Goal: Navigation & Orientation: Find specific page/section

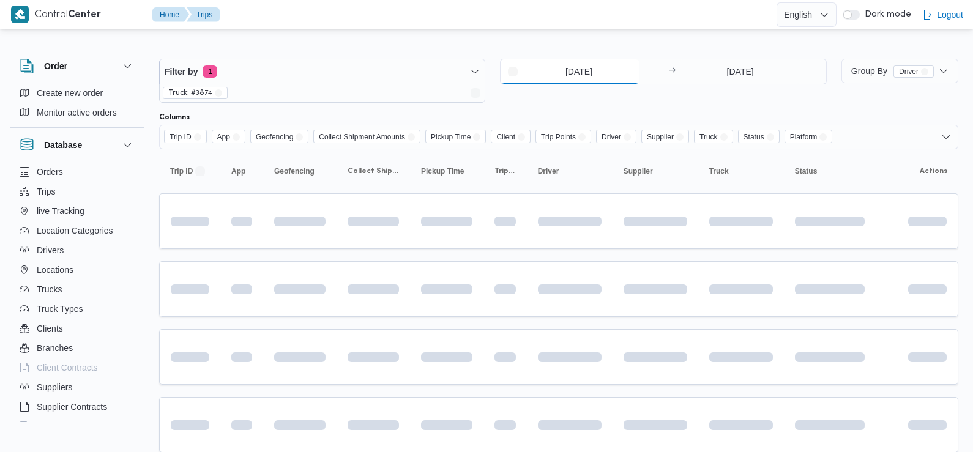
click at [564, 70] on input "1/6/2025" at bounding box center [570, 71] width 139 height 24
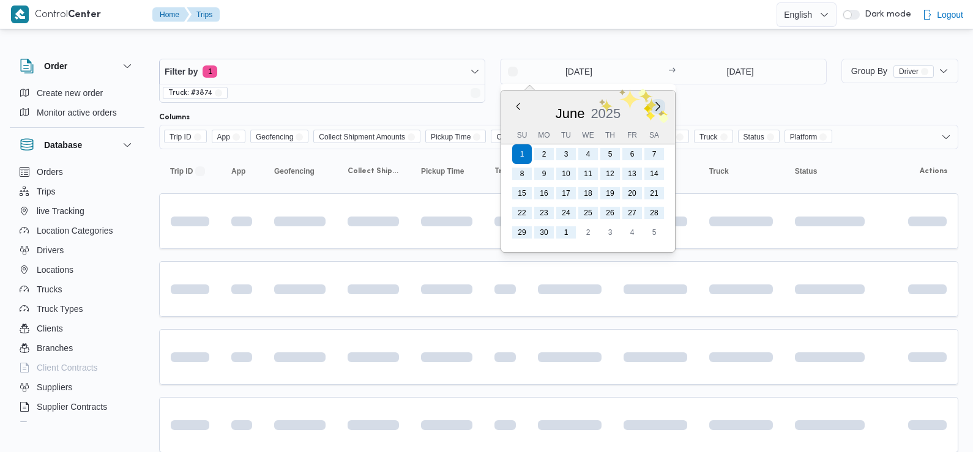
click at [658, 109] on button "Next month" at bounding box center [658, 106] width 12 height 12
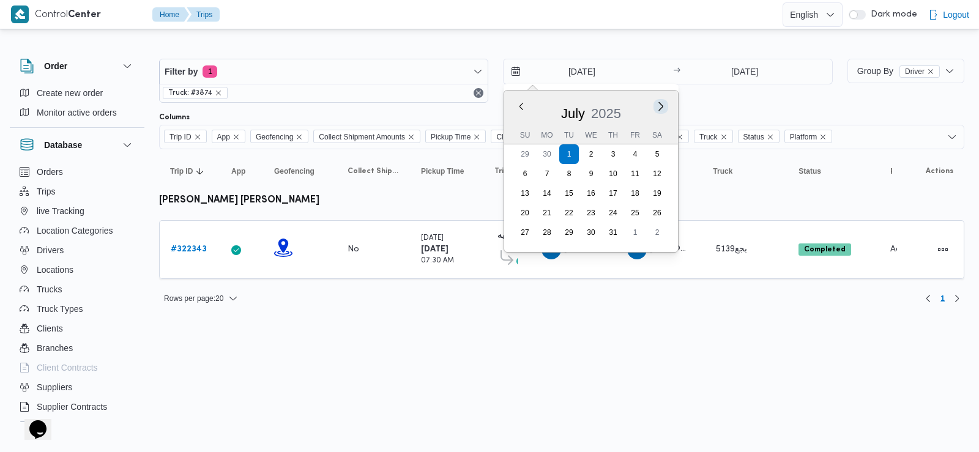
click at [658, 108] on button "Next month" at bounding box center [662, 106] width 12 height 12
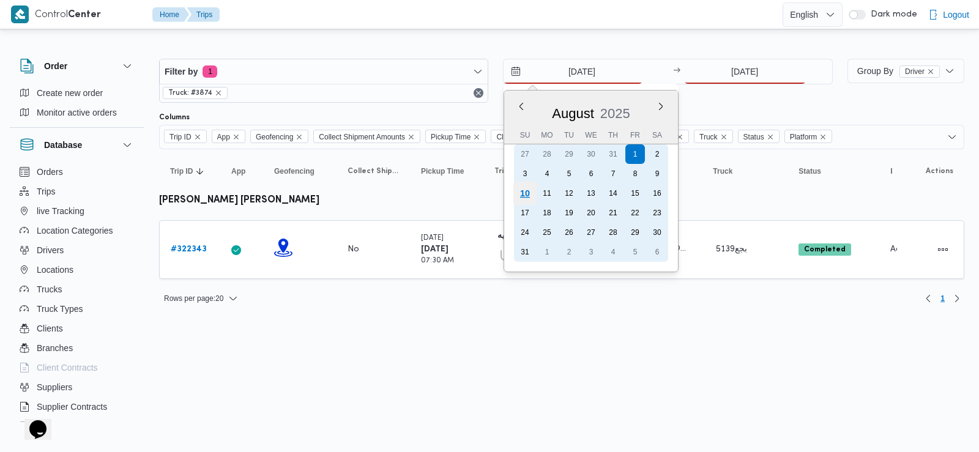
click at [531, 198] on div "10" at bounding box center [525, 193] width 23 height 23
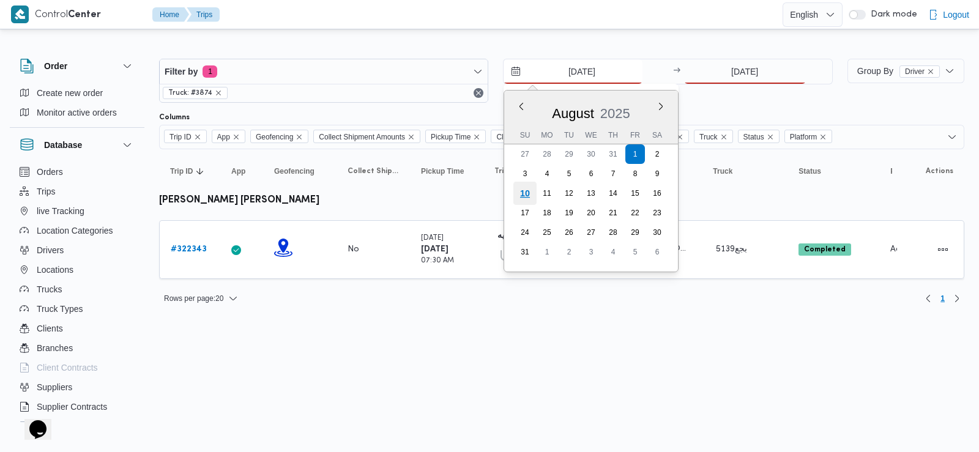
type input "[DATE]"
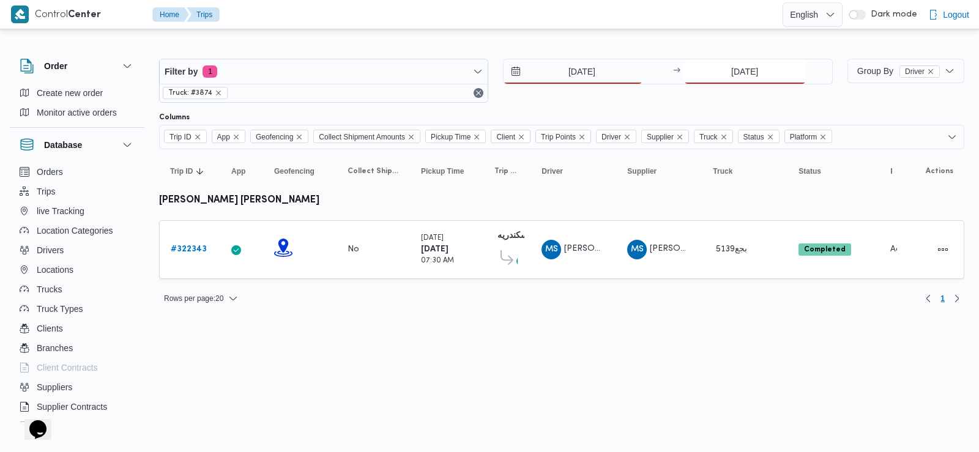
drag, startPoint x: 762, startPoint y: 85, endPoint x: 728, endPoint y: 61, distance: 41.6
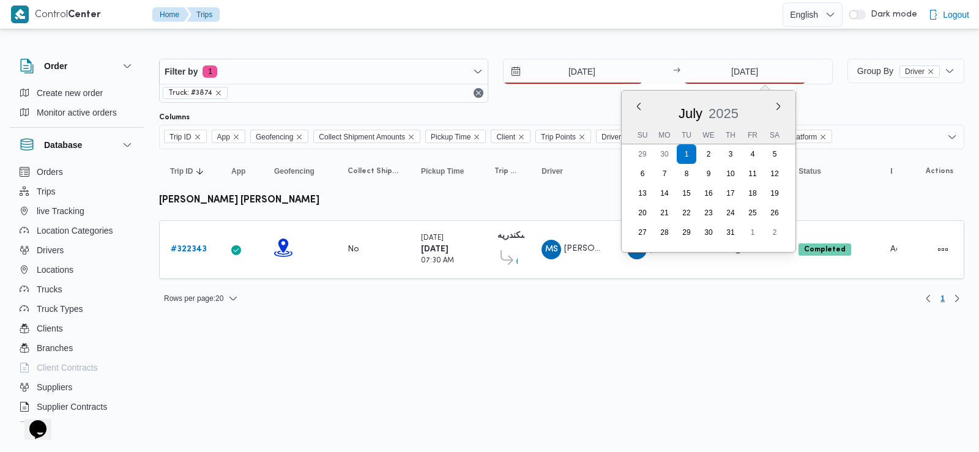
drag, startPoint x: 728, startPoint y: 61, endPoint x: 706, endPoint y: 96, distance: 42.1
click at [706, 96] on div "July 2025" at bounding box center [709, 110] width 174 height 31
click at [777, 104] on button "Next month" at bounding box center [778, 106] width 12 height 12
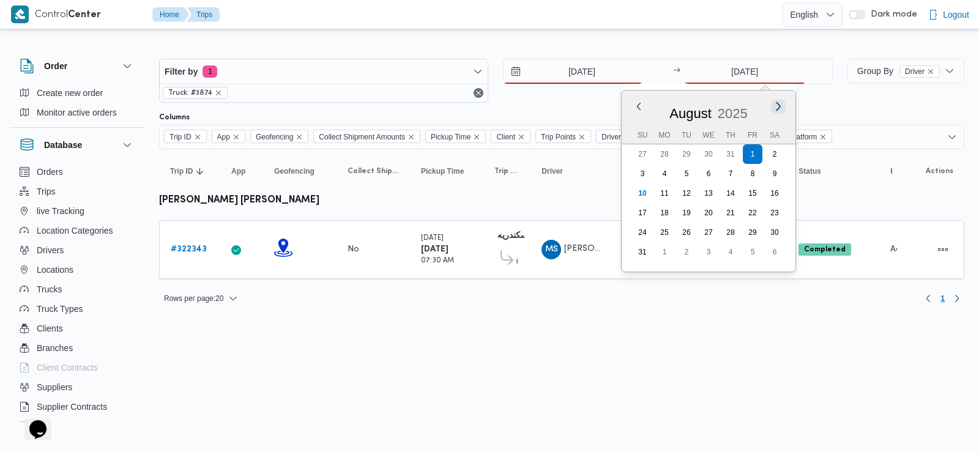
click at [777, 104] on button "Next month" at bounding box center [778, 106] width 12 height 12
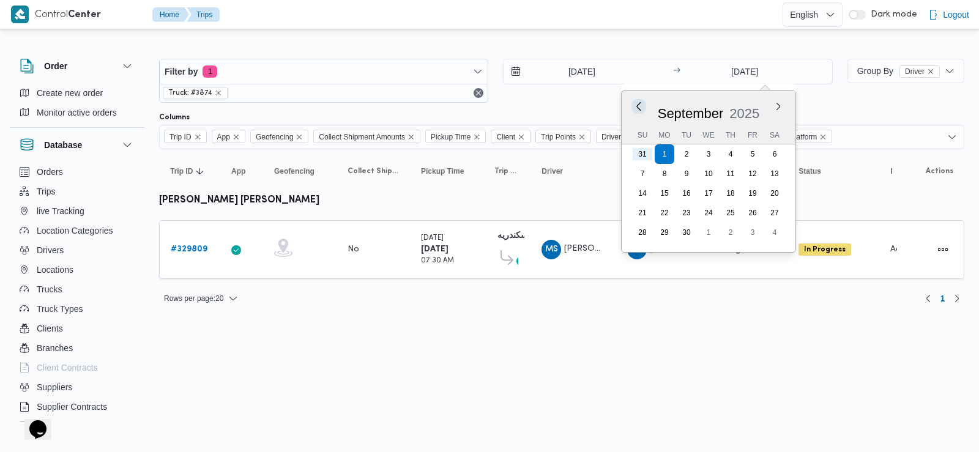
click at [637, 106] on button "Previous Month" at bounding box center [639, 106] width 12 height 12
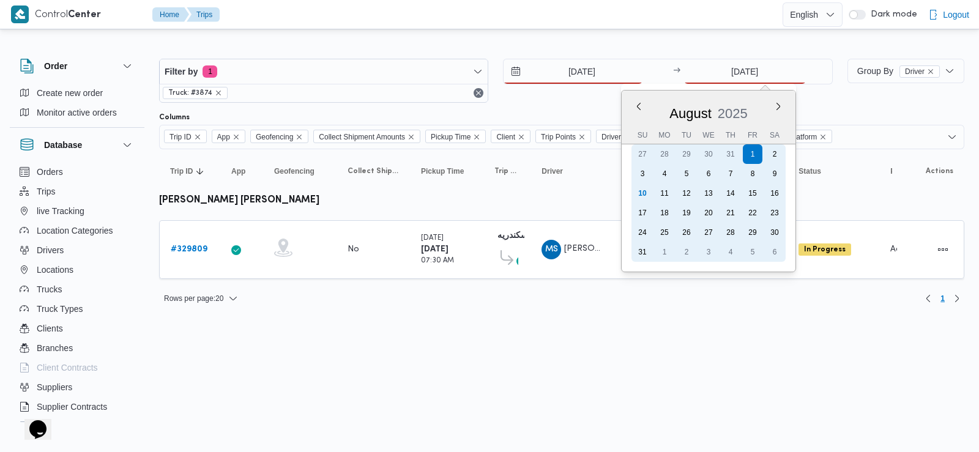
drag, startPoint x: 639, startPoint y: 195, endPoint x: 633, endPoint y: 187, distance: 10.0
click at [633, 187] on div "10" at bounding box center [643, 194] width 20 height 20
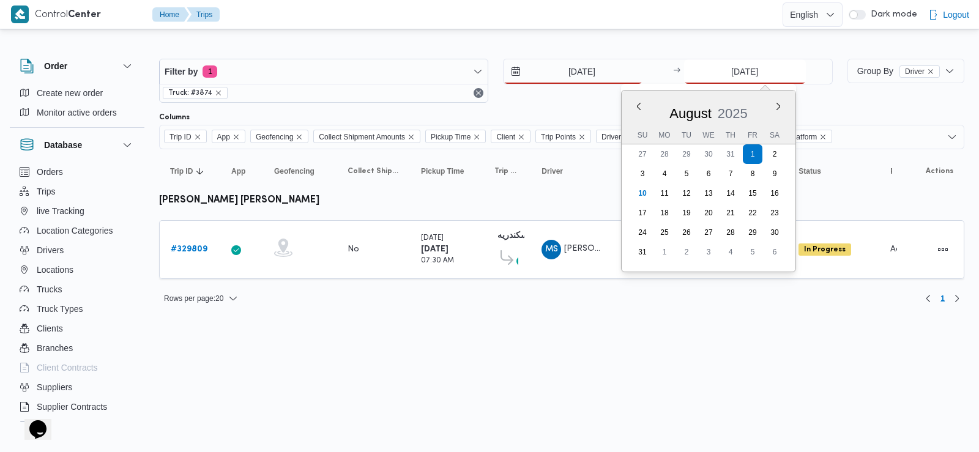
type input "[DATE]"
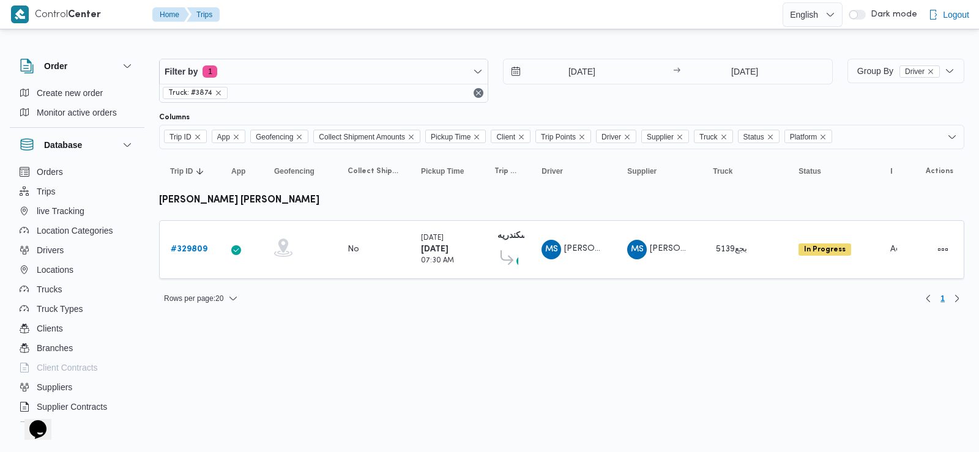
click at [609, 96] on div "10/8/2025 → 10/8/2025" at bounding box center [667, 81] width 329 height 44
click at [218, 92] on icon "remove selected entity" at bounding box center [218, 92] width 7 height 7
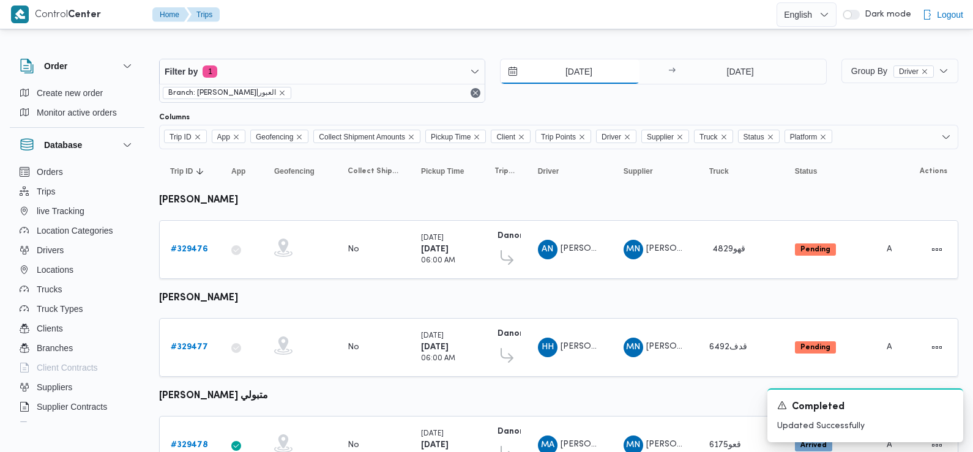
click at [570, 67] on input "[DATE]" at bounding box center [570, 71] width 139 height 24
click at [581, 73] on input "[DATE]" at bounding box center [570, 71] width 139 height 24
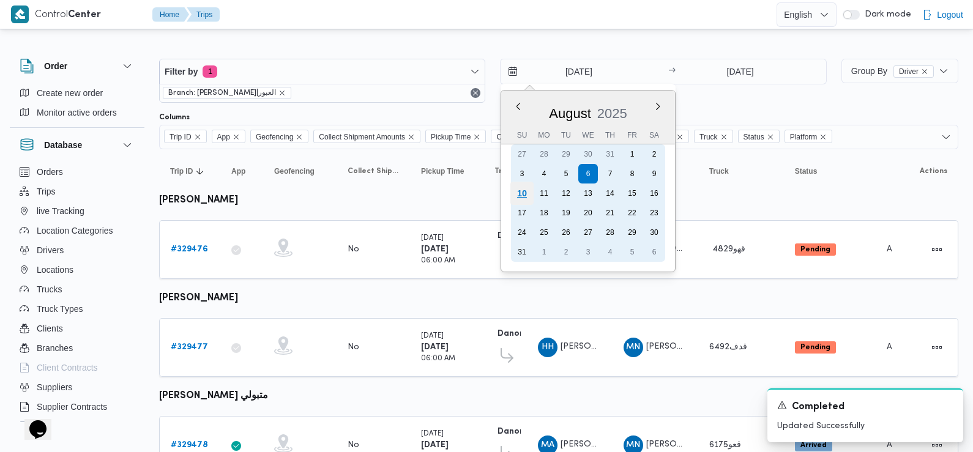
click at [518, 193] on div "10" at bounding box center [521, 193] width 23 height 23
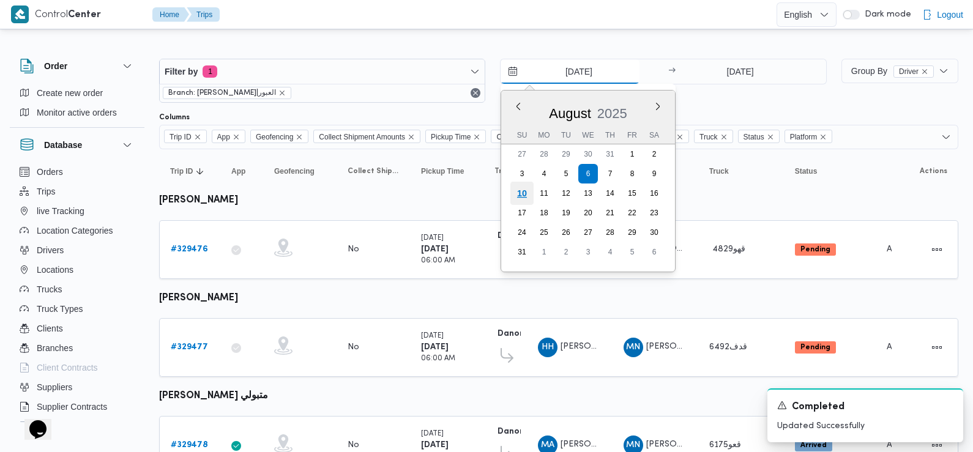
type input "[DATE]"
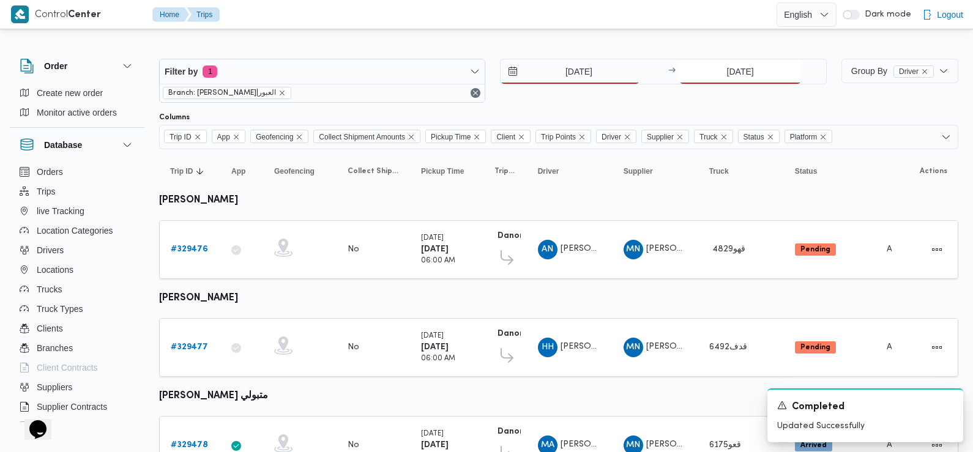
click at [728, 77] on input "[DATE]" at bounding box center [740, 71] width 122 height 24
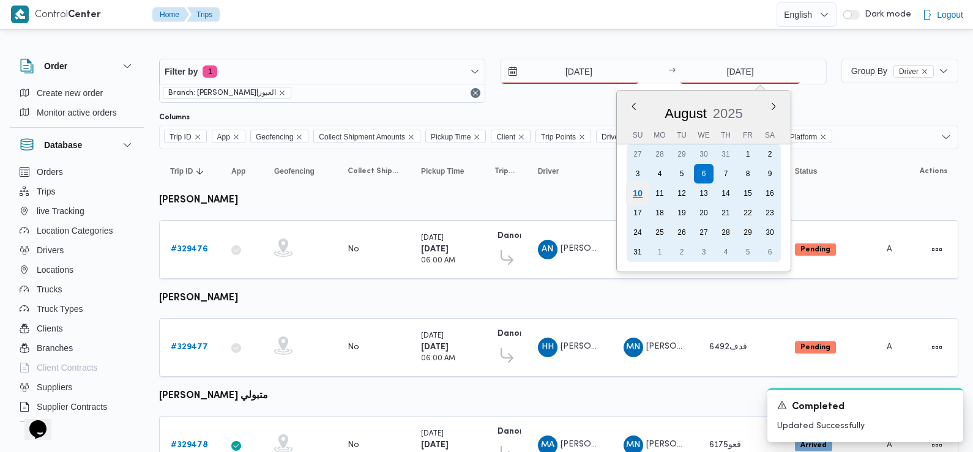
click at [646, 192] on div "10" at bounding box center [637, 193] width 23 height 23
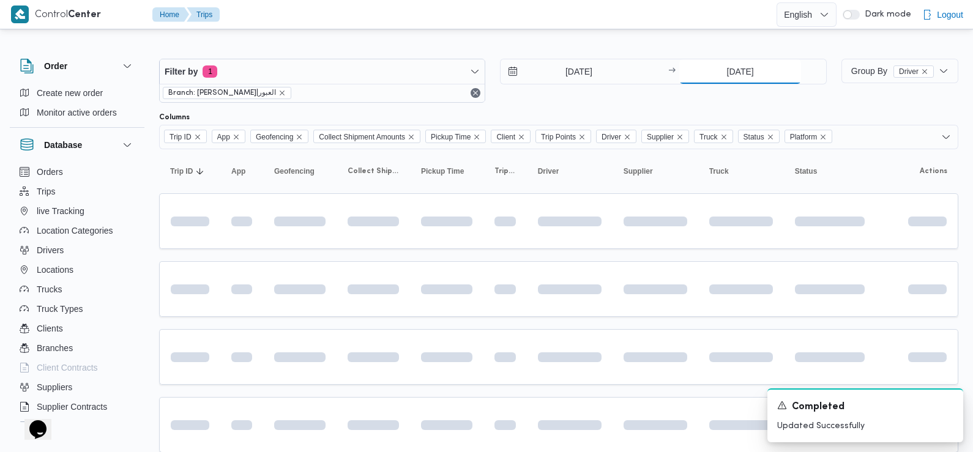
type input "[DATE]"
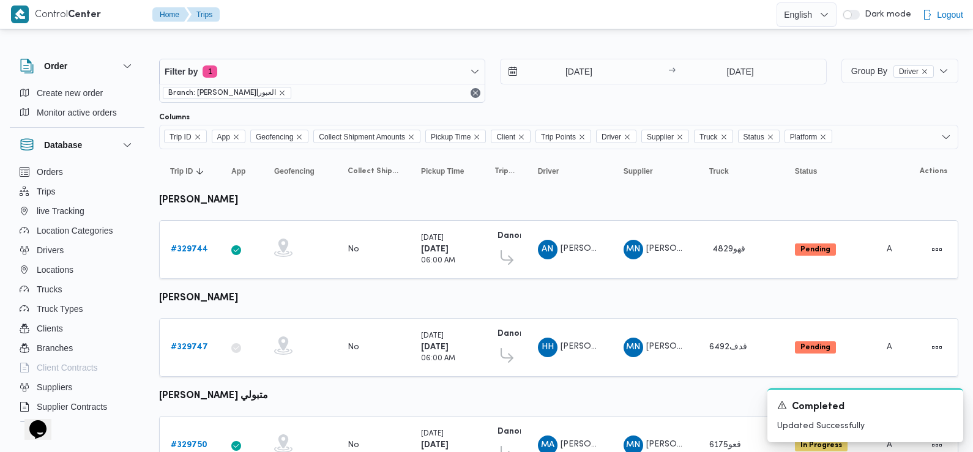
click at [573, 110] on div at bounding box center [558, 108] width 799 height 10
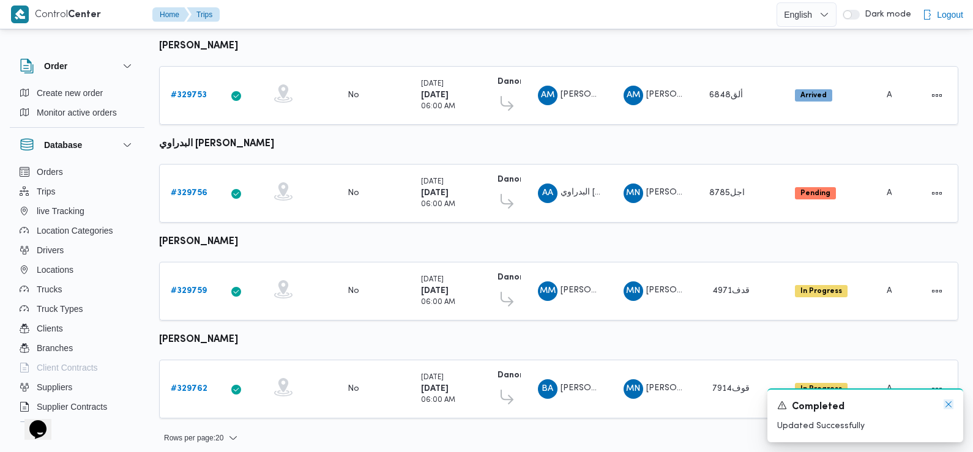
click at [949, 408] on icon "Dismiss toast" at bounding box center [949, 405] width 10 height 10
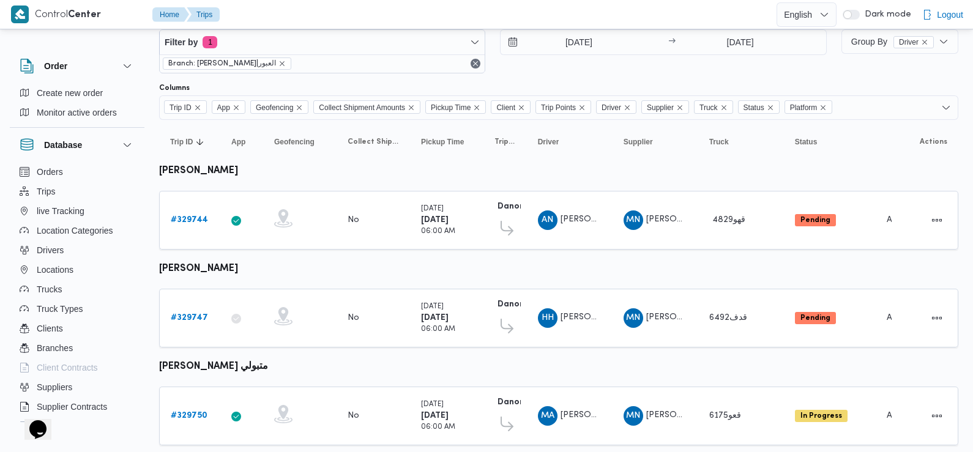
scroll to position [0, 0]
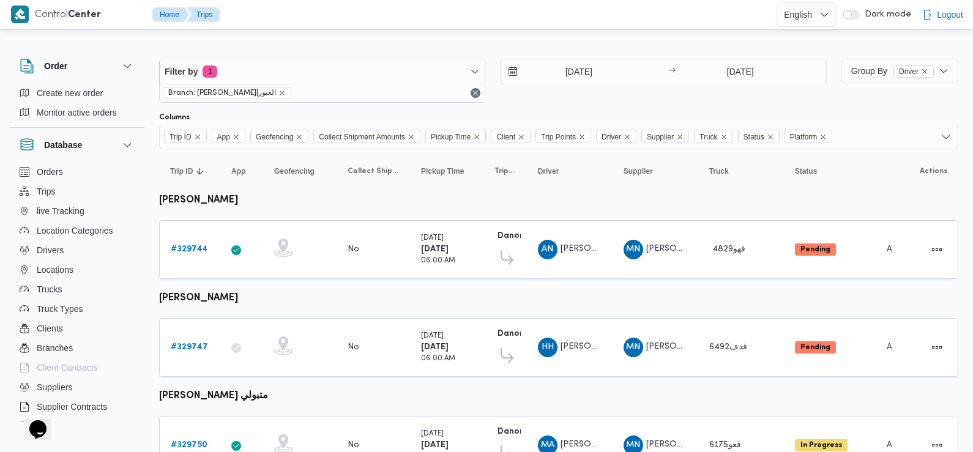
click at [392, 40] on div at bounding box center [558, 49] width 799 height 20
click at [189, 249] on b "# 329744" at bounding box center [189, 249] width 37 height 8
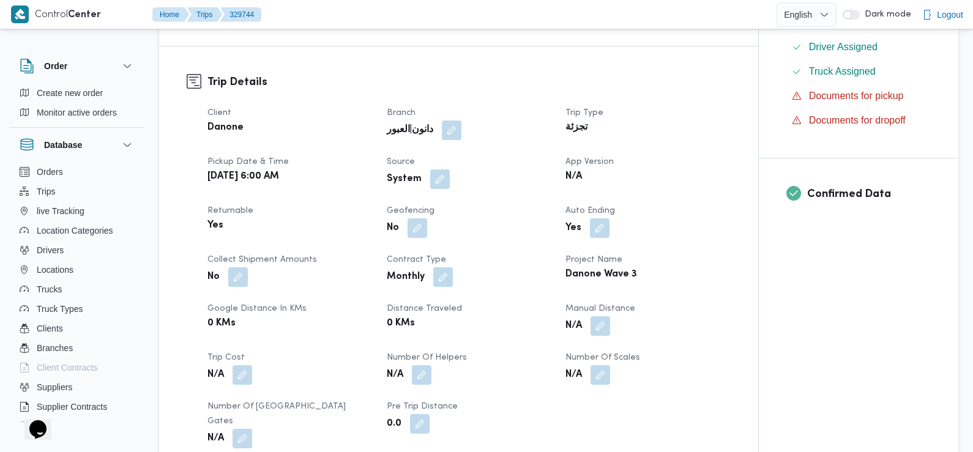
scroll to position [359, 0]
click at [441, 184] on button "button" at bounding box center [440, 178] width 20 height 20
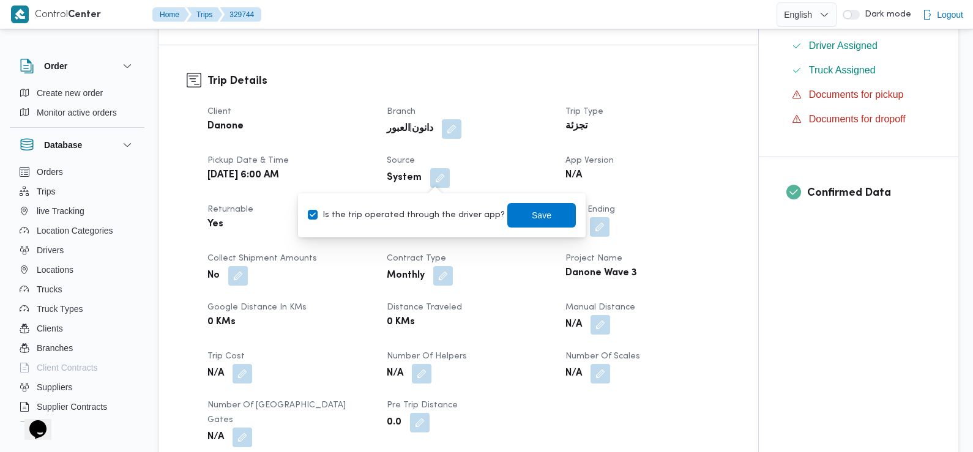
click at [419, 214] on label "Is the trip operated through the driver app?" at bounding box center [406, 215] width 197 height 15
click at [483, 211] on label "Is the trip operated through the driver app?" at bounding box center [406, 215] width 197 height 15
click at [472, 214] on label "Is the trip operated through the driver app?" at bounding box center [406, 215] width 197 height 15
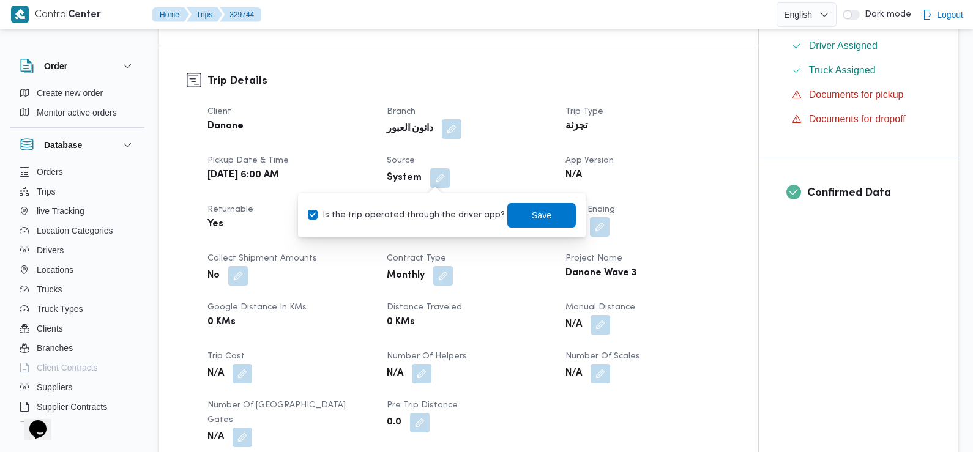
click at [472, 214] on label "Is the trip operated through the driver app?" at bounding box center [406, 215] width 197 height 15
checkbox input "false"
click at [512, 214] on span "Save" at bounding box center [541, 215] width 69 height 24
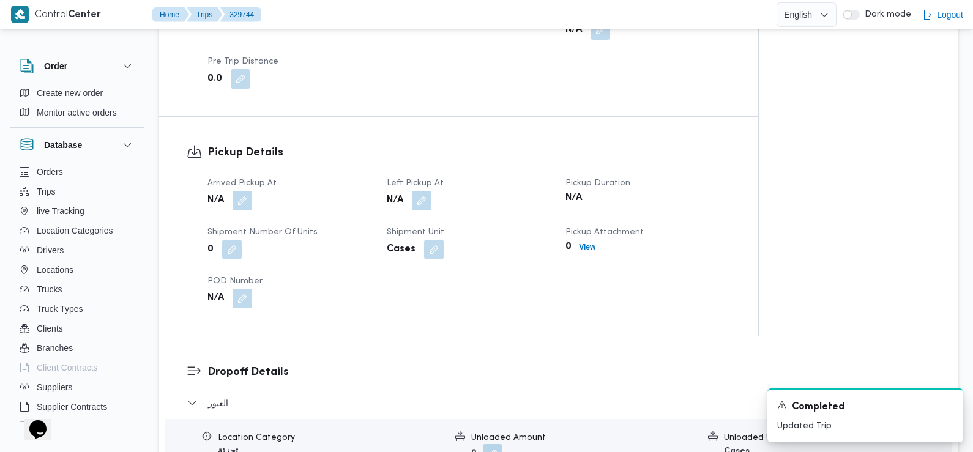
scroll to position [722, 0]
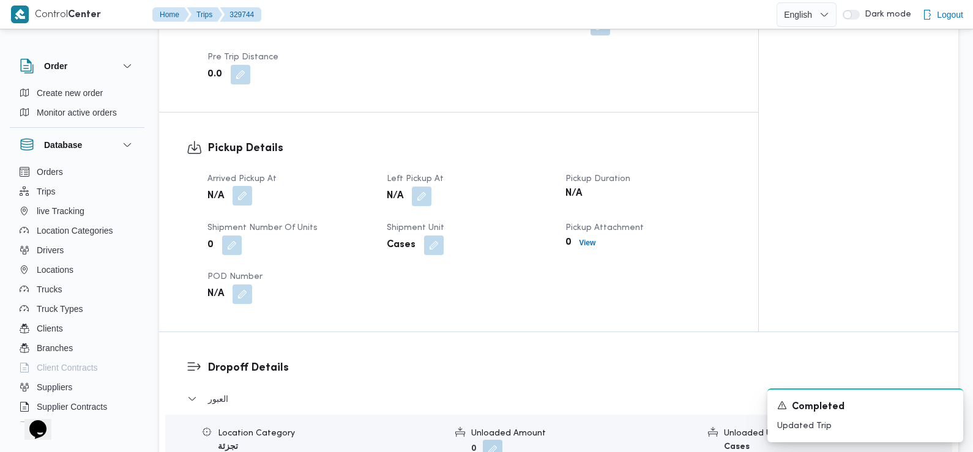
click at [241, 186] on button "button" at bounding box center [243, 196] width 20 height 20
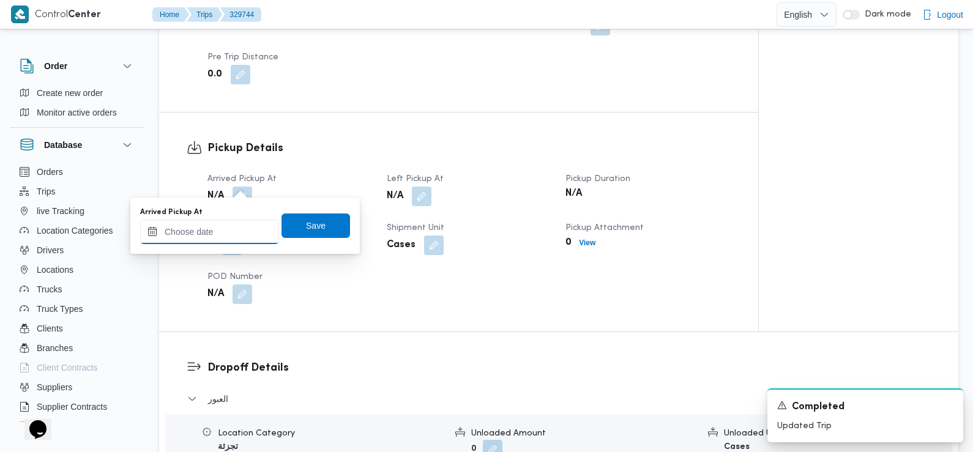
click at [229, 233] on input "Arrived Pickup At" at bounding box center [209, 232] width 139 height 24
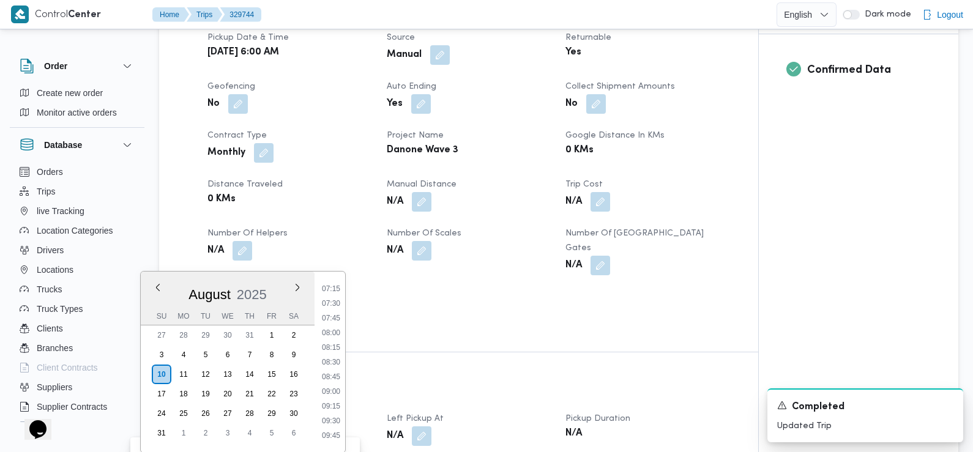
scroll to position [485, 0]
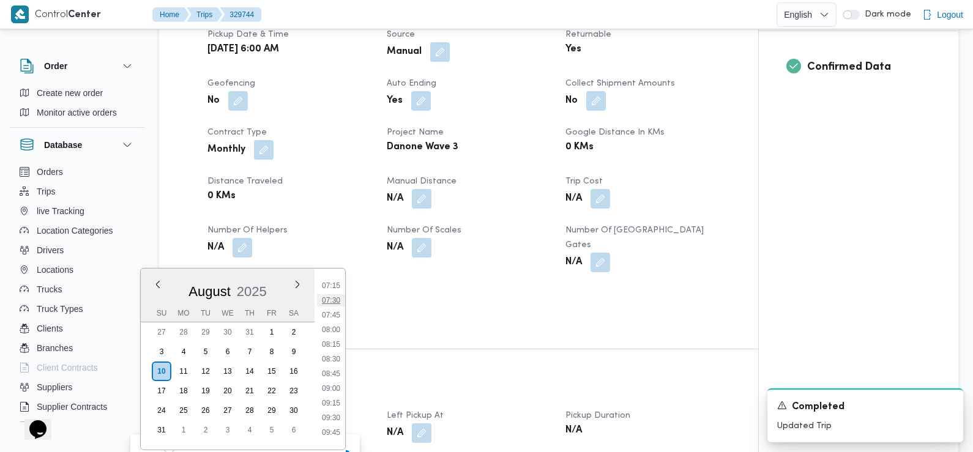
click at [338, 302] on li "07:30" at bounding box center [331, 300] width 28 height 12
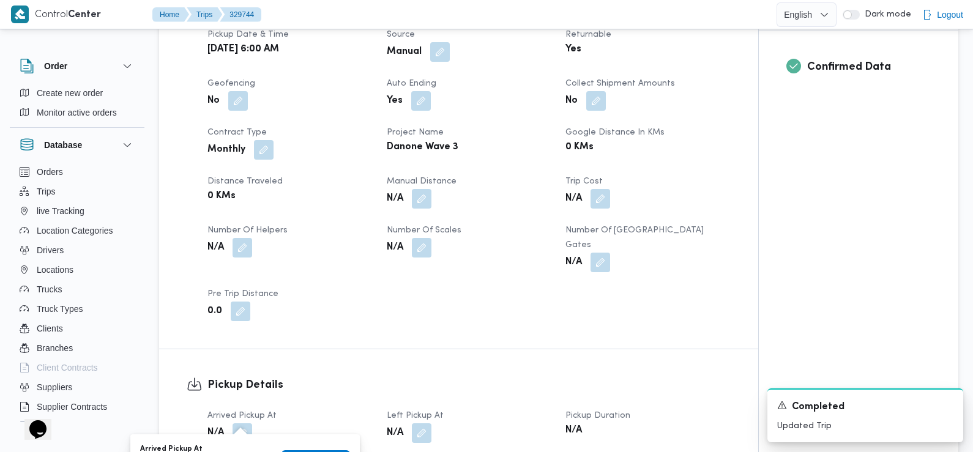
scroll to position [728, 0]
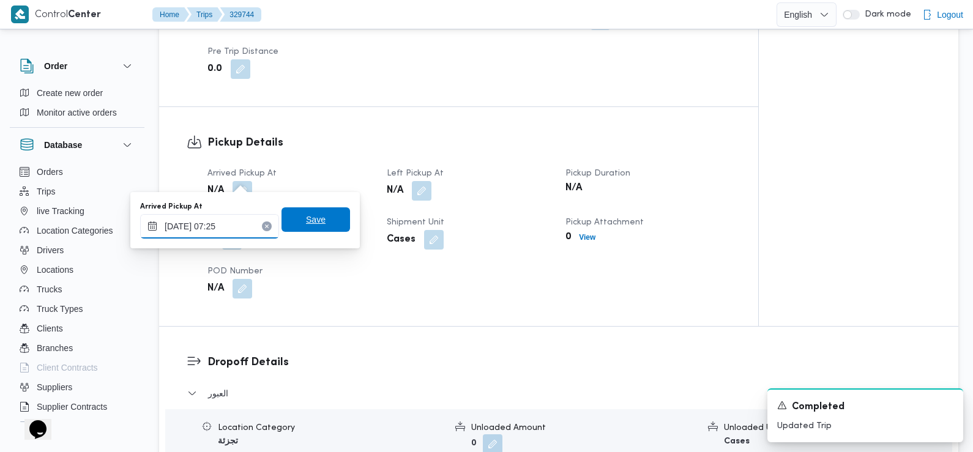
type input "10/08/2025 07:25"
click at [306, 220] on span "Save" at bounding box center [316, 219] width 20 height 15
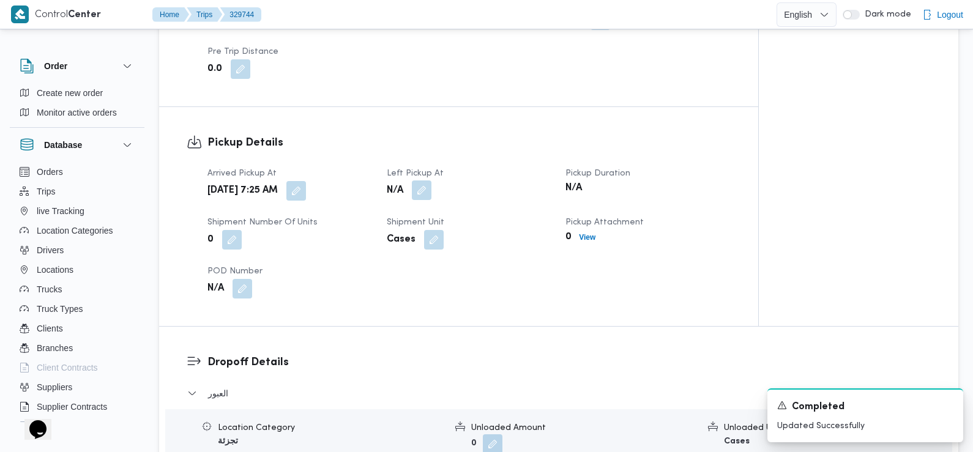
click at [424, 181] on button "button" at bounding box center [422, 191] width 20 height 20
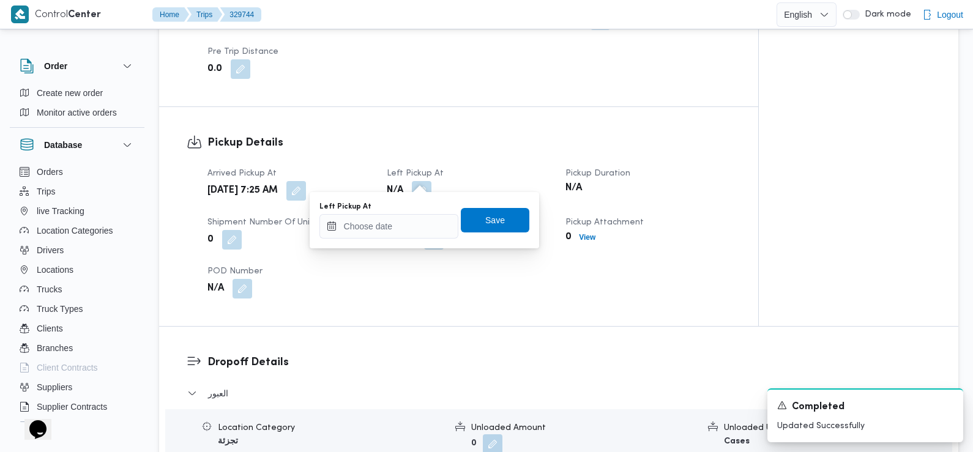
click at [425, 209] on div "Left Pickup At" at bounding box center [388, 207] width 139 height 10
click at [422, 220] on input "Left Pickup At" at bounding box center [388, 226] width 139 height 24
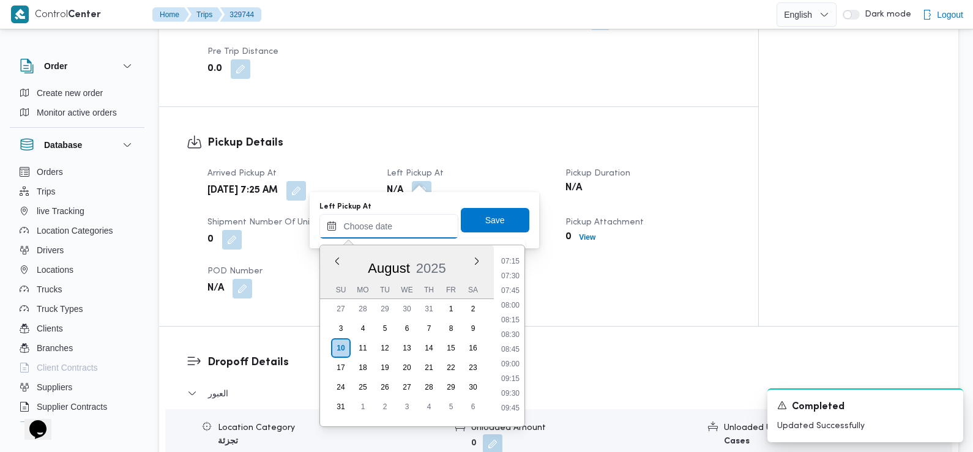
scroll to position [425, 0]
click at [515, 335] on li "08:30" at bounding box center [510, 336] width 28 height 12
type input "10/08/2025 08:30"
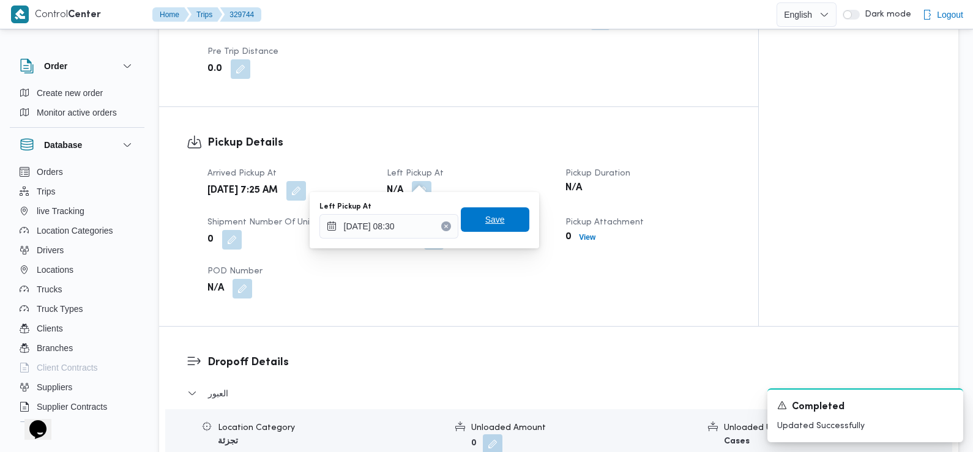
click at [496, 215] on span "Save" at bounding box center [495, 219] width 69 height 24
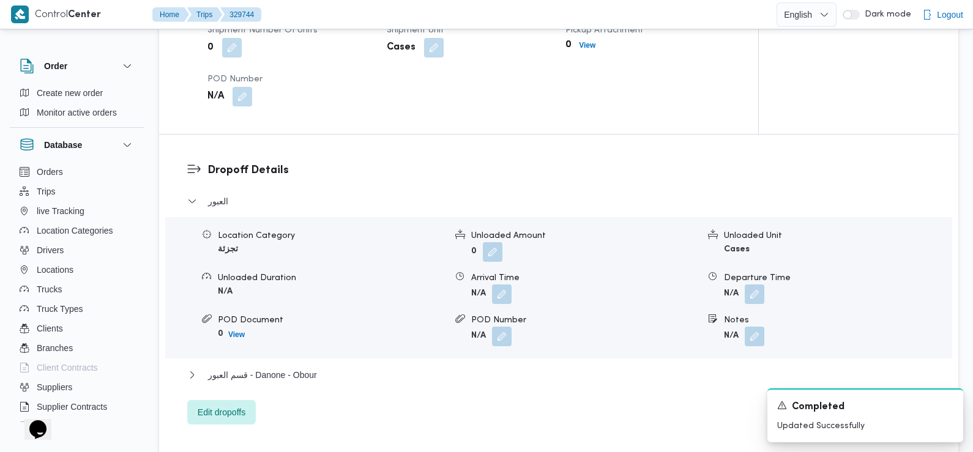
scroll to position [928, 0]
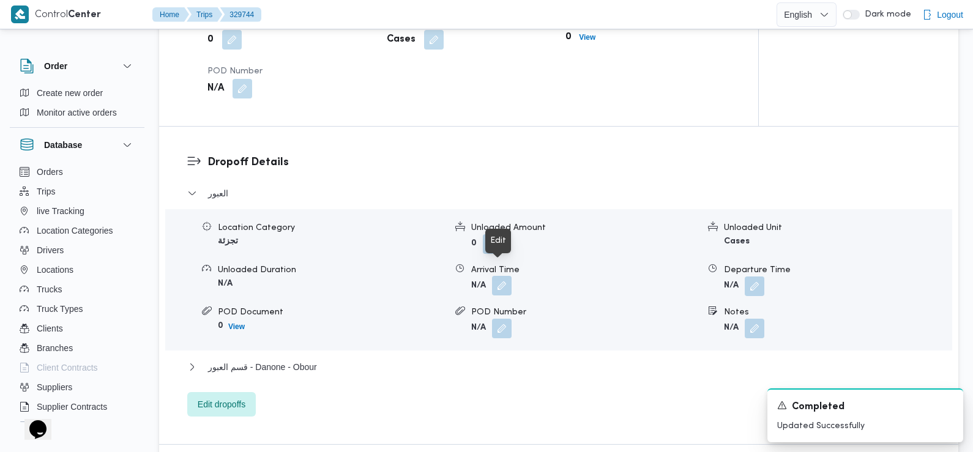
click at [504, 276] on button "button" at bounding box center [502, 286] width 20 height 20
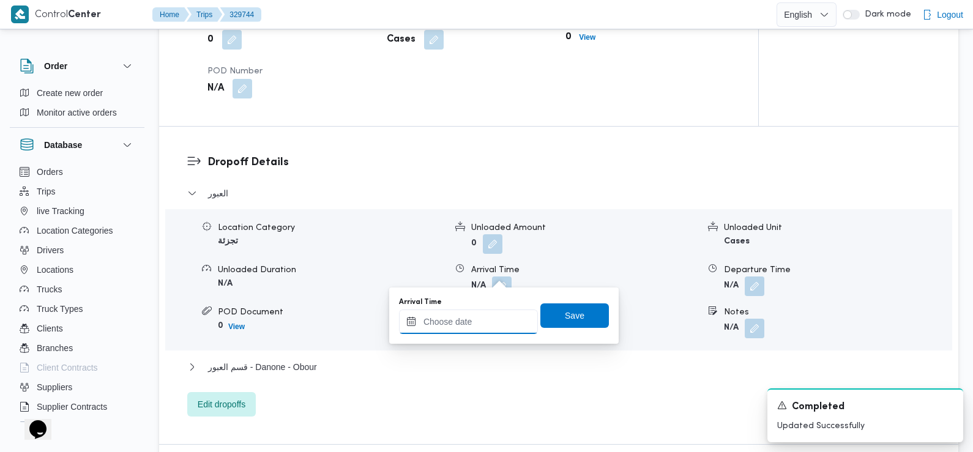
click at [493, 319] on input "Arrival Time" at bounding box center [468, 322] width 139 height 24
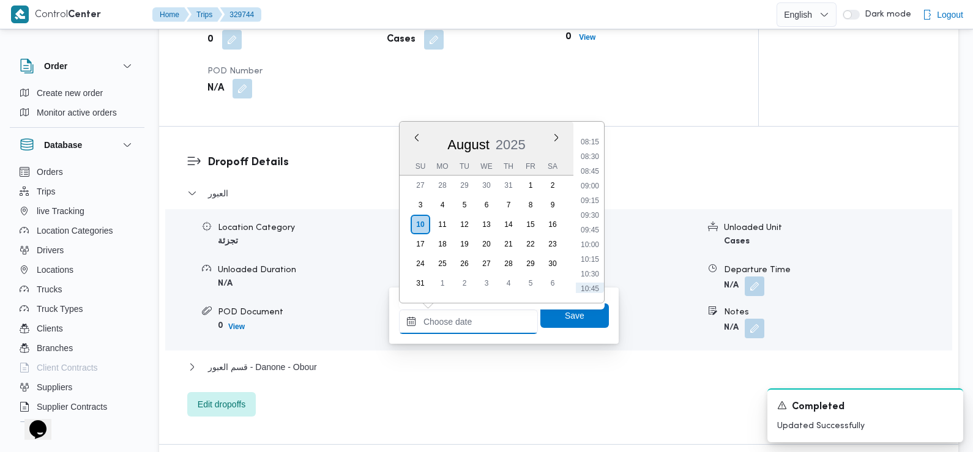
scroll to position [454, 0]
click at [591, 242] on li "09:30" at bounding box center [590, 242] width 28 height 12
type input "10/08/2025 09:30"
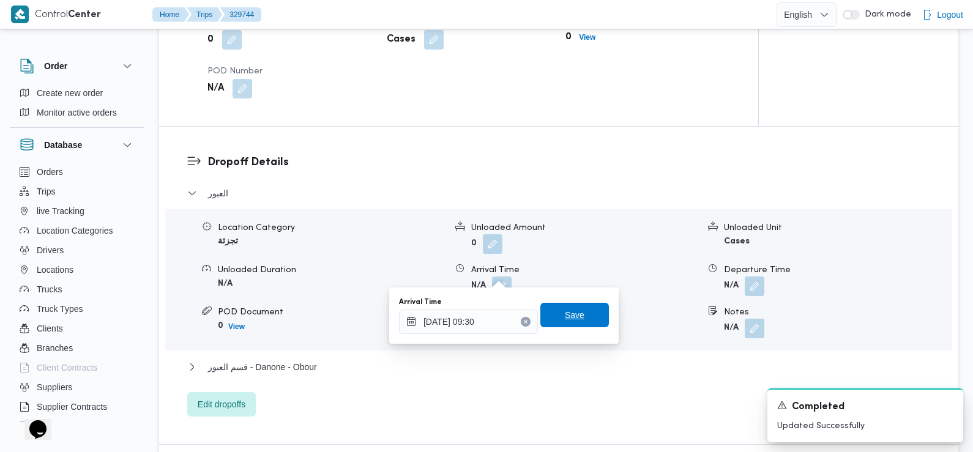
click at [565, 318] on span "Save" at bounding box center [575, 315] width 20 height 15
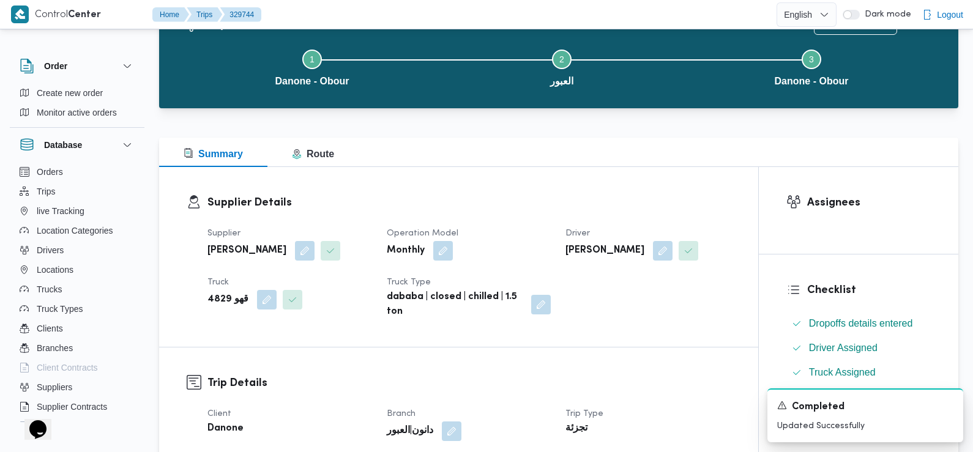
scroll to position [0, 0]
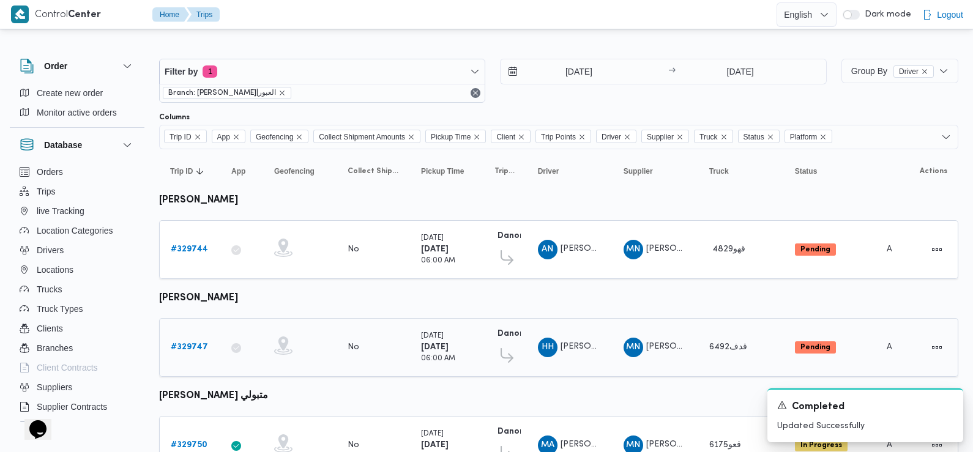
click at [199, 343] on b "# 329747" at bounding box center [189, 347] width 37 height 8
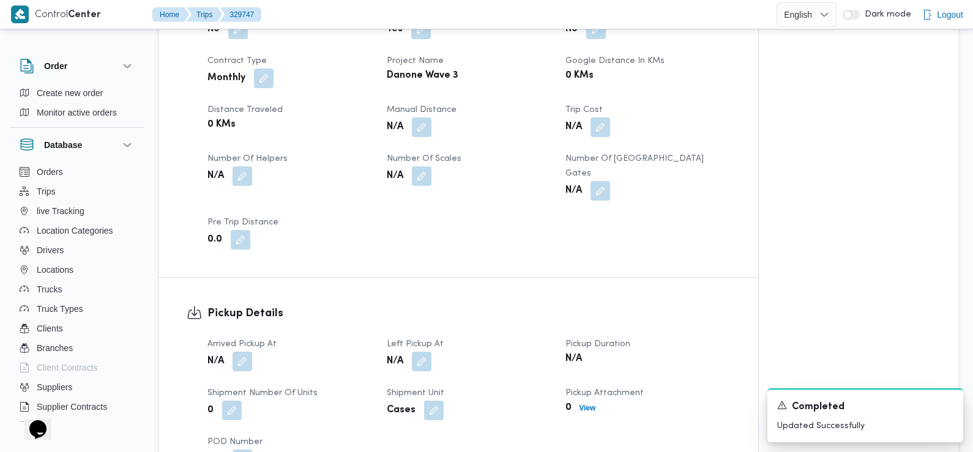
scroll to position [559, 0]
click at [245, 349] on button "button" at bounding box center [243, 359] width 20 height 20
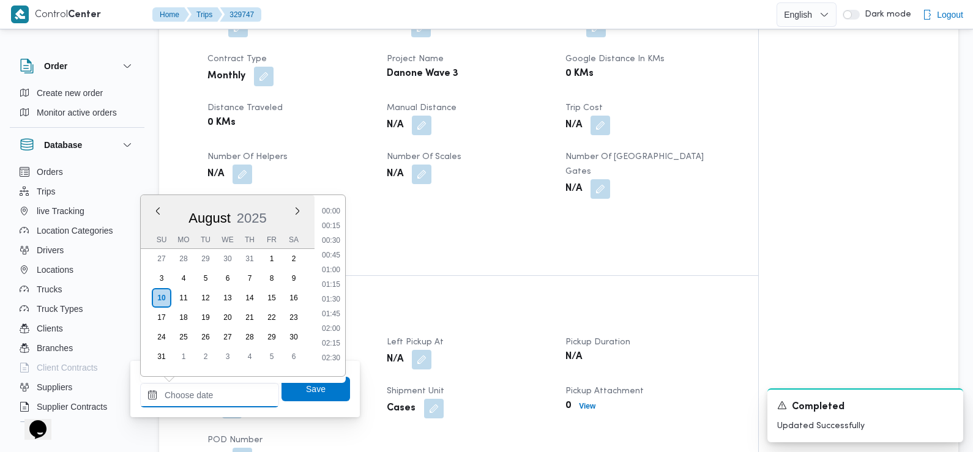
click at [228, 395] on input "Arrived Pickup At" at bounding box center [209, 395] width 139 height 24
click at [334, 250] on li "06:45" at bounding box center [331, 248] width 28 height 12
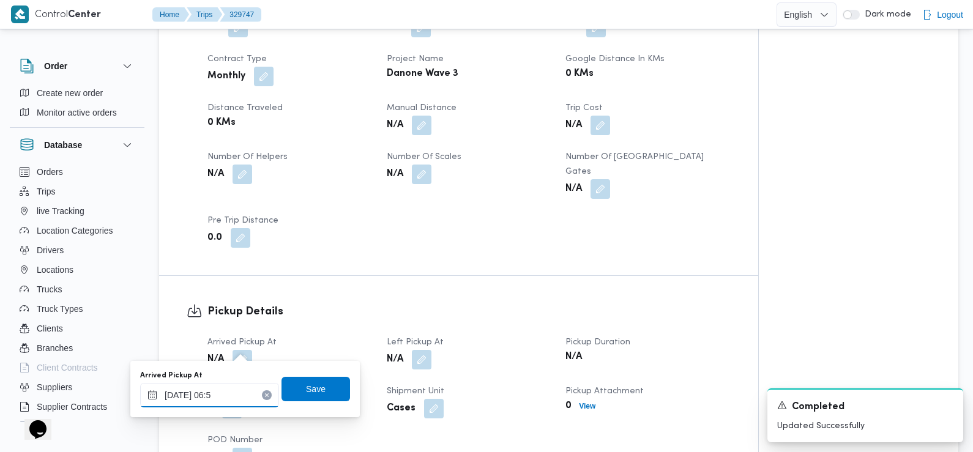
type input "10/08/2025 06:50"
click at [316, 387] on span "Save" at bounding box center [316, 388] width 69 height 24
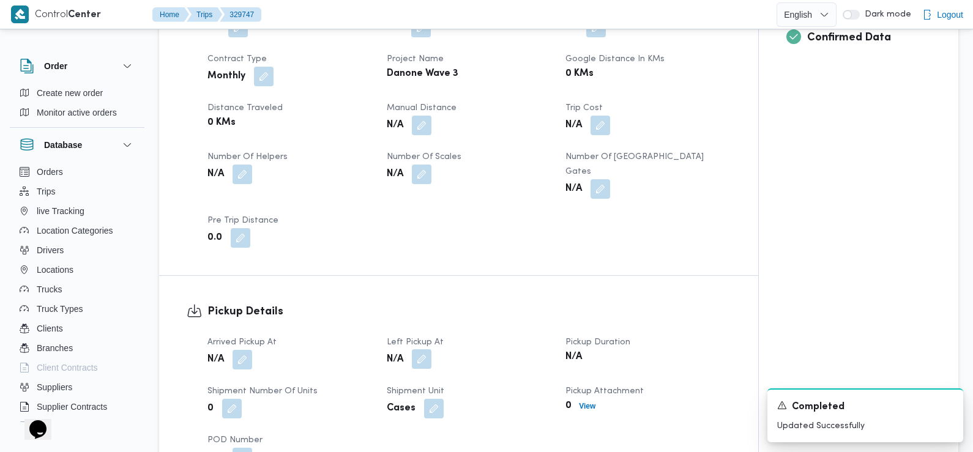
click at [420, 349] on button "button" at bounding box center [422, 359] width 20 height 20
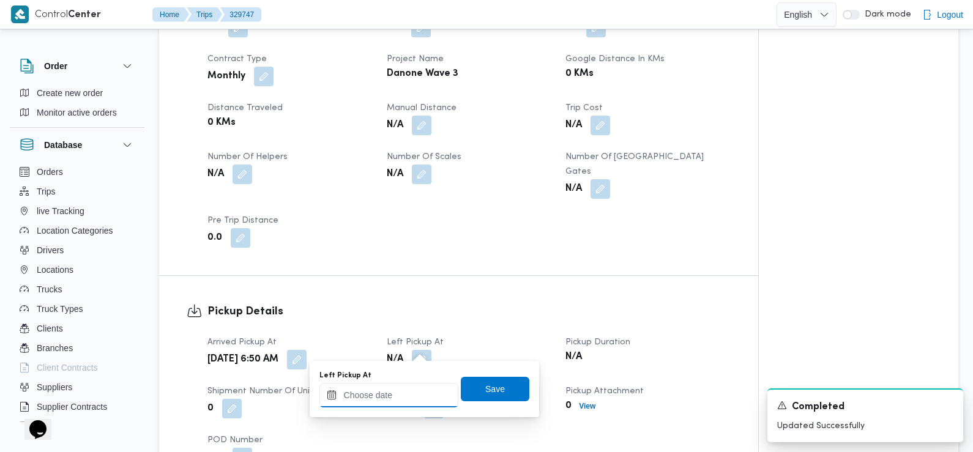
click at [400, 394] on input "Left Pickup At" at bounding box center [388, 395] width 139 height 24
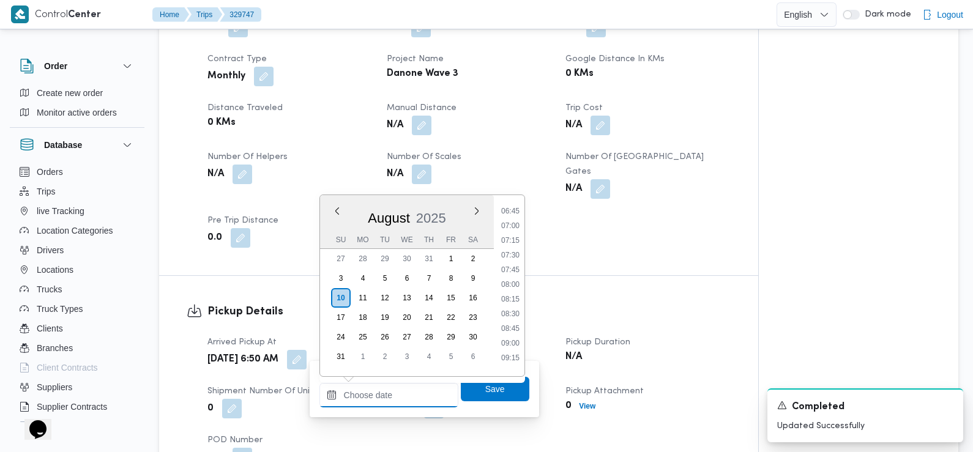
scroll to position [396, 0]
click at [512, 316] on li "08:30" at bounding box center [510, 314] width 28 height 12
type input "10/08/2025 08:30"
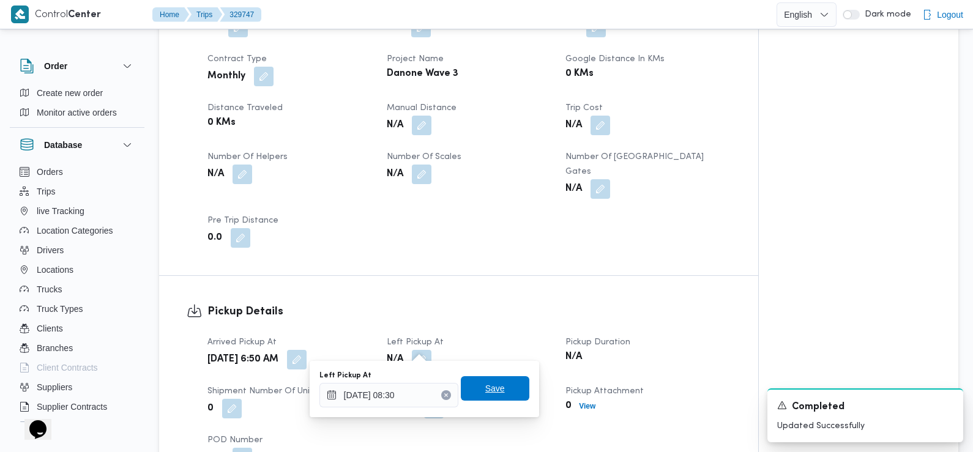
click at [496, 389] on span "Save" at bounding box center [495, 388] width 69 height 24
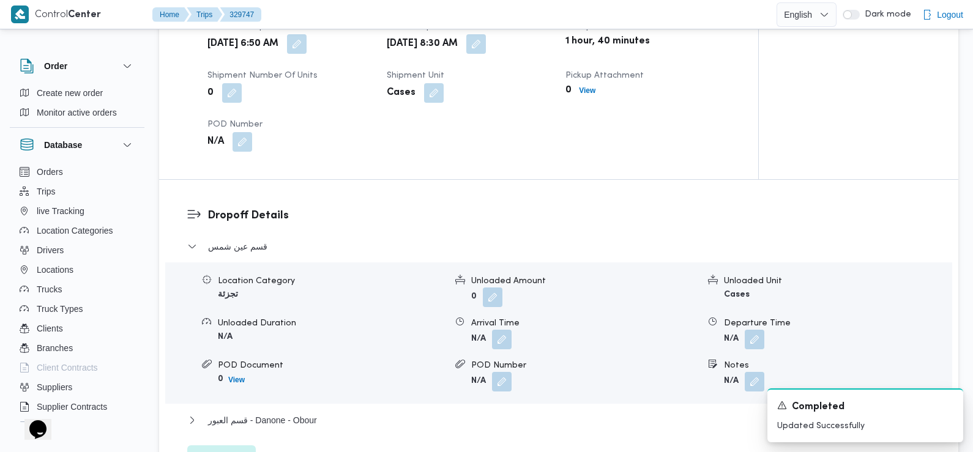
scroll to position [877, 0]
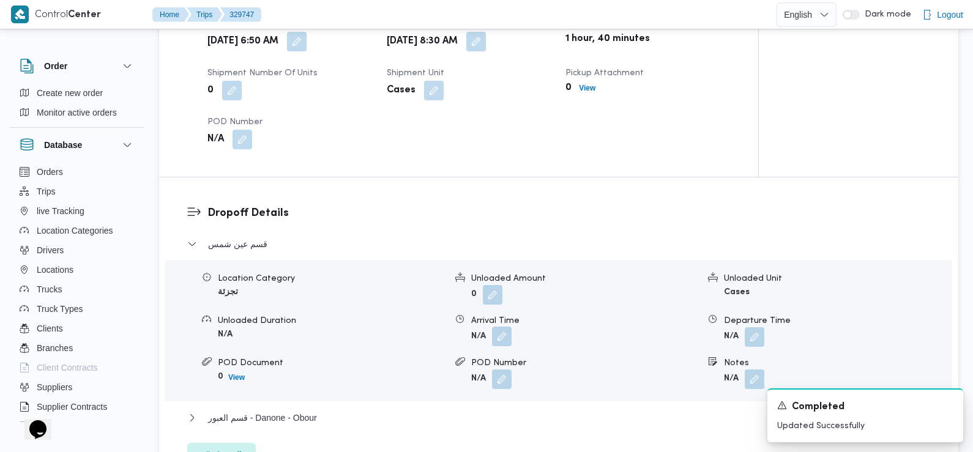
click at [506, 327] on button "button" at bounding box center [502, 337] width 20 height 20
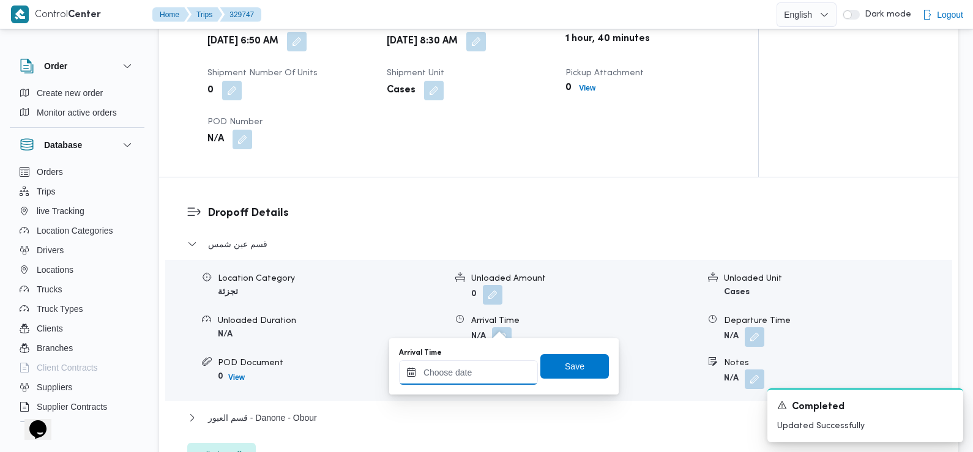
click at [485, 373] on input "Arrival Time" at bounding box center [468, 372] width 139 height 24
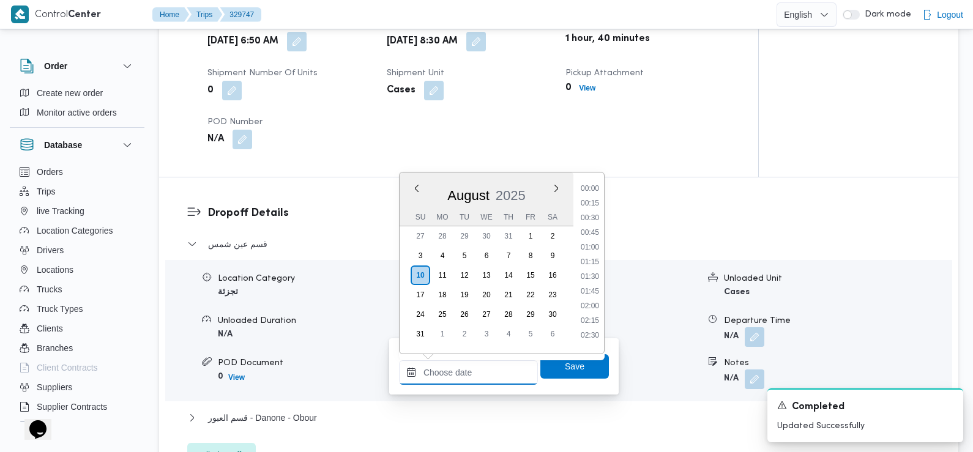
scroll to position [547, 0]
click at [592, 201] on li "09:30" at bounding box center [590, 199] width 28 height 12
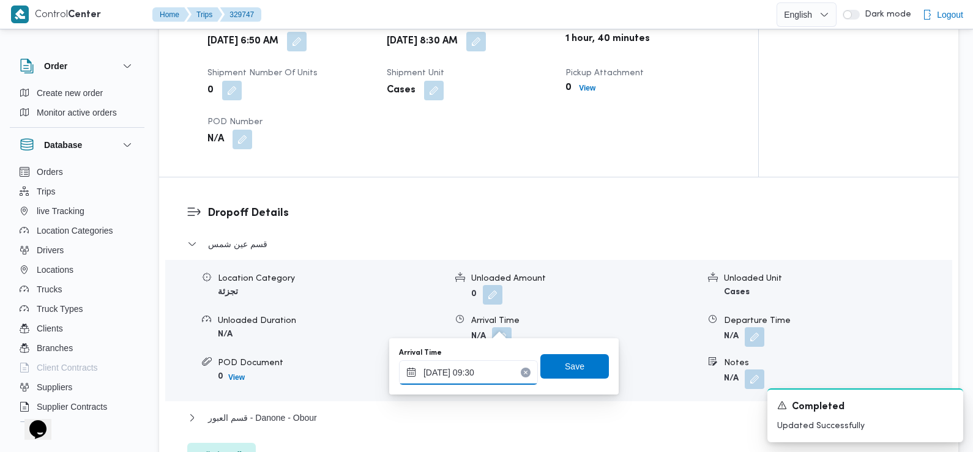
type input "10/08/2025 09:30"
click at [565, 367] on span "Save" at bounding box center [575, 366] width 20 height 15
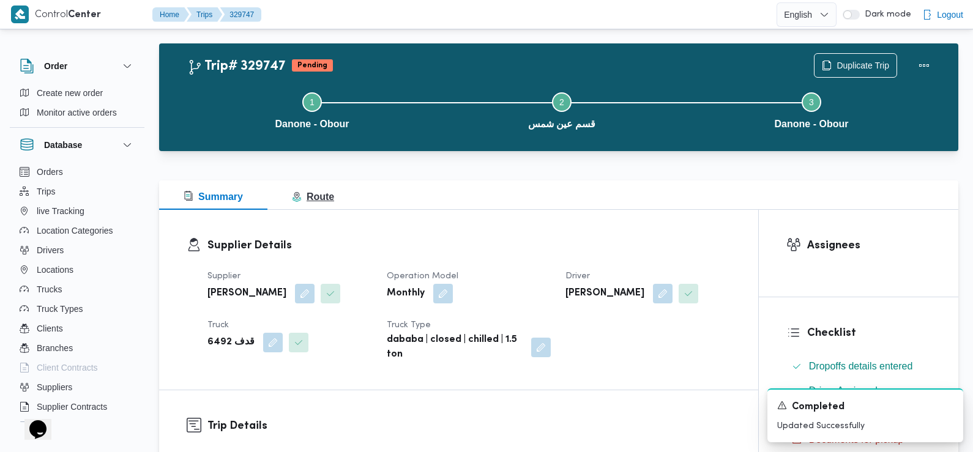
scroll to position [0, 0]
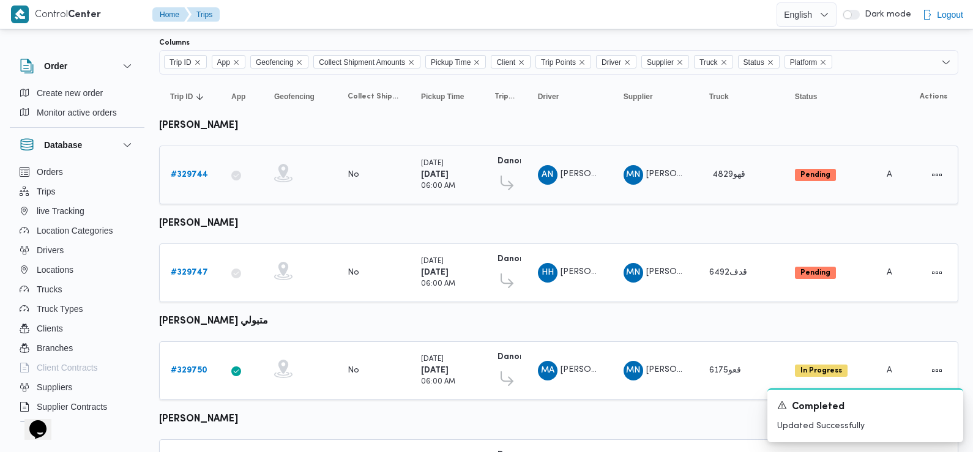
scroll to position [110, 0]
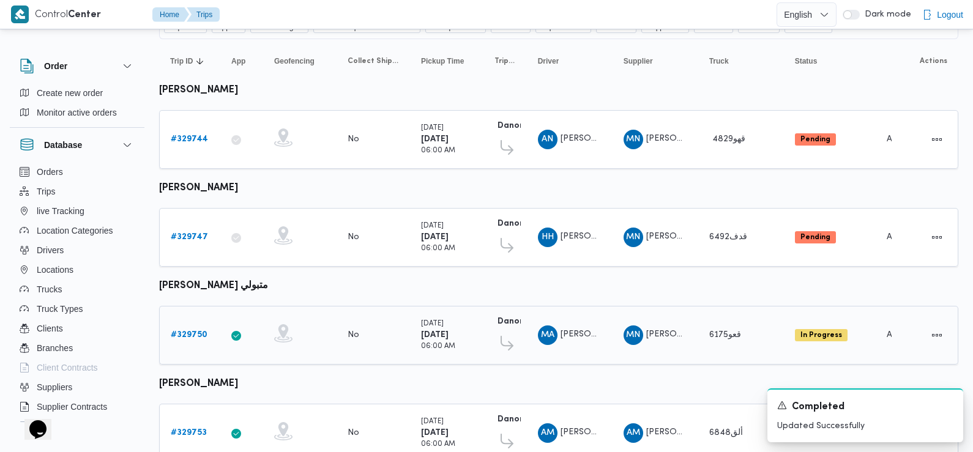
click at [183, 331] on b "# 329750" at bounding box center [189, 335] width 37 height 8
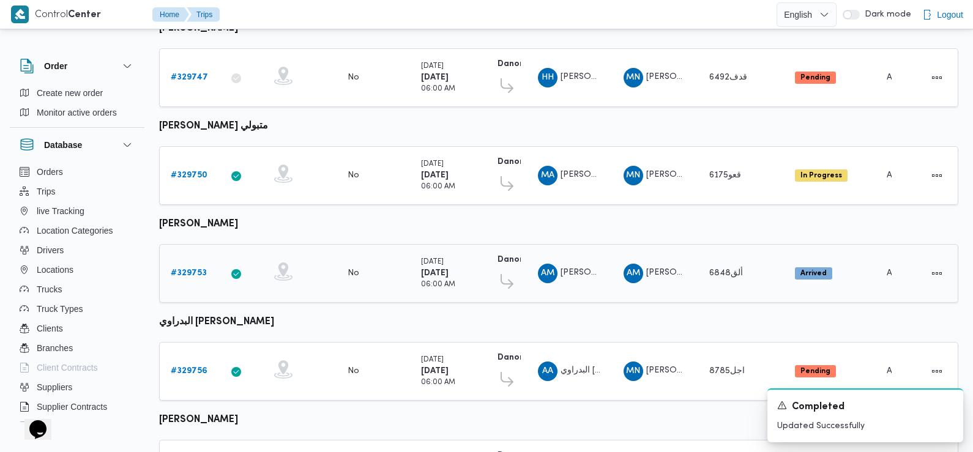
scroll to position [274, 0]
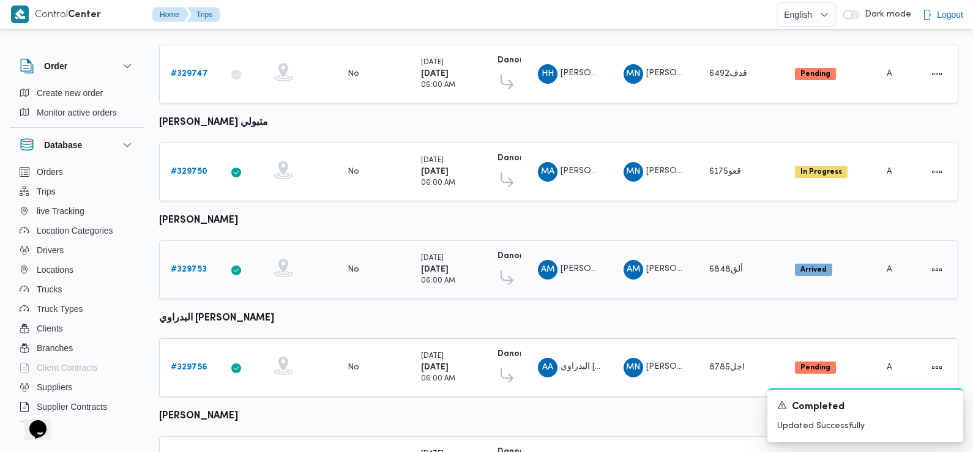
click at [189, 266] on b "# 329753" at bounding box center [189, 270] width 36 height 8
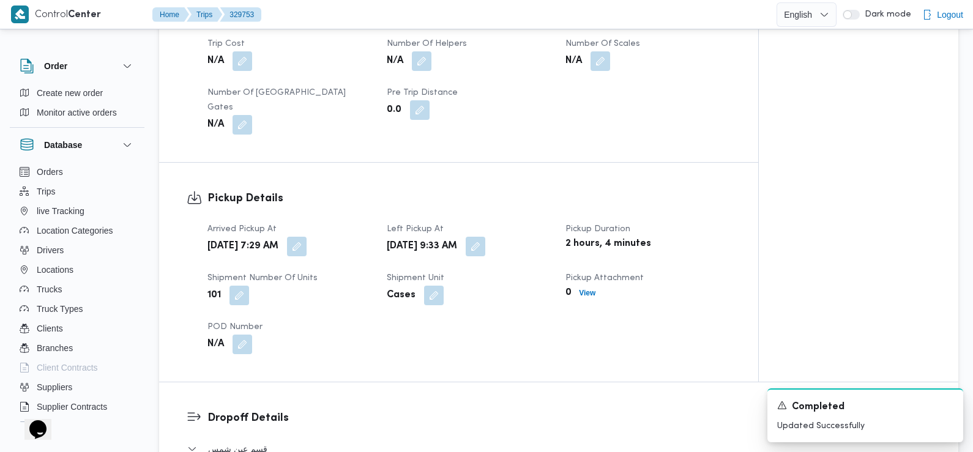
scroll to position [681, 0]
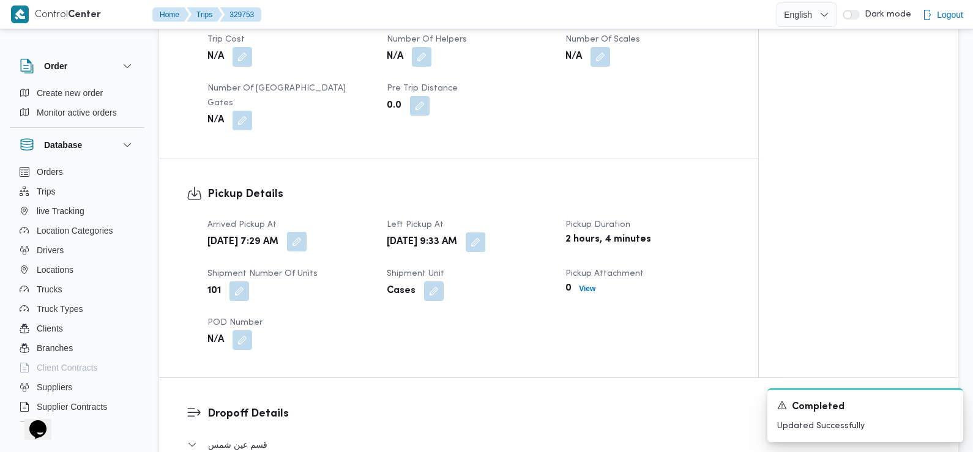
click at [307, 233] on button "button" at bounding box center [297, 242] width 20 height 20
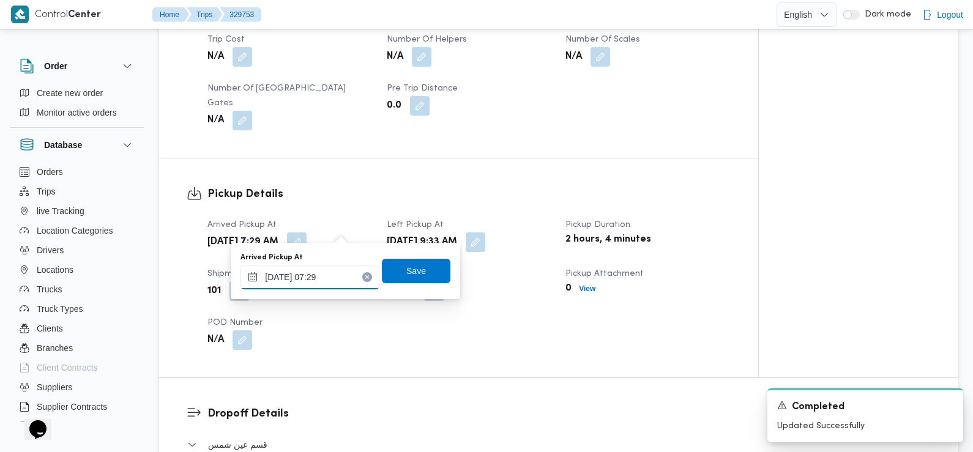
click at [340, 278] on input "10/08/2025 07:29" at bounding box center [310, 277] width 139 height 24
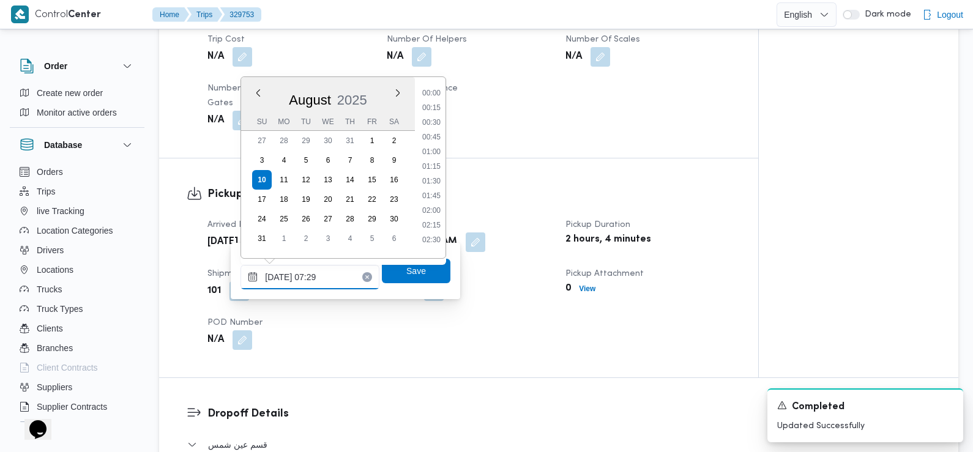
scroll to position [342, 0]
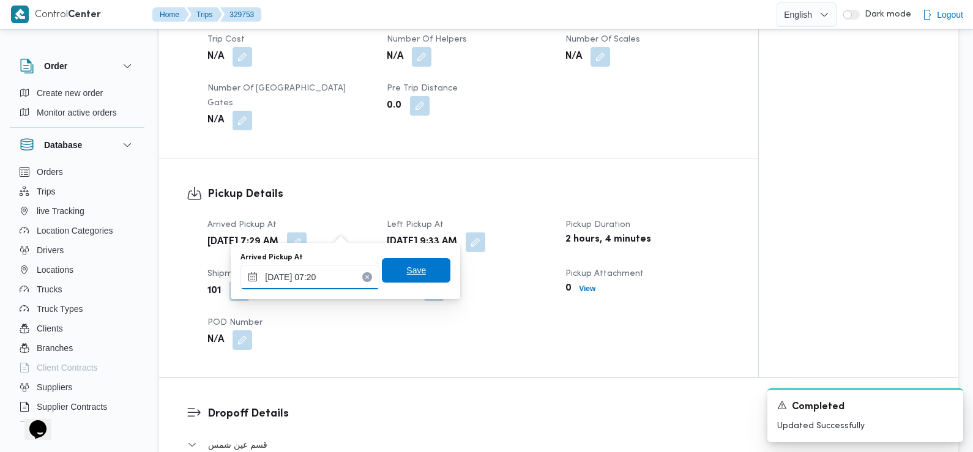
type input "10/08/2025 07:20"
click at [408, 275] on span "Save" at bounding box center [416, 270] width 20 height 15
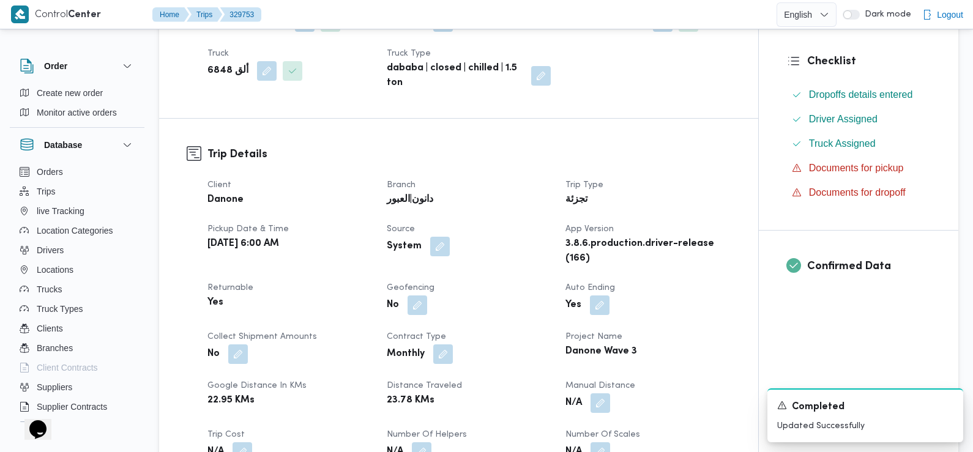
scroll to position [0, 0]
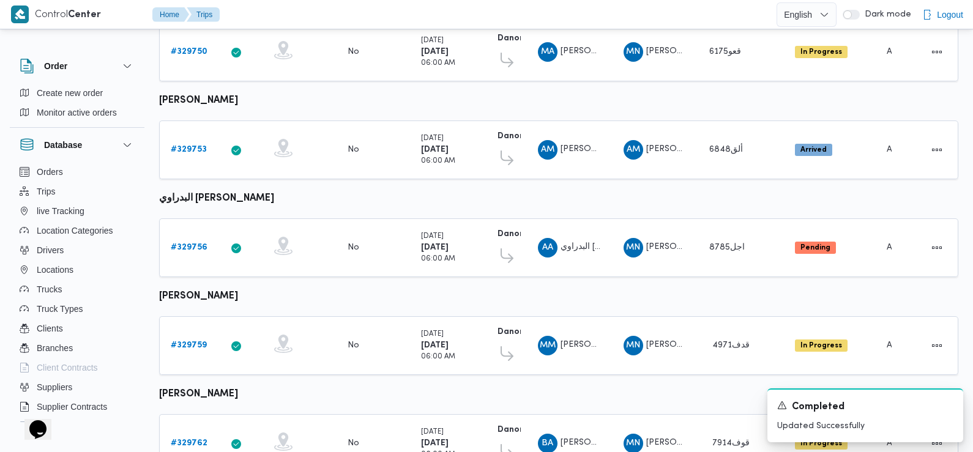
scroll to position [448, 0]
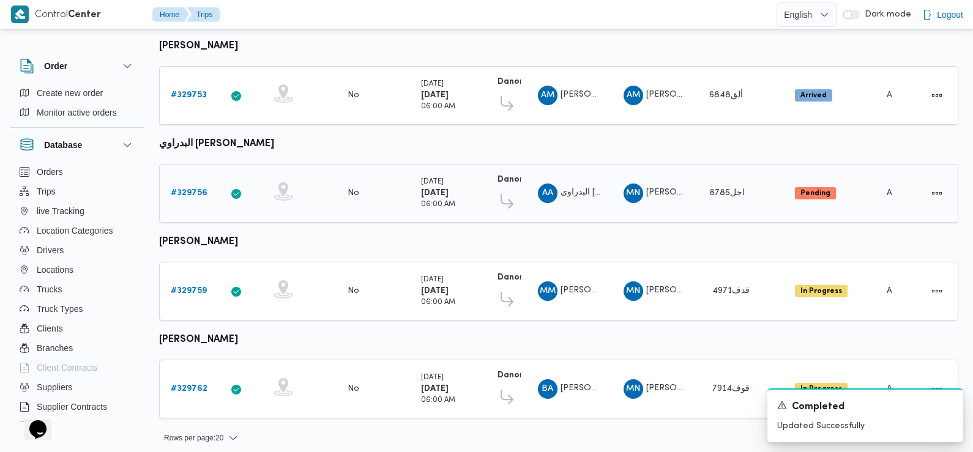
click at [187, 190] on b "# 329756" at bounding box center [189, 193] width 37 height 8
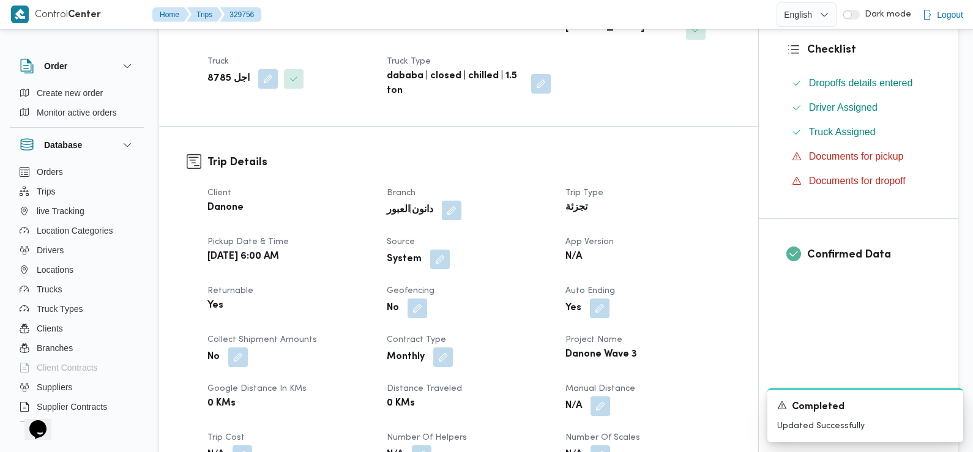
scroll to position [298, 0]
click at [439, 248] on button "button" at bounding box center [440, 258] width 20 height 20
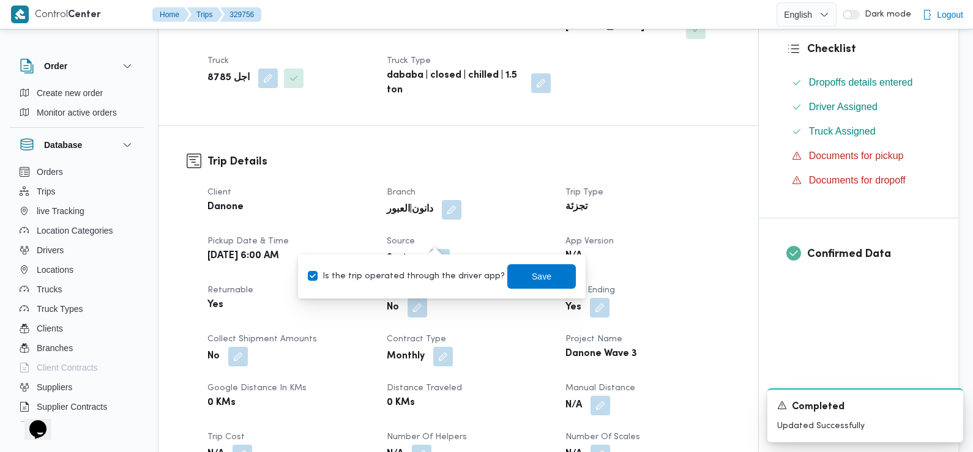
click at [447, 281] on label "Is the trip operated through the driver app?" at bounding box center [406, 276] width 197 height 15
checkbox input "false"
click at [510, 276] on span "Save" at bounding box center [541, 276] width 69 height 24
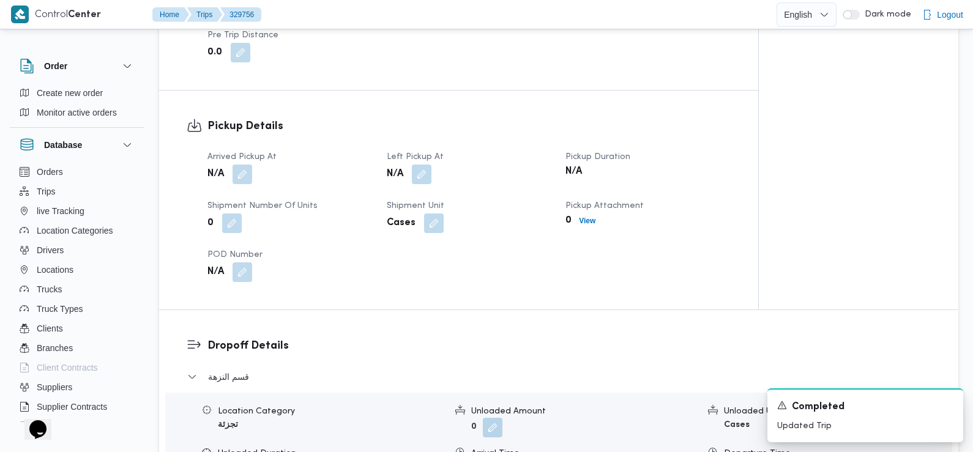
scroll to position [730, 0]
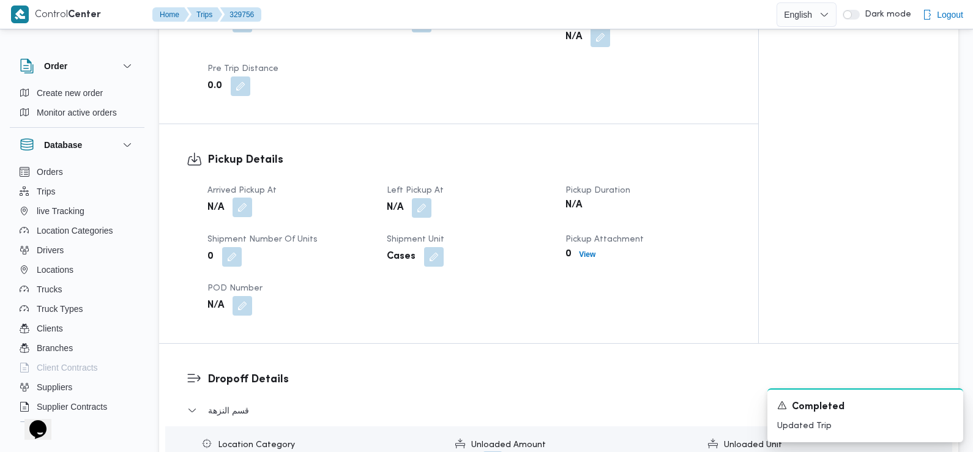
click at [248, 198] on button "button" at bounding box center [243, 208] width 20 height 20
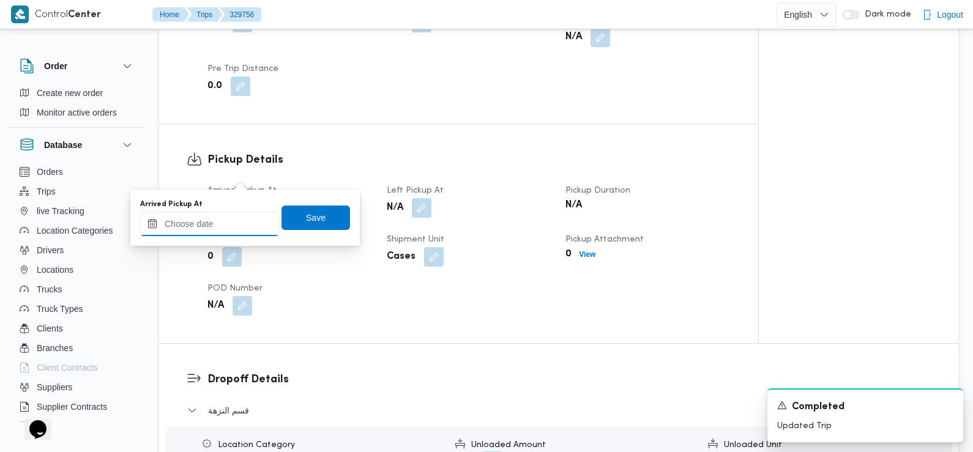
click at [233, 224] on input "Arrived Pickup At" at bounding box center [209, 224] width 139 height 24
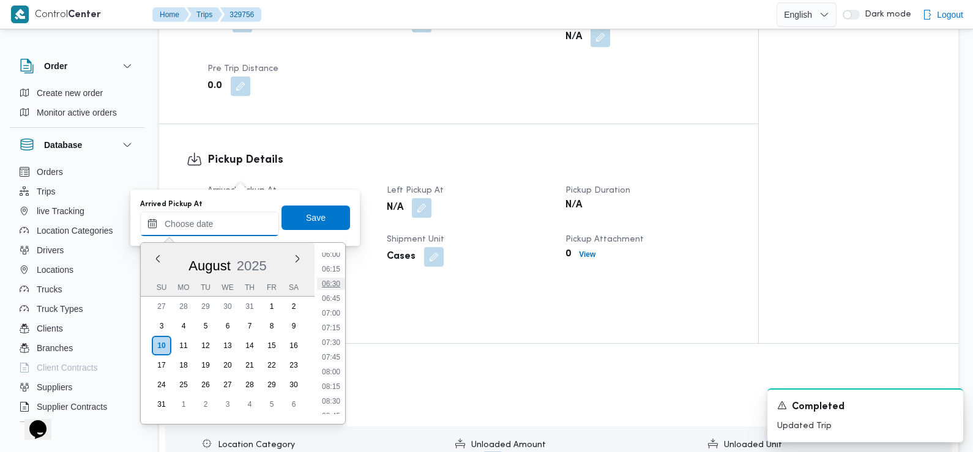
scroll to position [356, 0]
click at [336, 286] on li "06:30" at bounding box center [331, 285] width 28 height 12
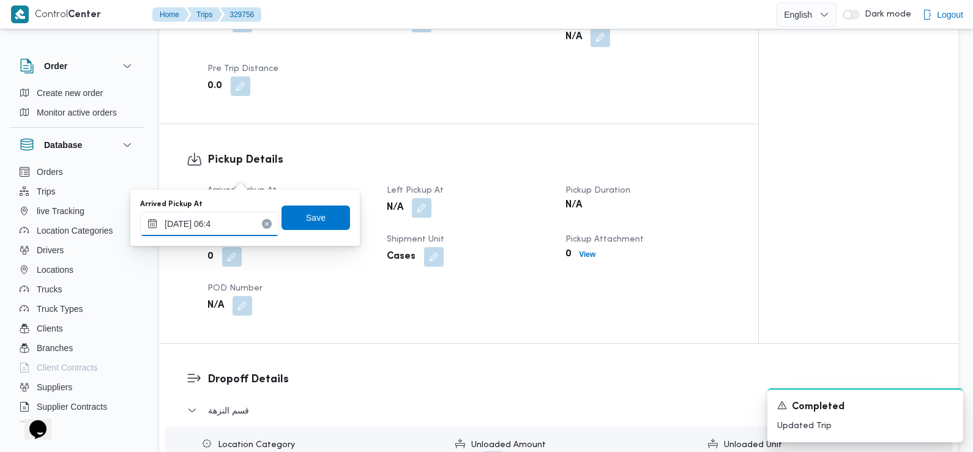
type input "10/08/2025 06:49"
click at [316, 211] on span "Save" at bounding box center [316, 217] width 69 height 24
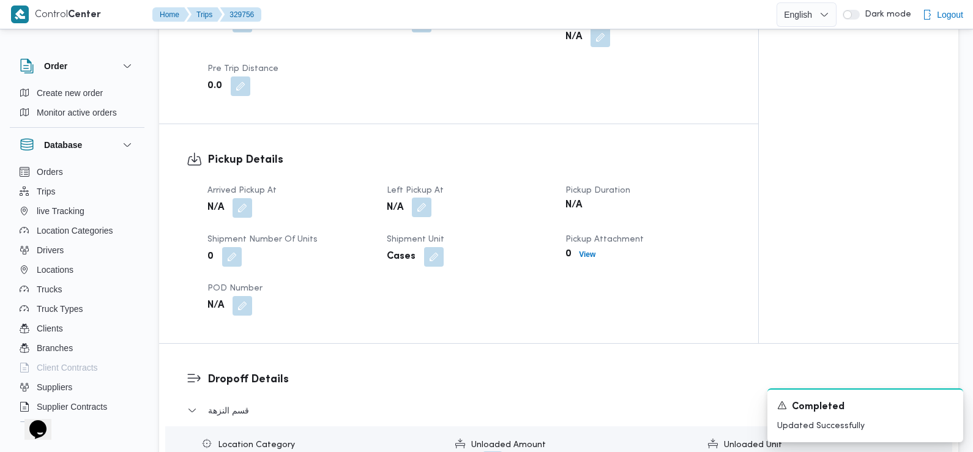
click at [422, 198] on button "button" at bounding box center [422, 208] width 20 height 20
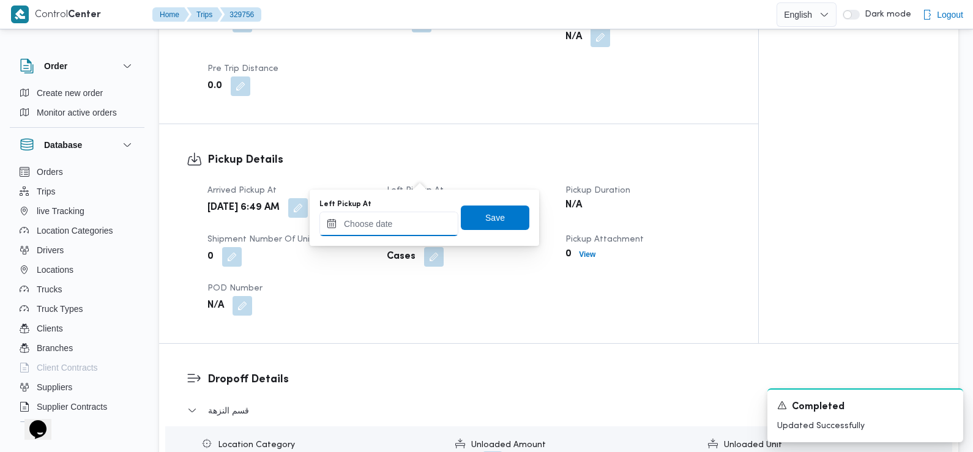
click at [424, 225] on input "Left Pickup At" at bounding box center [388, 224] width 139 height 24
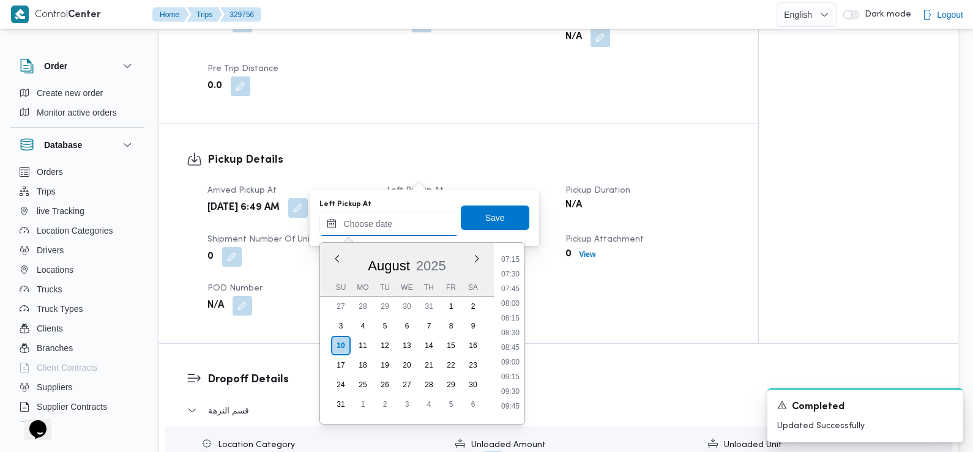
scroll to position [420, 0]
click at [514, 297] on li "07:45" at bounding box center [510, 294] width 28 height 12
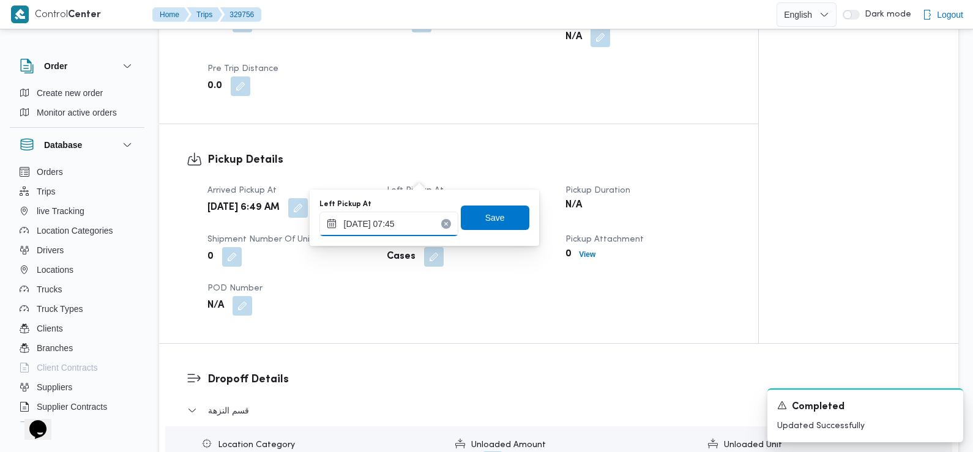
click at [409, 225] on input "10/08/2025 07:45" at bounding box center [388, 224] width 139 height 24
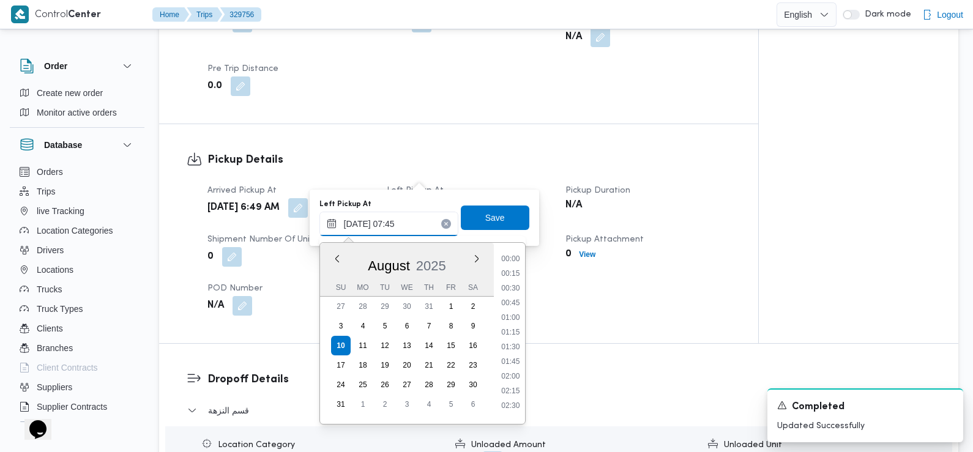
scroll to position [371, 0]
click at [515, 402] on li "08:45" at bounding box center [510, 402] width 28 height 12
type input "10/08/2025 08:45"
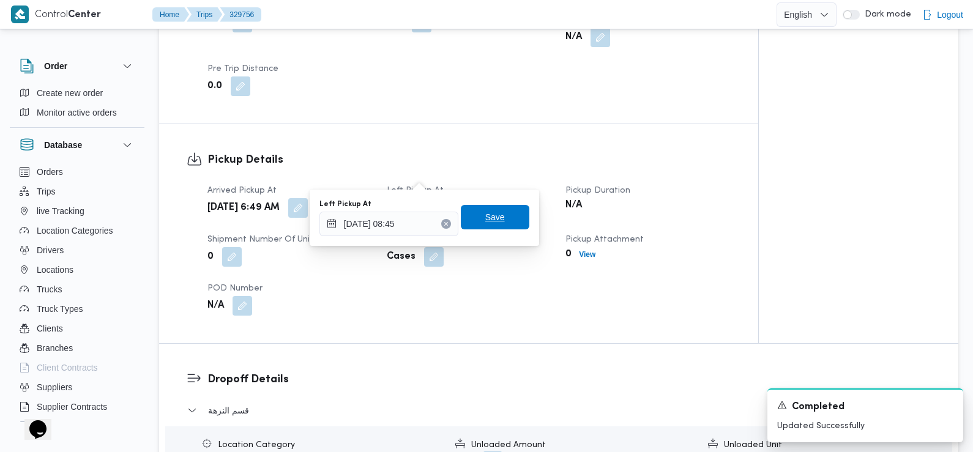
click at [487, 216] on span "Save" at bounding box center [495, 217] width 20 height 15
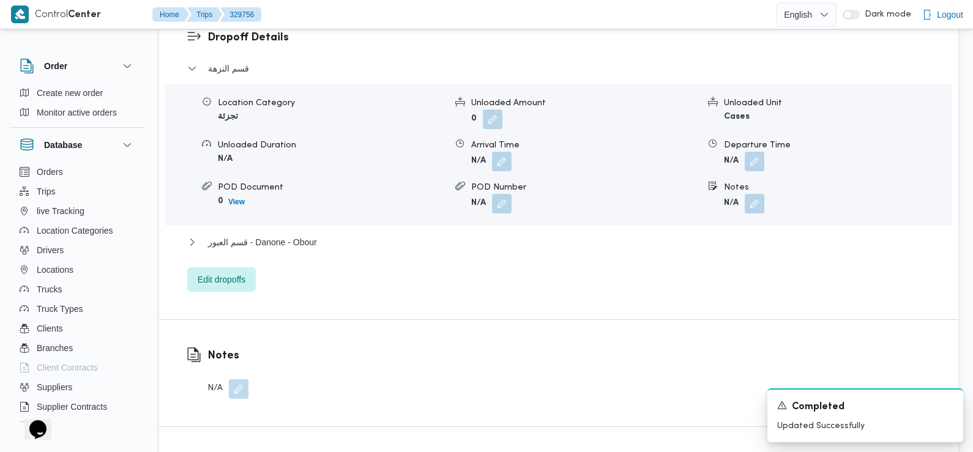
scroll to position [1073, 0]
click at [503, 151] on button "button" at bounding box center [502, 161] width 20 height 20
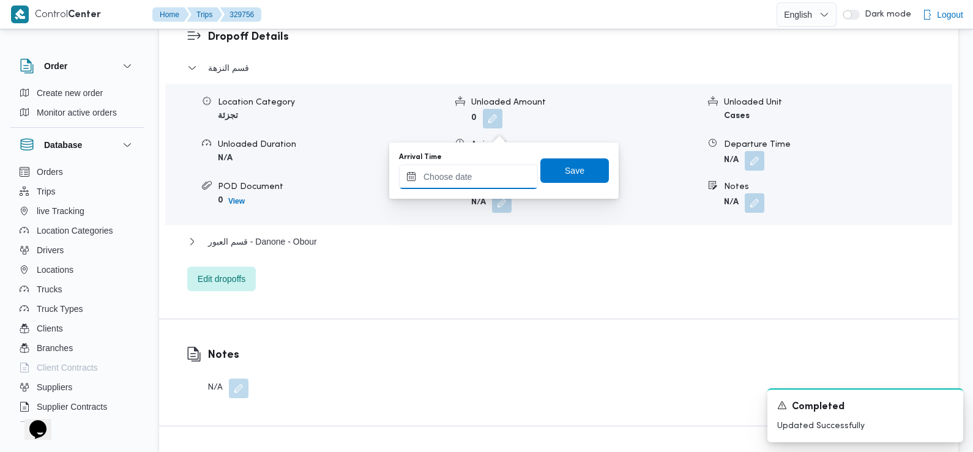
click at [495, 185] on input "Arrival Time" at bounding box center [468, 177] width 139 height 24
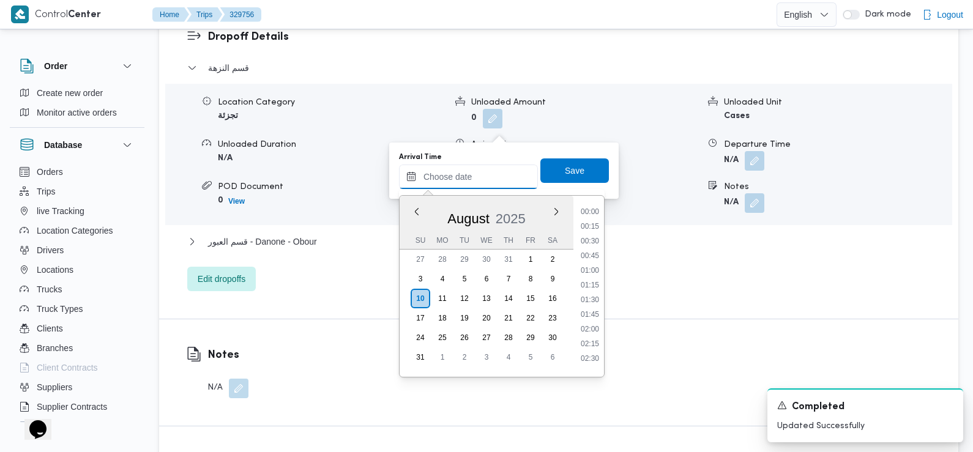
scroll to position [547, 0]
click at [588, 213] on li "09:15" at bounding box center [590, 208] width 28 height 12
type input "10/08/2025 09:15"
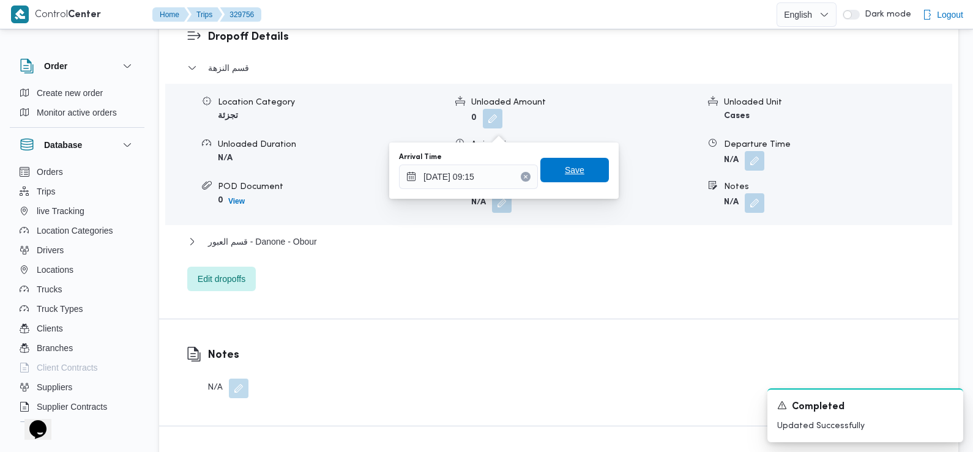
click at [578, 172] on span "Save" at bounding box center [574, 170] width 69 height 24
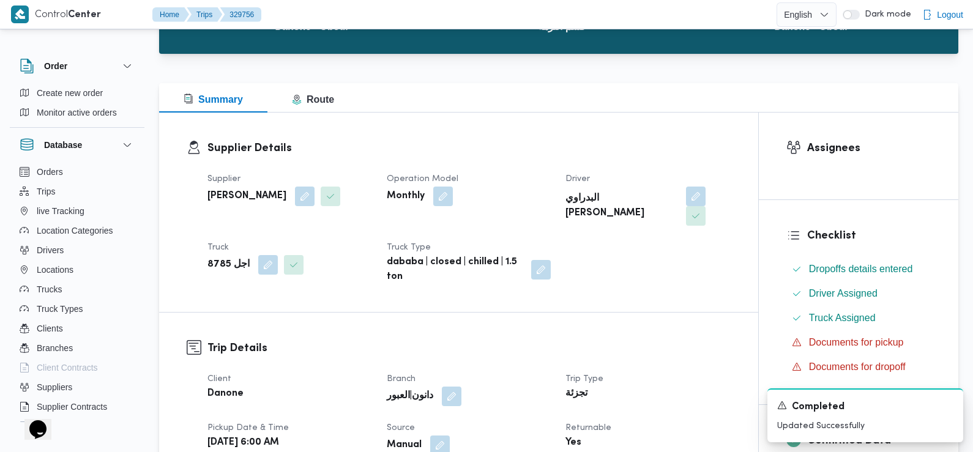
scroll to position [0, 0]
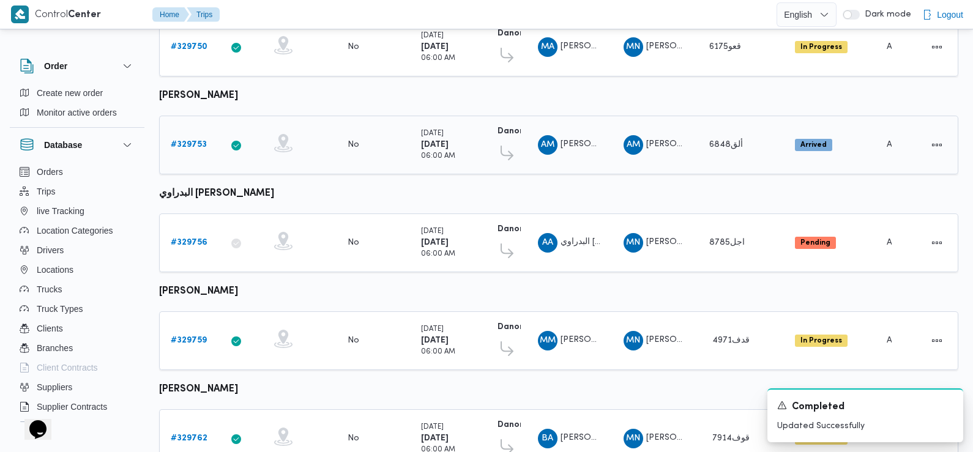
scroll to position [448, 0]
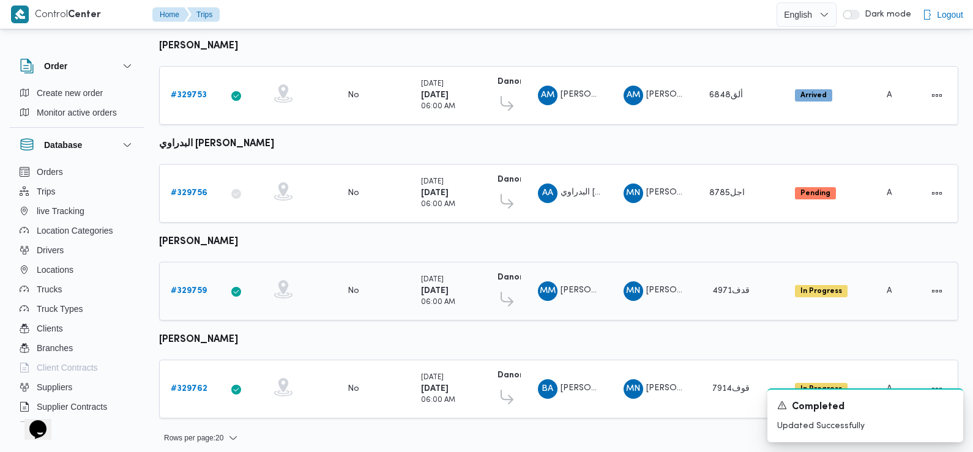
click at [192, 287] on b "# 329759" at bounding box center [189, 291] width 36 height 8
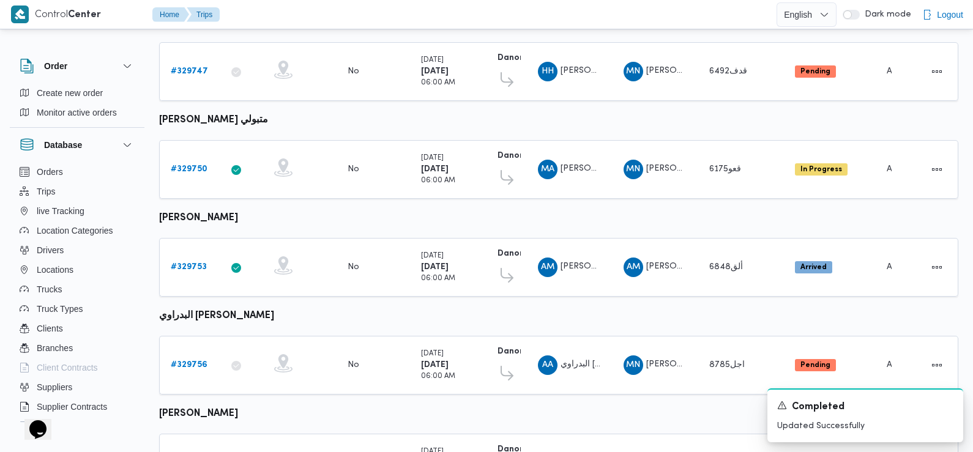
scroll to position [448, 0]
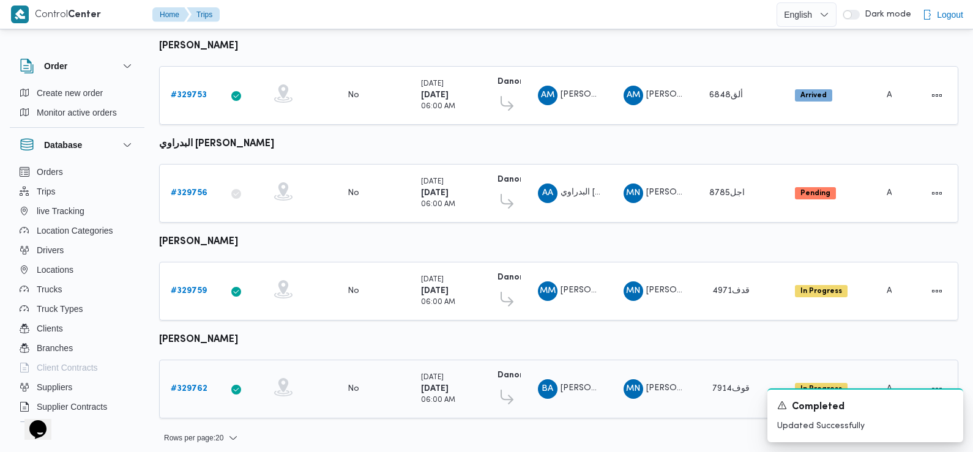
click at [199, 385] on b "# 329762" at bounding box center [189, 389] width 37 height 8
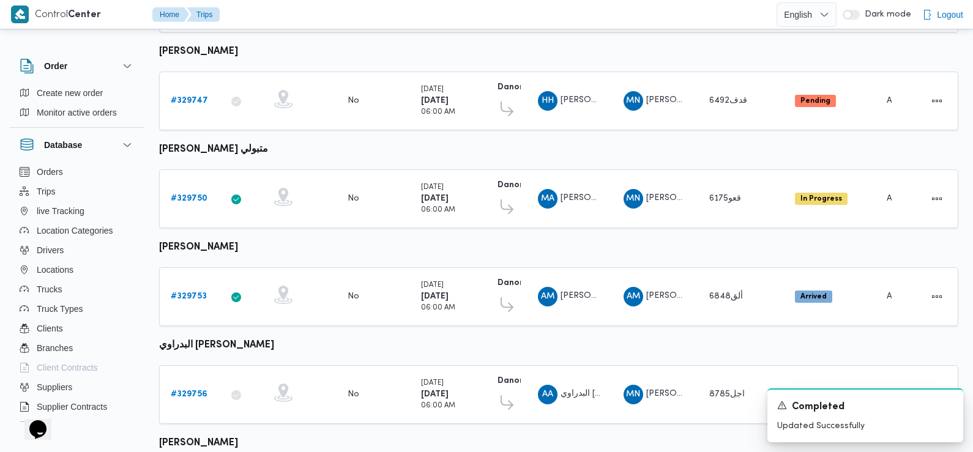
scroll to position [274, 0]
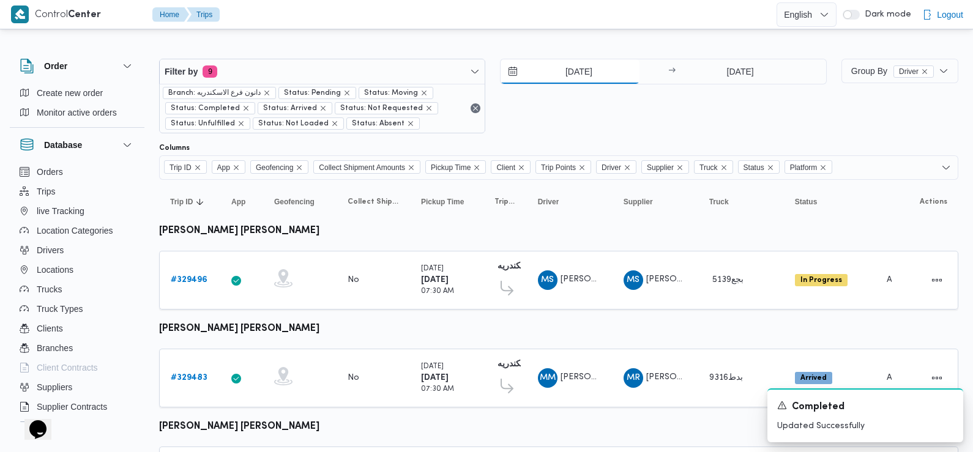
click at [569, 65] on input "[DATE]" at bounding box center [570, 71] width 139 height 24
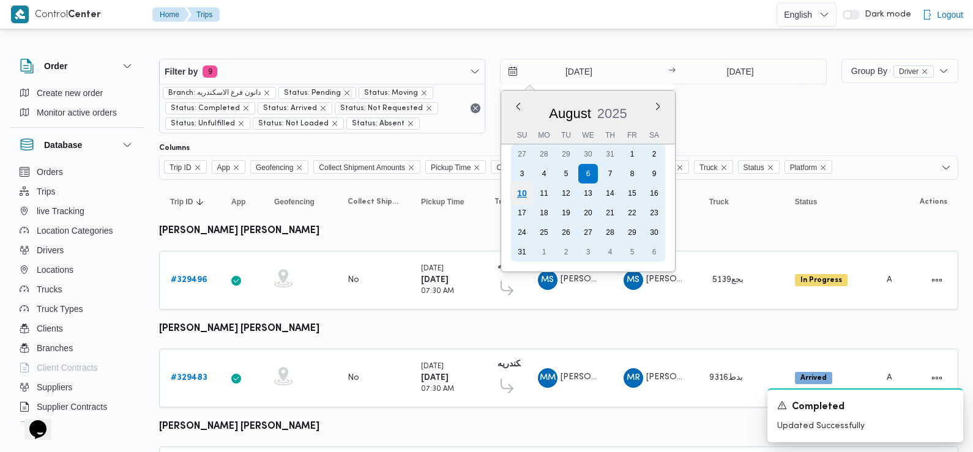
click at [522, 194] on div "10" at bounding box center [521, 193] width 23 height 23
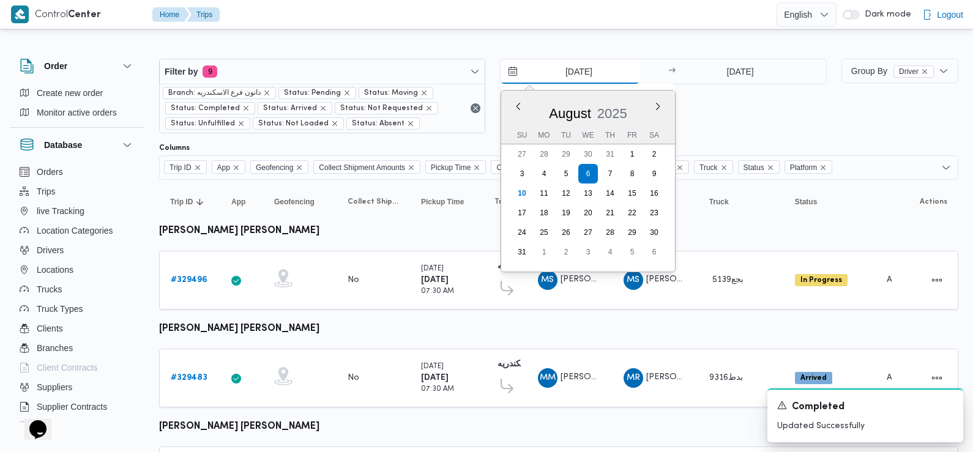
type input "[DATE]"
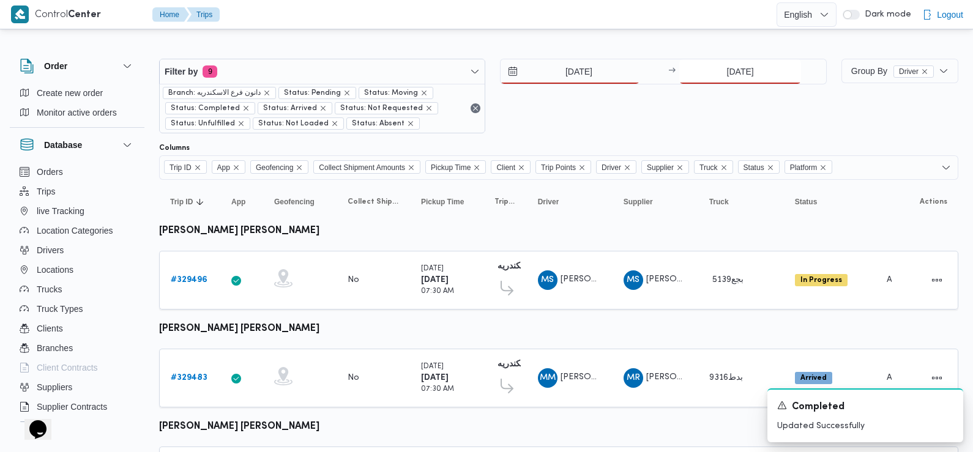
click at [759, 73] on input "6/8/2025" at bounding box center [740, 71] width 122 height 24
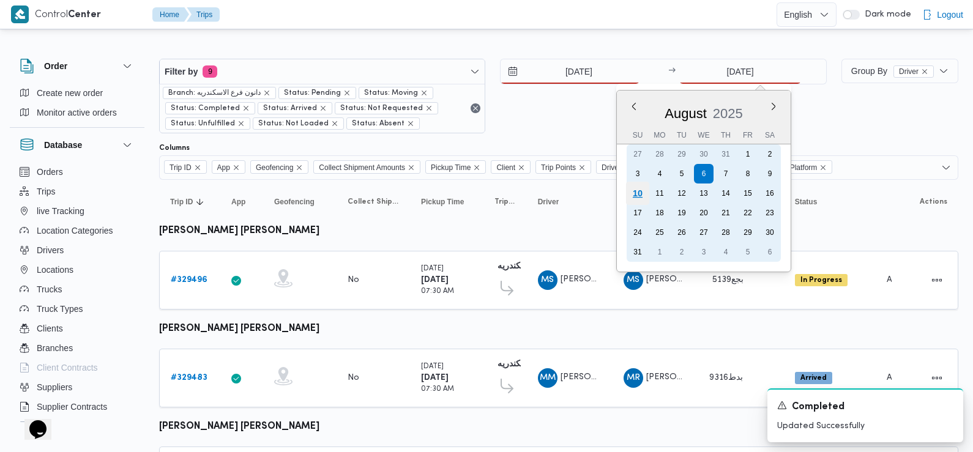
click at [643, 191] on div "10" at bounding box center [637, 193] width 23 height 23
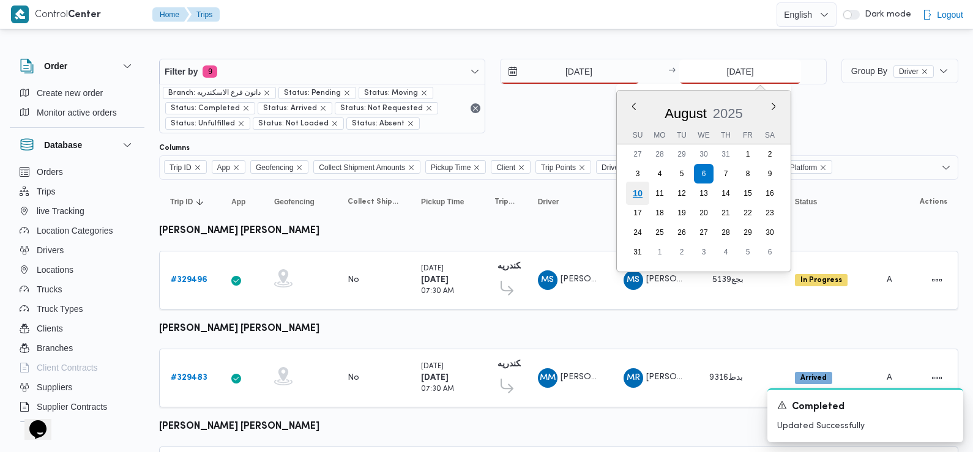
type input "[DATE]"
click at [570, 116] on div "10/8/2025 → 10/8/2025 Previous Month Next month August 2025 August 2025 Su Mo T…" at bounding box center [663, 96] width 326 height 75
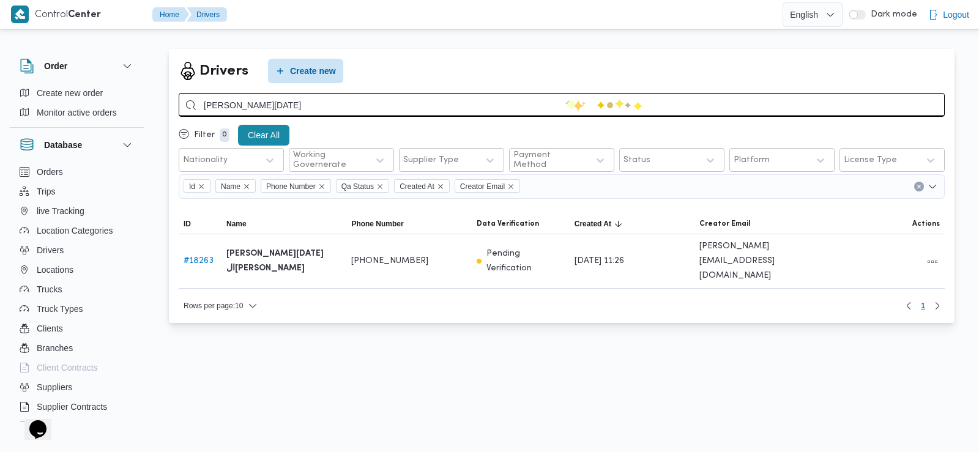
click at [566, 100] on input "احمد السيد رمضان" at bounding box center [562, 105] width 766 height 24
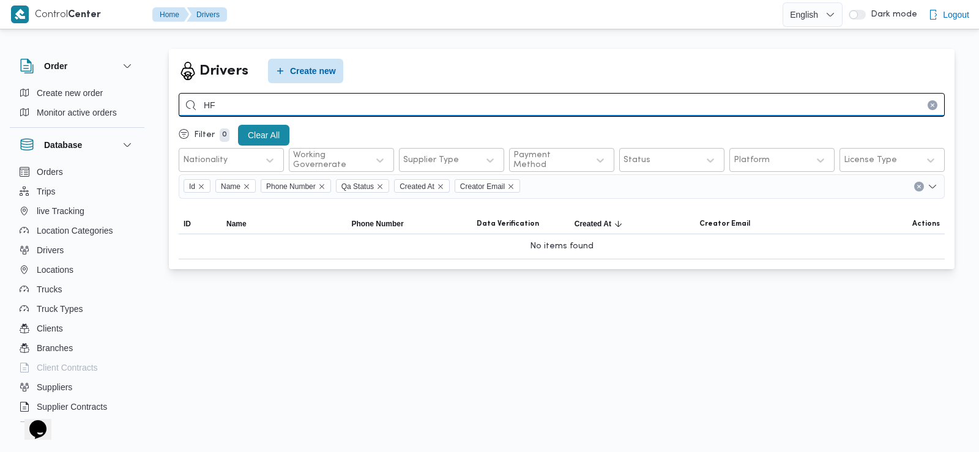
type input "H"
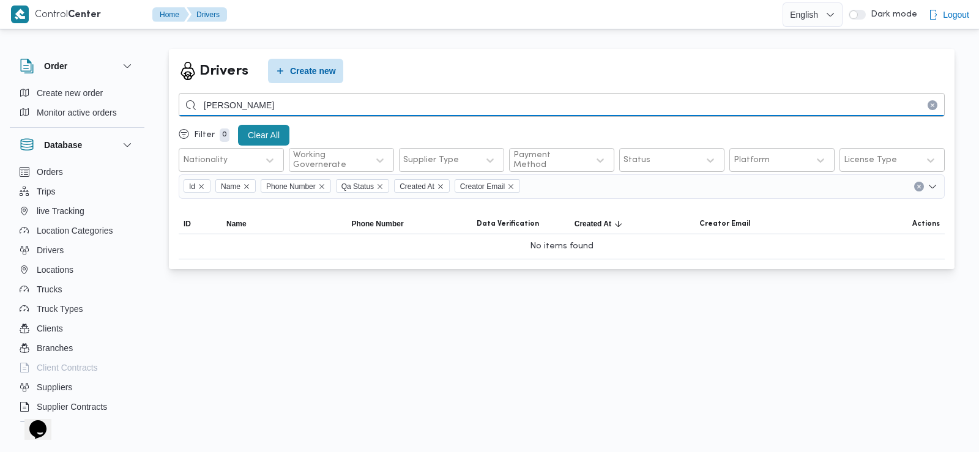
type input "ابراهيم مصطفي ابراهيم"
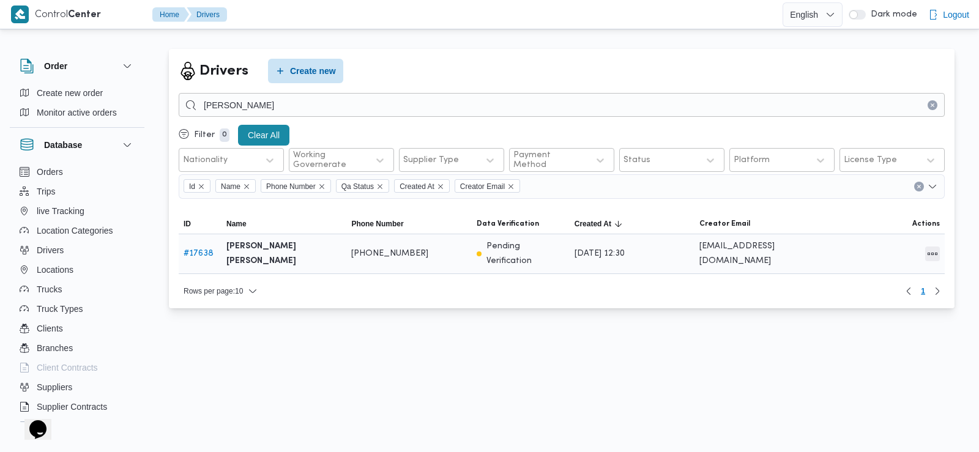
click at [935, 256] on button "All actions" at bounding box center [932, 254] width 15 height 15
click at [895, 253] on span "Edit" at bounding box center [893, 253] width 39 height 10
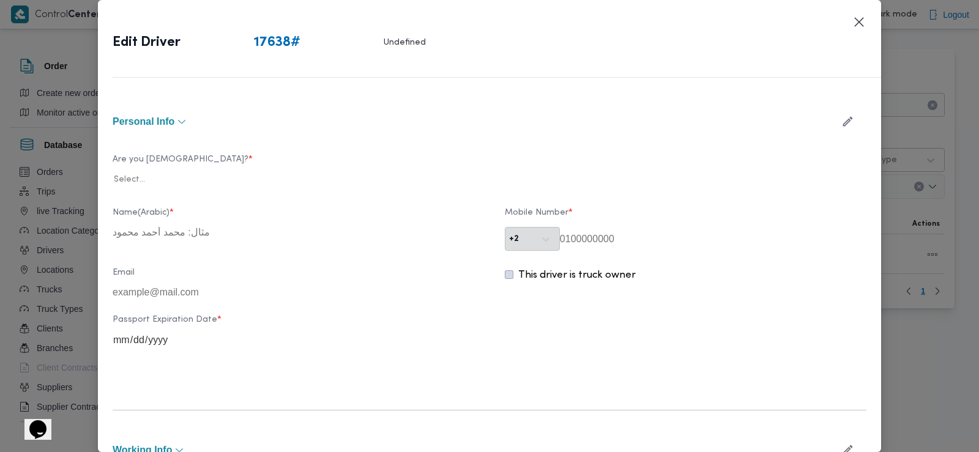
type input "ابراهيم مصطفي ابراهيم سيد احمد"
type input "01005208657"
type input "2026-11-22"
type input "2028-11-22"
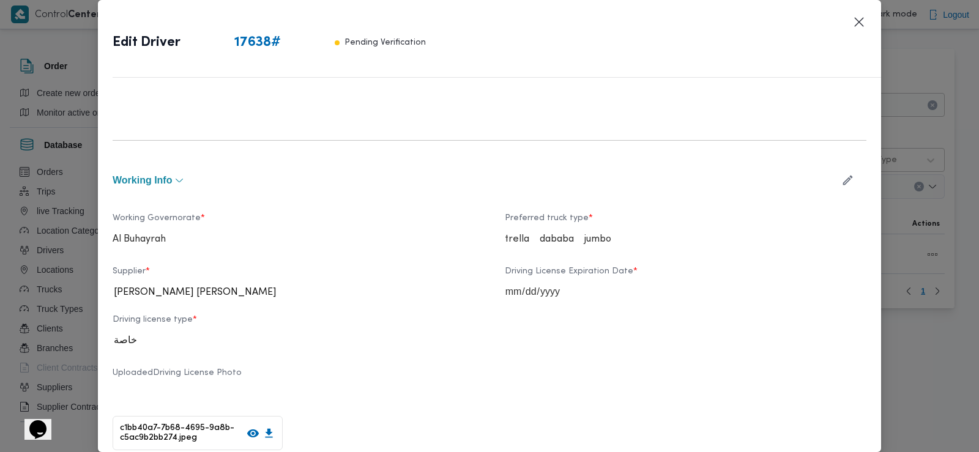
scroll to position [375, 0]
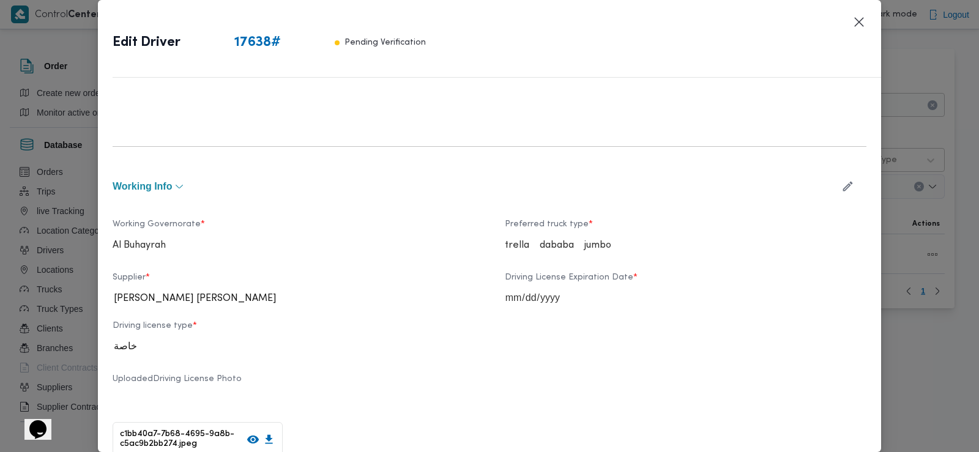
click at [842, 181] on icon "button" at bounding box center [848, 186] width 13 height 13
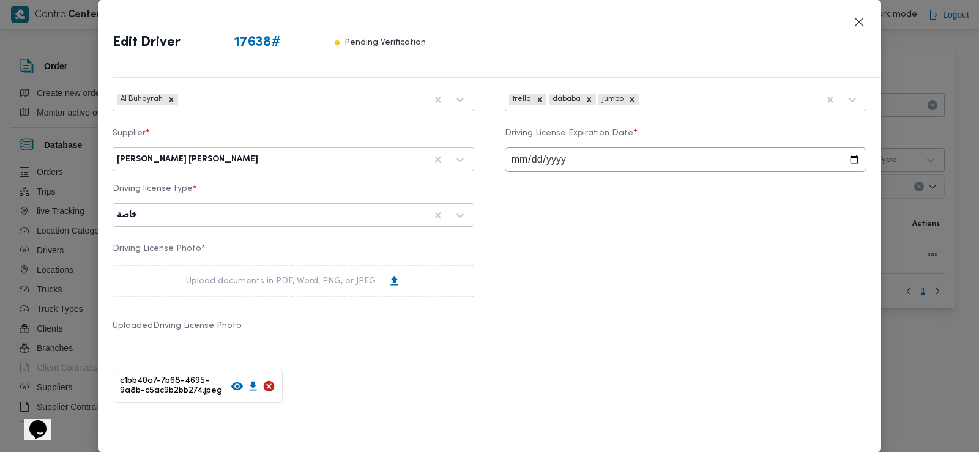
scroll to position [531, 0]
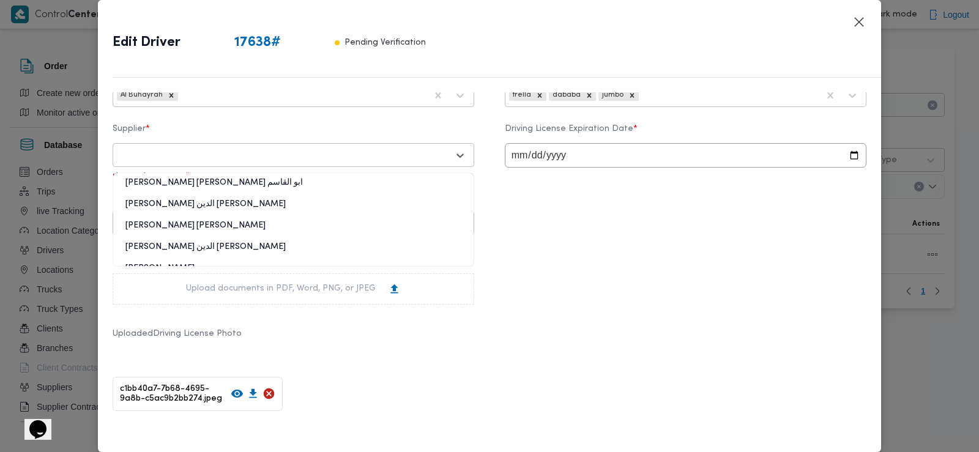
click at [312, 155] on div at bounding box center [282, 155] width 331 height 12
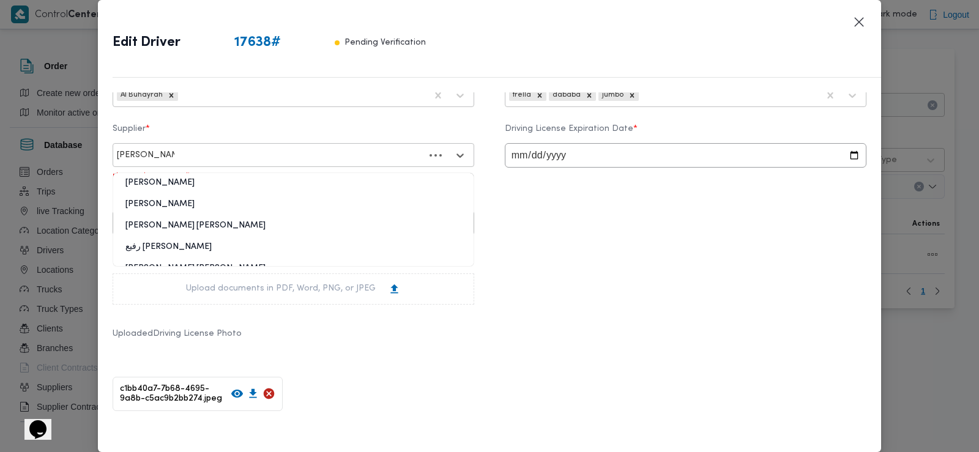
type input "حامد محمد حامد"
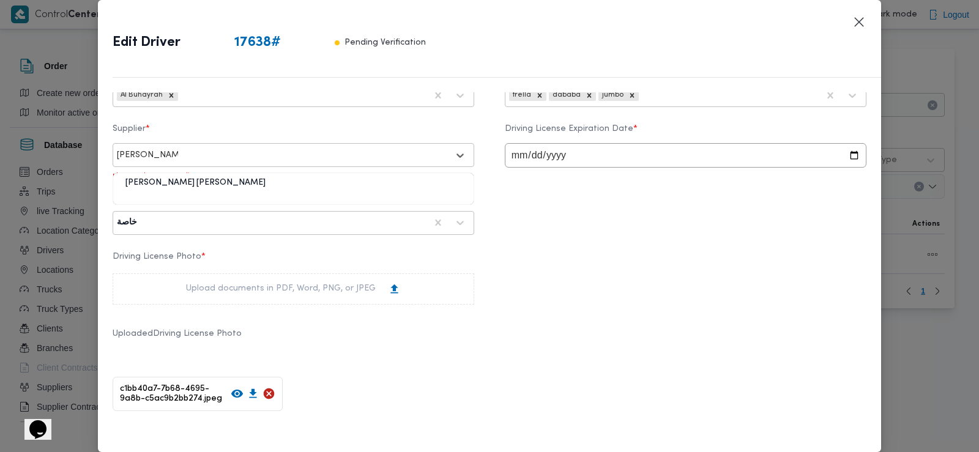
click at [254, 185] on div "حامد محمد حامد الشرقاوي" at bounding box center [293, 187] width 360 height 21
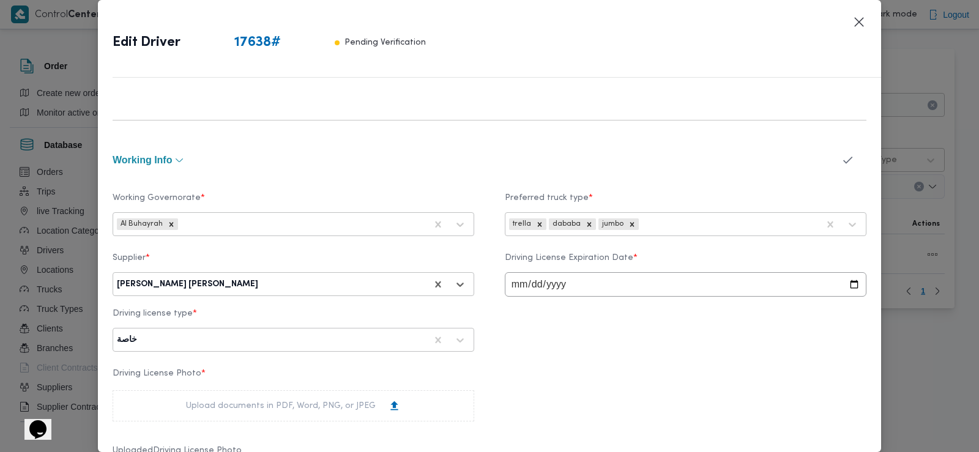
scroll to position [400, 0]
click at [842, 160] on icon "button" at bounding box center [848, 161] width 13 height 13
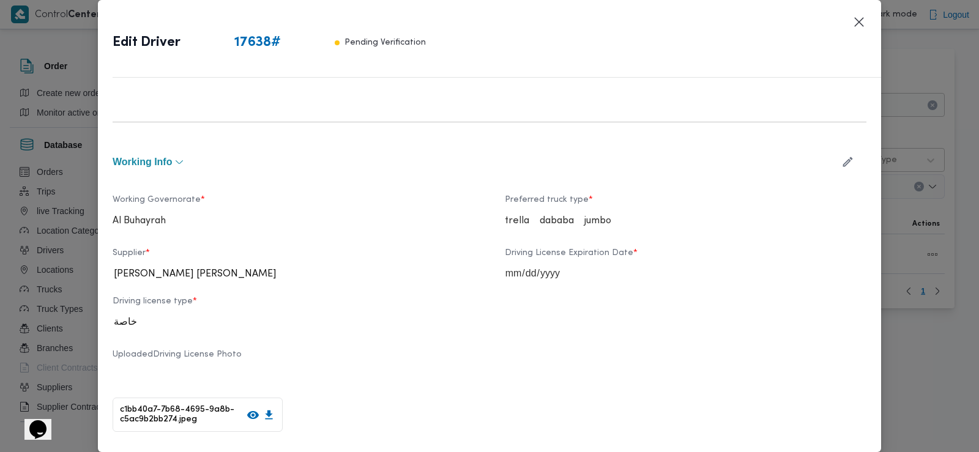
scroll to position [734, 0]
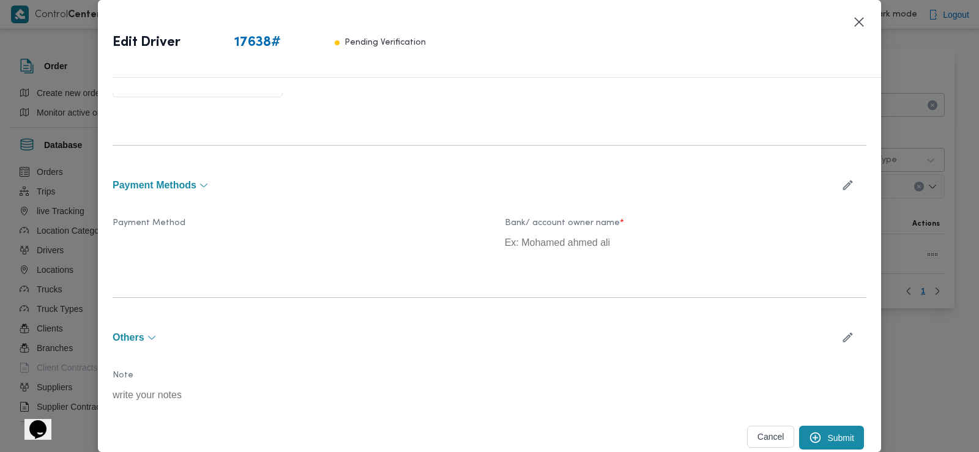
click at [818, 435] on button "Submit" at bounding box center [831, 438] width 65 height 24
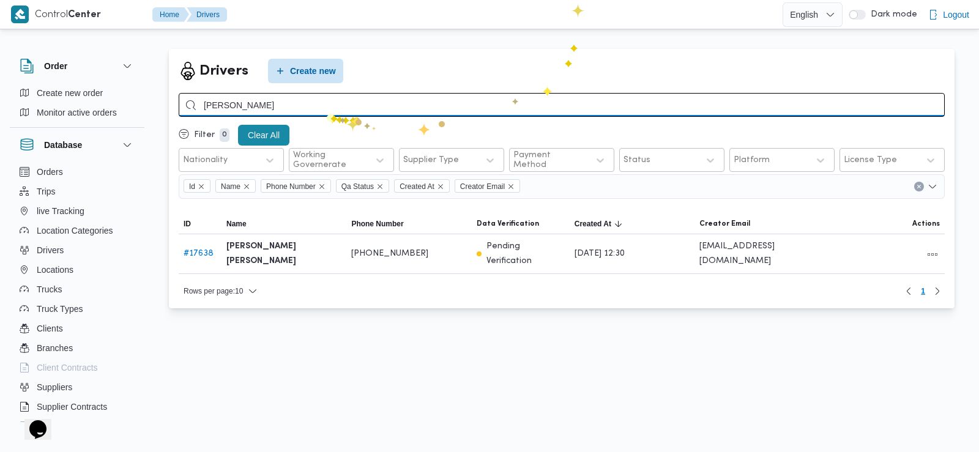
click at [326, 113] on input "ابراهيم مصطفي ابراهيم" at bounding box center [562, 105] width 766 height 24
type input "الطنيخي"
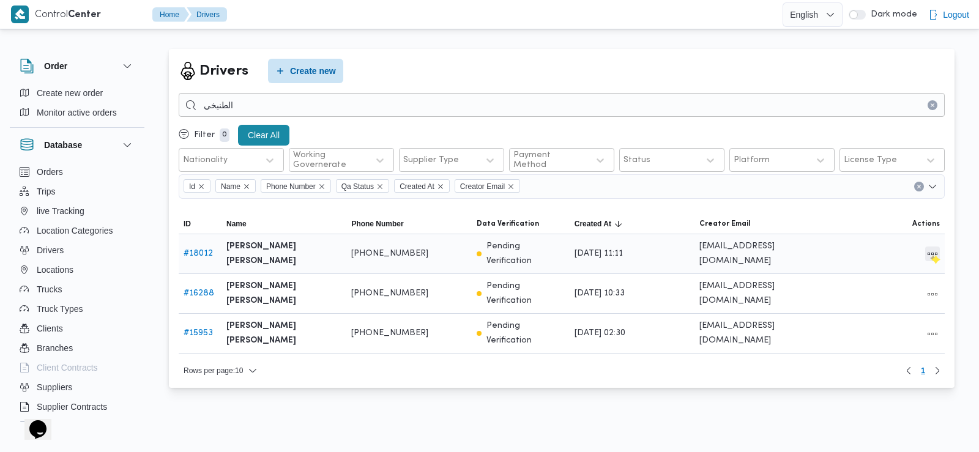
click at [930, 254] on button "All actions" at bounding box center [932, 254] width 15 height 15
click at [881, 256] on span "Edit" at bounding box center [893, 253] width 39 height 10
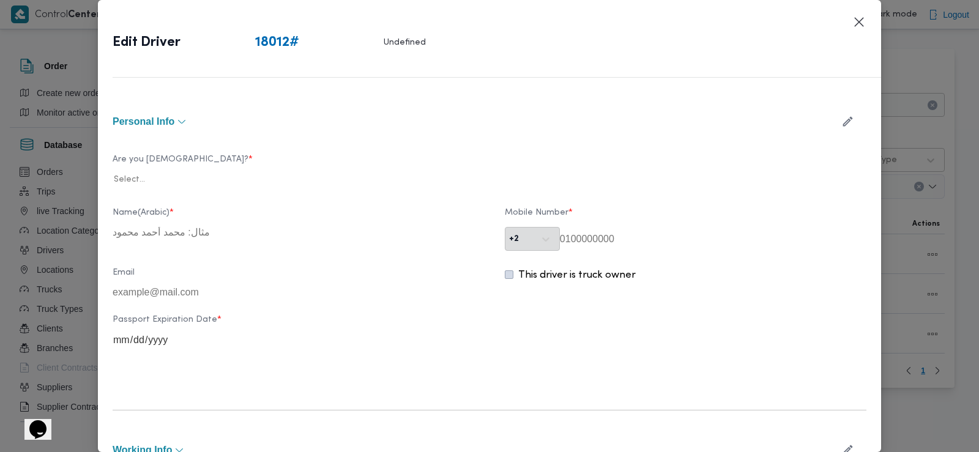
type input "[PERSON_NAME] [PERSON_NAME]"
type input "01226816177"
type input "2026-06-18"
type input "2026-03-24"
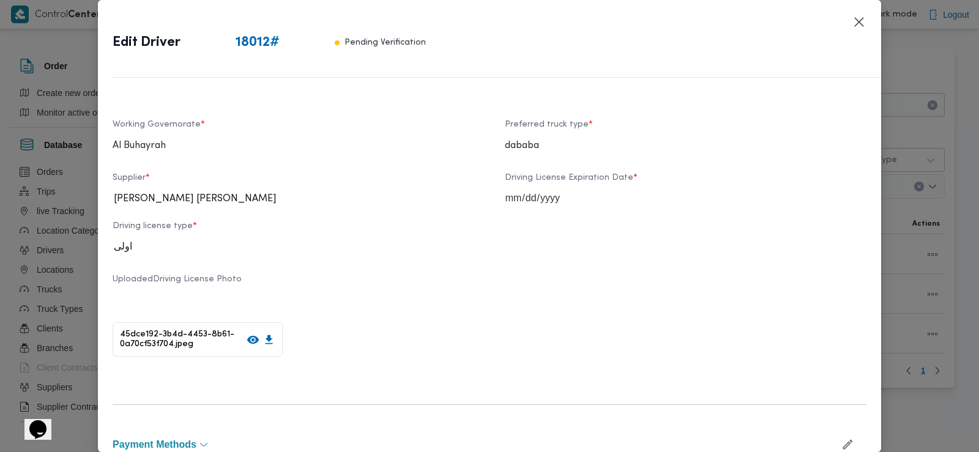
scroll to position [441, 0]
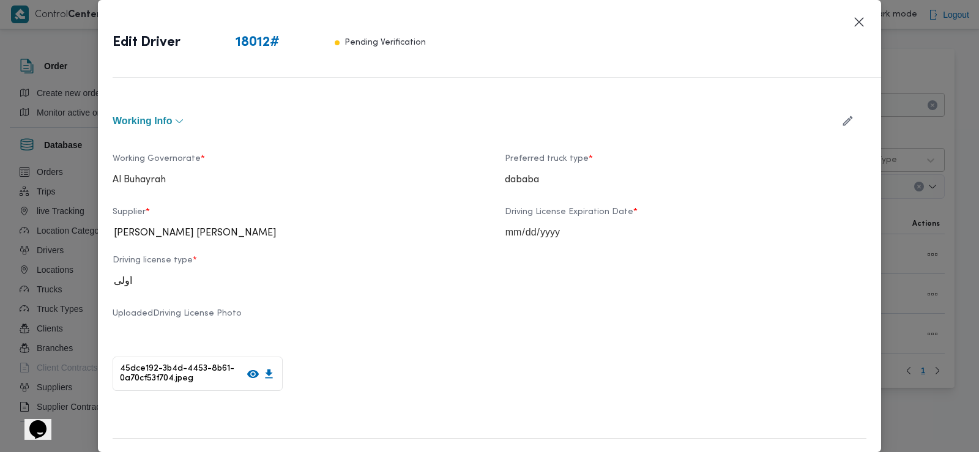
click at [849, 22] on header "Edit Driver 18012 # Pending Verification" at bounding box center [504, 46] width 783 height 63
click at [860, 21] on button "Closes this modal window" at bounding box center [859, 21] width 15 height 15
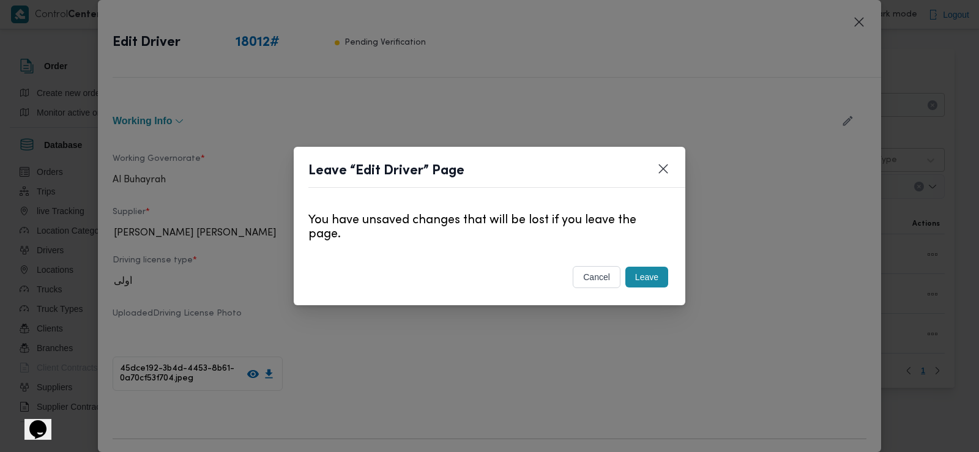
click at [644, 279] on button "Leave" at bounding box center [647, 277] width 43 height 21
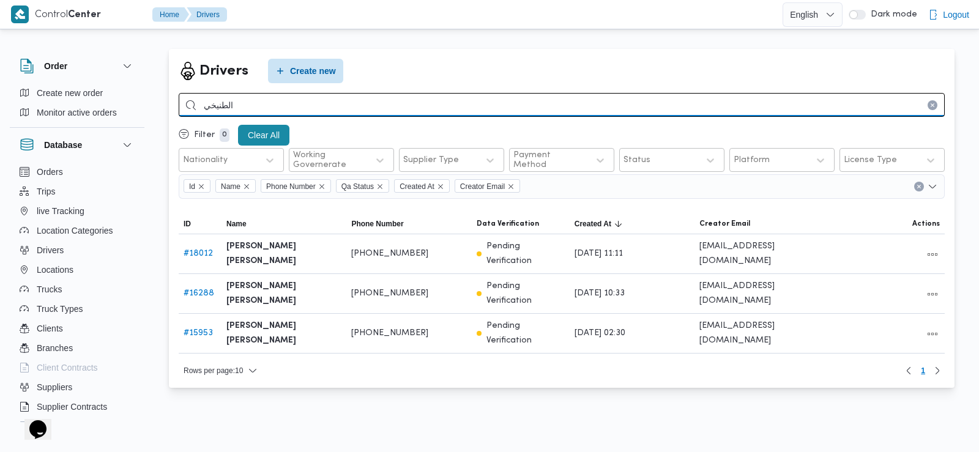
click at [413, 99] on input "الطنيخي" at bounding box center [562, 105] width 766 height 24
type input "احمد السيد رمضان"
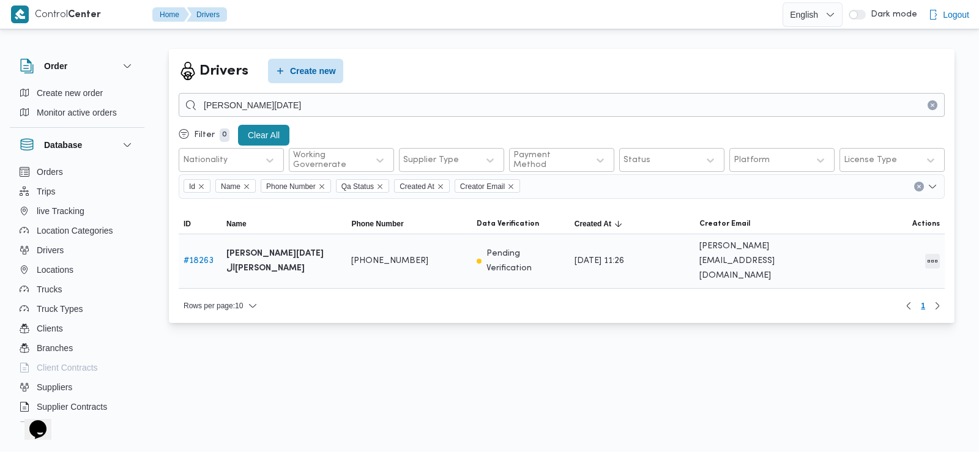
click at [932, 256] on button "All actions" at bounding box center [932, 261] width 15 height 15
click at [878, 241] on button "Preview" at bounding box center [886, 229] width 69 height 24
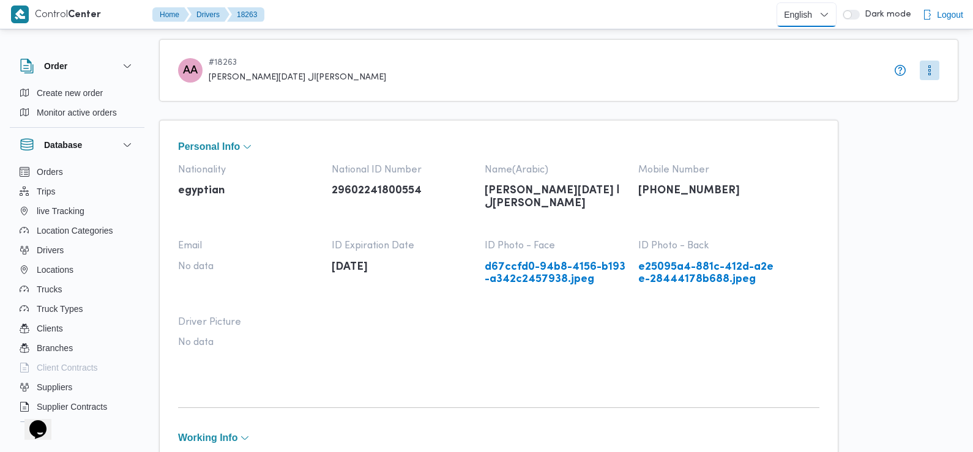
drag, startPoint x: 783, startPoint y: 14, endPoint x: 674, endPoint y: 53, distance: 115.6
click at [783, 14] on select "English عربي" at bounding box center [807, 14] width 60 height 24
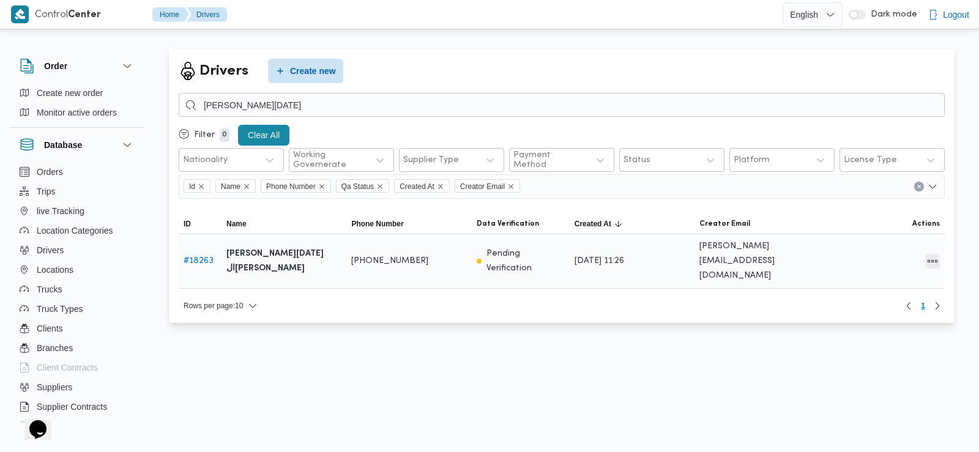
click at [937, 258] on button "All actions" at bounding box center [932, 261] width 15 height 15
click at [889, 255] on span "Edit" at bounding box center [893, 253] width 39 height 10
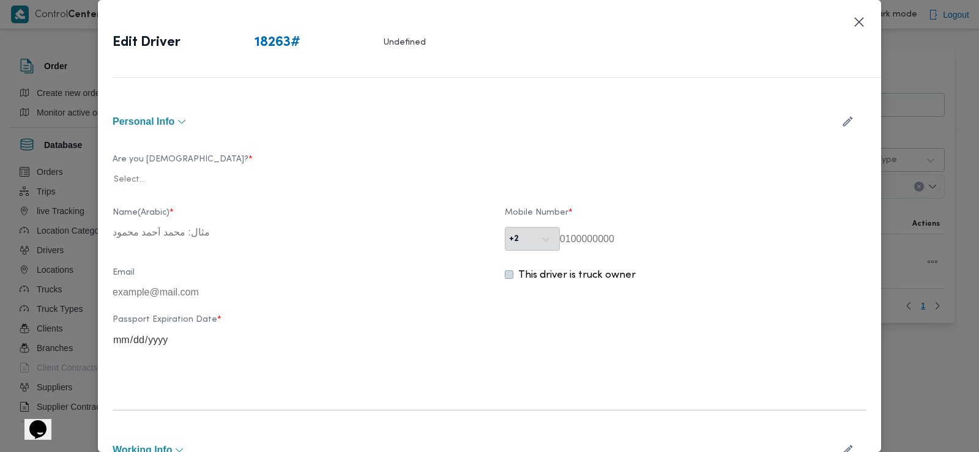
type input "احمد السيد رمضان السيد خلاف"
type input "01221011906"
type input "2031-01-08"
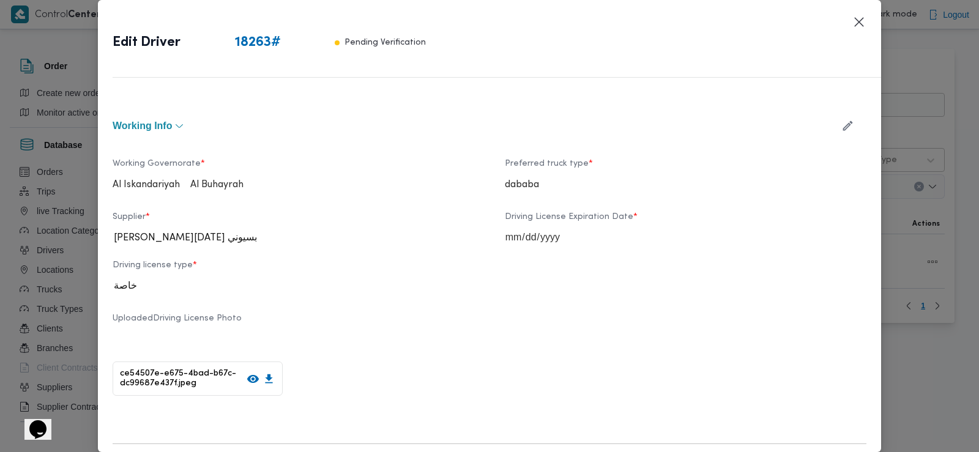
scroll to position [420, 0]
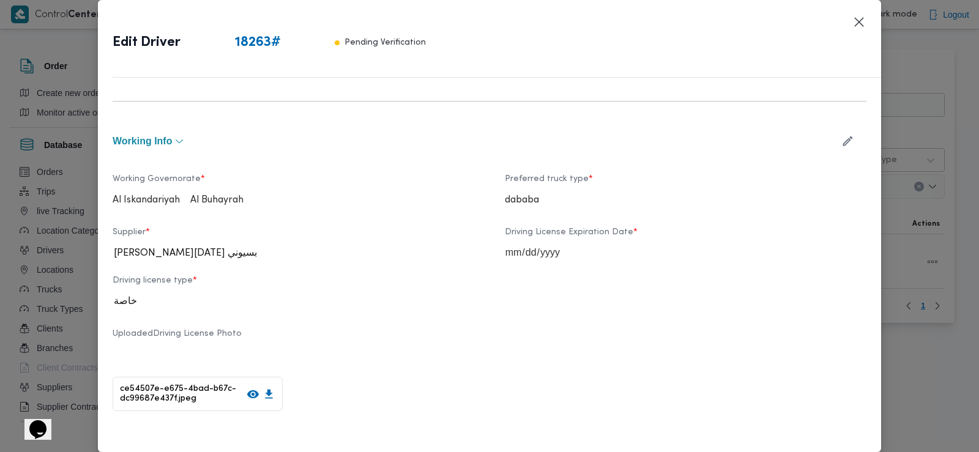
click at [842, 137] on icon "button" at bounding box center [848, 141] width 13 height 13
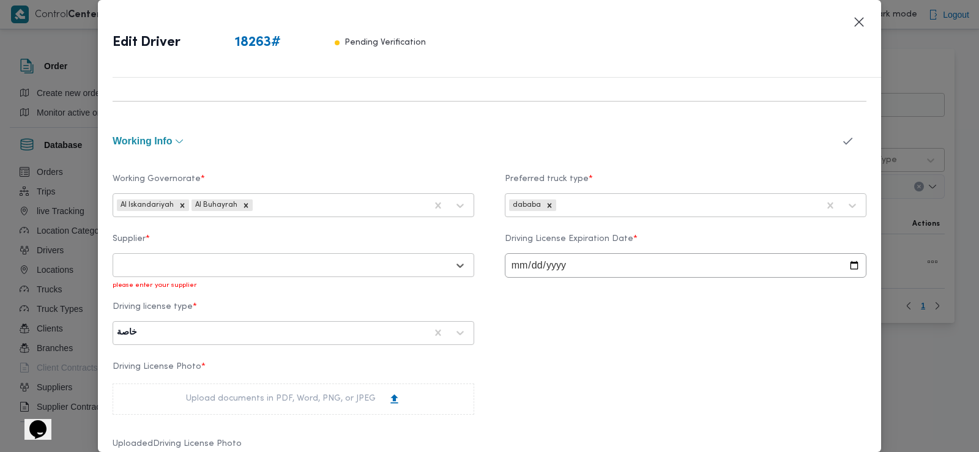
click at [403, 263] on div at bounding box center [282, 266] width 331 height 12
type input "وصال الشر"
click at [227, 286] on div "[PERSON_NAME]" at bounding box center [293, 300] width 360 height 30
click at [226, 295] on div "[PERSON_NAME]" at bounding box center [293, 297] width 360 height 21
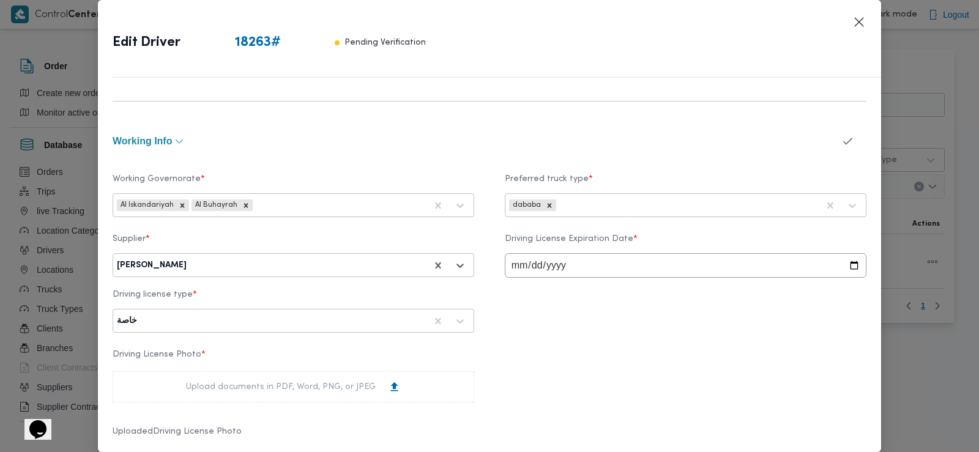
click at [842, 138] on icon "button" at bounding box center [848, 141] width 13 height 13
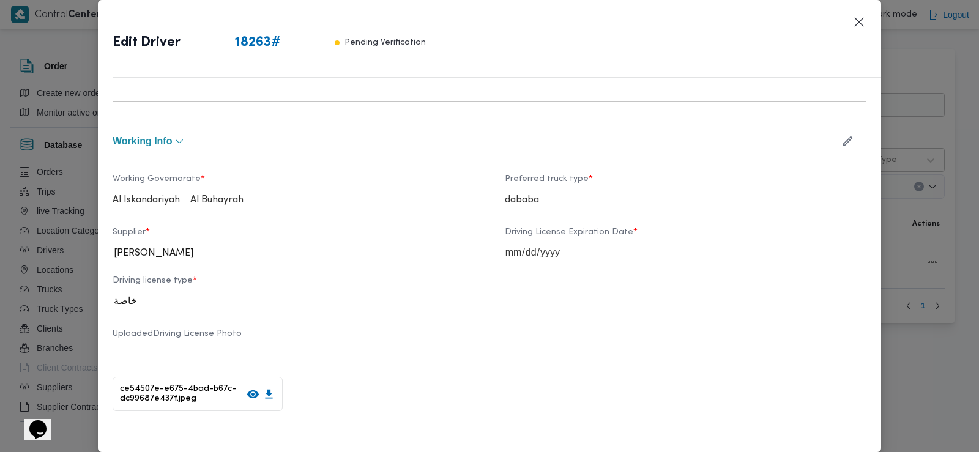
scroll to position [788, 0]
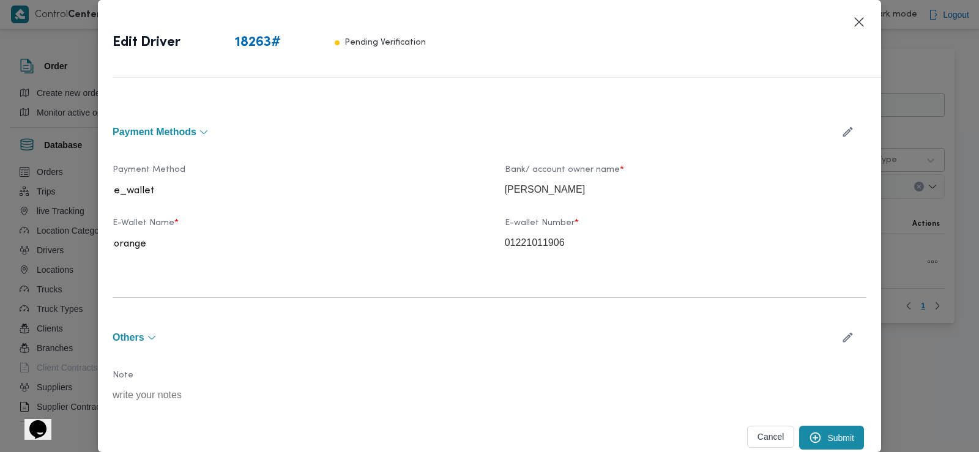
click at [835, 438] on button "Submit" at bounding box center [831, 438] width 65 height 24
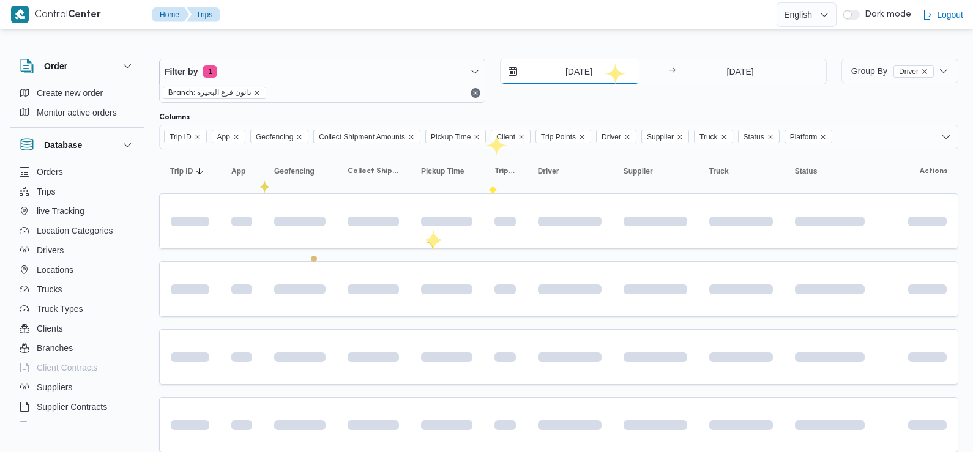
click at [588, 72] on input "[DATE]" at bounding box center [570, 71] width 139 height 24
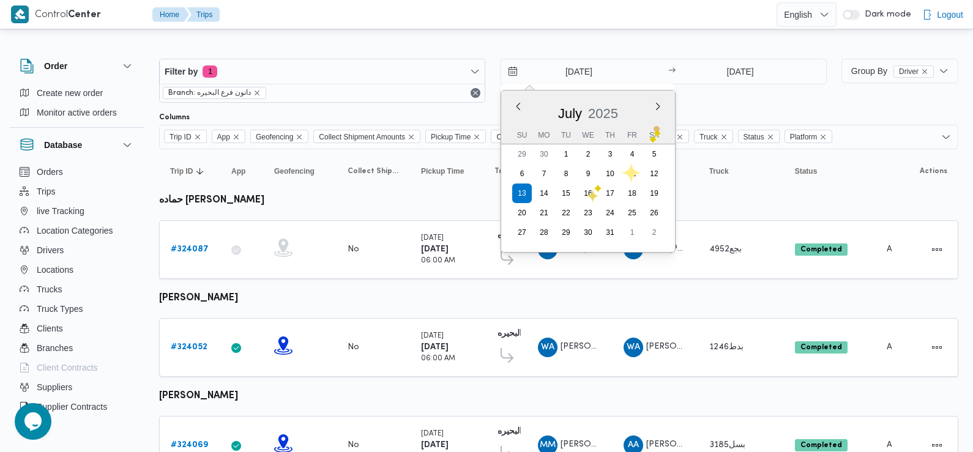
click at [658, 115] on div "[DATE]" at bounding box center [588, 110] width 174 height 31
click at [657, 104] on button "Next month" at bounding box center [658, 106] width 12 height 12
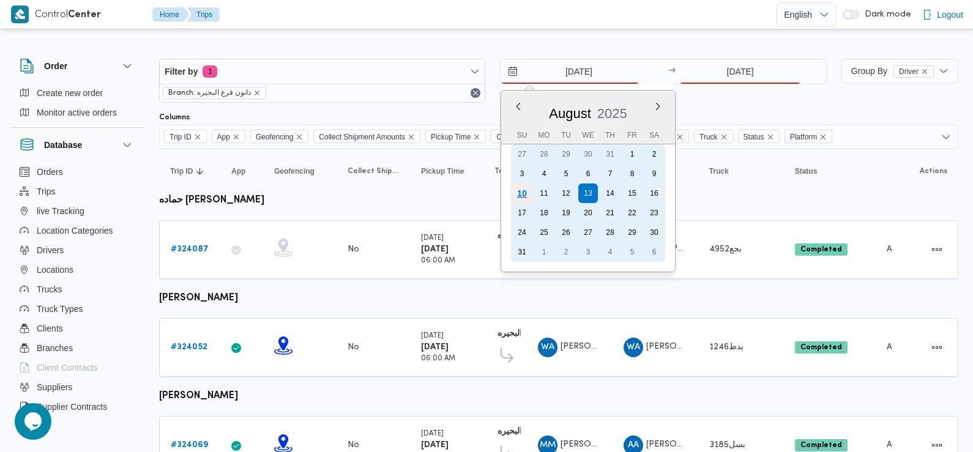
click at [523, 197] on div "10" at bounding box center [521, 193] width 23 height 23
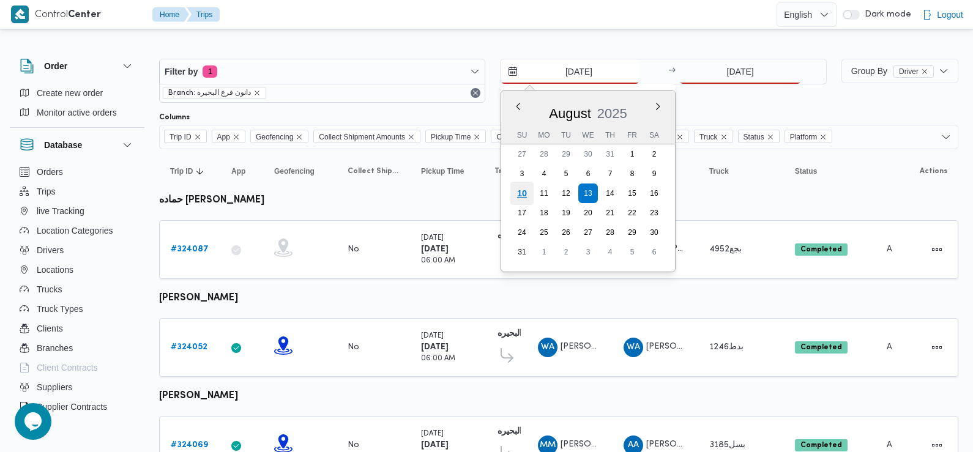
type input "[DATE]"
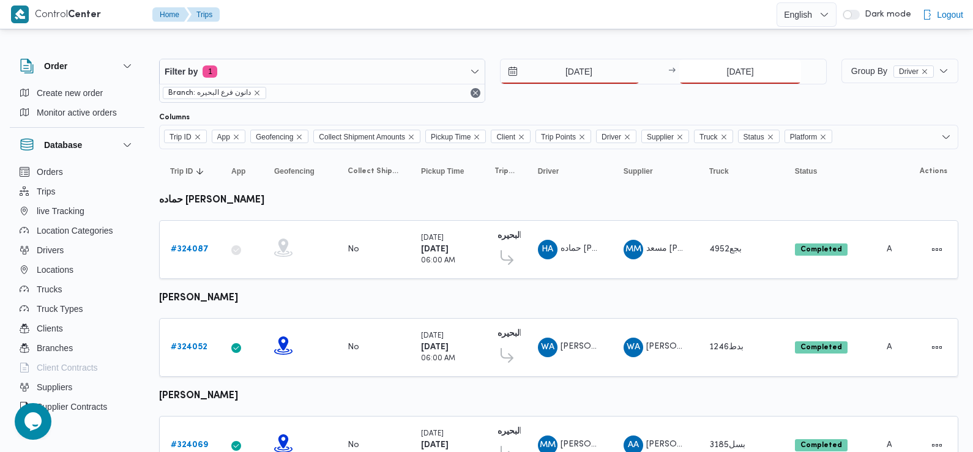
click at [743, 61] on input "[DATE]" at bounding box center [740, 71] width 122 height 24
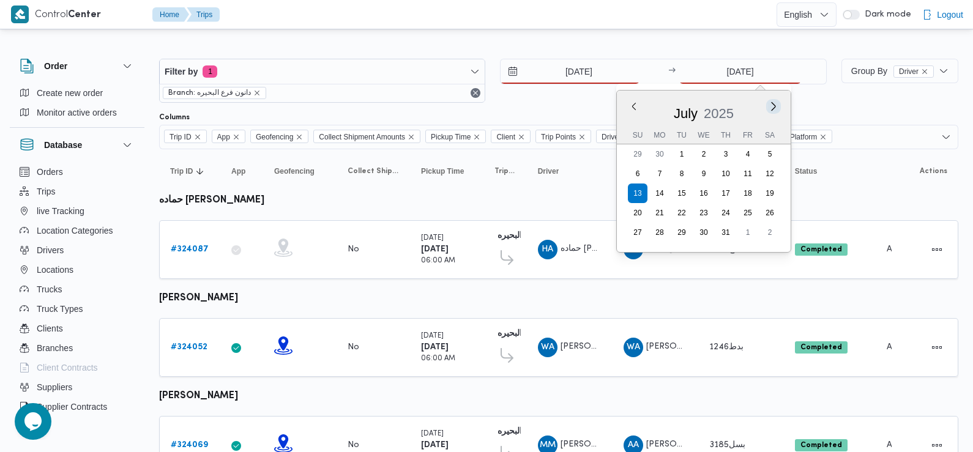
click at [769, 107] on button "Next month" at bounding box center [774, 106] width 12 height 12
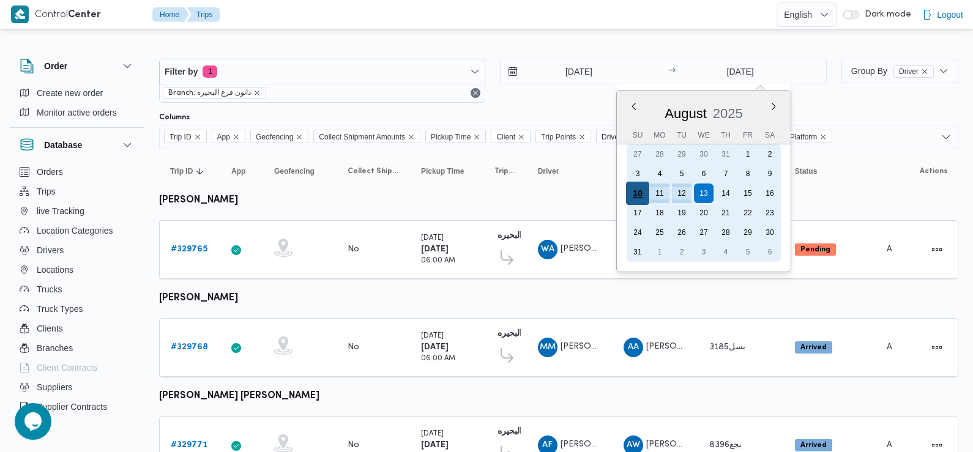
click at [632, 192] on div "10" at bounding box center [637, 193] width 23 height 23
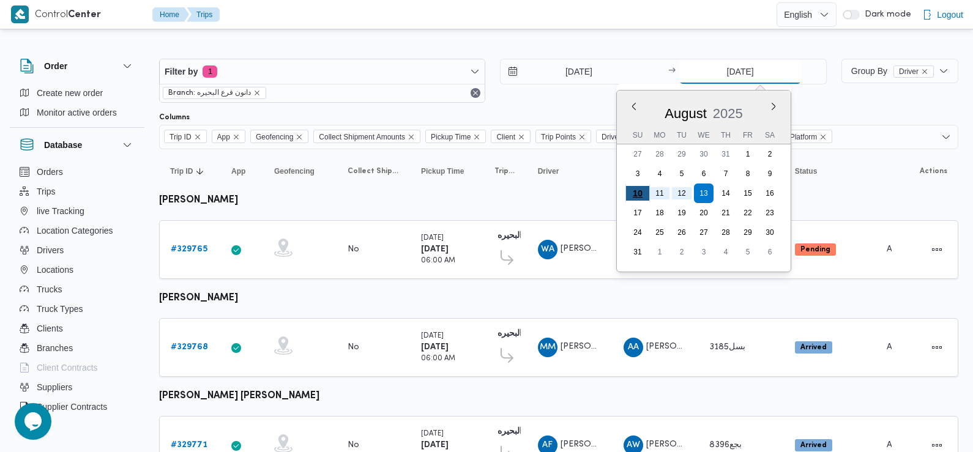
type input "[DATE]"
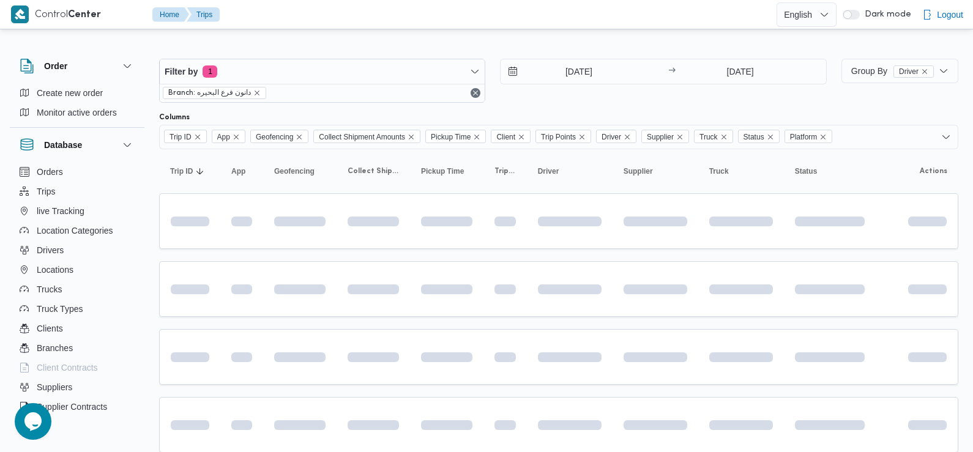
click at [531, 106] on div "Filter by 1 Branch: دانون فرع البحيره [DATE] → [DATE]" at bounding box center [493, 80] width 682 height 59
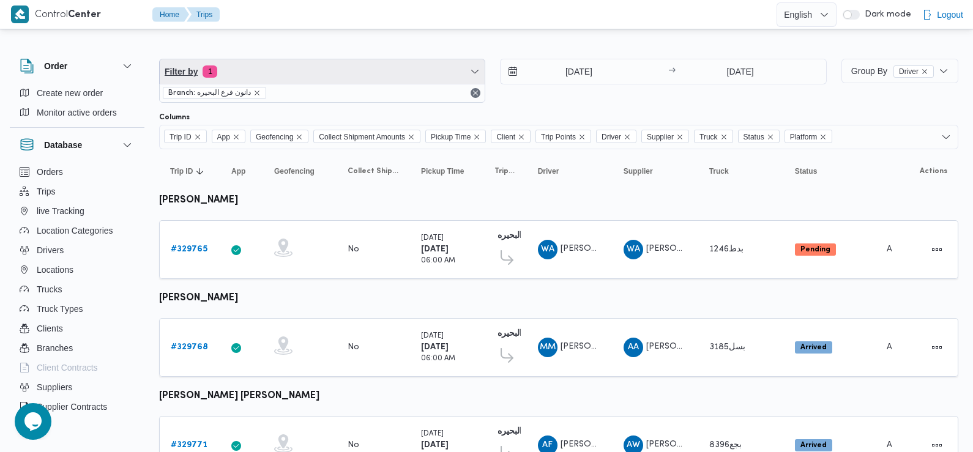
click at [304, 62] on span "Filter by 1" at bounding box center [322, 71] width 325 height 24
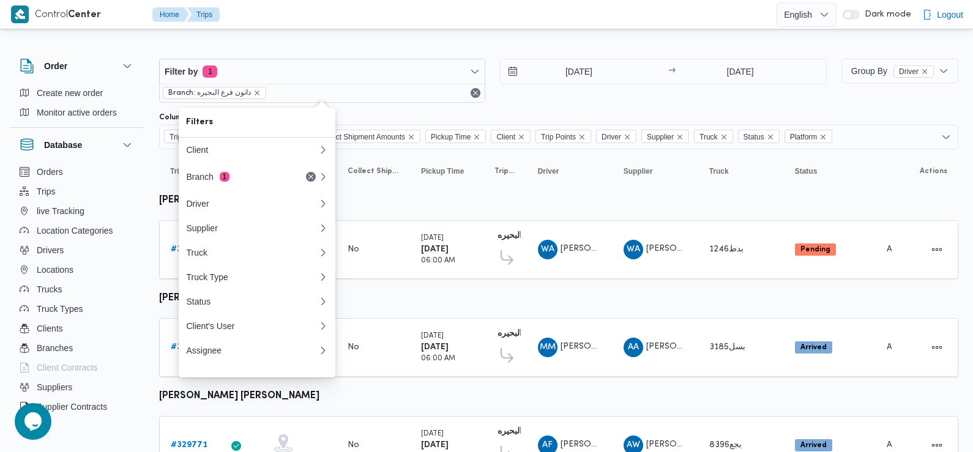
click at [502, 44] on div at bounding box center [558, 49] width 799 height 20
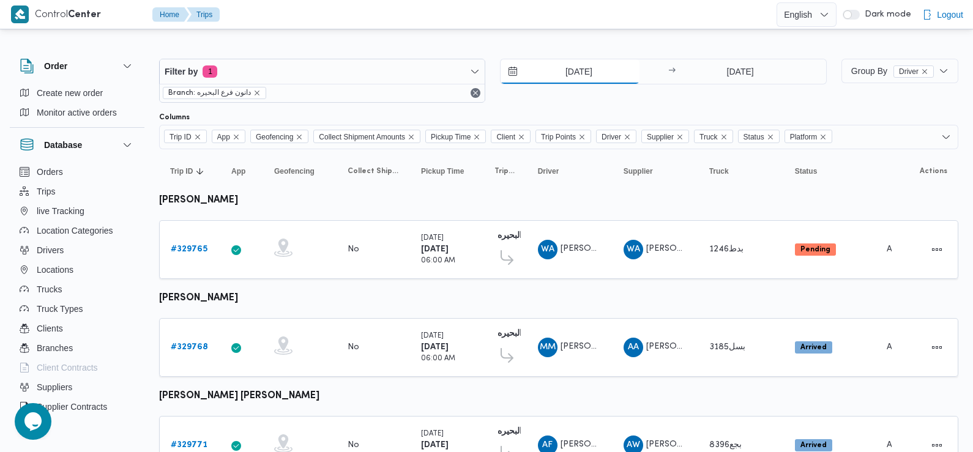
click at [564, 75] on input "[DATE]" at bounding box center [570, 71] width 139 height 24
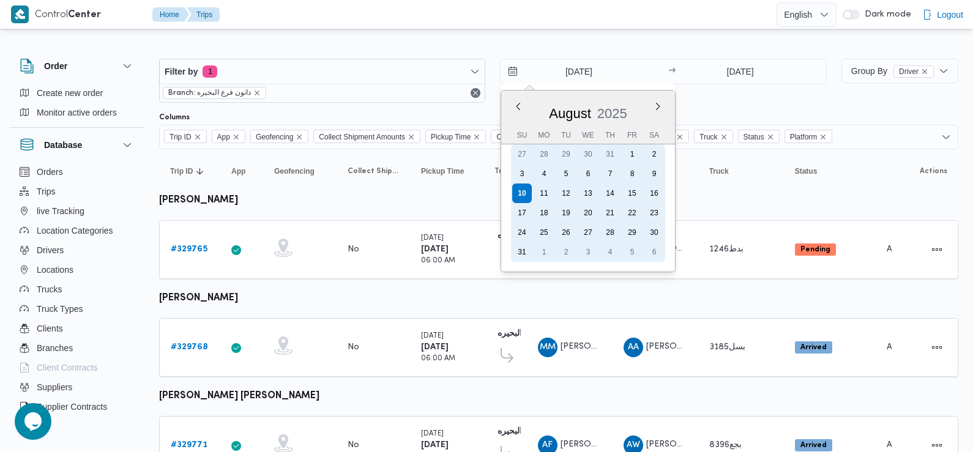
click at [655, 175] on div "9" at bounding box center [654, 174] width 20 height 20
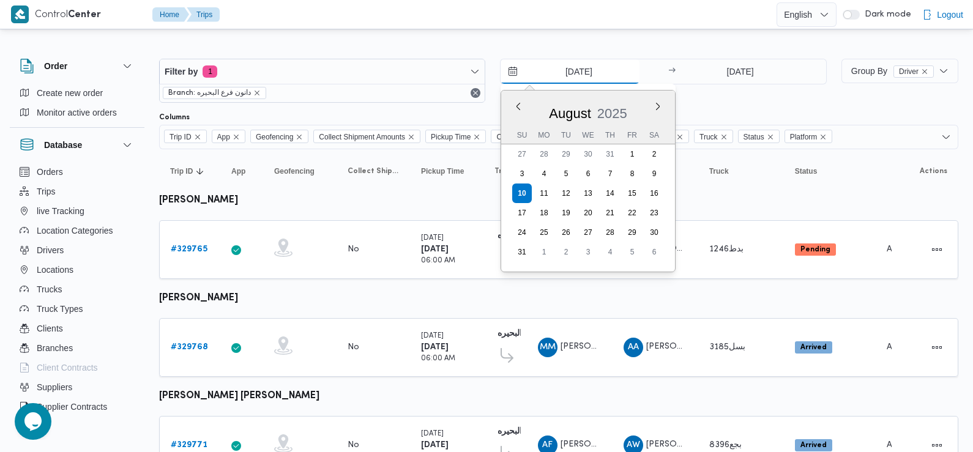
type input "[DATE]"
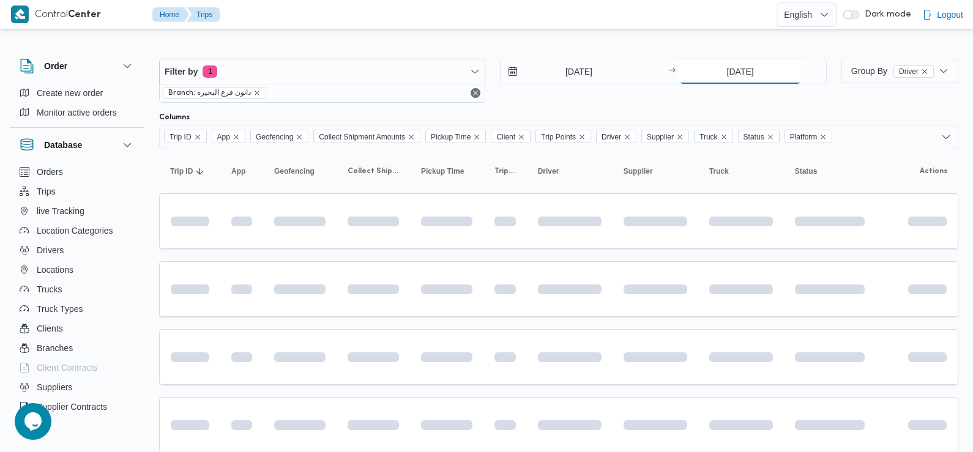
click at [752, 73] on input "[DATE]" at bounding box center [740, 71] width 122 height 24
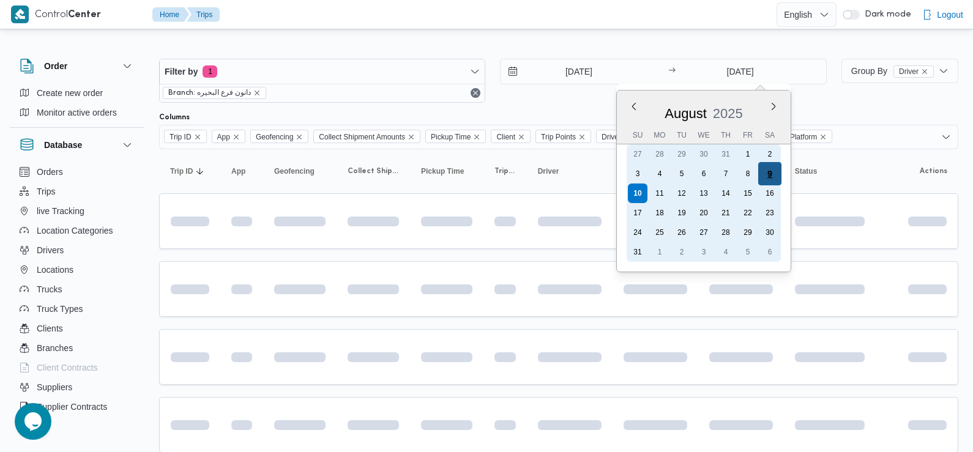
click at [771, 174] on div "9" at bounding box center [769, 173] width 23 height 23
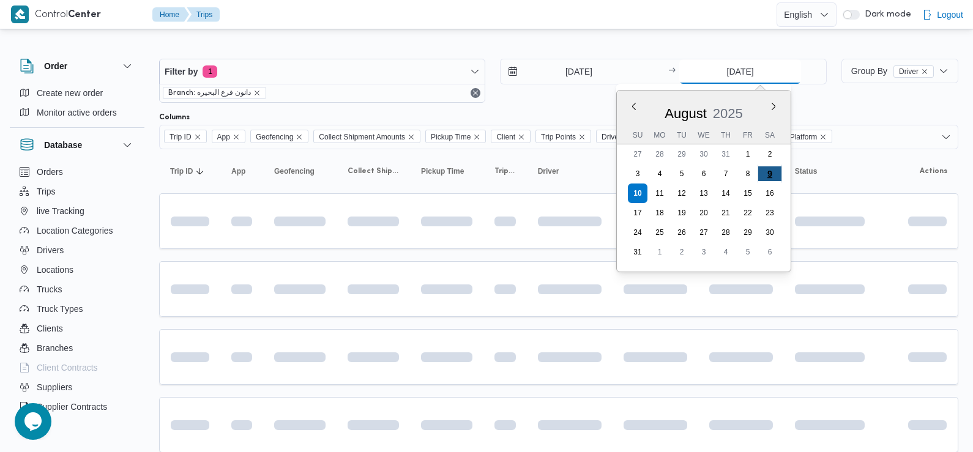
type input "9/8/2025"
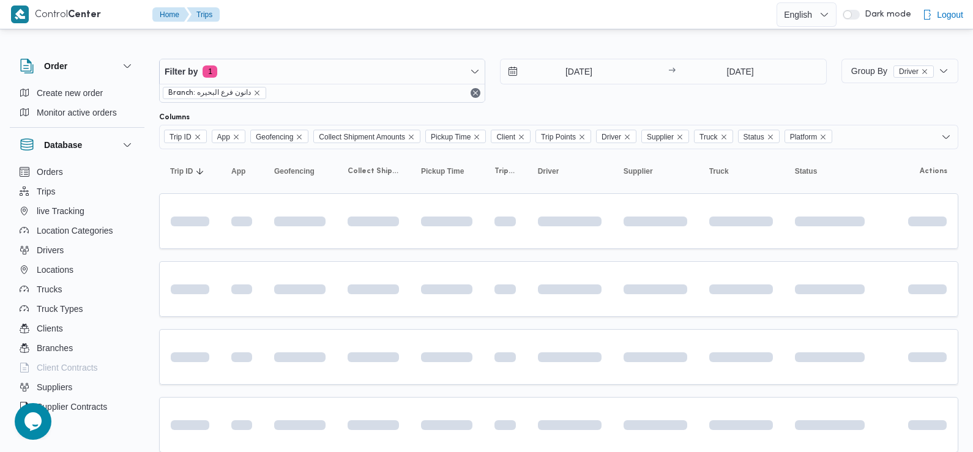
click at [589, 109] on div "Filter by 1 Branch: دانون فرع البحيره 9/8/2025 → 9/8/2025" at bounding box center [493, 80] width 682 height 59
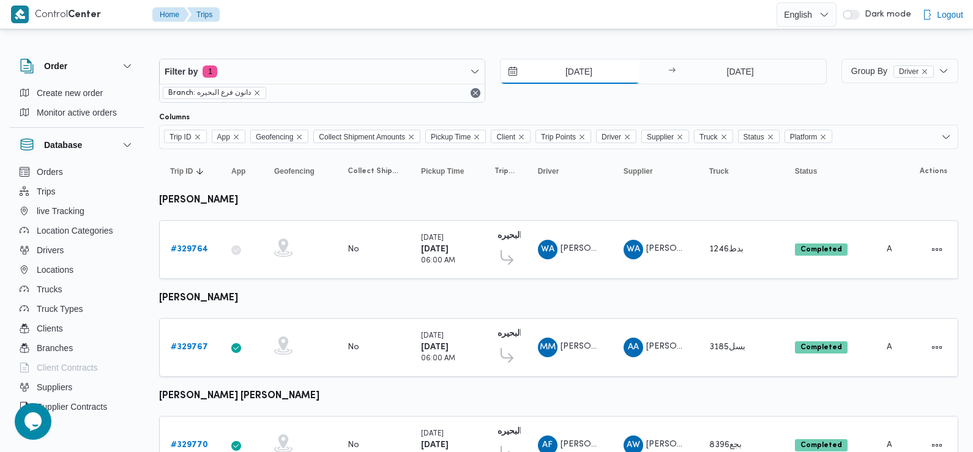
click at [567, 66] on input "9/8/2025" at bounding box center [570, 71] width 139 height 24
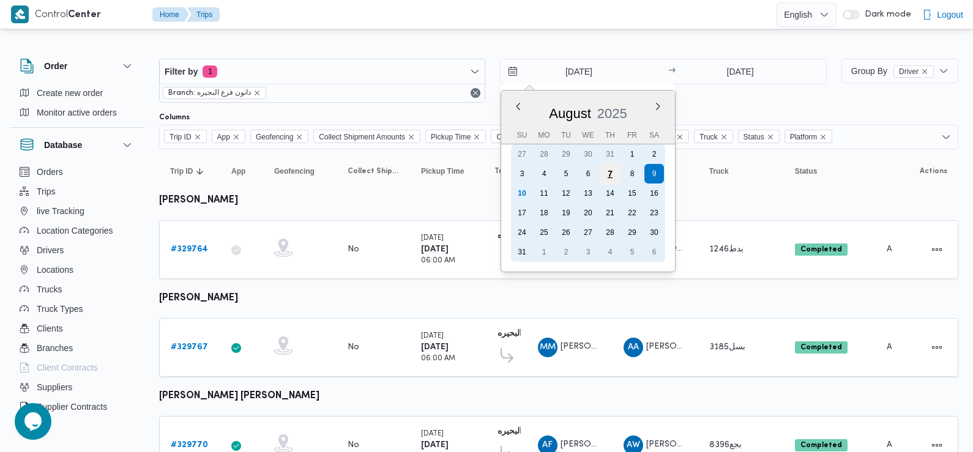
click at [613, 179] on div "7" at bounding box center [610, 173] width 23 height 23
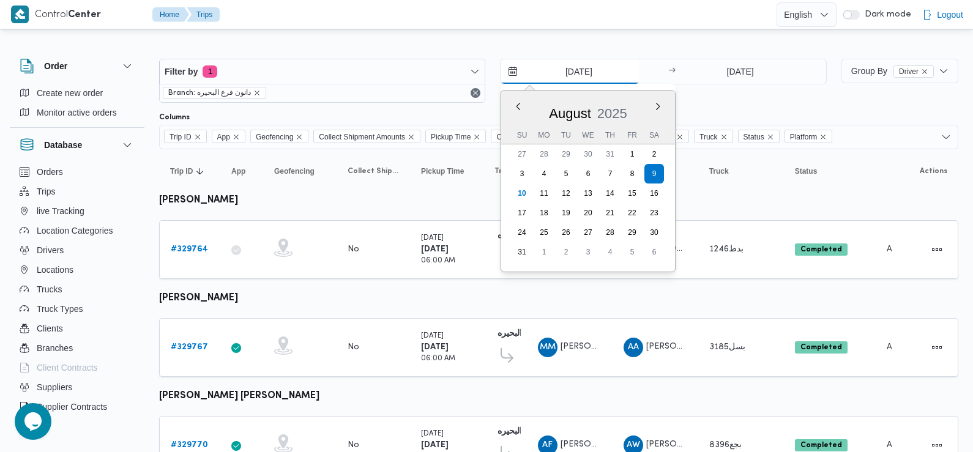
type input "7/8/2025"
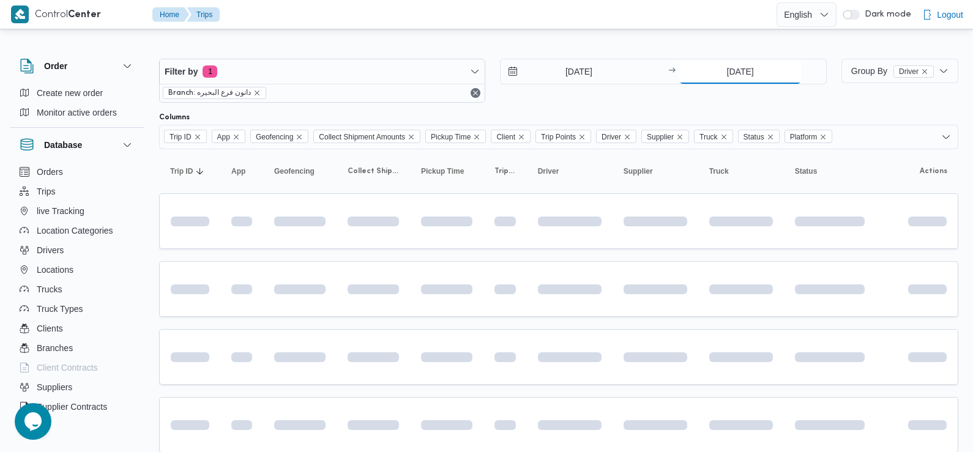
click at [755, 64] on input "9/8/2025" at bounding box center [740, 71] width 122 height 24
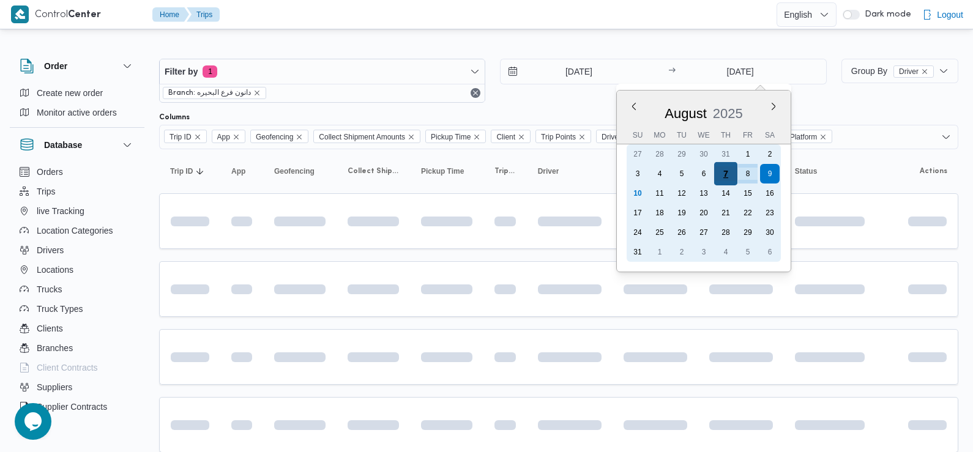
click at [717, 176] on div "7" at bounding box center [725, 173] width 23 height 23
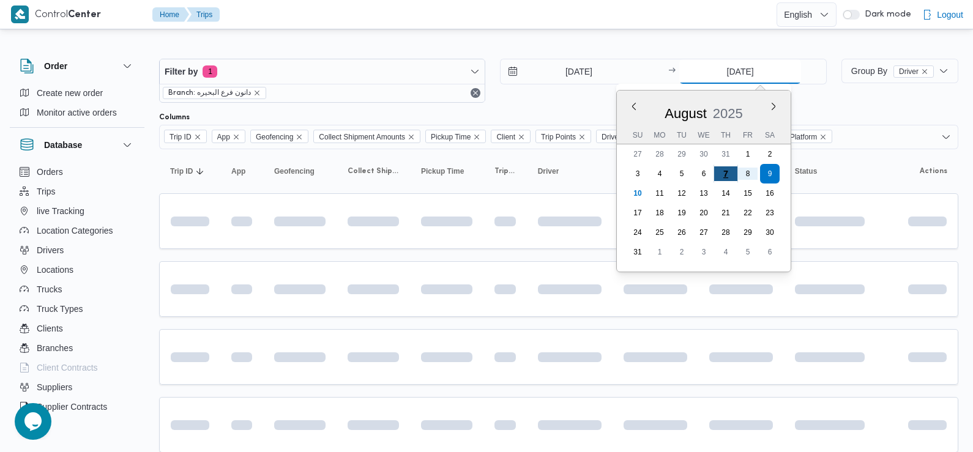
type input "7/8/2025"
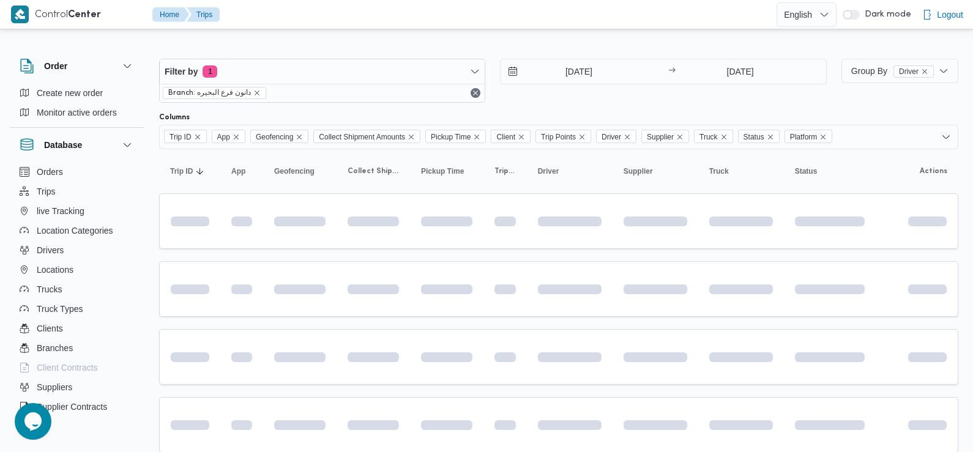
click at [653, 105] on div "Filter by 1 Branch: دانون فرع البحيره 7/8/2025 → 7/8/2025" at bounding box center [493, 80] width 682 height 59
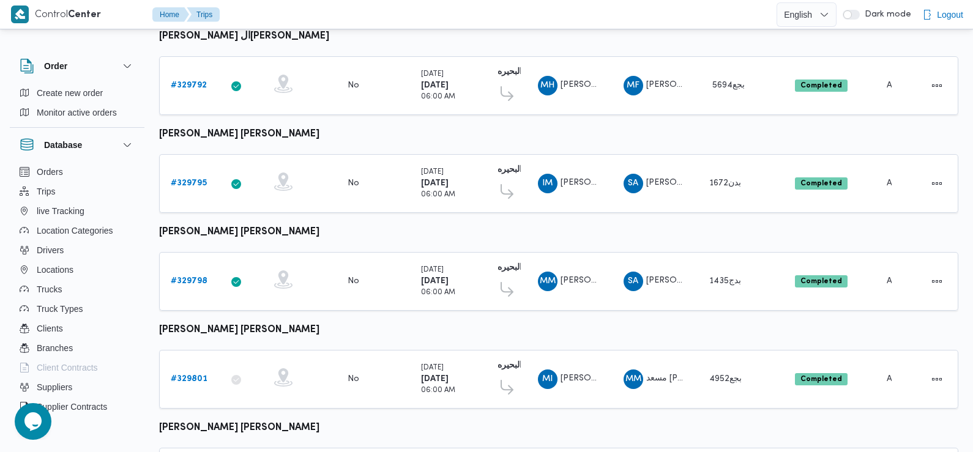
scroll to position [1028, 0]
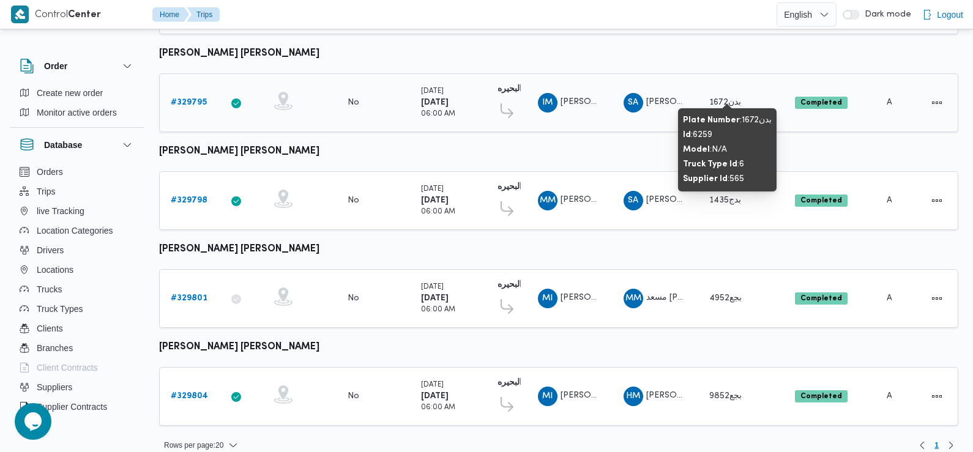
click at [720, 99] on span "بدن1672" at bounding box center [725, 103] width 32 height 8
copy tr "بدن1672 Status"
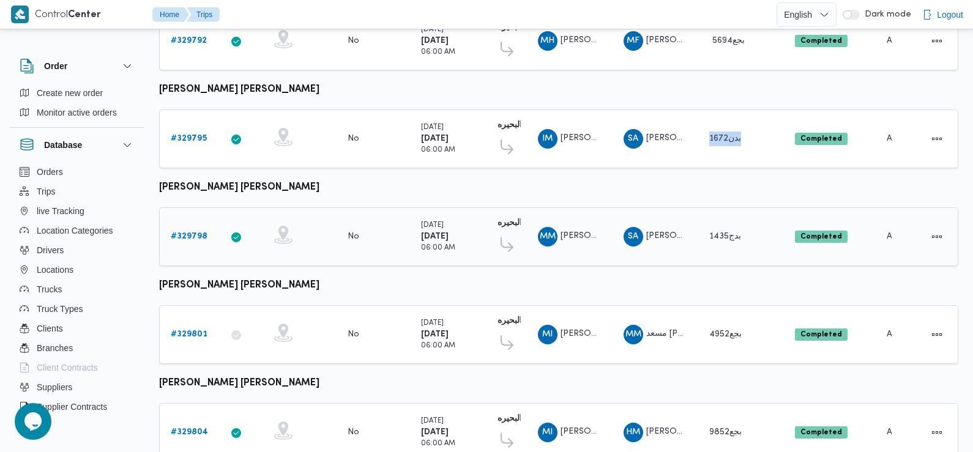
scroll to position [987, 0]
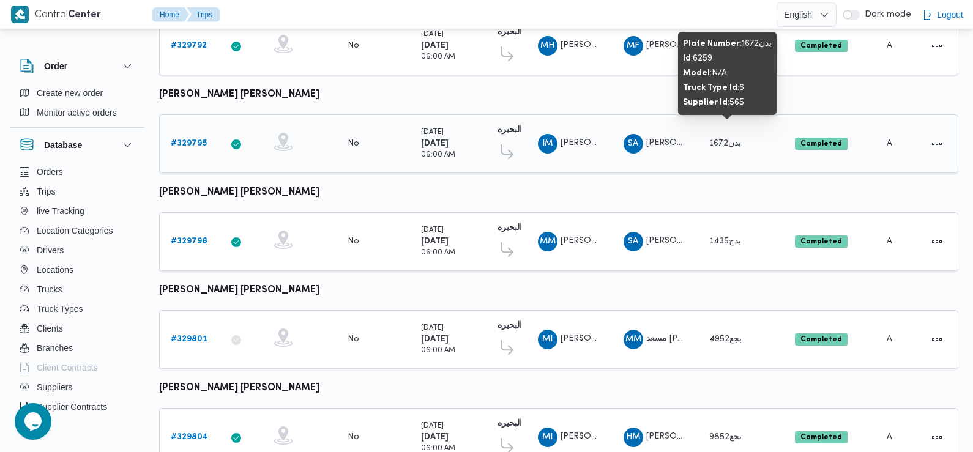
click at [714, 140] on span "بدن1672" at bounding box center [725, 144] width 32 height 8
copy tr "بدن1672 Status"
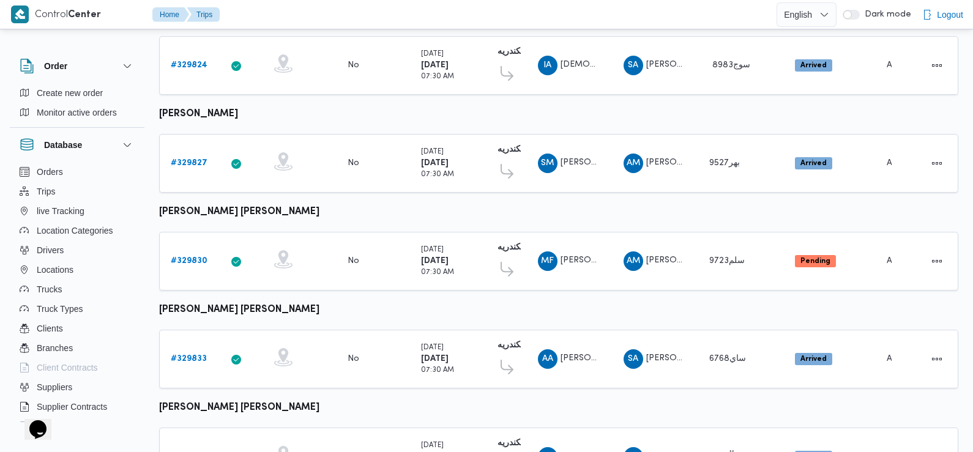
scroll to position [802, 0]
click at [195, 258] on b "# 329830" at bounding box center [189, 262] width 37 height 8
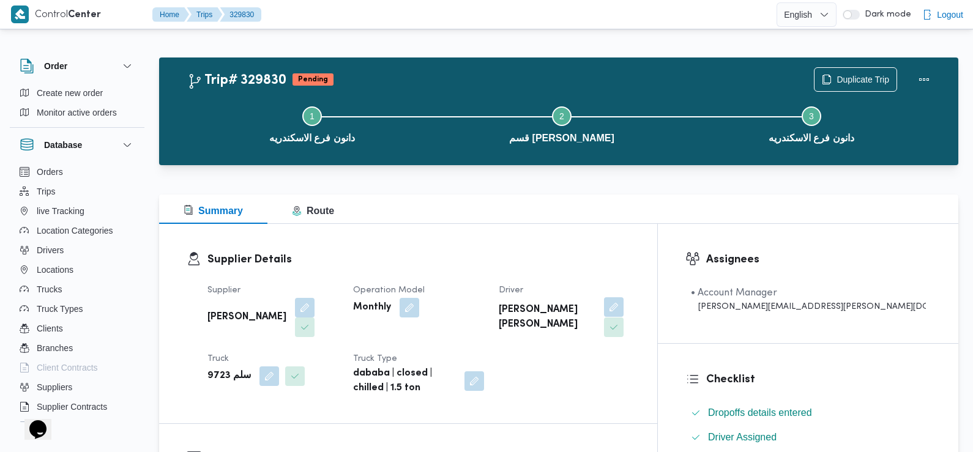
click at [624, 306] on button "button" at bounding box center [614, 307] width 20 height 20
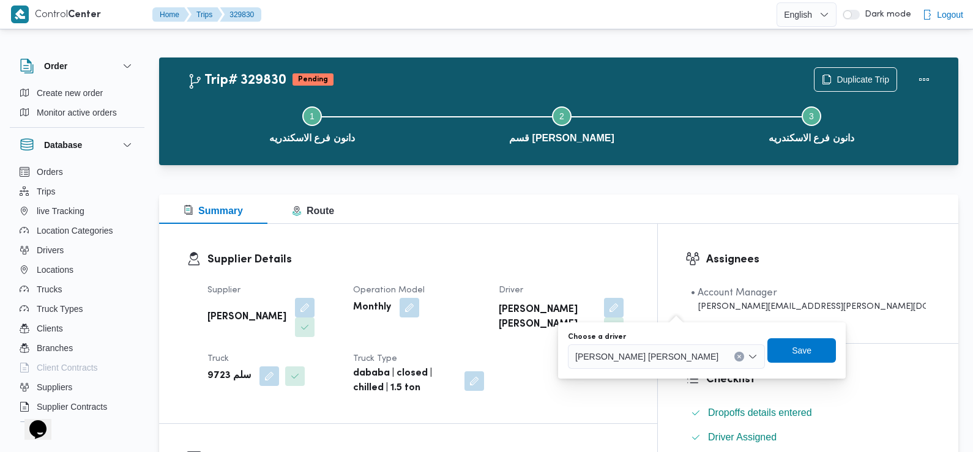
click at [640, 364] on div "محمد فهمي فرج عبدالفتاح" at bounding box center [666, 357] width 197 height 24
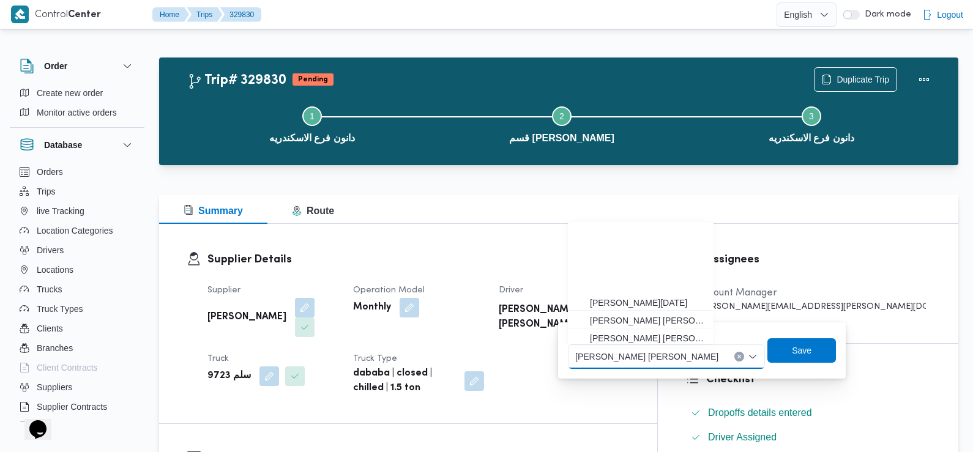
scroll to position [108, 0]
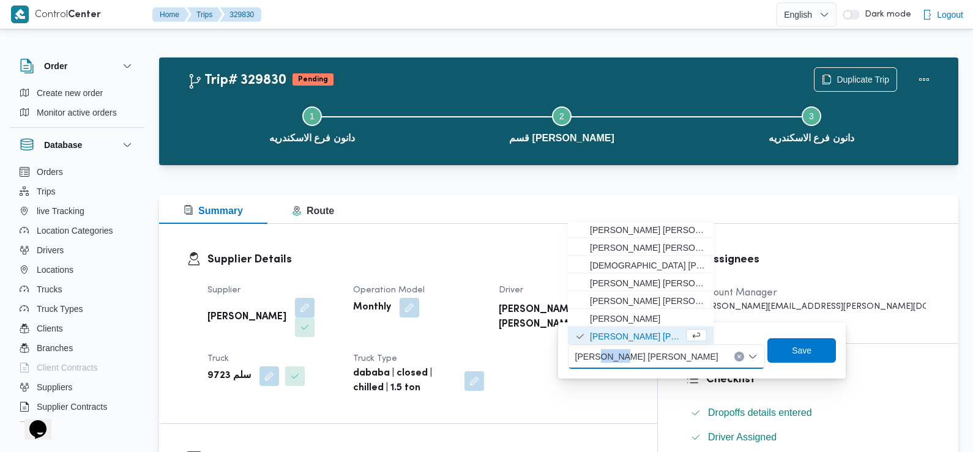
click at [639, 363] on span "محمد فهمي فرج عبدالفتاح" at bounding box center [646, 355] width 143 height 13
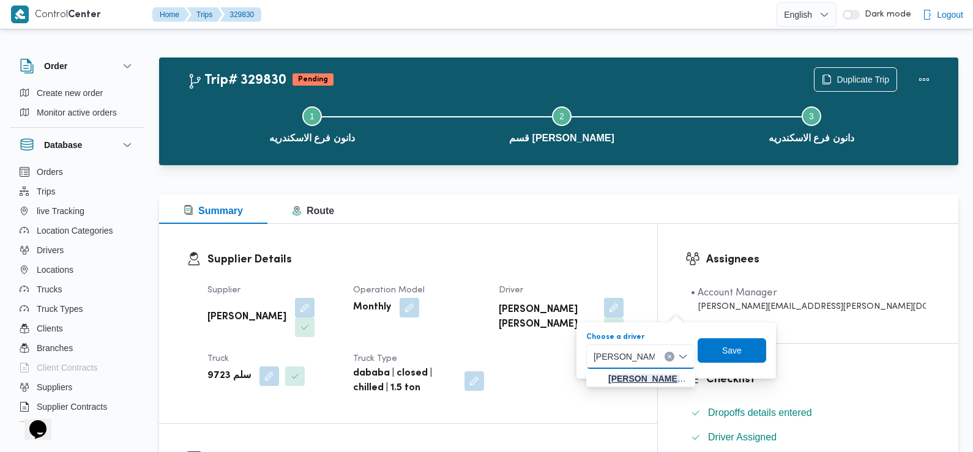
type input "احمد السيد رمض"
click at [637, 378] on span "احمد السيد رمض ان السيد خلاف" at bounding box center [648, 379] width 80 height 15
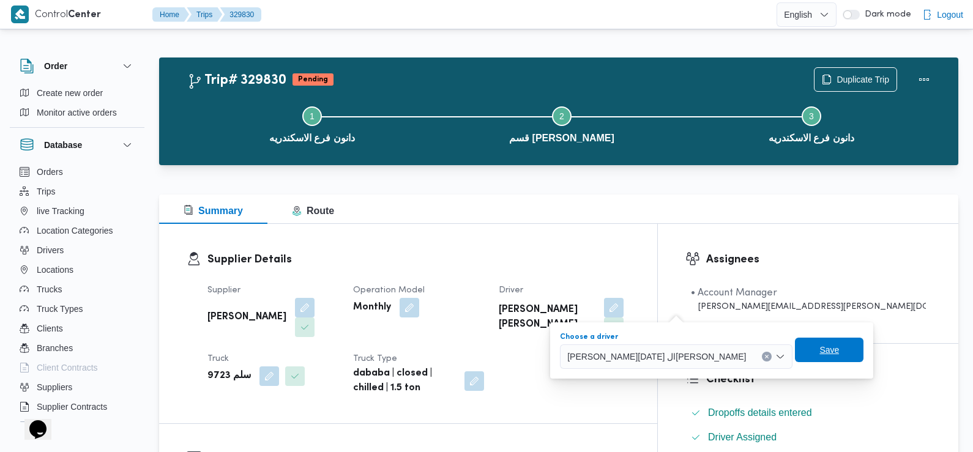
click at [795, 352] on span "Save" at bounding box center [829, 350] width 69 height 24
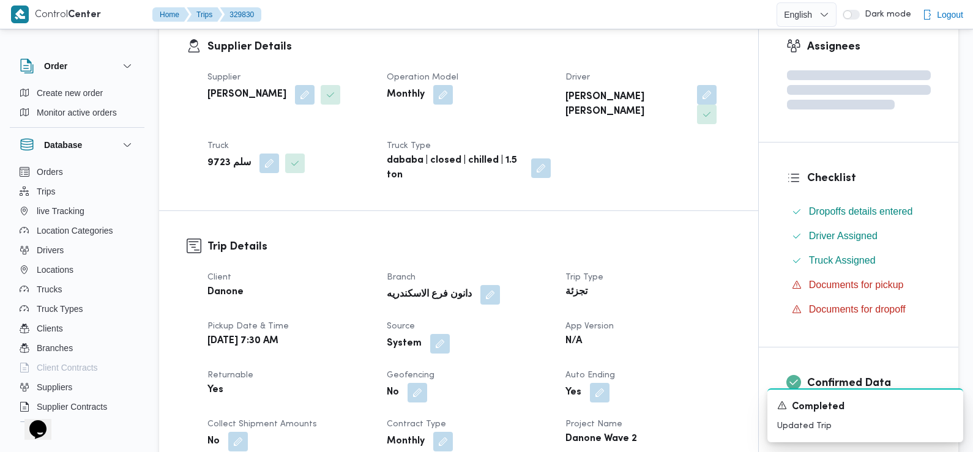
scroll to position [306, 0]
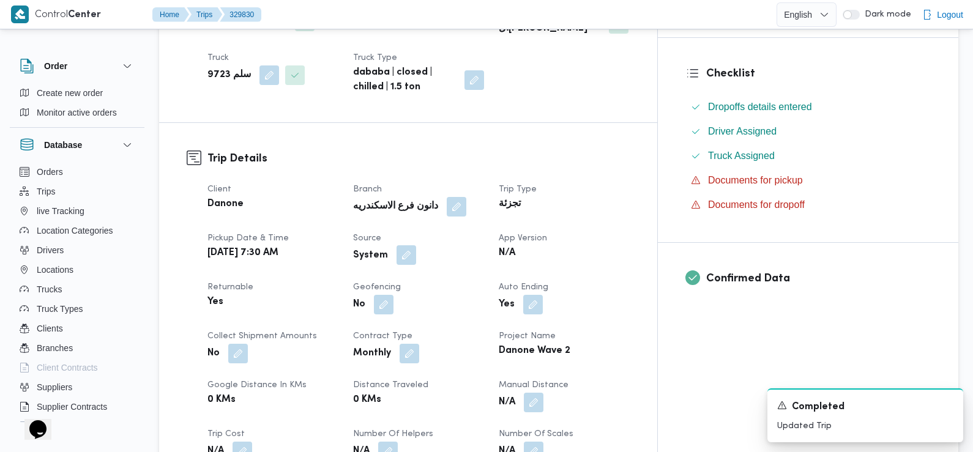
click at [416, 245] on button "button" at bounding box center [407, 255] width 20 height 20
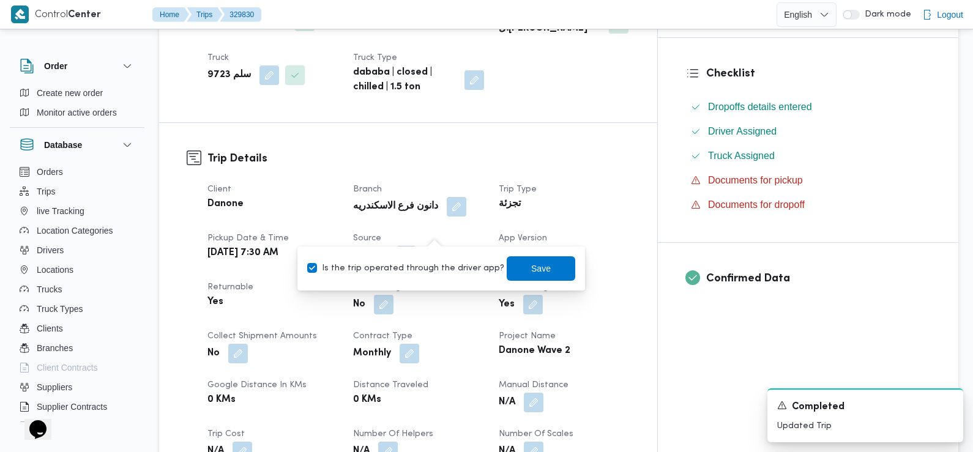
click at [442, 266] on label "Is the trip operated through the driver app?" at bounding box center [405, 268] width 197 height 15
checkbox input "false"
click at [532, 264] on span "Save" at bounding box center [541, 268] width 20 height 15
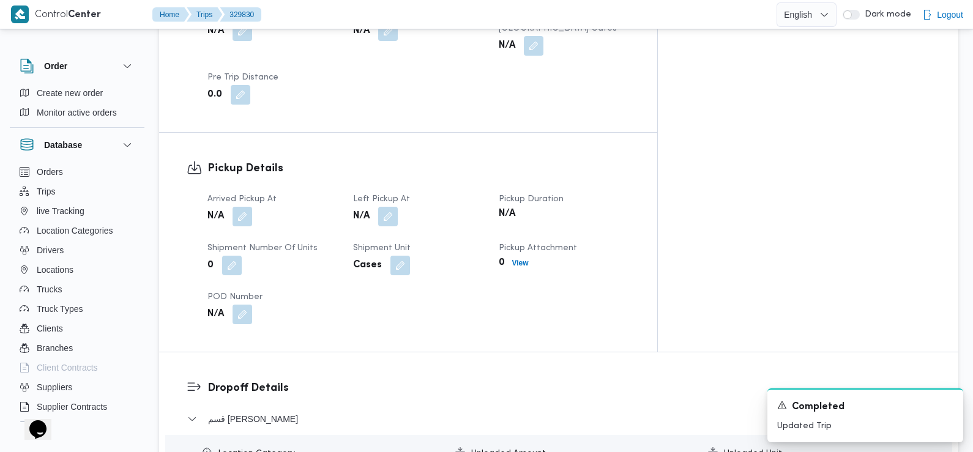
scroll to position [706, 0]
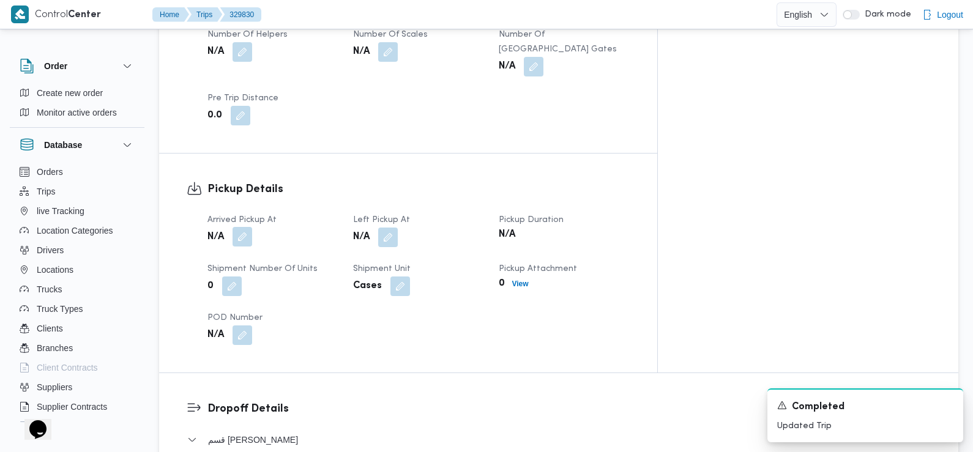
click at [246, 227] on button "button" at bounding box center [243, 237] width 20 height 20
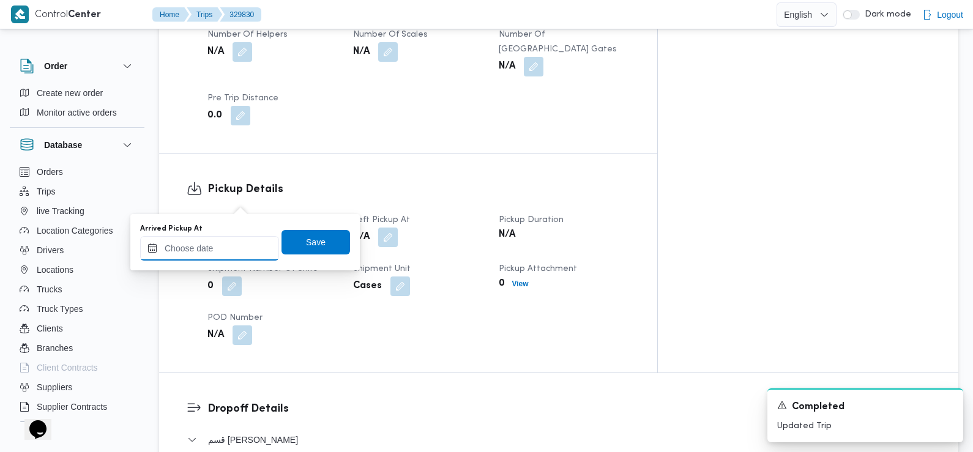
click at [243, 242] on input "Arrived Pickup At" at bounding box center [209, 248] width 139 height 24
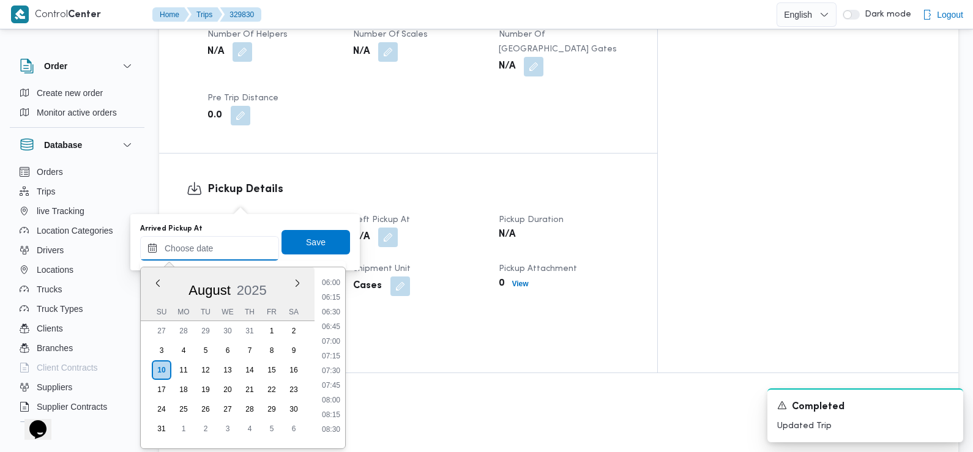
scroll to position [343, 0]
click at [332, 379] on li "07:30" at bounding box center [331, 381] width 28 height 12
type input "10/08/2025 07:30"
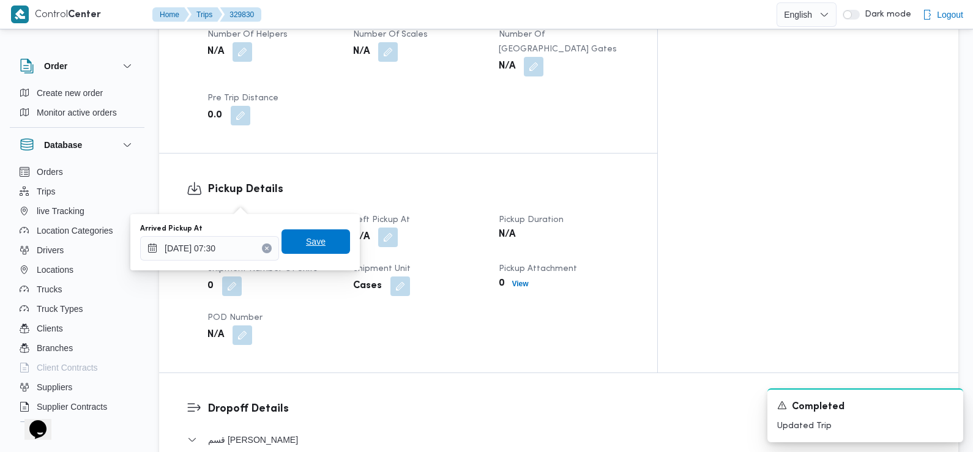
click at [329, 250] on span "Save" at bounding box center [316, 242] width 69 height 24
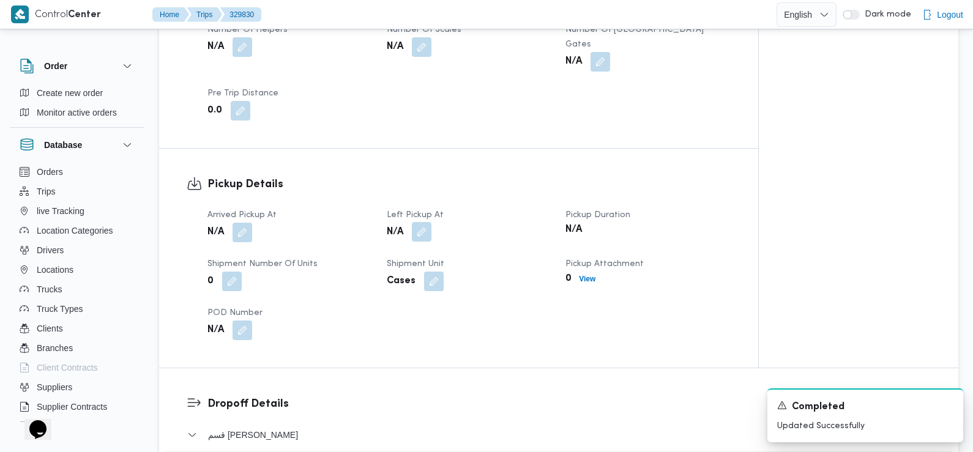
click at [419, 222] on button "button" at bounding box center [422, 232] width 20 height 20
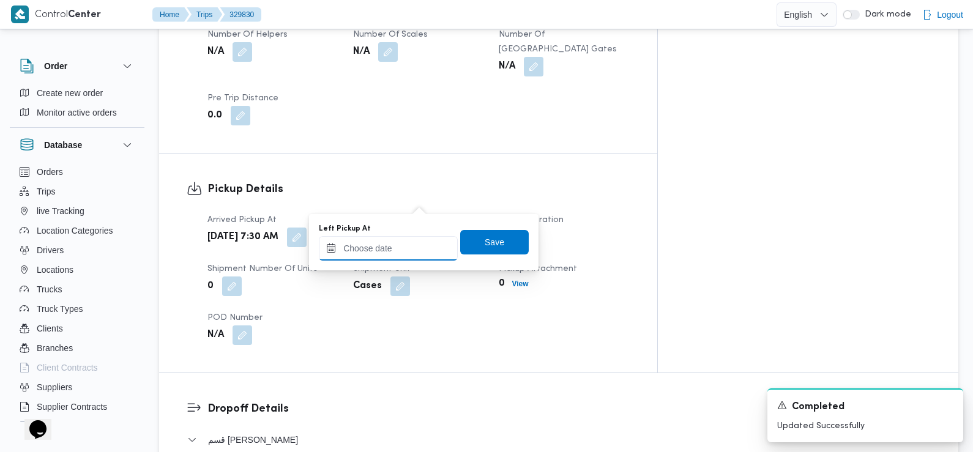
click at [415, 253] on input "Left Pickup At" at bounding box center [388, 248] width 139 height 24
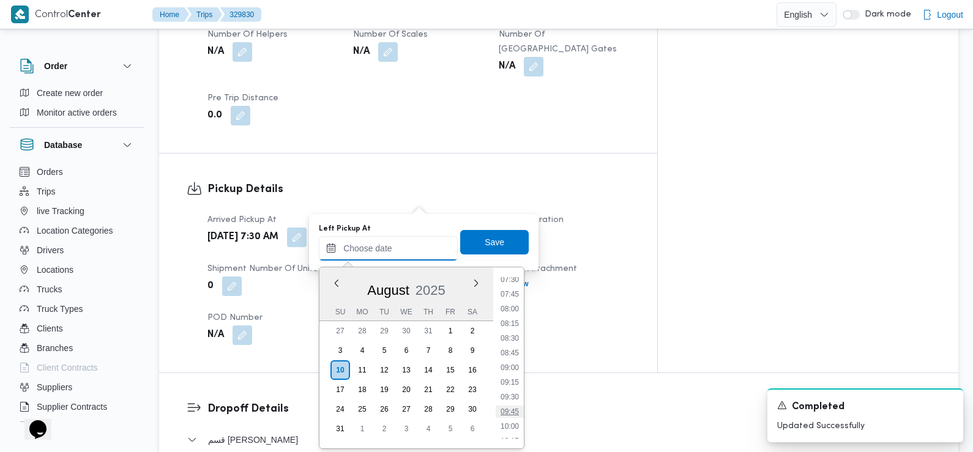
scroll to position [437, 0]
click at [515, 348] on li "08:30" at bounding box center [510, 346] width 28 height 12
type input "10/08/2025 08:30"
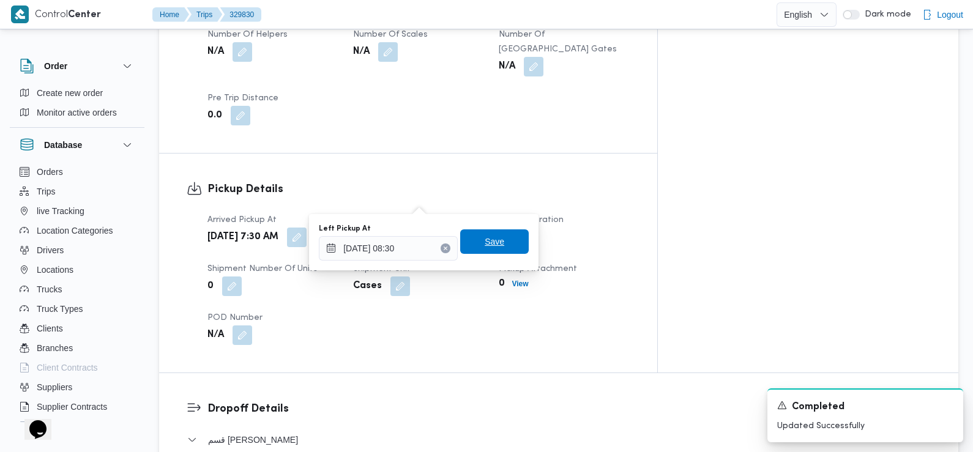
click at [502, 247] on span "Save" at bounding box center [494, 242] width 69 height 24
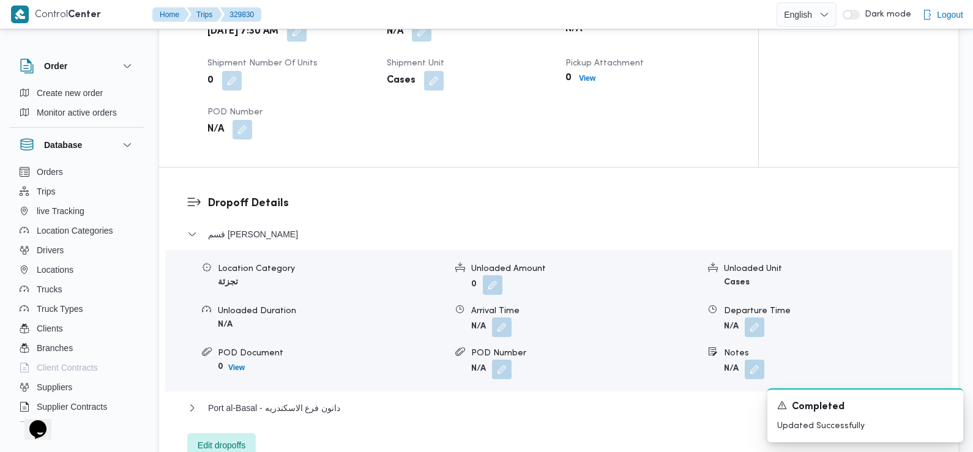
scroll to position [910, 0]
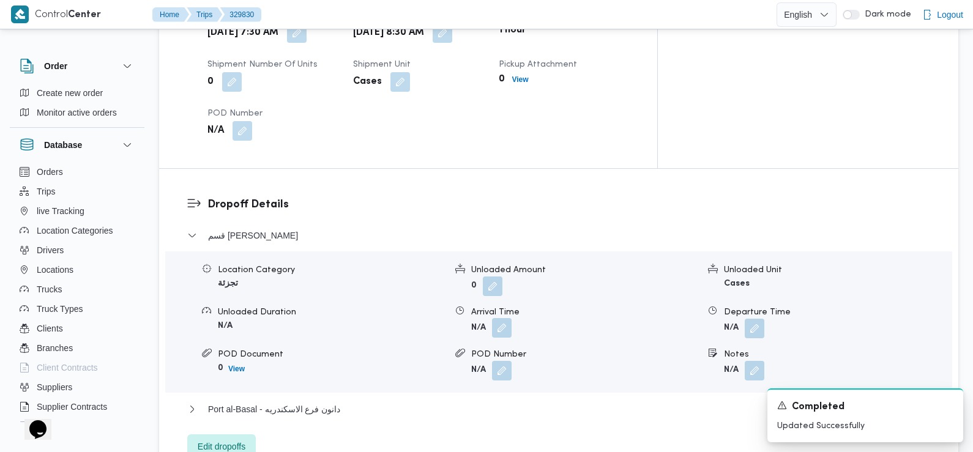
click at [502, 318] on button "button" at bounding box center [502, 328] width 20 height 20
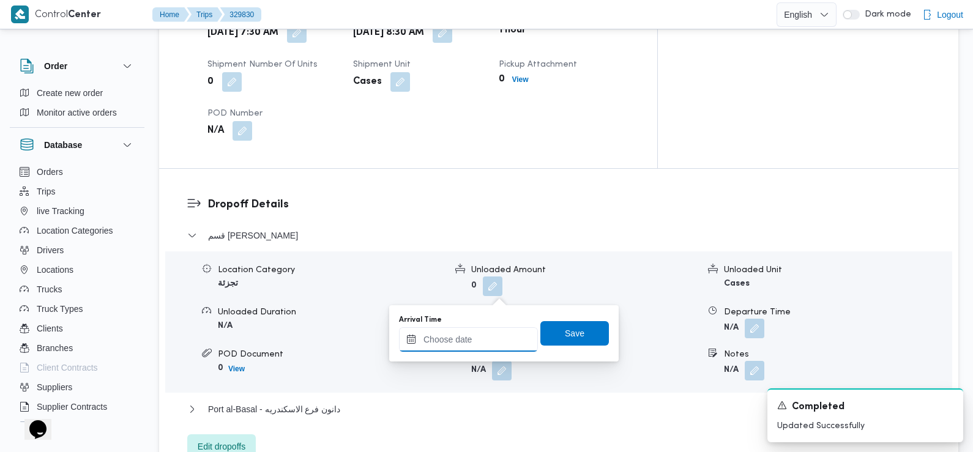
click at [484, 337] on input "Arrival Time" at bounding box center [468, 339] width 139 height 24
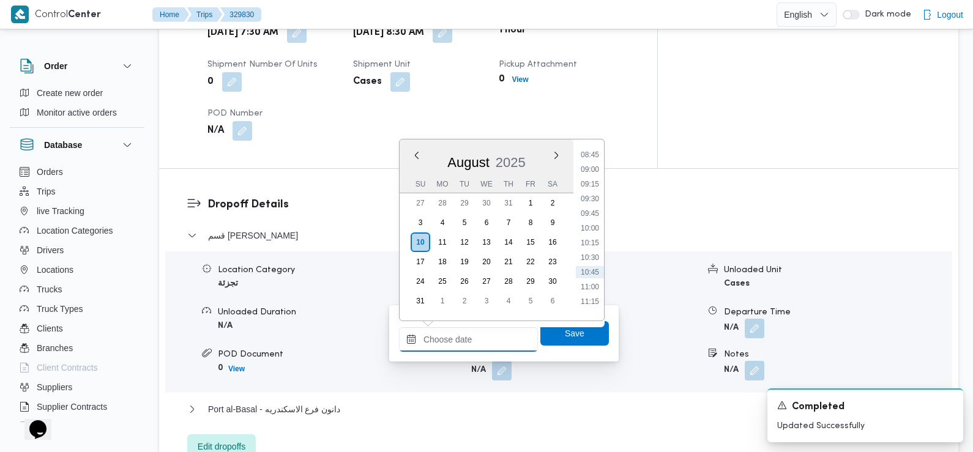
scroll to position [510, 0]
click at [589, 198] on li "09:30" at bounding box center [590, 203] width 28 height 12
type input "10/08/2025 09:30"
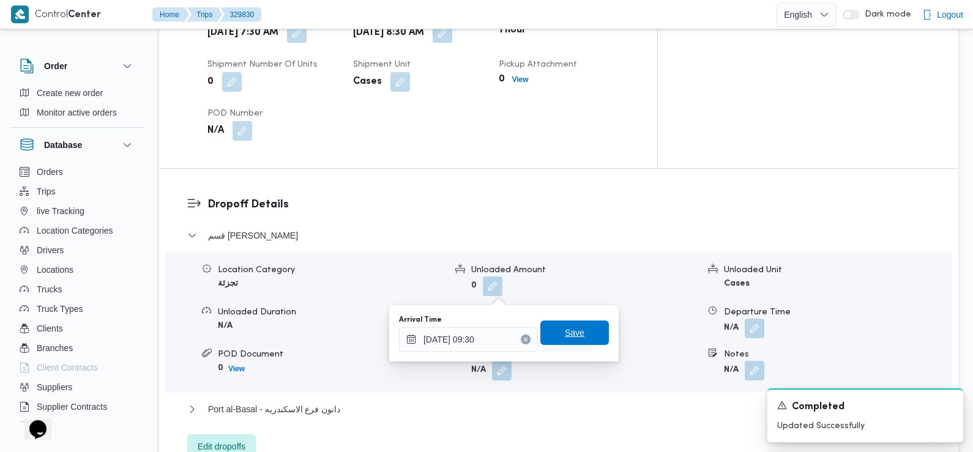
click at [569, 332] on span "Save" at bounding box center [575, 333] width 20 height 15
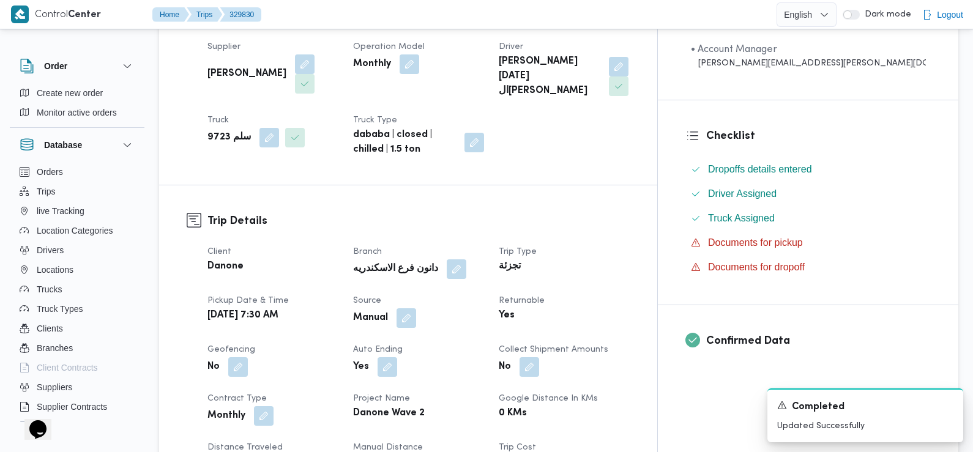
scroll to position [0, 0]
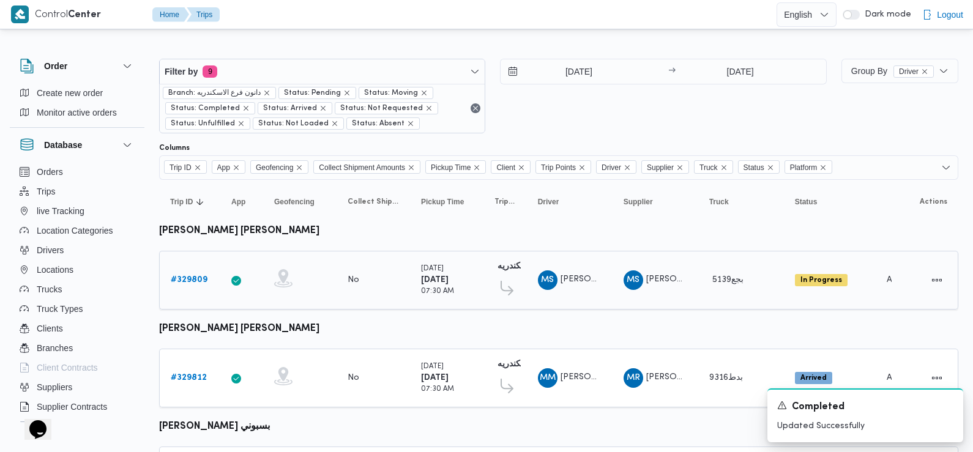
click at [195, 276] on b "# 329809" at bounding box center [189, 280] width 37 height 8
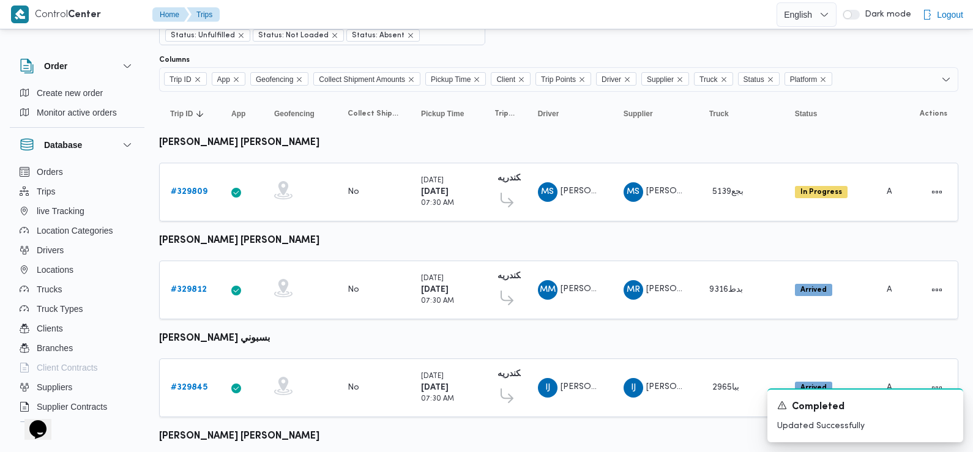
scroll to position [135, 0]
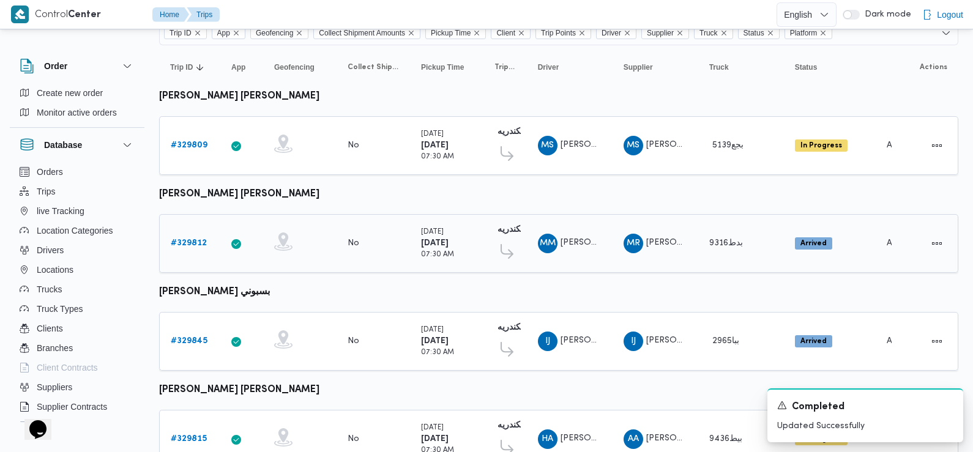
click at [194, 239] on b "# 329812" at bounding box center [189, 243] width 36 height 8
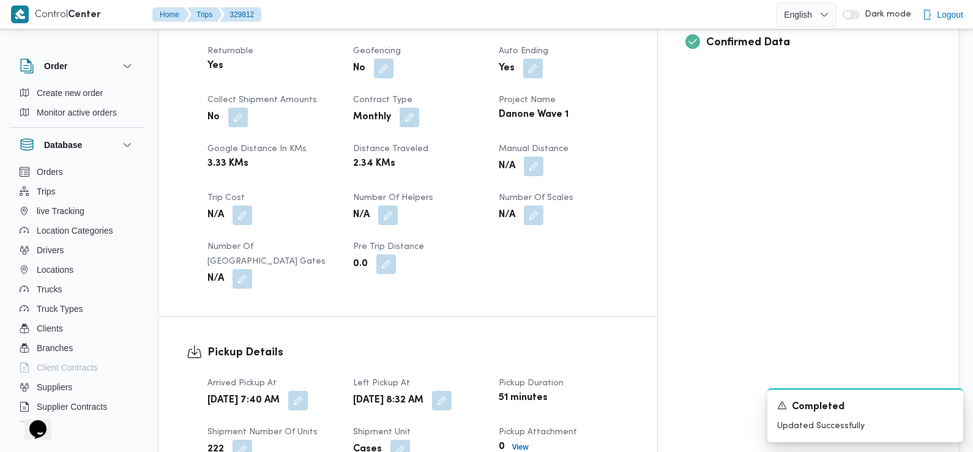
scroll to position [547, 0]
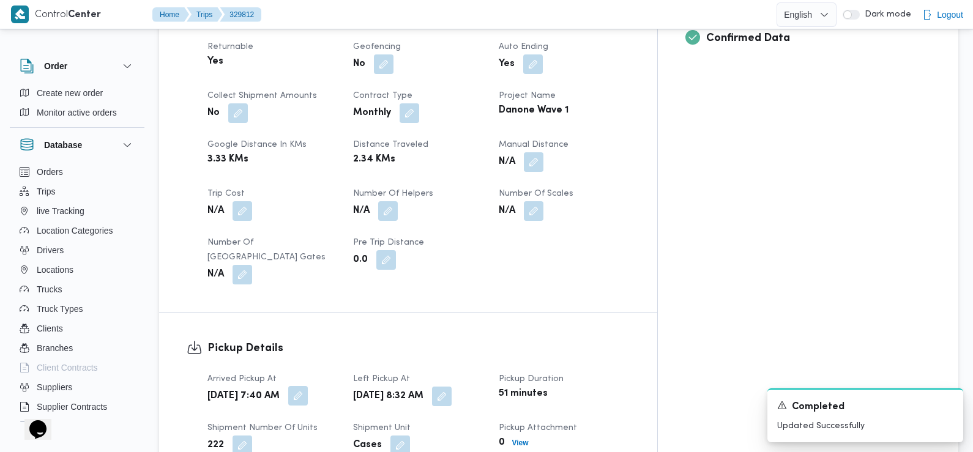
click at [308, 386] on button "button" at bounding box center [298, 396] width 20 height 20
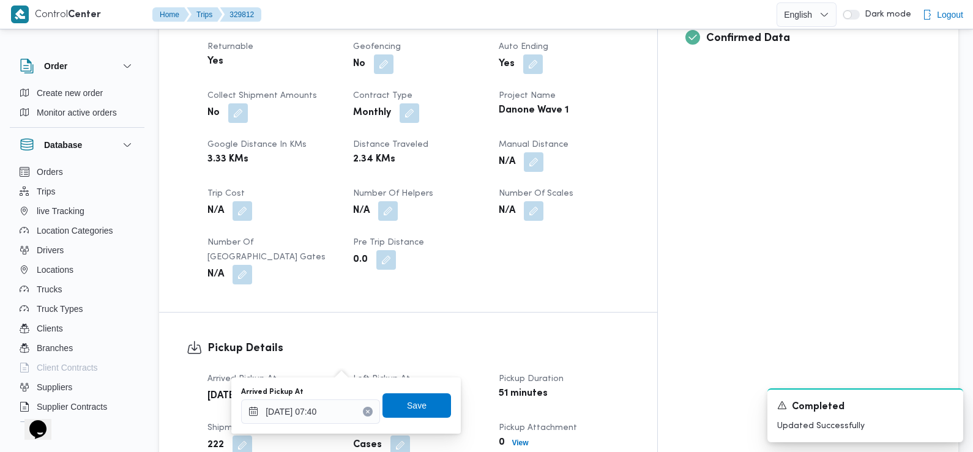
click at [319, 427] on div "You are in a dialog. To close this dialog, hit escape. Arrived Pickup At 10/08/…" at bounding box center [346, 406] width 230 height 56
click at [312, 411] on input "10/08/2025 07:40" at bounding box center [310, 412] width 139 height 24
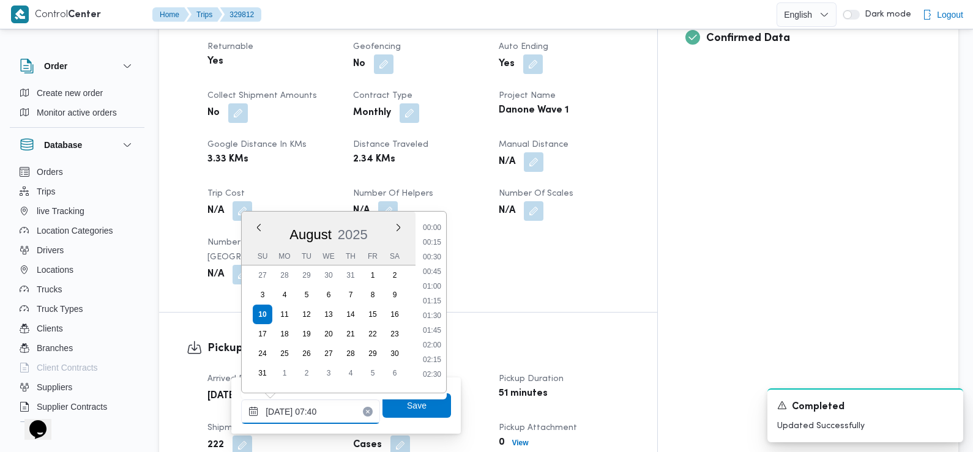
scroll to position [356, 0]
click at [435, 298] on li "07:15" at bounding box center [432, 297] width 28 height 12
type input "10/08/2025 07:15"
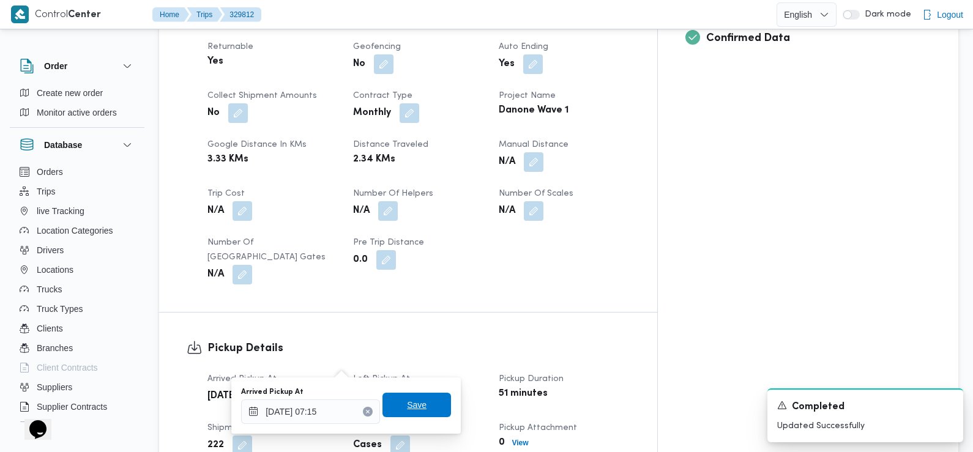
click at [408, 406] on span "Save" at bounding box center [417, 405] width 20 height 15
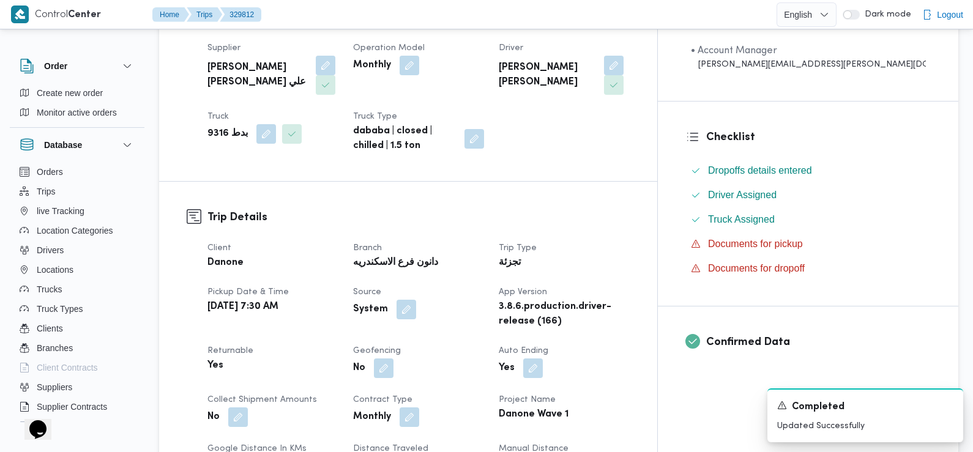
scroll to position [0, 0]
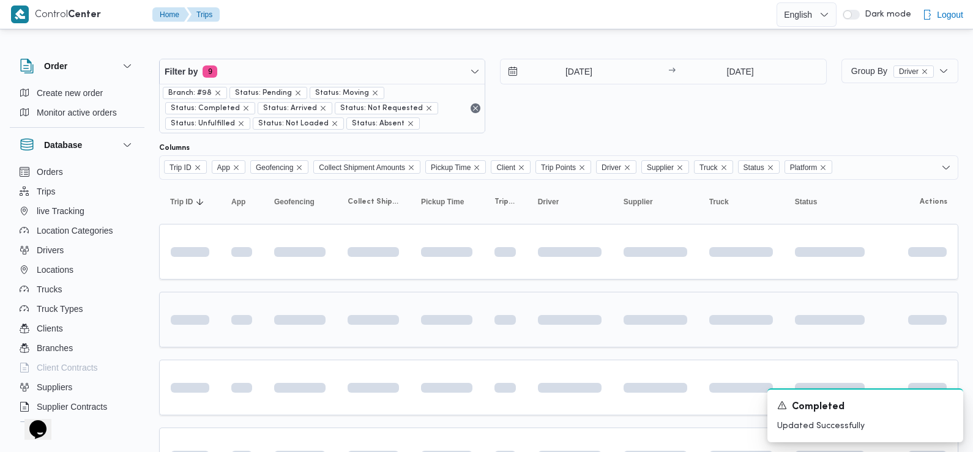
scroll to position [135, 0]
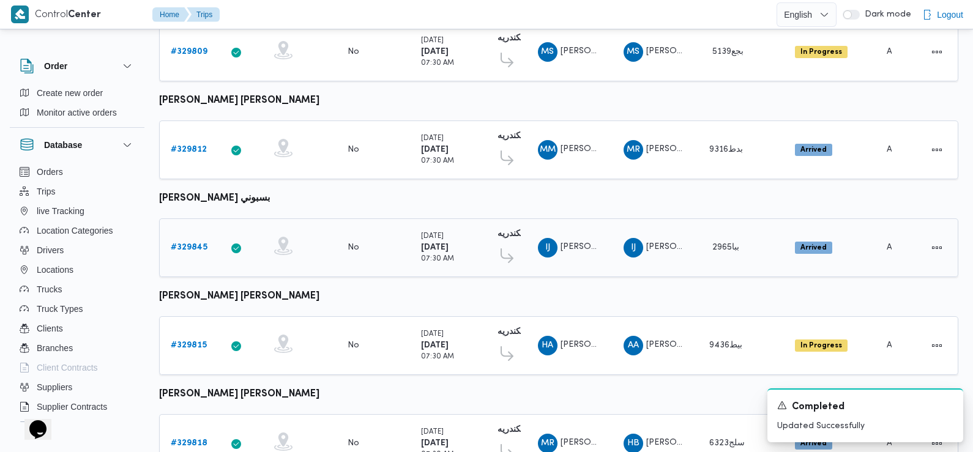
click at [195, 244] on b "# 329845" at bounding box center [189, 248] width 37 height 8
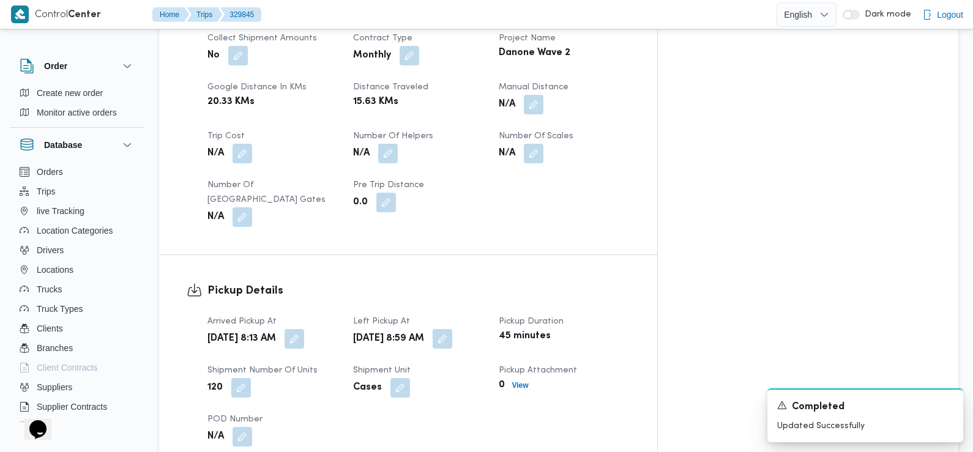
scroll to position [616, 0]
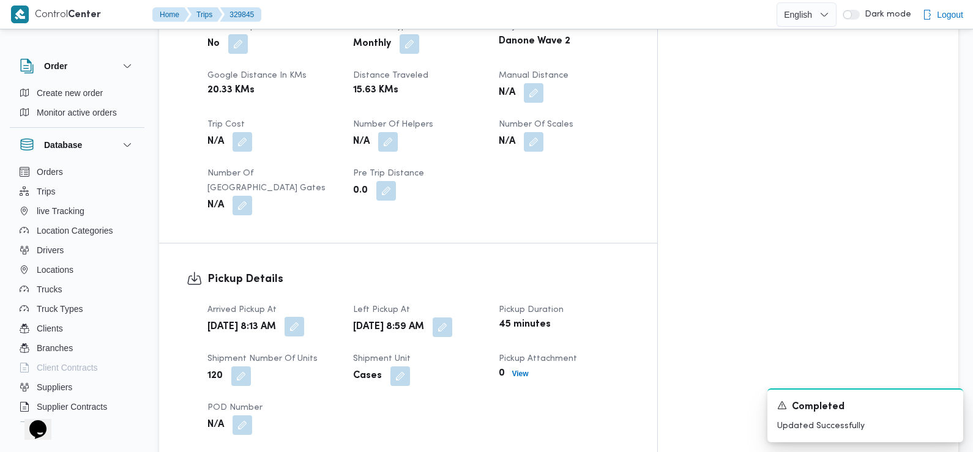
click at [304, 317] on button "button" at bounding box center [295, 327] width 20 height 20
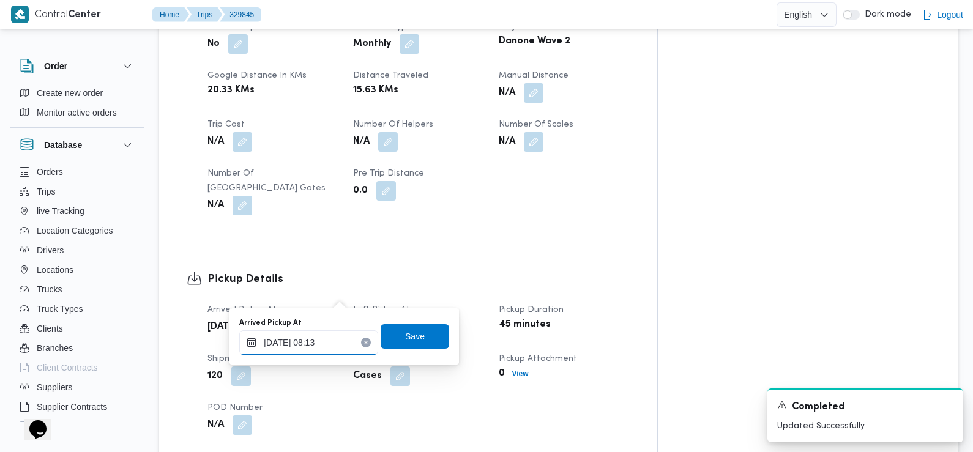
click at [335, 345] on input "10/08/2025 08:13" at bounding box center [308, 343] width 139 height 24
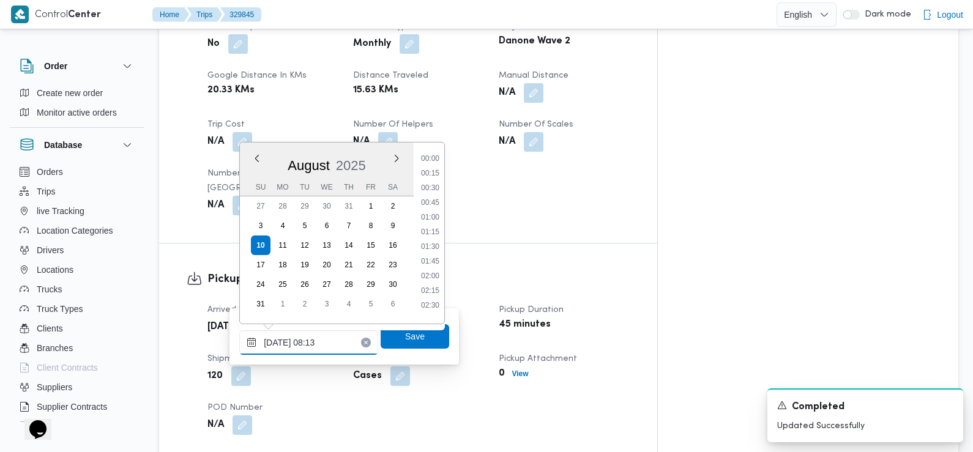
scroll to position [386, 0]
click at [433, 212] on li "07:30" at bounding box center [430, 213] width 28 height 12
type input "10/08/2025 07:30"
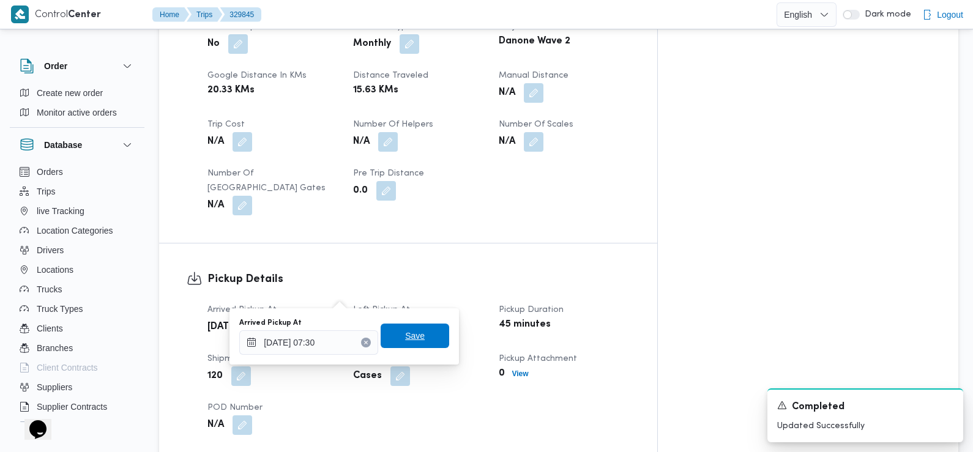
click at [427, 338] on span "Save" at bounding box center [415, 336] width 69 height 24
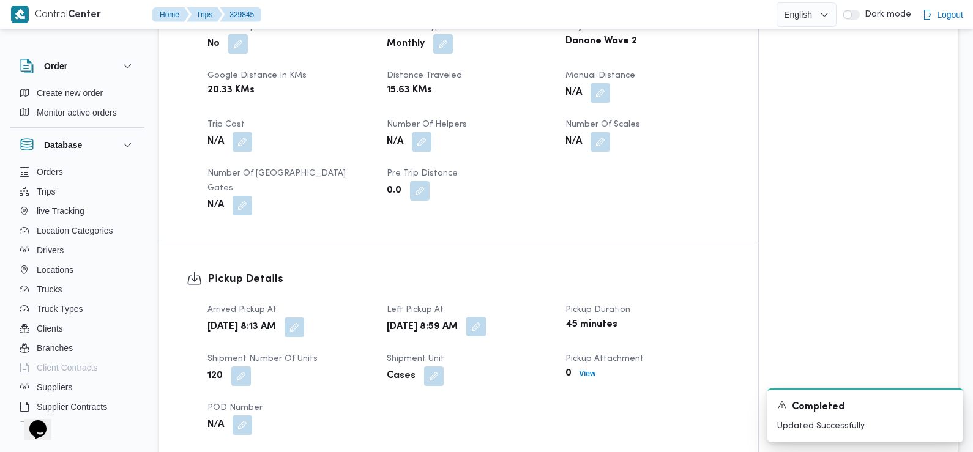
click at [486, 317] on button "button" at bounding box center [476, 327] width 20 height 20
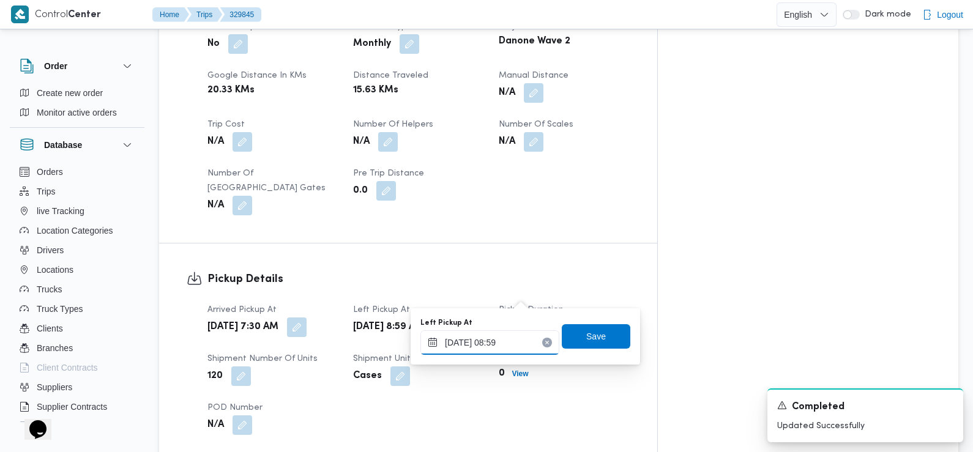
click at [506, 347] on input "10/08/2025 08:59" at bounding box center [489, 343] width 139 height 24
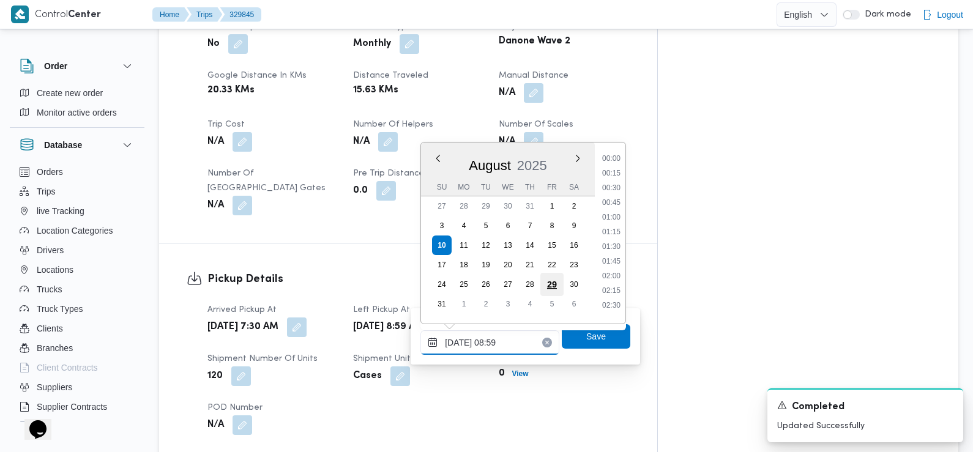
scroll to position [430, 0]
click at [615, 225] on li "08:30" at bounding box center [611, 228] width 28 height 12
type input "10/08/2025 08:30"
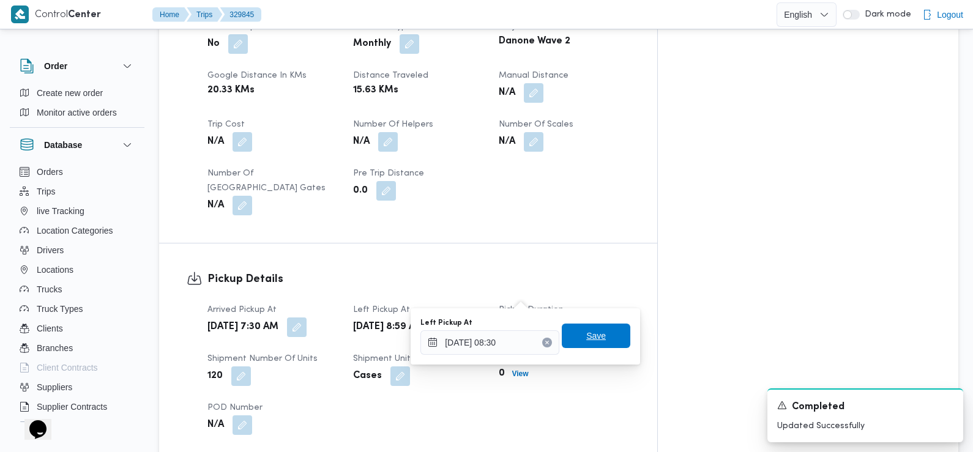
click at [586, 333] on span "Save" at bounding box center [596, 336] width 20 height 15
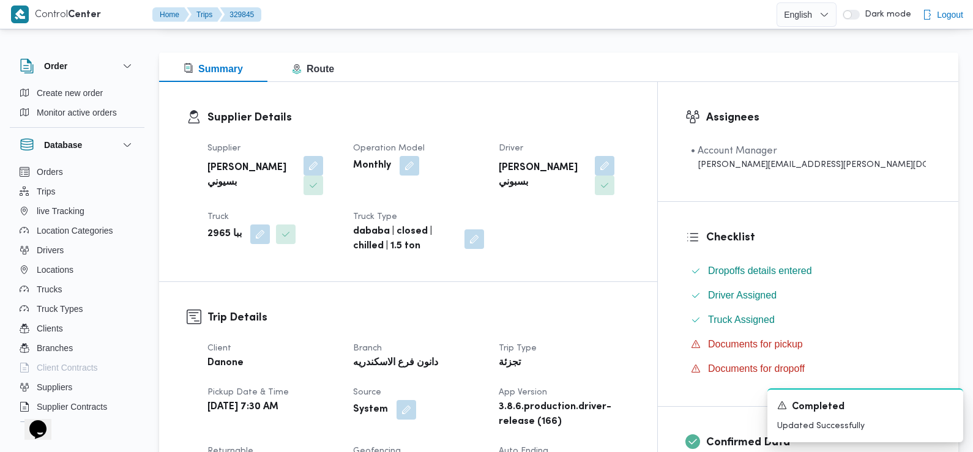
scroll to position [0, 0]
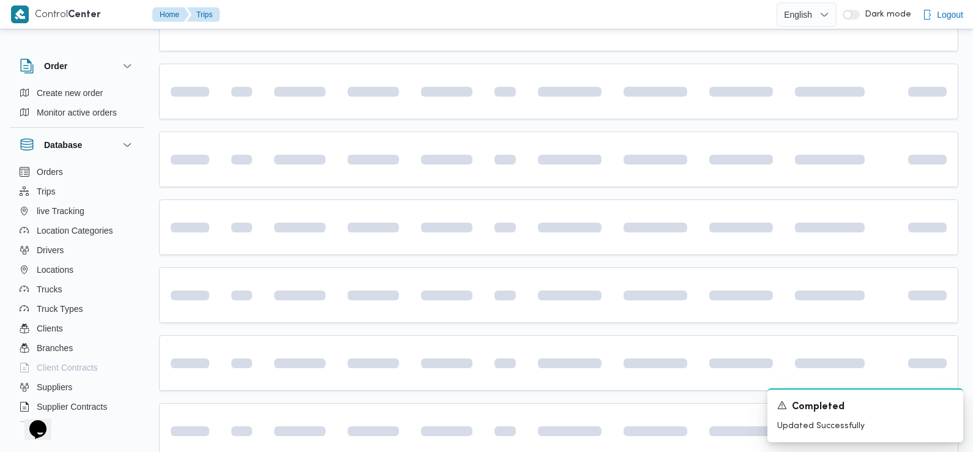
scroll to position [253, 0]
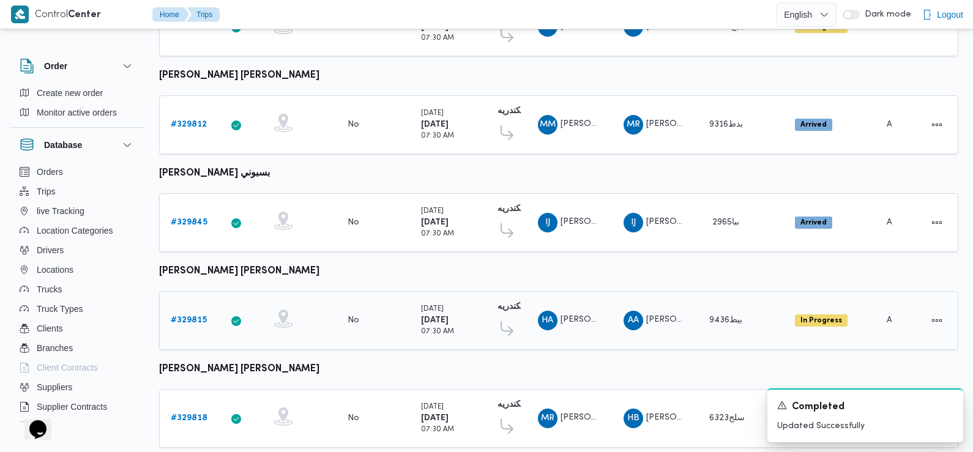
click at [184, 316] on b "# 329815" at bounding box center [189, 320] width 36 height 8
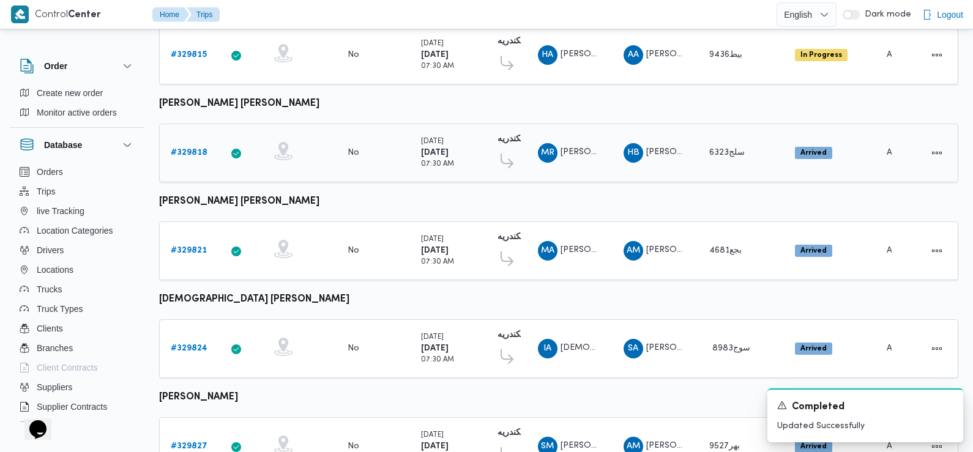
click at [199, 149] on b "# 329818" at bounding box center [189, 153] width 37 height 8
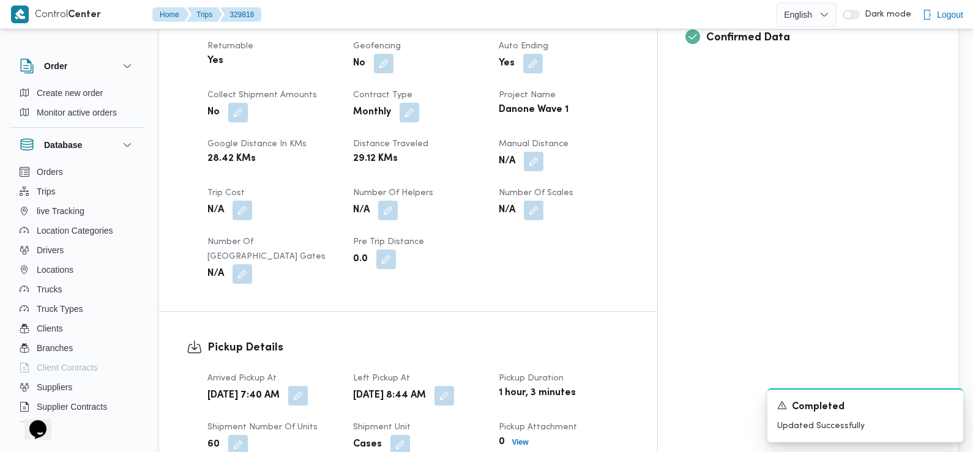
scroll to position [551, 0]
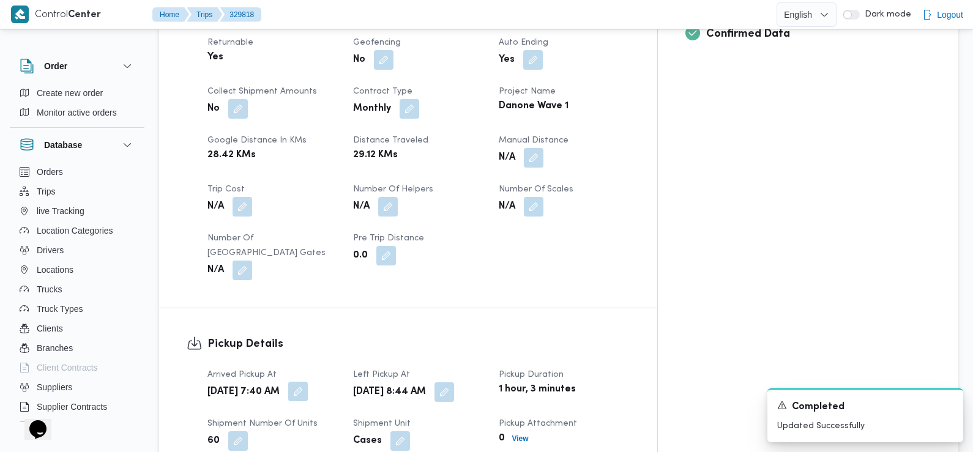
click at [308, 382] on button "button" at bounding box center [298, 392] width 20 height 20
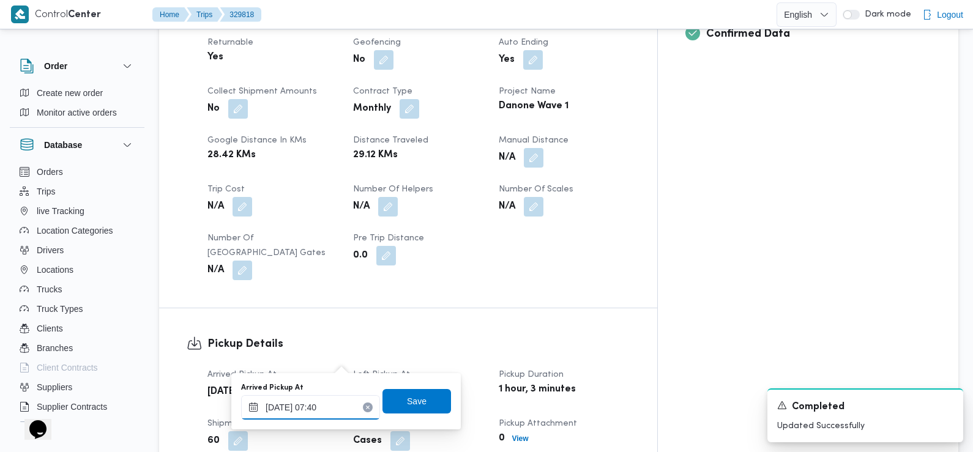
click at [334, 402] on input "10/08/2025 07:40" at bounding box center [310, 407] width 139 height 24
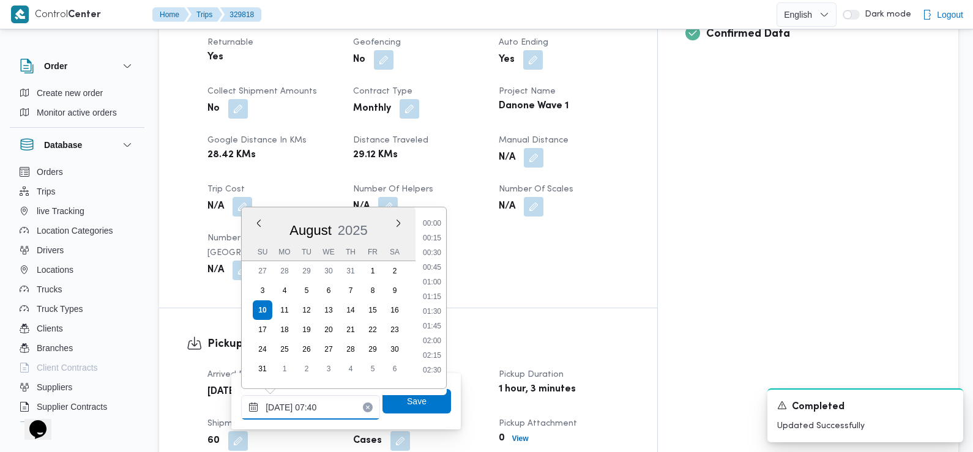
scroll to position [356, 0]
click at [433, 301] on ul "00:00 00:15 00:30 00:45 01:00 01:15 01:30 01:45 02:00 02:15 02:30 02:45 03:00 0…" at bounding box center [432, 298] width 28 height 162
click at [433, 307] on li "07:30" at bounding box center [432, 308] width 28 height 12
type input "10/08/2025 07:30"
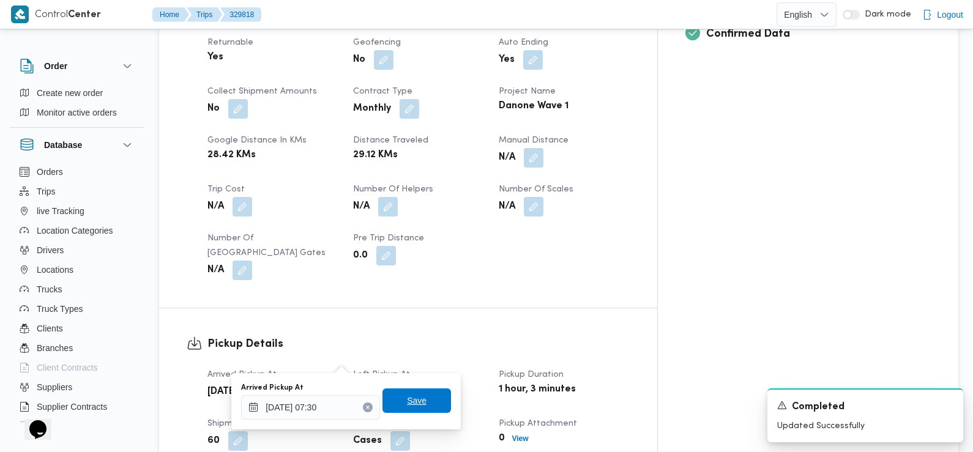
click at [403, 413] on span "Save" at bounding box center [417, 401] width 69 height 24
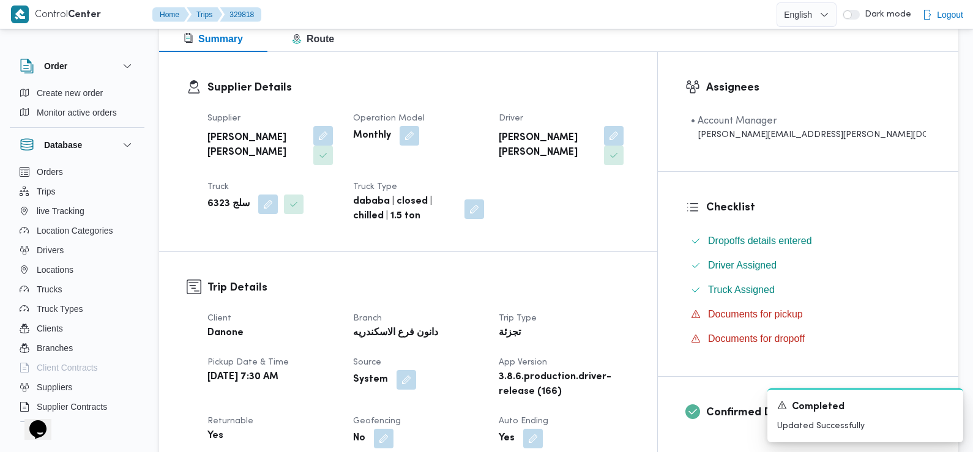
scroll to position [0, 0]
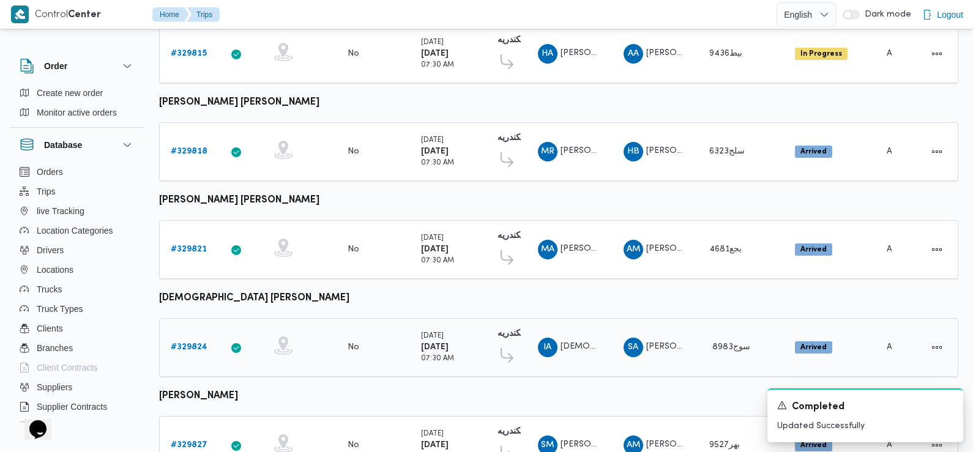
scroll to position [517, 0]
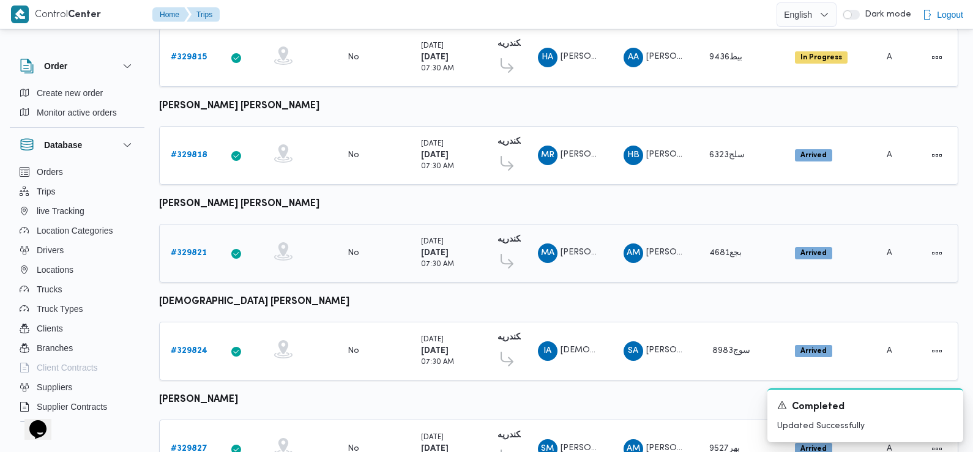
click at [186, 249] on b "# 329821" at bounding box center [189, 253] width 36 height 8
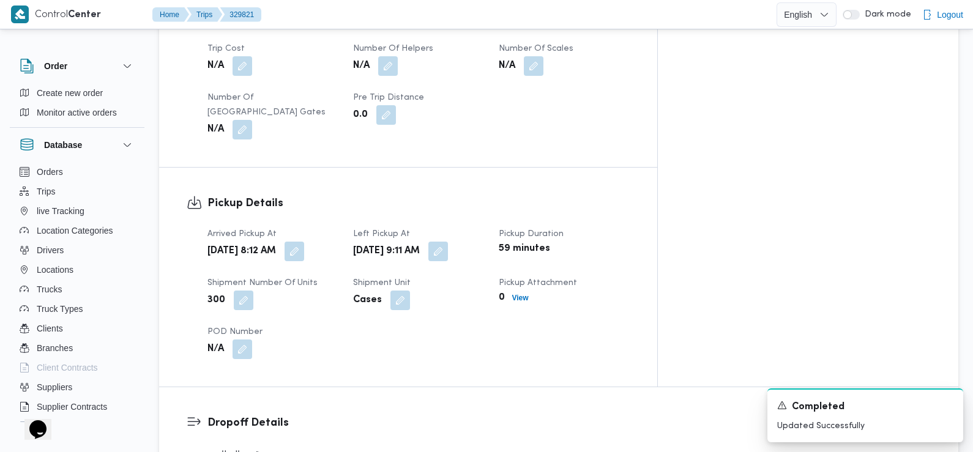
scroll to position [700, 0]
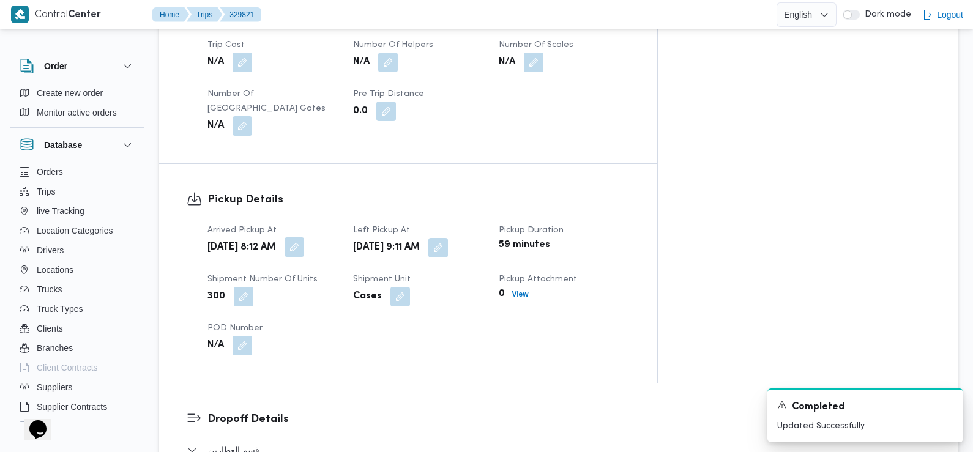
click at [304, 237] on button "button" at bounding box center [295, 247] width 20 height 20
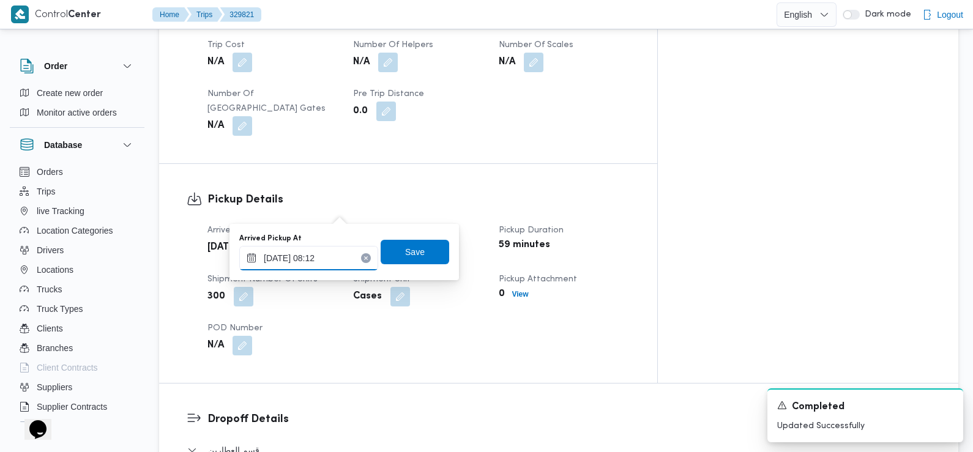
click at [314, 263] on input "10/08/2025 08:12" at bounding box center [308, 258] width 139 height 24
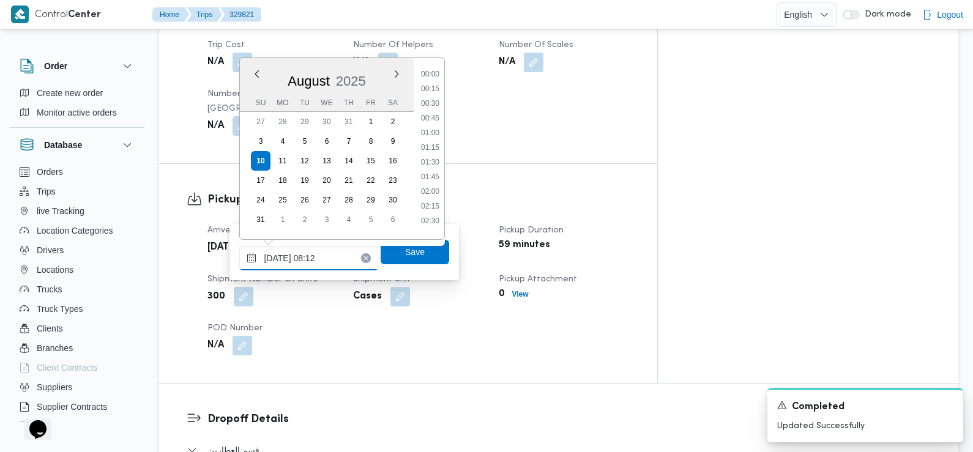
scroll to position [386, 0]
click at [431, 125] on li "07:30" at bounding box center [430, 129] width 28 height 12
type input "10/08/2025 07:30"
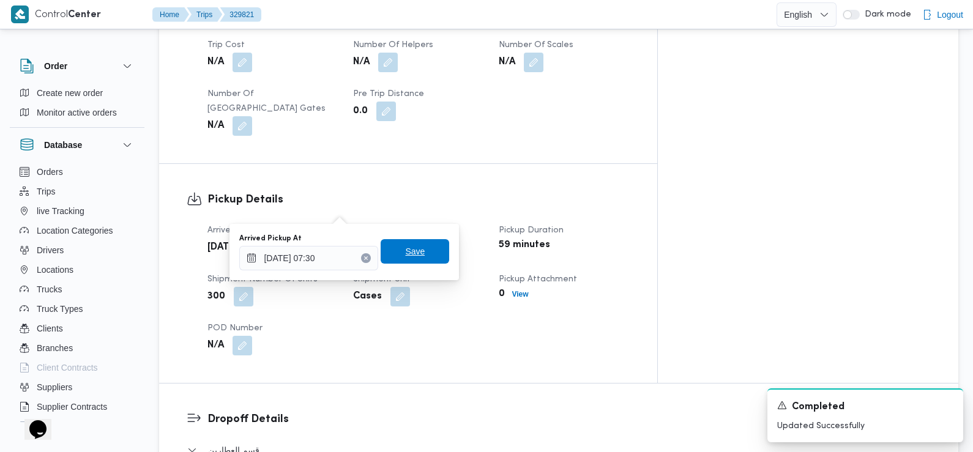
click at [419, 245] on span "Save" at bounding box center [415, 251] width 69 height 24
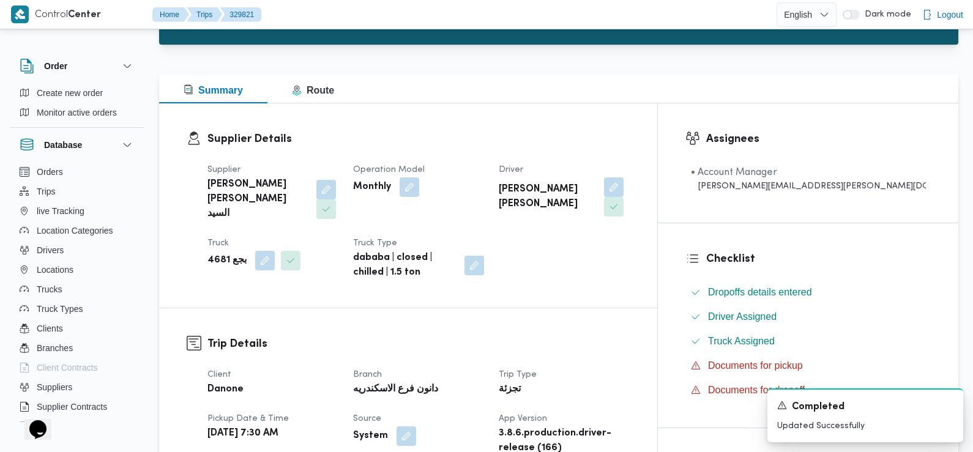
scroll to position [0, 0]
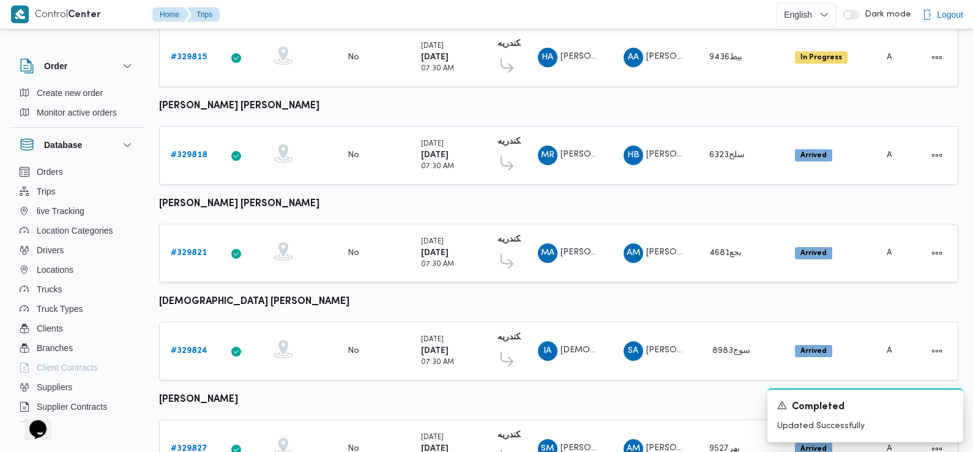
scroll to position [657, 0]
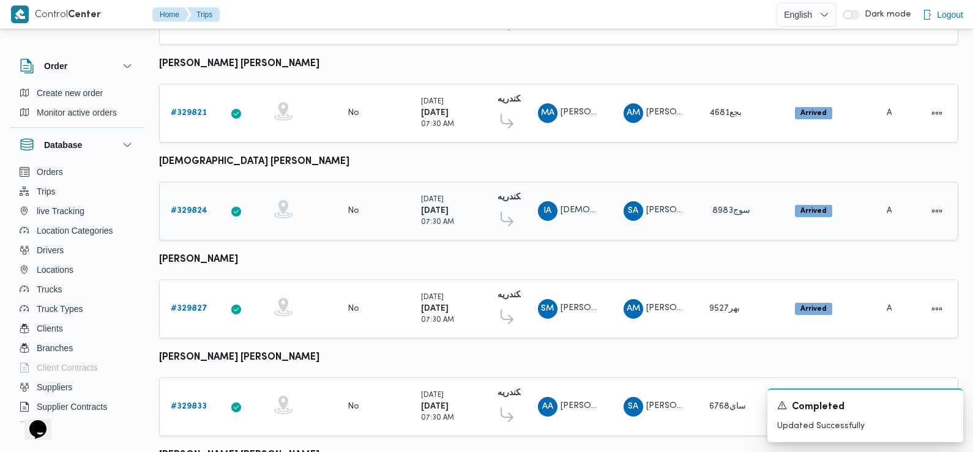
click at [184, 204] on link "# 329824" at bounding box center [189, 211] width 37 height 15
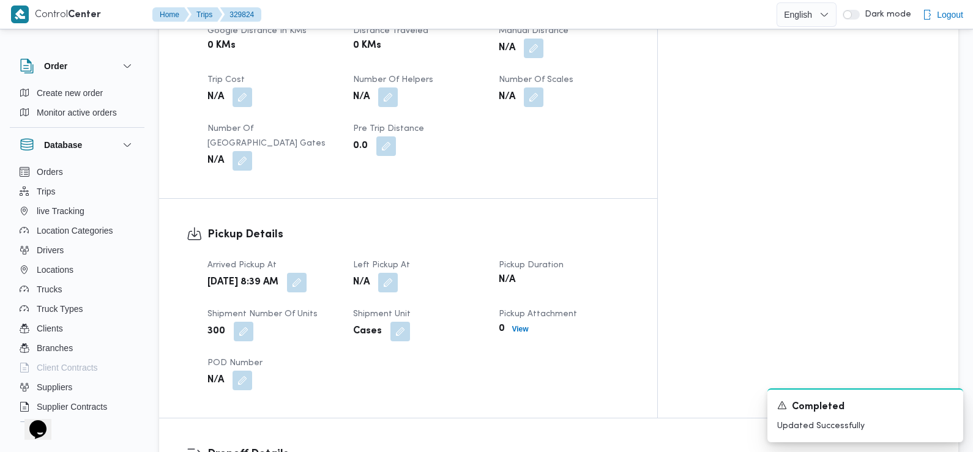
scroll to position [722, 0]
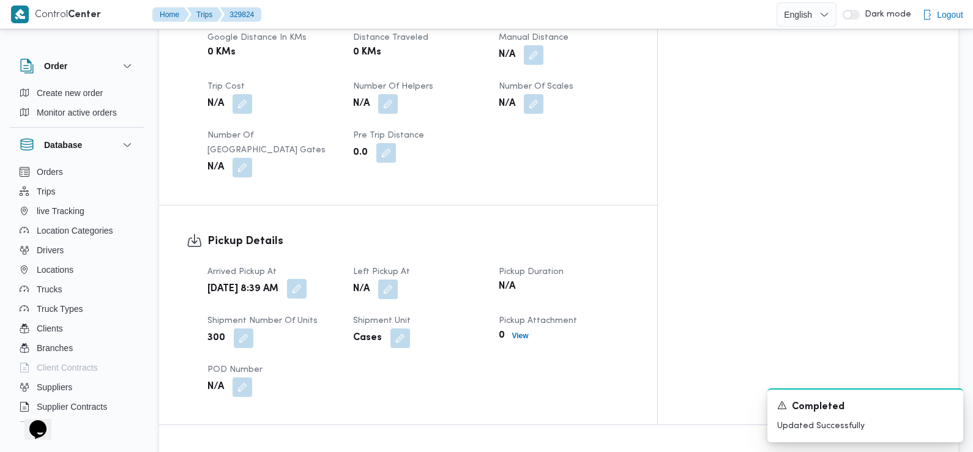
click at [307, 279] on button "button" at bounding box center [297, 289] width 20 height 20
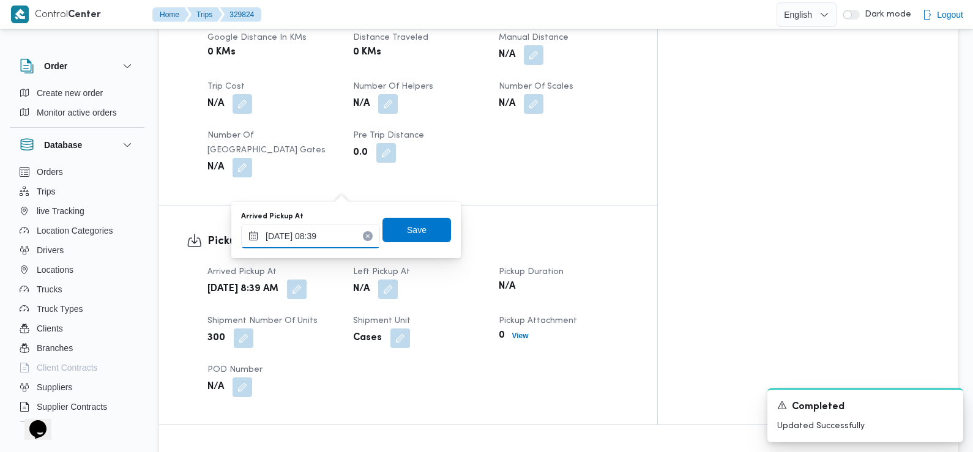
click at [335, 235] on input "10/08/2025 08:39" at bounding box center [310, 236] width 139 height 24
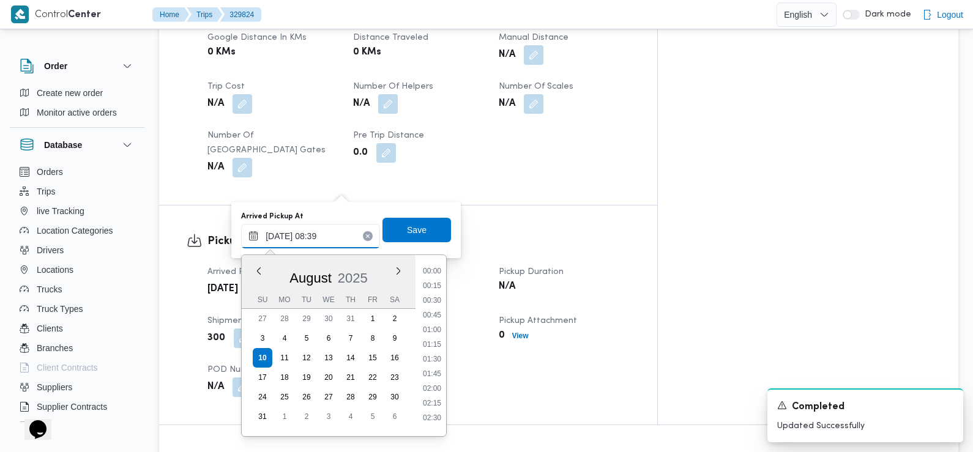
scroll to position [415, 0]
click at [428, 306] on li "07:45" at bounding box center [432, 311] width 28 height 12
type input "10/08/2025 07:45"
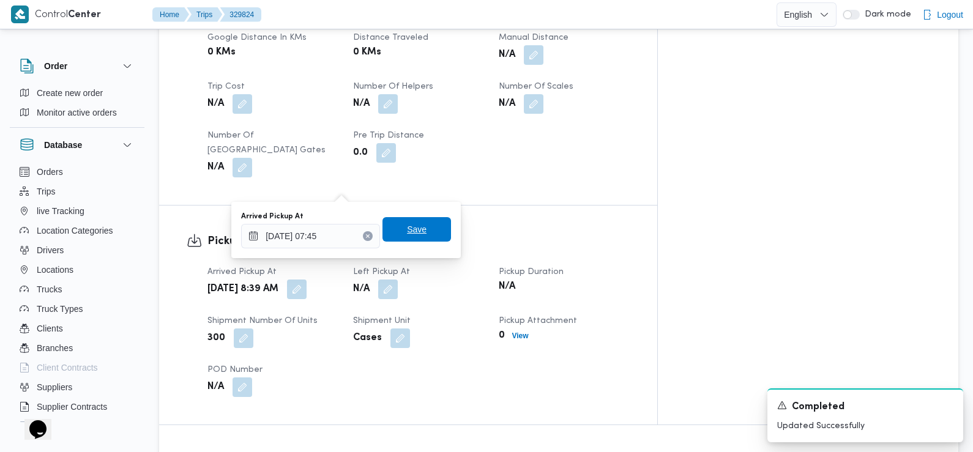
click at [428, 223] on span "Save" at bounding box center [417, 229] width 69 height 24
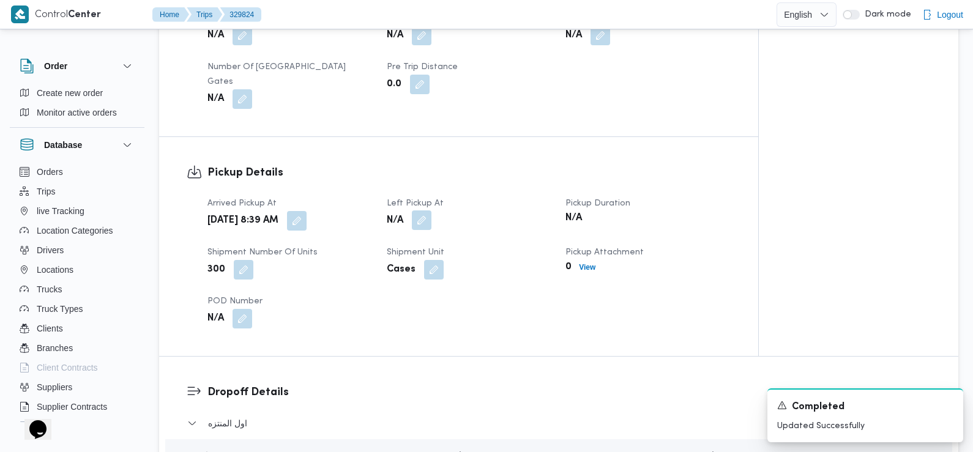
click at [422, 211] on button "button" at bounding box center [422, 221] width 20 height 20
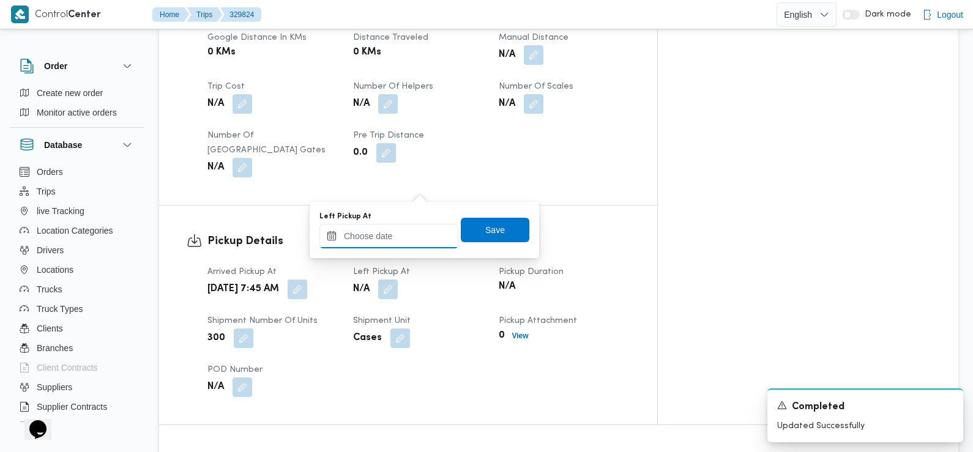
click at [418, 231] on input "Left Pickup At" at bounding box center [388, 236] width 139 height 24
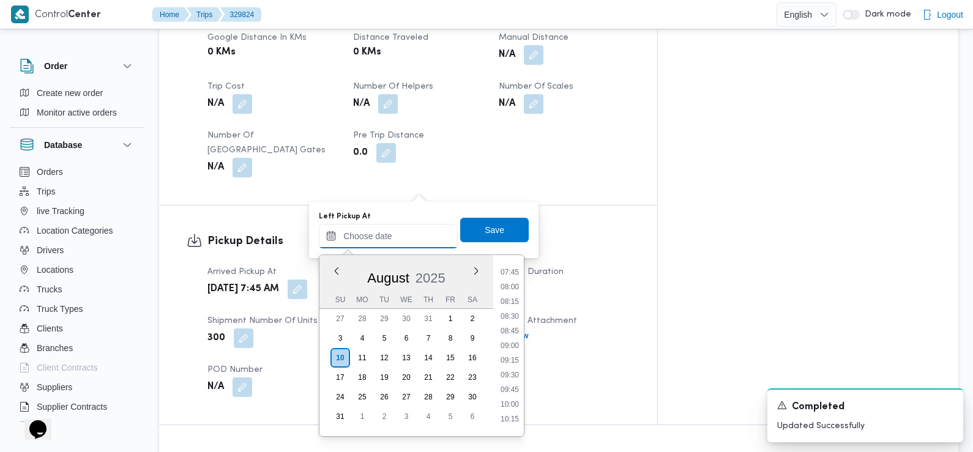
scroll to position [454, 0]
click at [513, 318] on li "08:30" at bounding box center [510, 317] width 28 height 12
type input "10/08/2025 08:30"
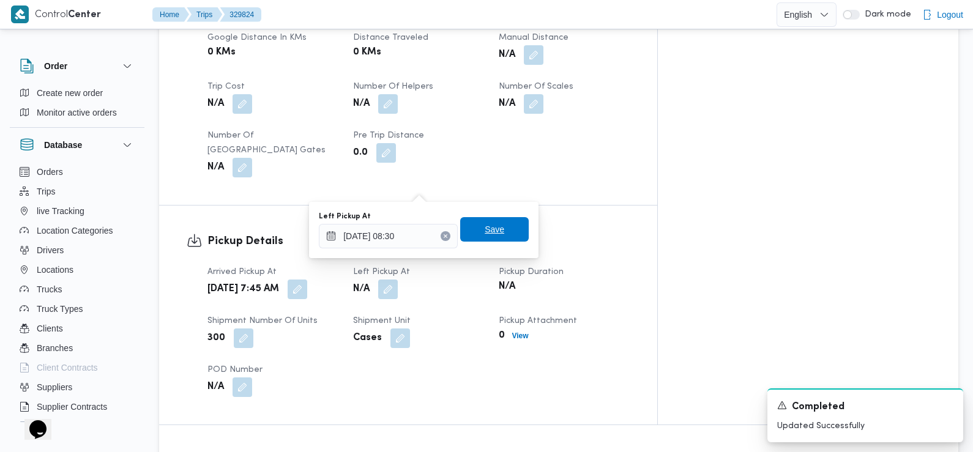
click at [500, 217] on div "Left Pickup At 10/08/2025 08:30 Save" at bounding box center [424, 230] width 212 height 39
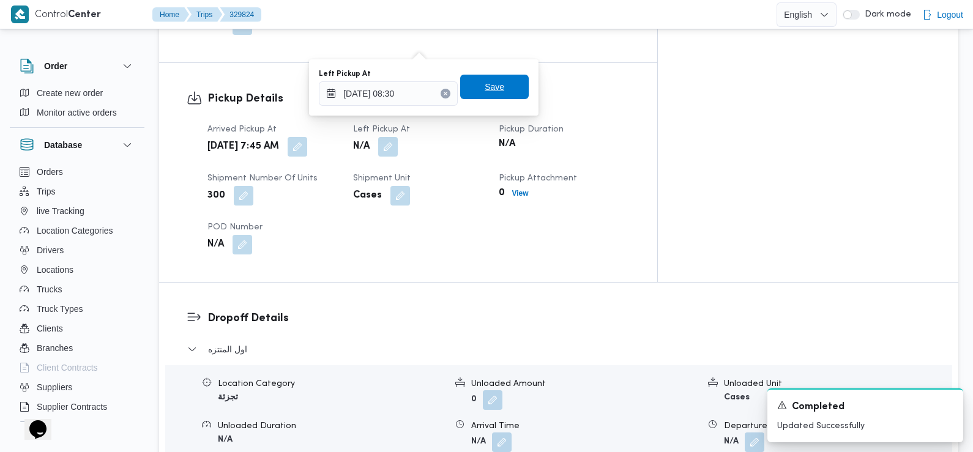
scroll to position [857, 0]
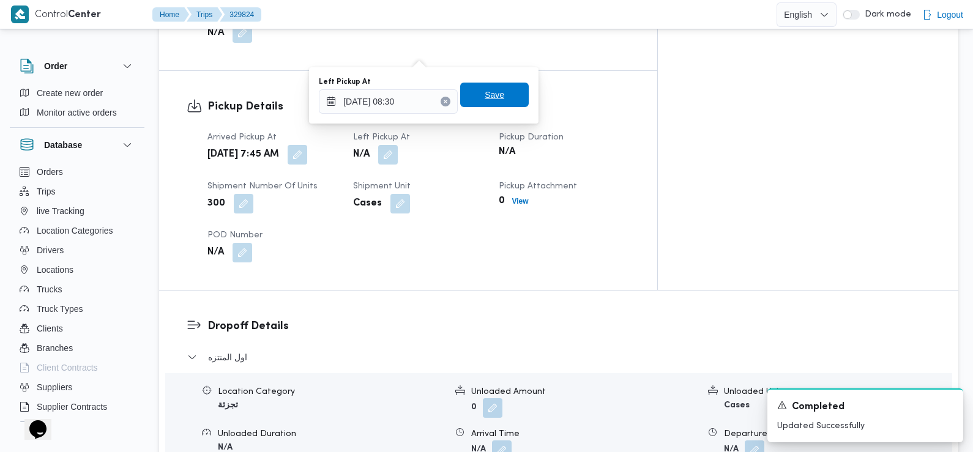
click at [491, 95] on span "Save" at bounding box center [495, 95] width 20 height 15
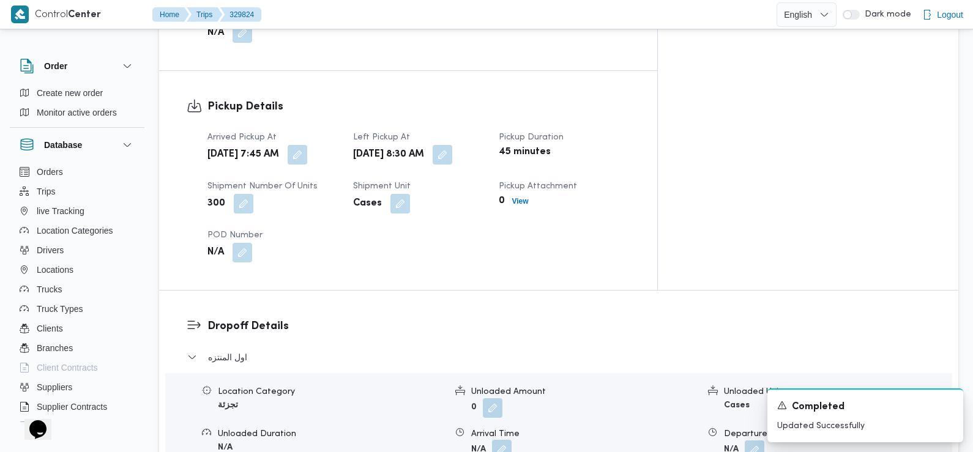
click at [505, 440] on button "button" at bounding box center [502, 450] width 20 height 20
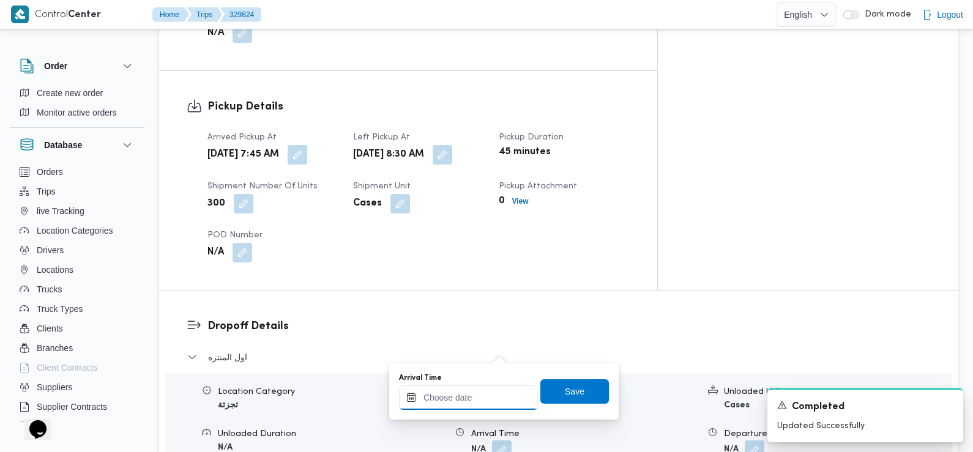
click at [501, 402] on input "Arrival Time" at bounding box center [468, 398] width 139 height 24
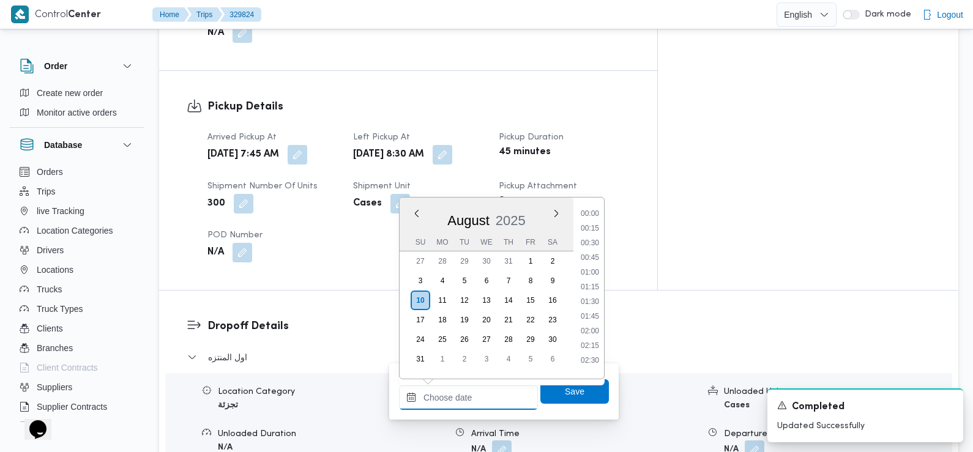
scroll to position [547, 0]
click at [591, 227] on li "09:30" at bounding box center [590, 225] width 28 height 12
type input "10/08/2025 09:30"
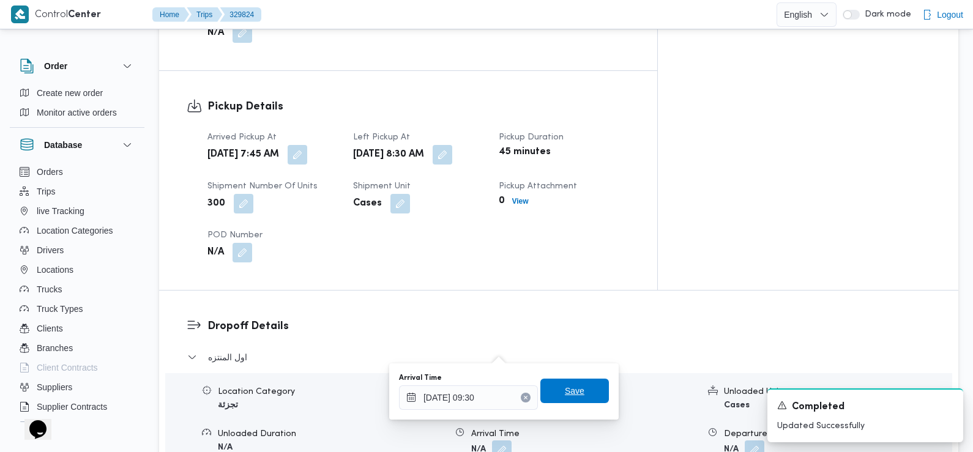
click at [570, 395] on span "Save" at bounding box center [575, 391] width 20 height 15
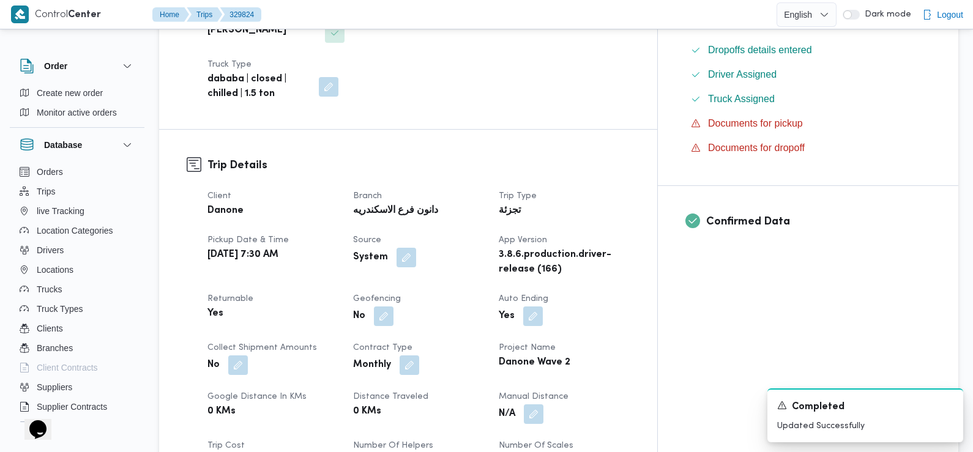
scroll to position [0, 0]
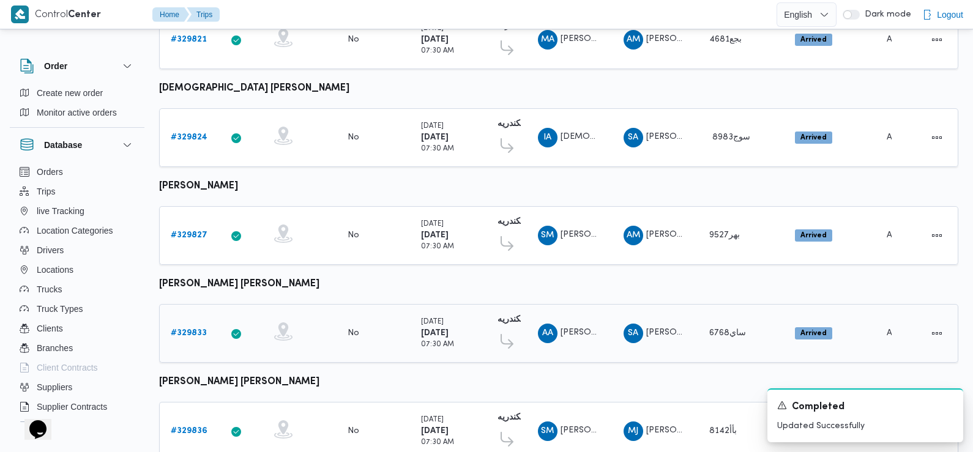
scroll to position [715, 0]
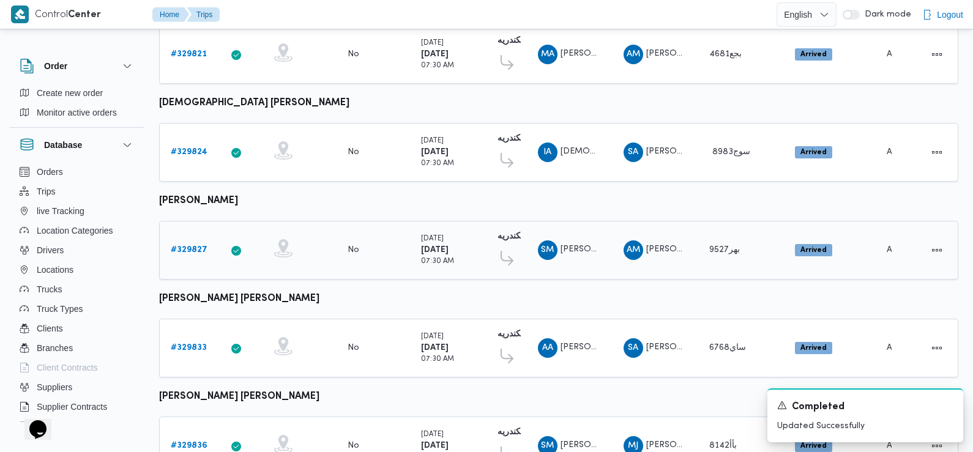
click at [194, 246] on b "# 329827" at bounding box center [189, 250] width 37 height 8
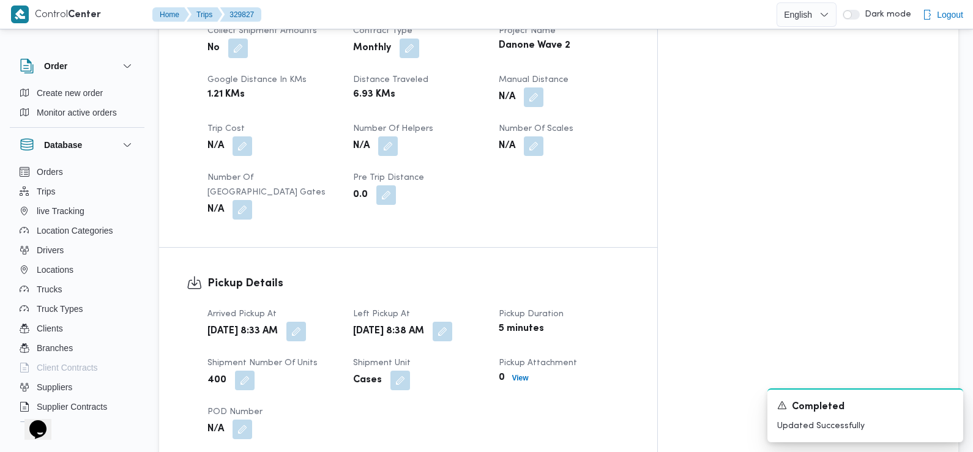
scroll to position [620, 0]
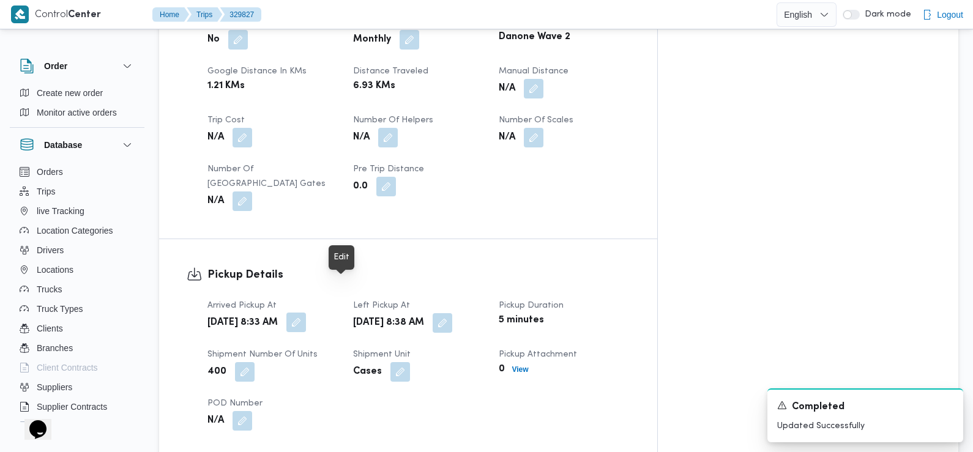
click at [306, 313] on button "button" at bounding box center [296, 323] width 20 height 20
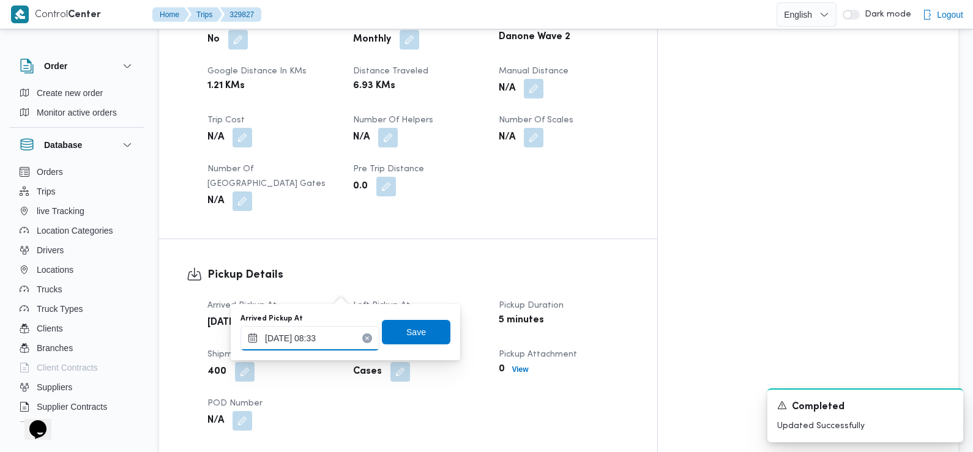
click at [343, 333] on input "10/08/2025 08:33" at bounding box center [310, 338] width 139 height 24
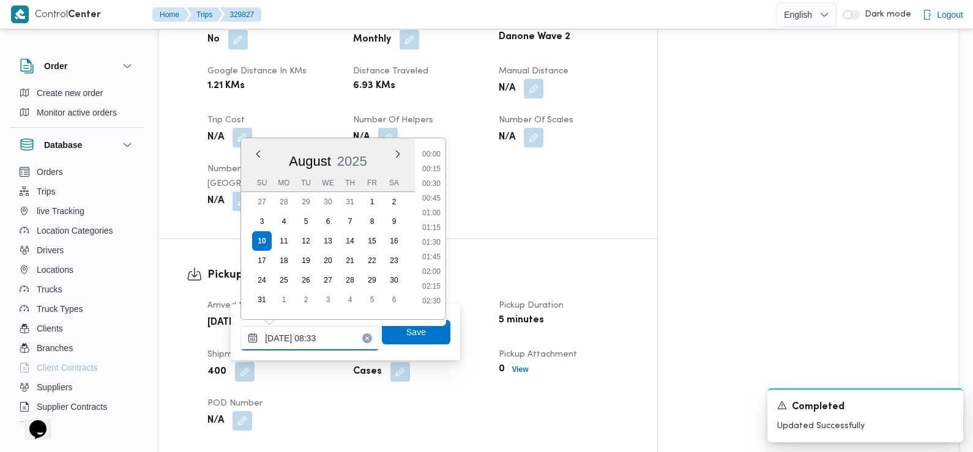
scroll to position [415, 0]
click at [436, 182] on li "07:30" at bounding box center [431, 180] width 28 height 12
type input "10/08/2025 07:30"
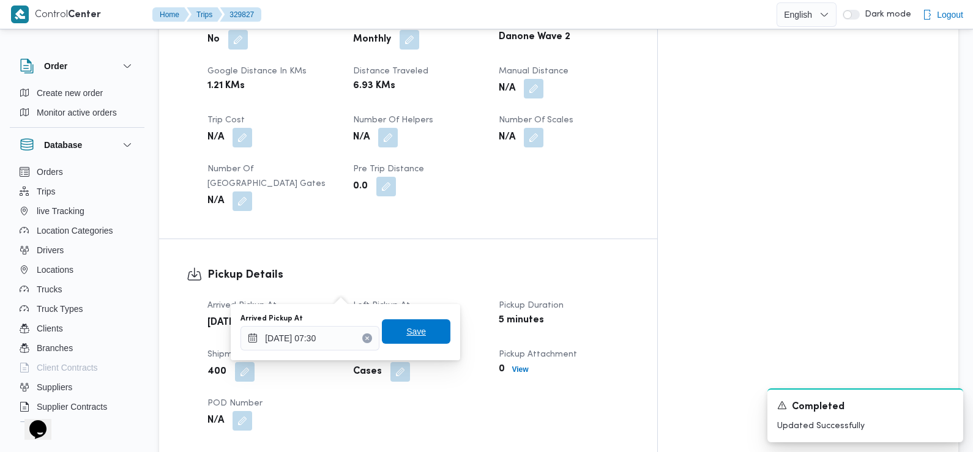
click at [419, 335] on span "Save" at bounding box center [416, 331] width 69 height 24
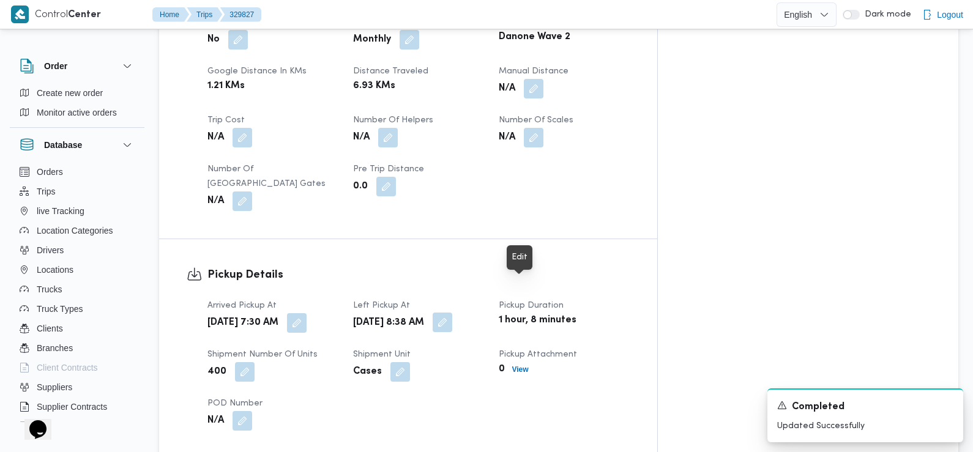
click at [452, 313] on button "button" at bounding box center [443, 323] width 20 height 20
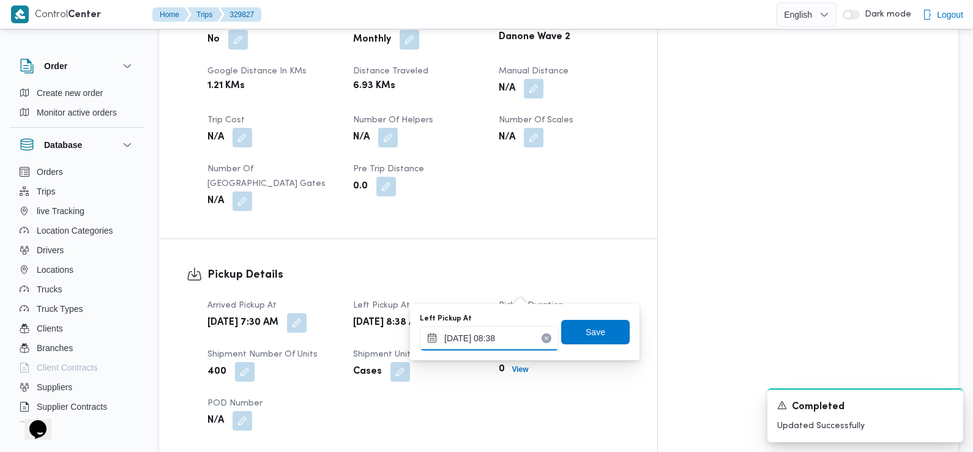
click at [509, 329] on input "10/08/2025 08:38" at bounding box center [489, 338] width 139 height 24
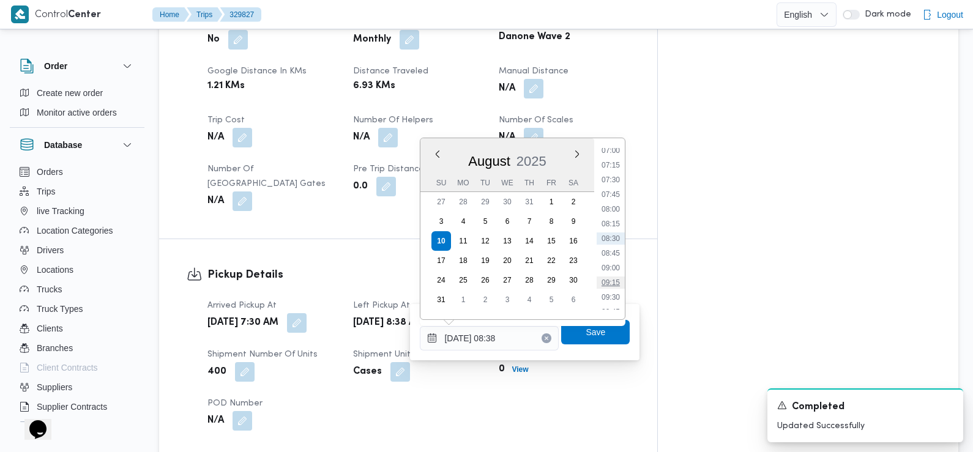
click at [614, 286] on li "09:15" at bounding box center [611, 283] width 28 height 12
type input "10/08/2025 09:15"
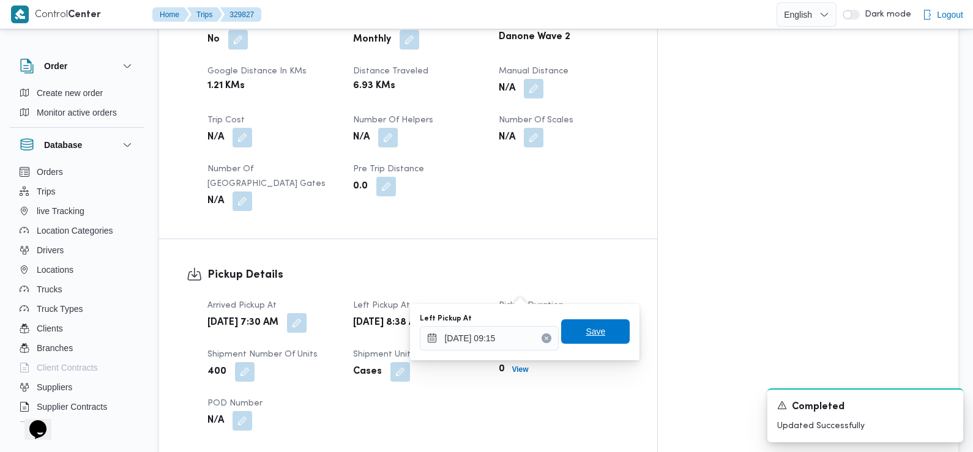
click at [597, 335] on span "Save" at bounding box center [595, 331] width 69 height 24
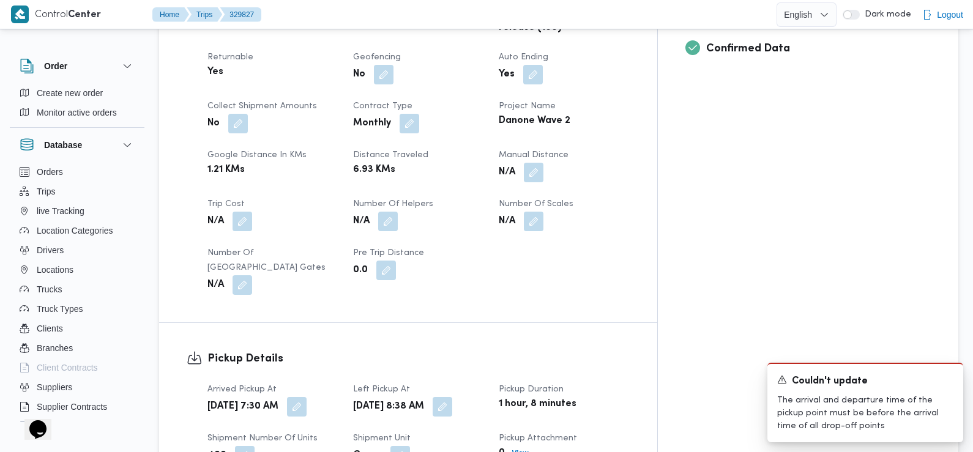
scroll to position [580, 0]
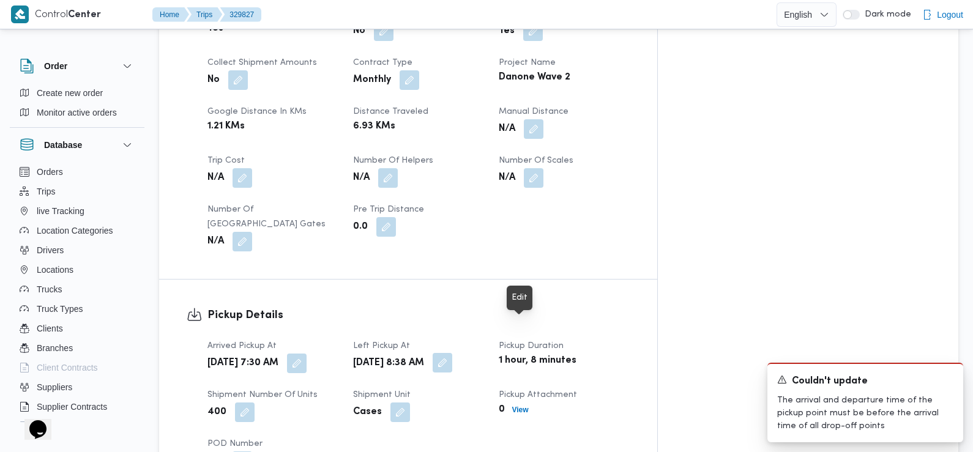
click at [452, 353] on button "button" at bounding box center [443, 363] width 20 height 20
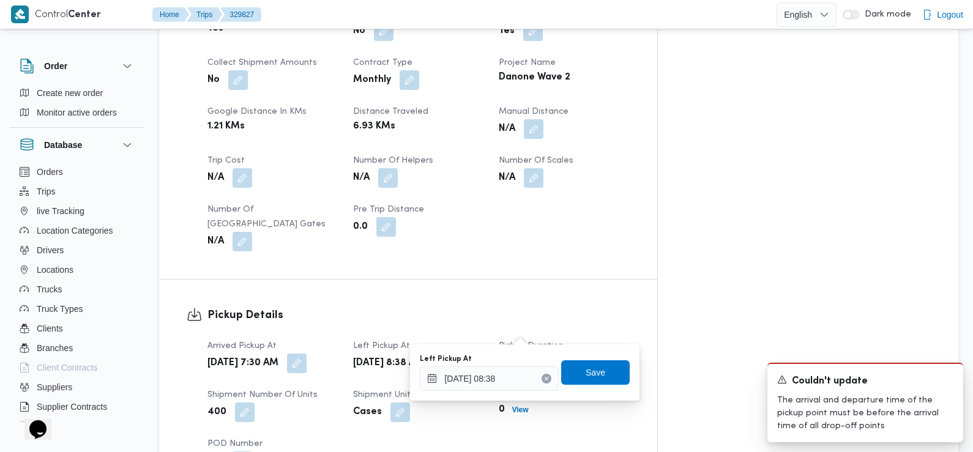
click at [507, 391] on div "Left Pickup At 10/08/2025 08:38 Save" at bounding box center [525, 372] width 212 height 39
click at [510, 380] on input "10/08/2025 08:38" at bounding box center [489, 379] width 139 height 24
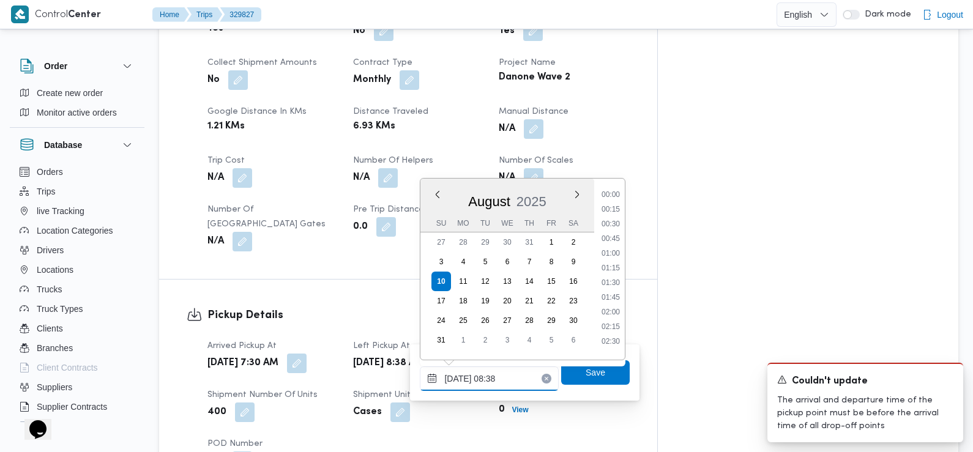
scroll to position [415, 0]
click at [613, 327] on li "09:15" at bounding box center [611, 323] width 28 height 12
type input "10/08/2025 08:38"
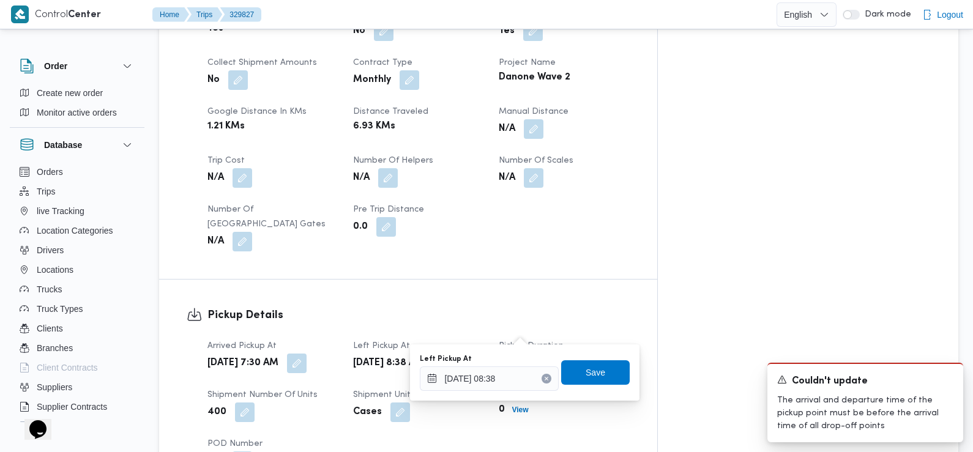
click at [581, 389] on div "Left Pickup At 10/08/2025 08:38 Save" at bounding box center [525, 372] width 212 height 39
click at [586, 379] on span "Save" at bounding box center [596, 372] width 20 height 15
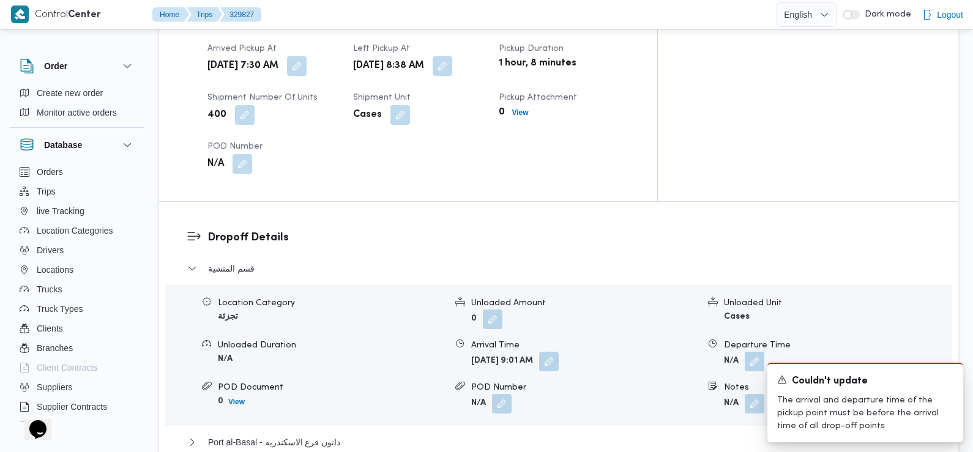
scroll to position [881, 0]
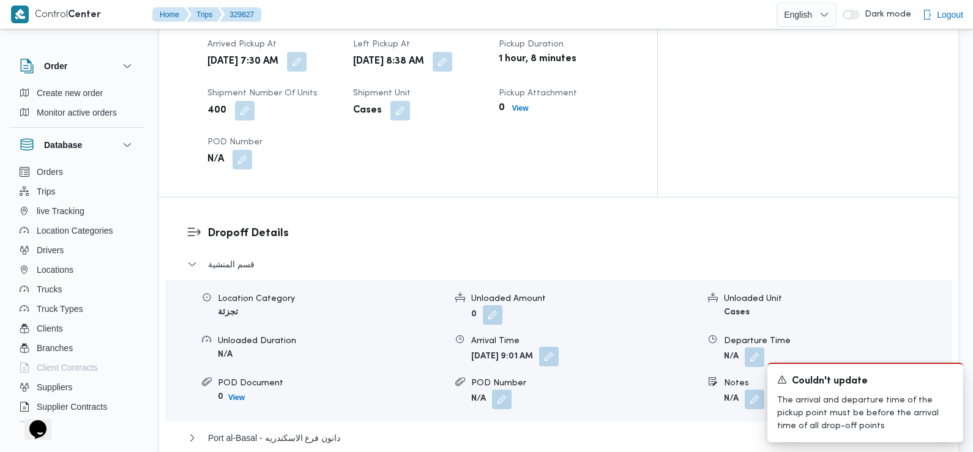
click at [559, 347] on button "button" at bounding box center [549, 357] width 20 height 20
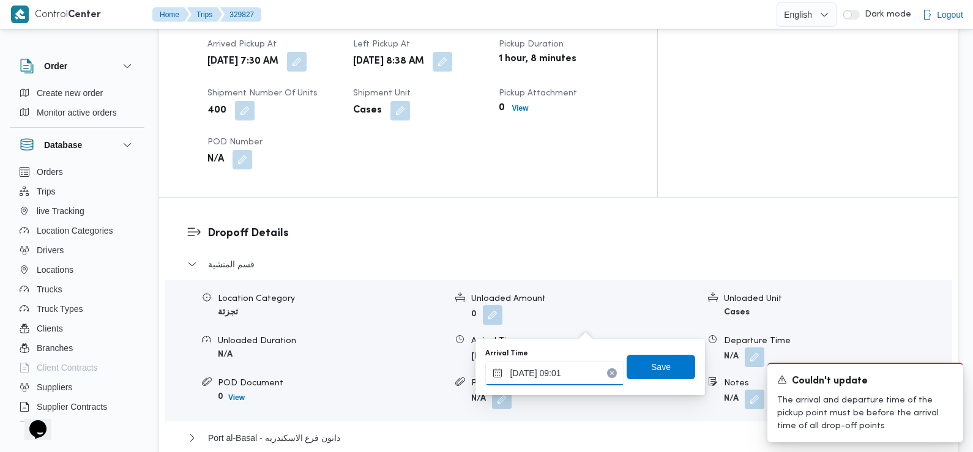
click at [571, 372] on input "10/08/2025 09:01" at bounding box center [554, 373] width 139 height 24
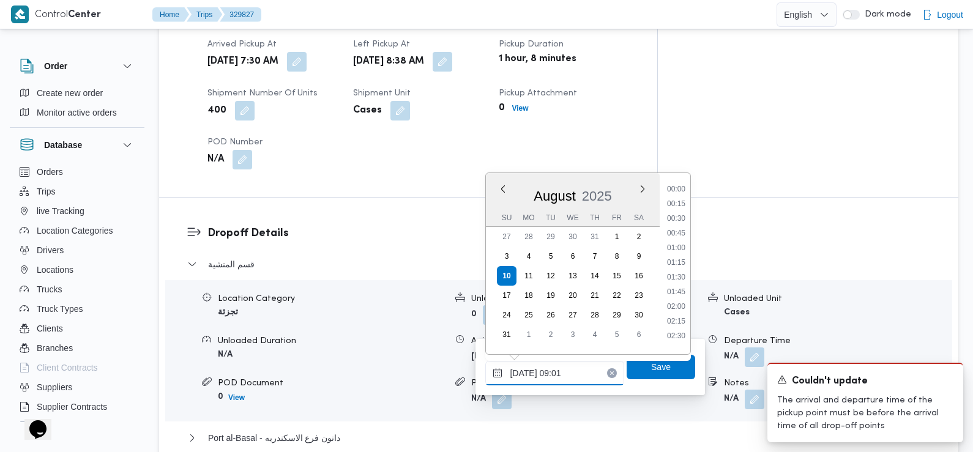
scroll to position [444, 0]
click at [681, 312] on li "09:45" at bounding box center [676, 318] width 28 height 12
type input "[DATE] 09:45"
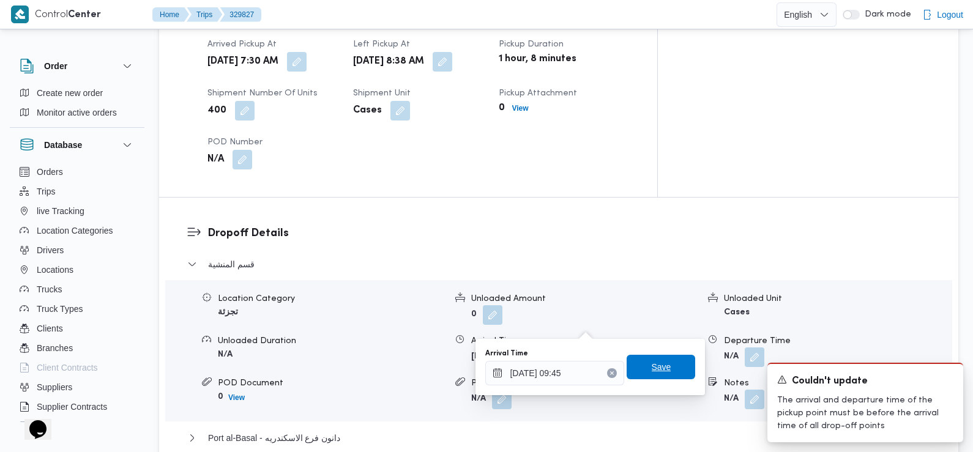
click at [660, 367] on span "Save" at bounding box center [662, 367] width 20 height 15
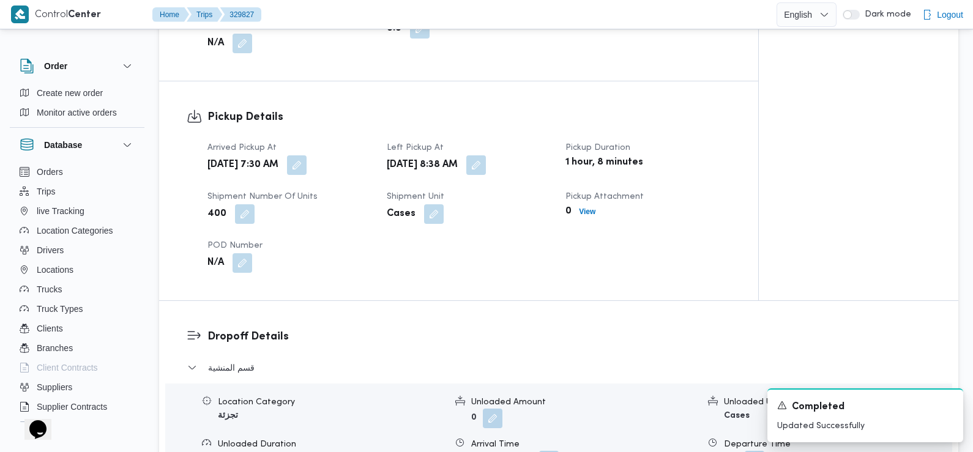
scroll to position [690, 0]
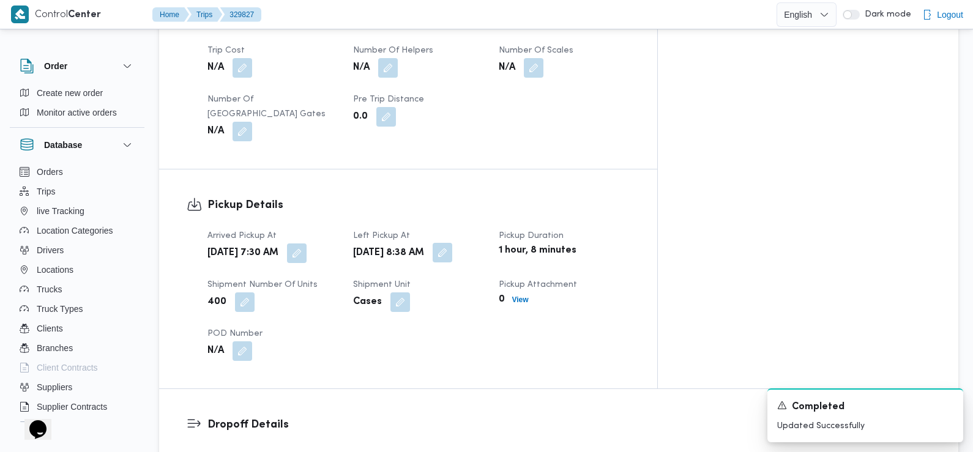
click at [452, 243] on button "button" at bounding box center [443, 253] width 20 height 20
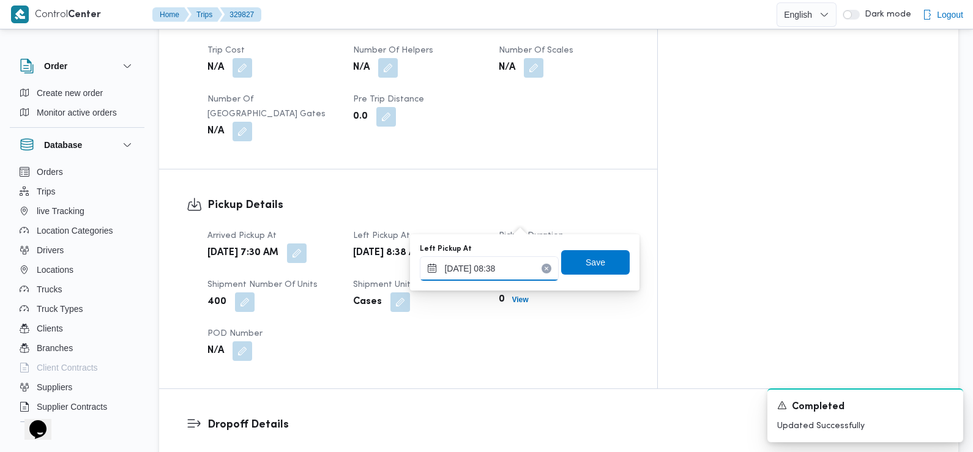
click at [519, 263] on input "10/08/2025 08:38" at bounding box center [489, 268] width 139 height 24
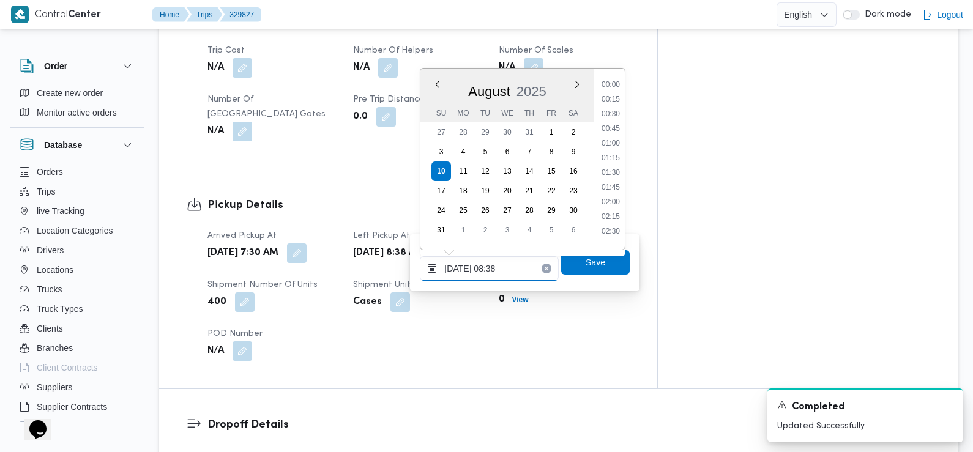
scroll to position [415, 0]
click at [611, 215] on li "09:15" at bounding box center [611, 213] width 28 height 12
type input "10/08/2025 08:38"
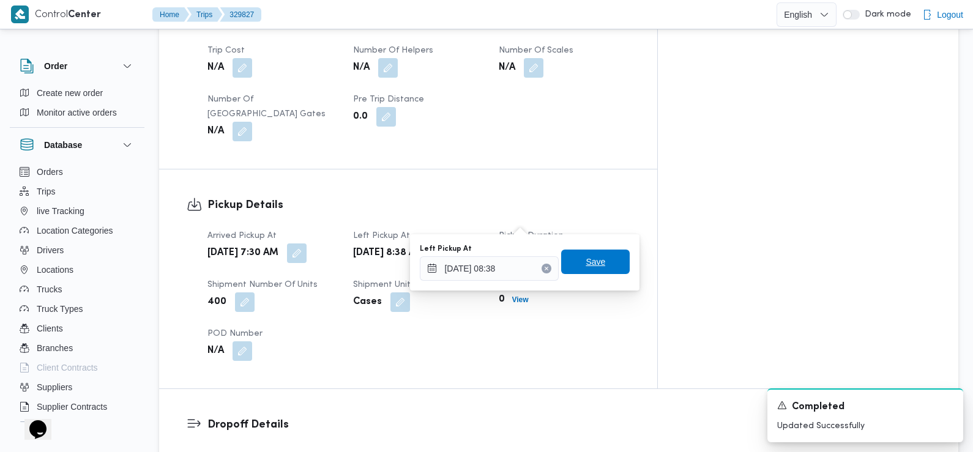
click at [601, 267] on span "Save" at bounding box center [595, 262] width 69 height 24
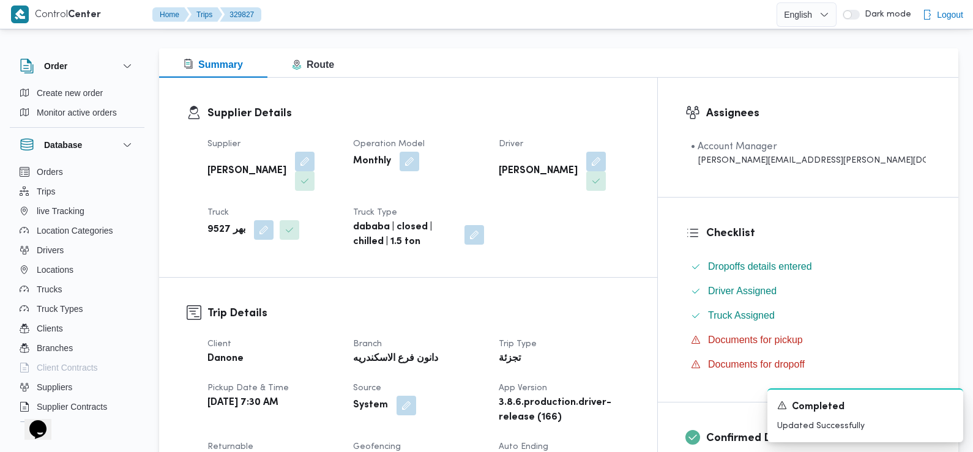
scroll to position [0, 0]
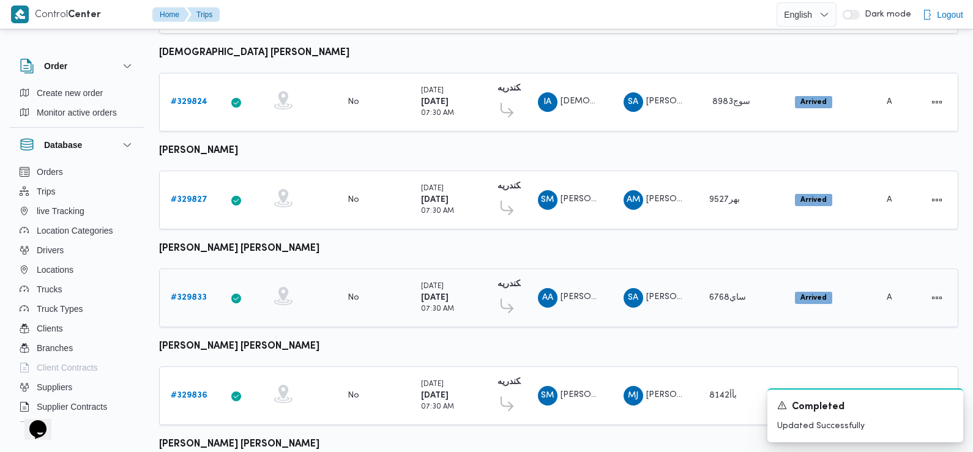
scroll to position [762, 0]
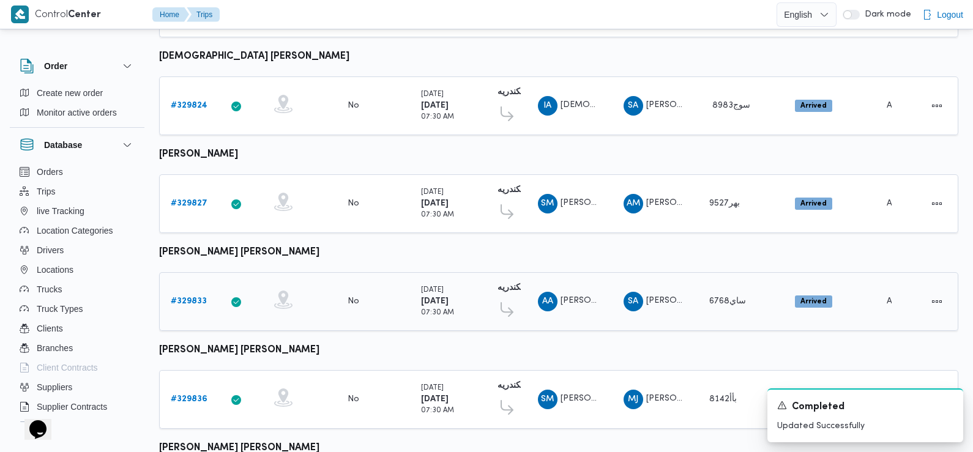
click at [192, 297] on b "# 329833" at bounding box center [189, 301] width 36 height 8
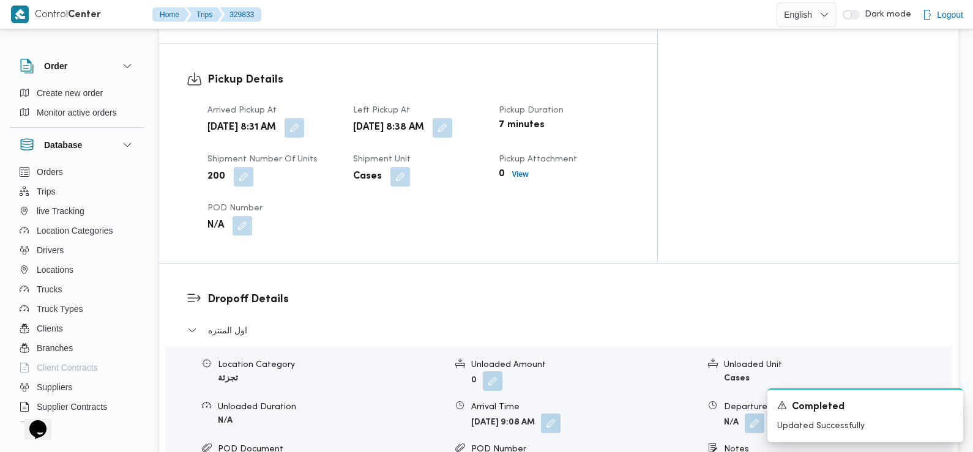
scroll to position [819, 0]
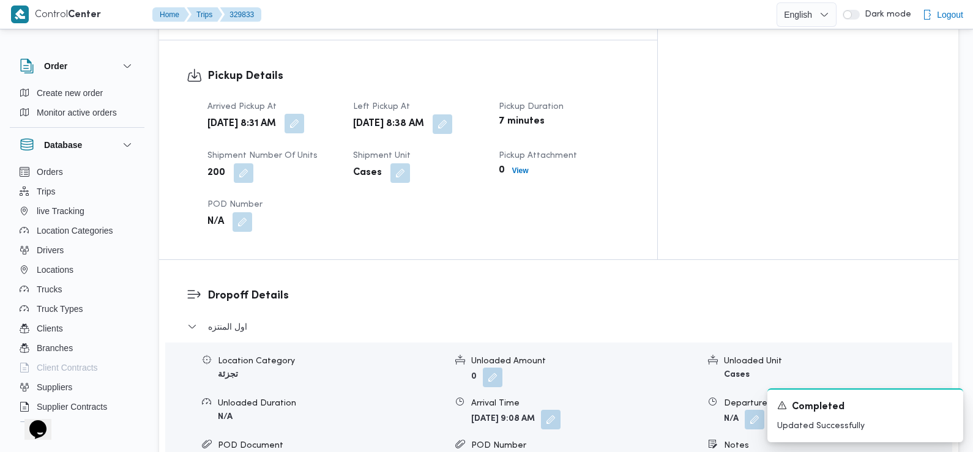
click at [304, 114] on button "button" at bounding box center [295, 124] width 20 height 20
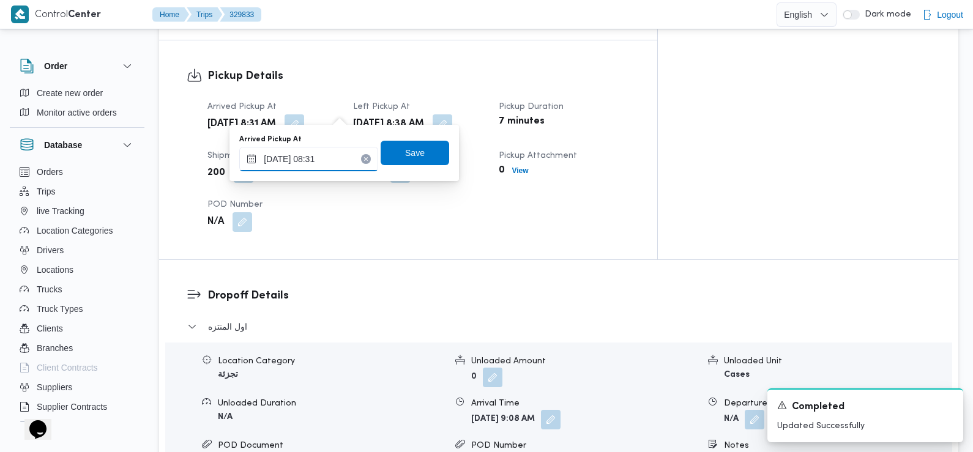
click at [335, 166] on input "10/08/2025 08:31" at bounding box center [308, 159] width 139 height 24
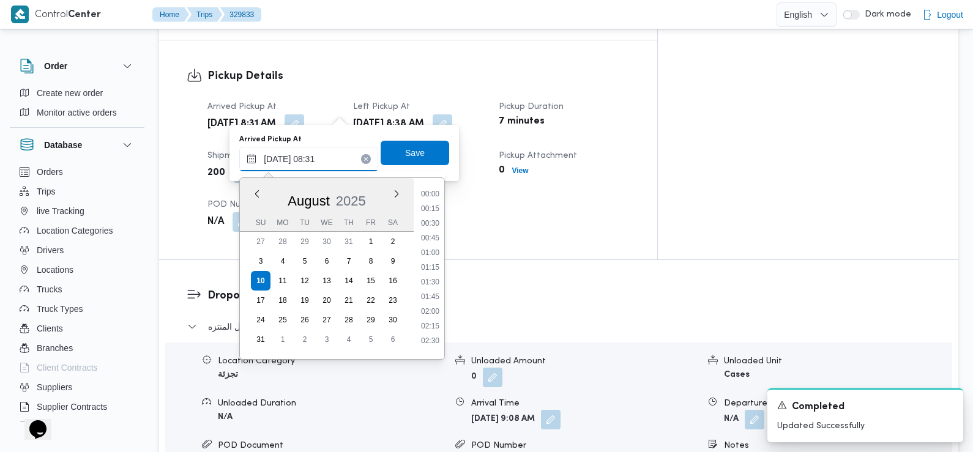
scroll to position [415, 0]
click at [434, 222] on li "07:30" at bounding box center [430, 220] width 28 height 12
type input "10/08/2025 07:30"
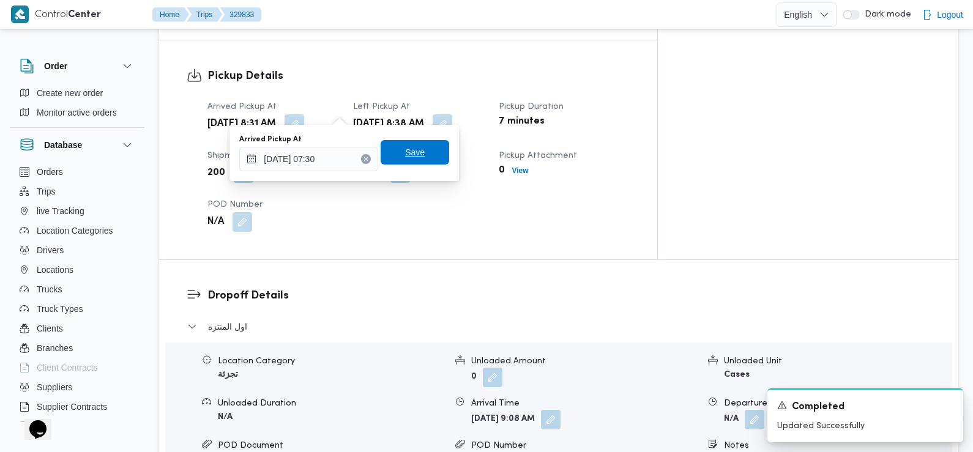
click at [425, 157] on span "Save" at bounding box center [415, 152] width 69 height 24
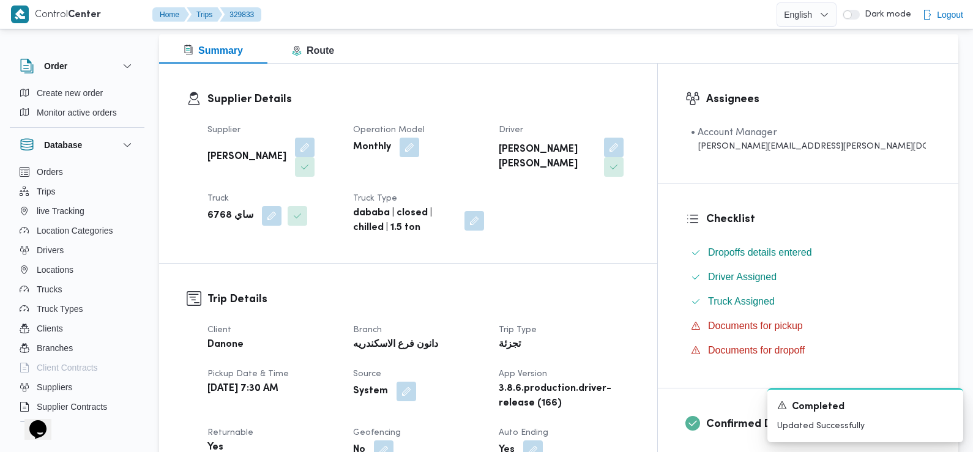
scroll to position [0, 0]
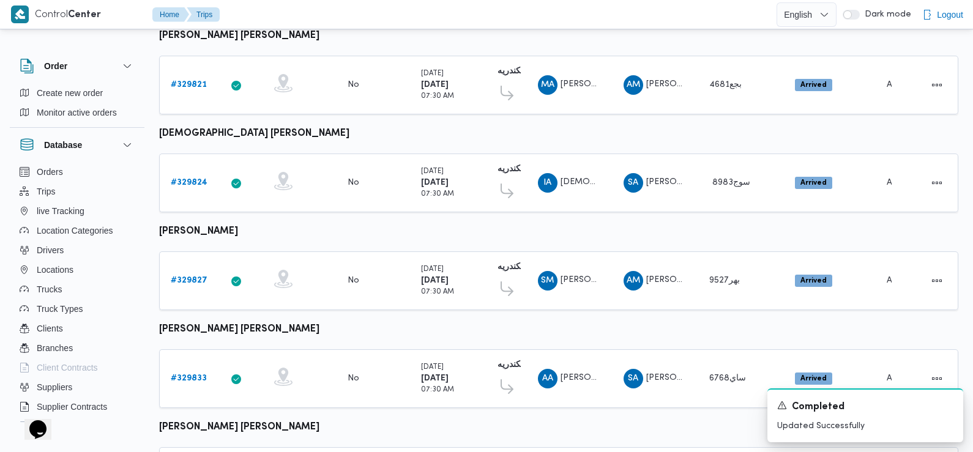
scroll to position [884, 0]
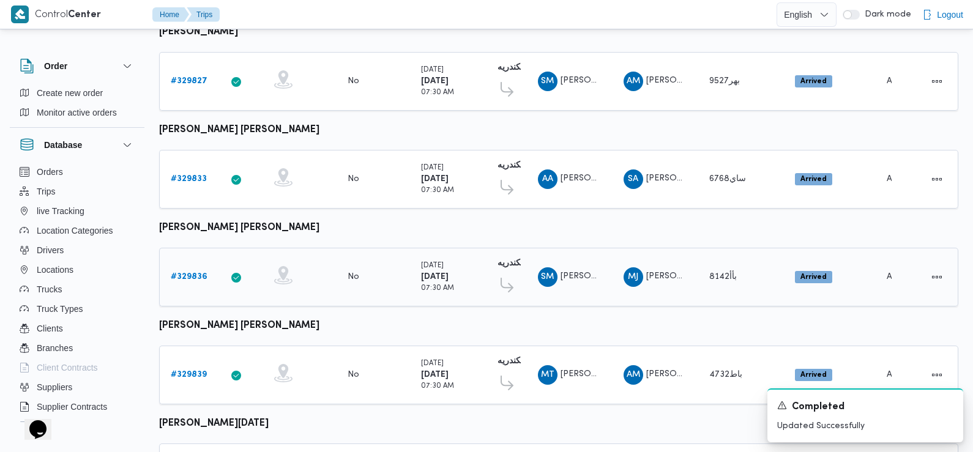
click at [190, 273] on b "# 329836" at bounding box center [189, 277] width 37 height 8
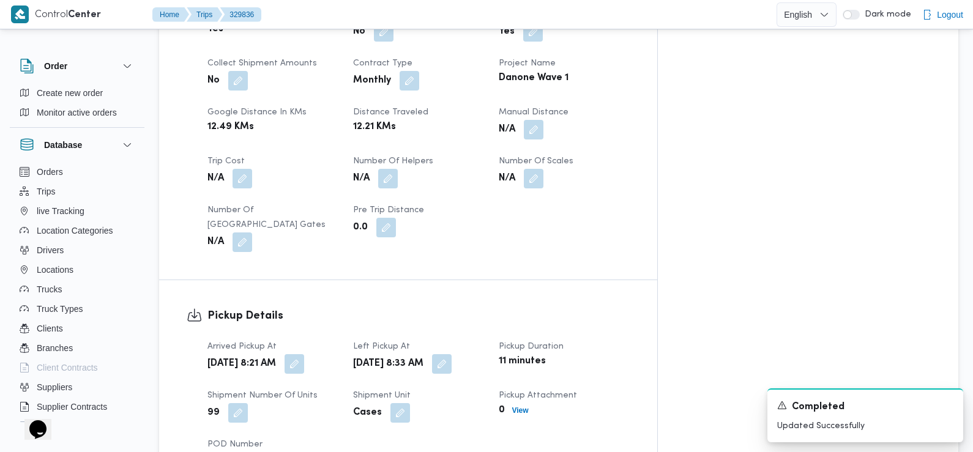
scroll to position [580, 0]
click at [304, 353] on button "button" at bounding box center [295, 363] width 20 height 20
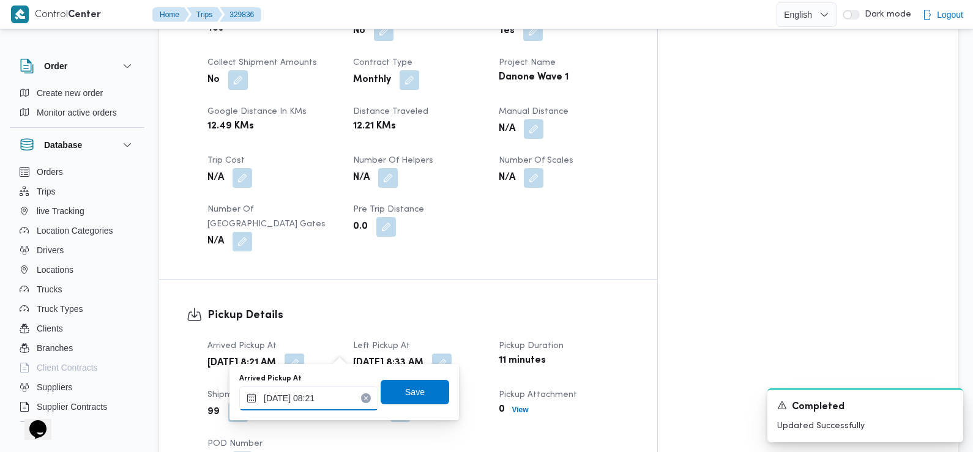
click at [335, 403] on input "10/08/2025 08:21" at bounding box center [308, 398] width 139 height 24
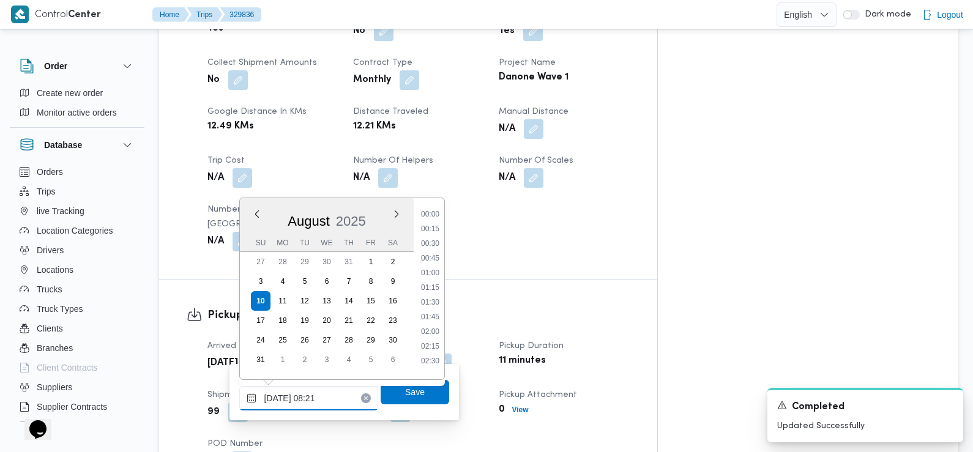
scroll to position [400, 0]
click at [435, 255] on li "07:30" at bounding box center [430, 254] width 28 height 12
type input "10/08/2025 07:30"
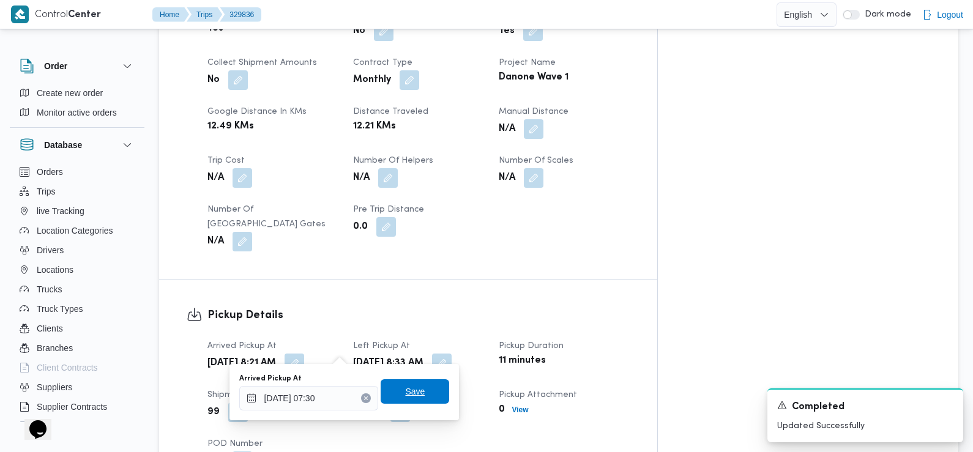
click at [413, 400] on span "Save" at bounding box center [415, 391] width 69 height 24
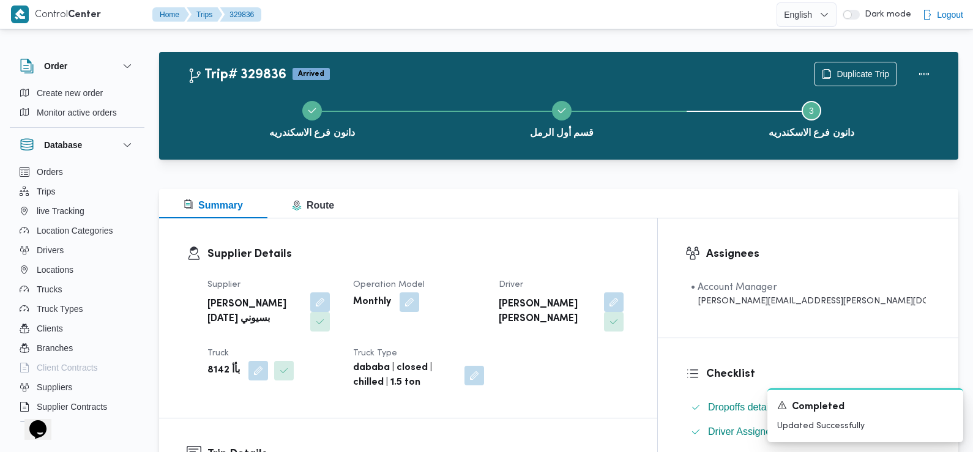
scroll to position [0, 0]
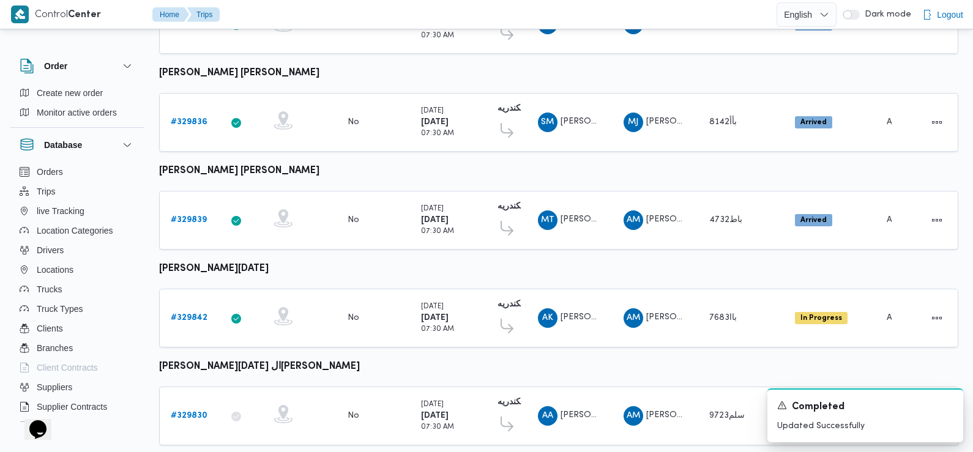
scroll to position [1059, 0]
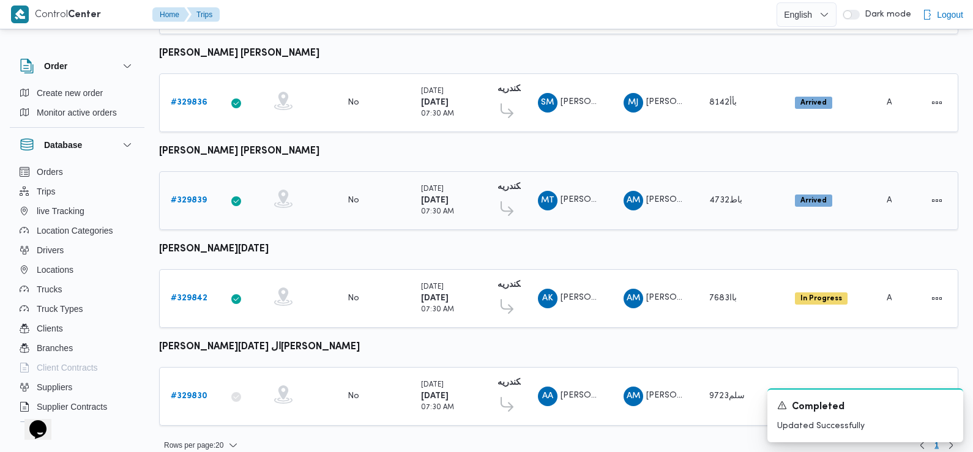
click at [197, 196] on b "# 329839" at bounding box center [189, 200] width 36 height 8
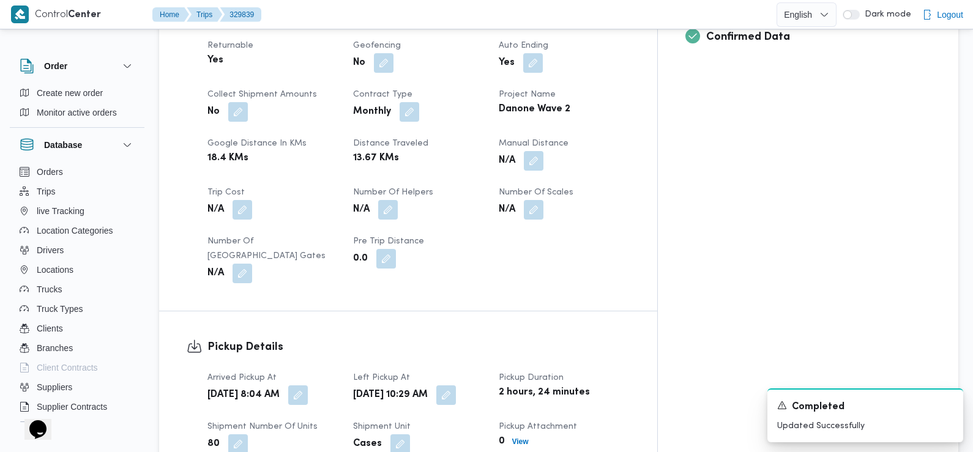
scroll to position [583, 0]
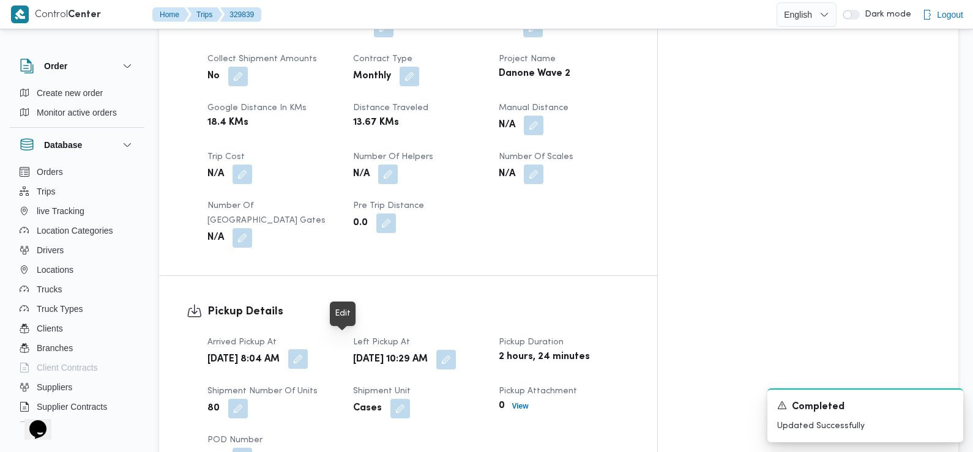
drag, startPoint x: 344, startPoint y: 345, endPoint x: 337, endPoint y: 343, distance: 7.7
click at [308, 349] on button "button" at bounding box center [298, 359] width 20 height 20
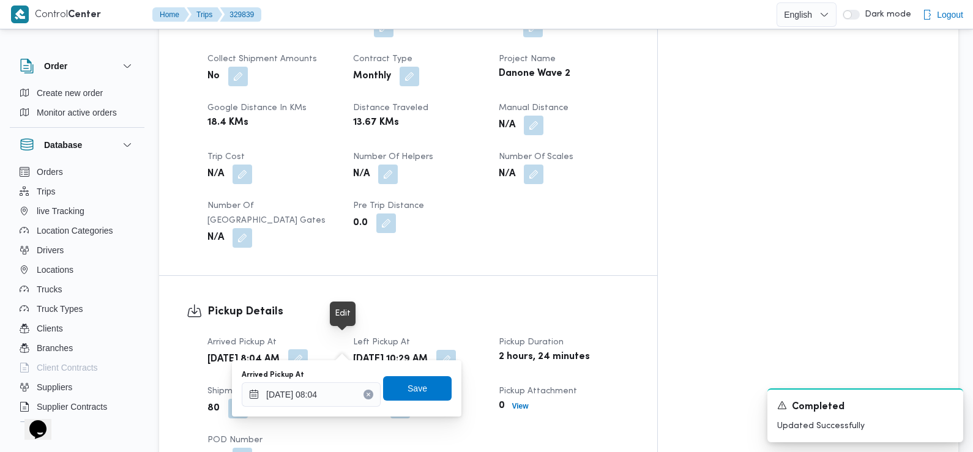
click at [308, 349] on button "button" at bounding box center [298, 359] width 20 height 20
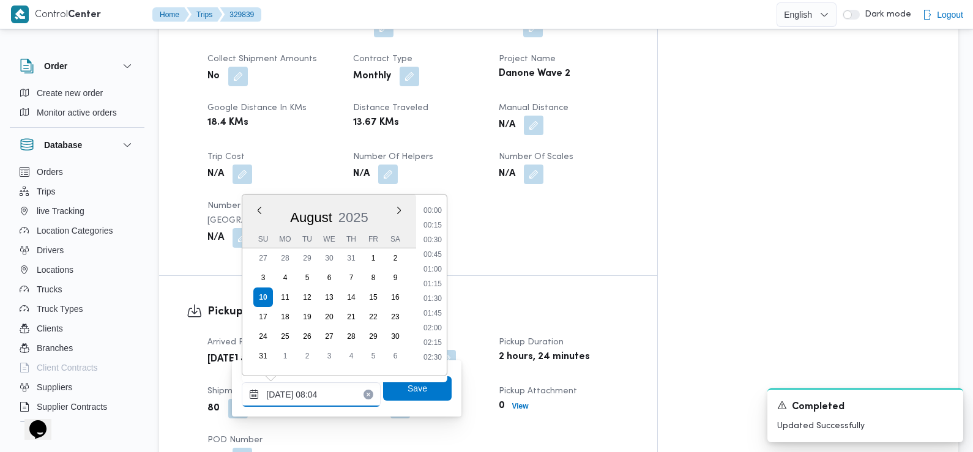
click at [339, 392] on input "10/08/2025 08:04" at bounding box center [311, 395] width 139 height 24
click at [441, 271] on li "07:30" at bounding box center [433, 266] width 28 height 12
type input "10/08/2025 07:30"
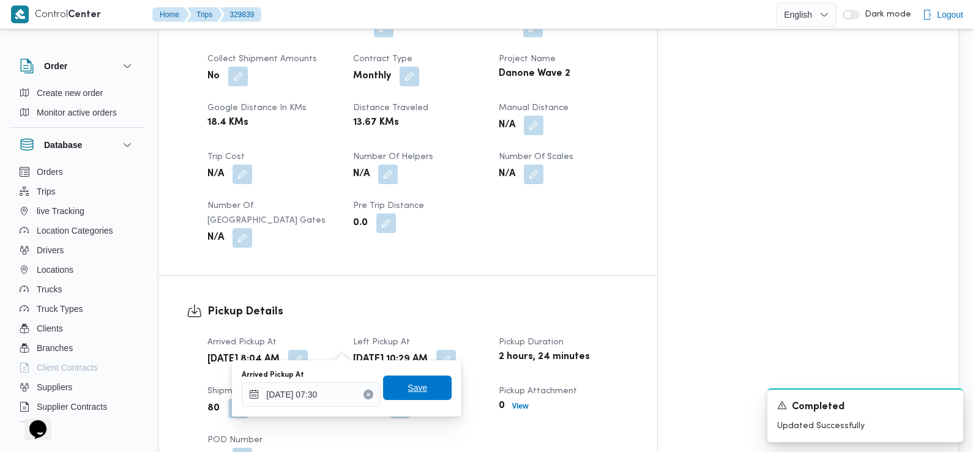
click at [420, 386] on span "Save" at bounding box center [417, 388] width 69 height 24
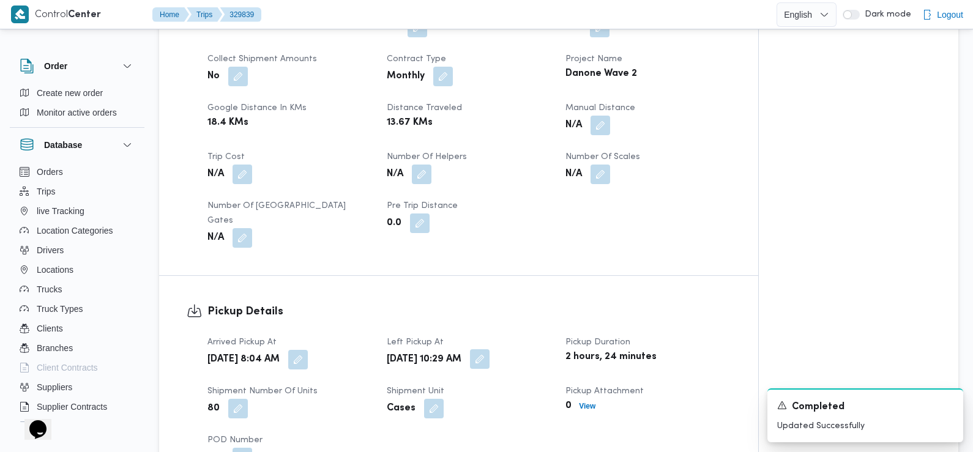
click at [490, 349] on button "button" at bounding box center [480, 359] width 20 height 20
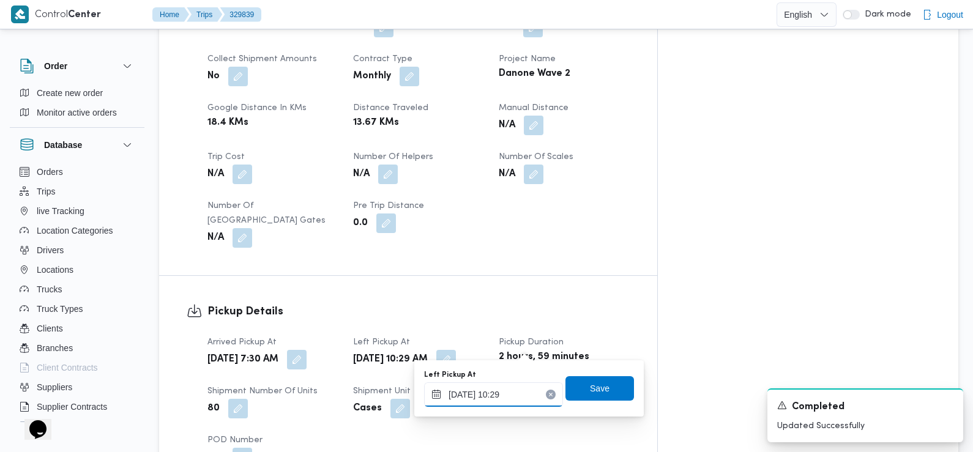
click at [505, 390] on input "10/08/2025 10:29" at bounding box center [493, 395] width 139 height 24
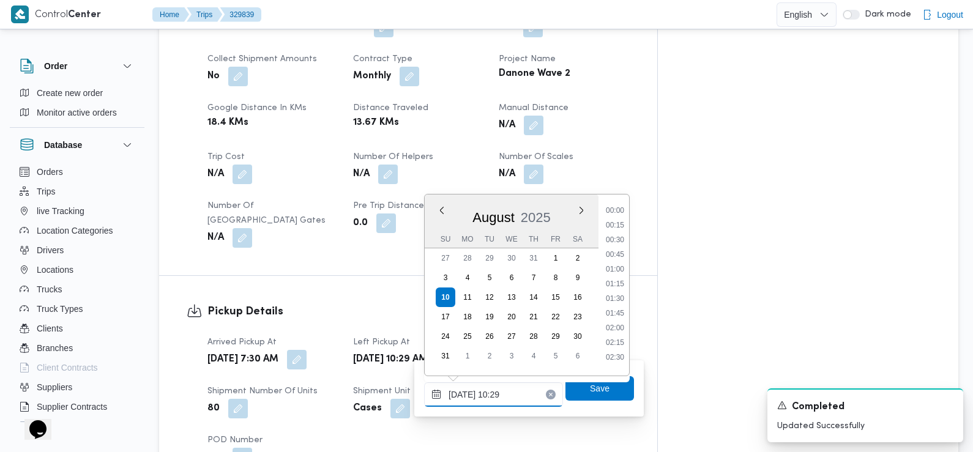
scroll to position [518, 0]
click at [619, 253] on li "09:30" at bounding box center [615, 251] width 28 height 12
type input "10/08/2025 09:30"
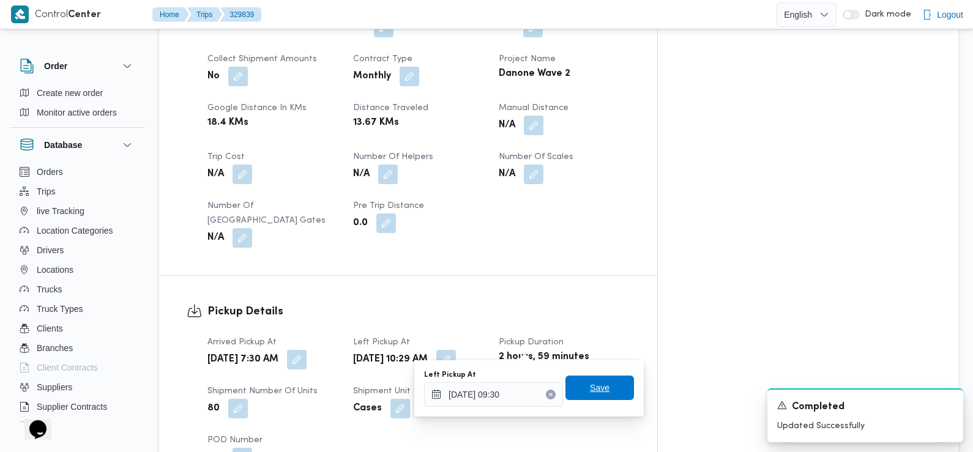
click at [603, 388] on span "Save" at bounding box center [600, 388] width 69 height 24
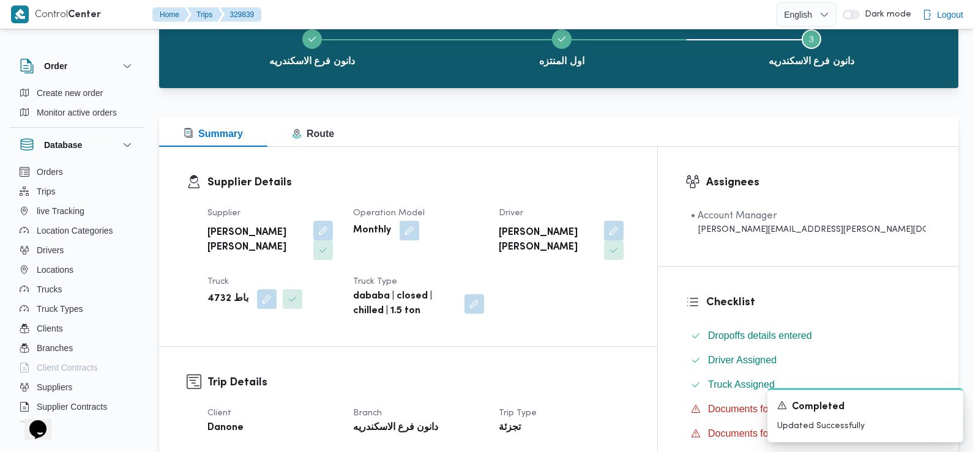
scroll to position [0, 0]
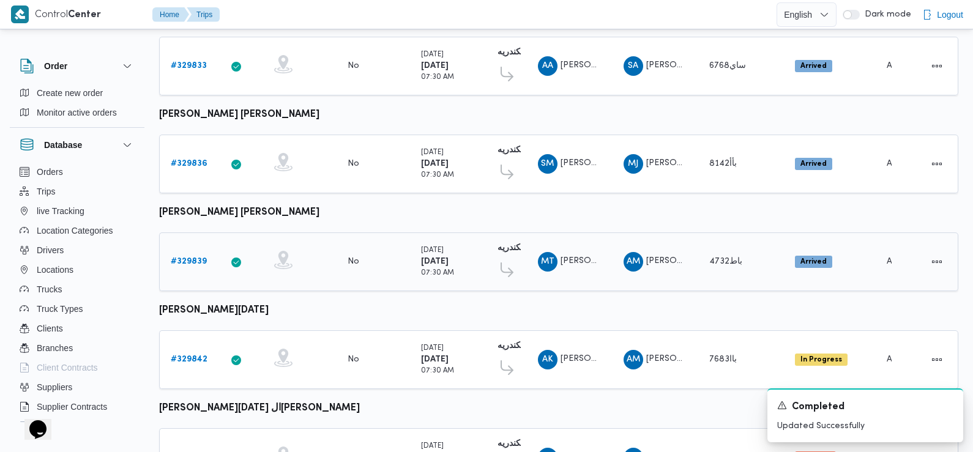
scroll to position [1059, 0]
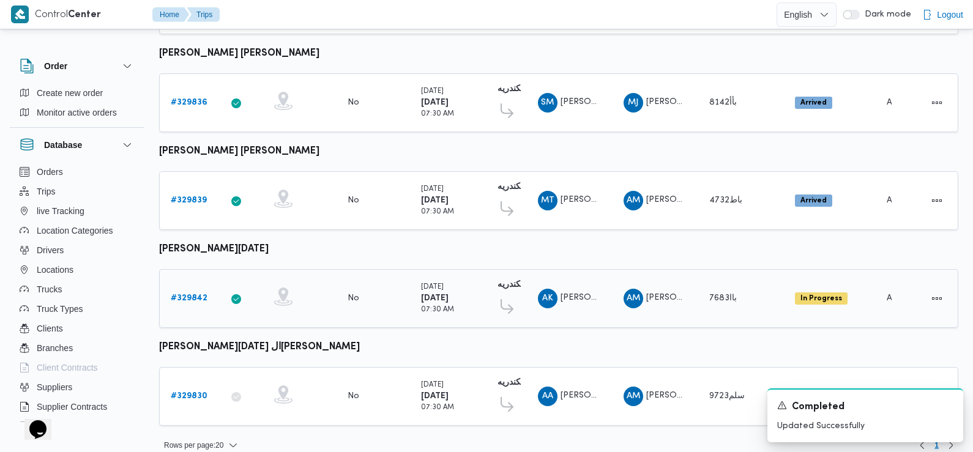
click at [185, 294] on b "# 329842" at bounding box center [189, 298] width 37 height 8
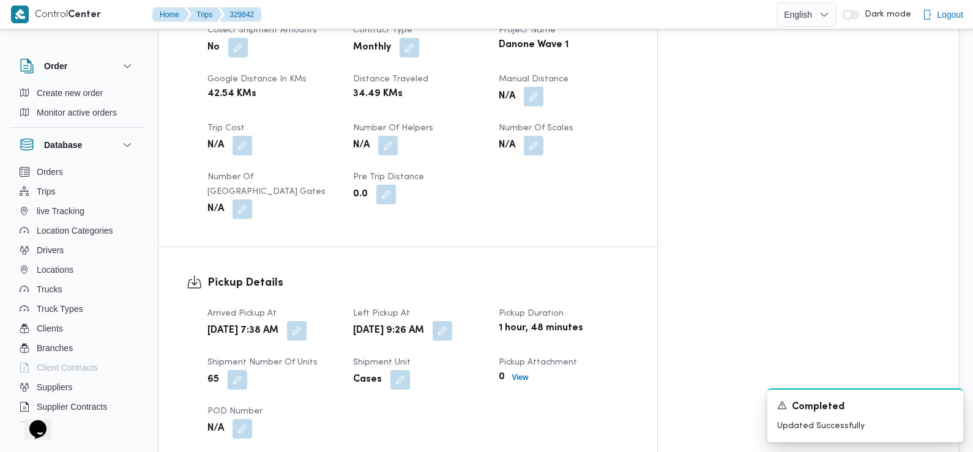
scroll to position [641, 0]
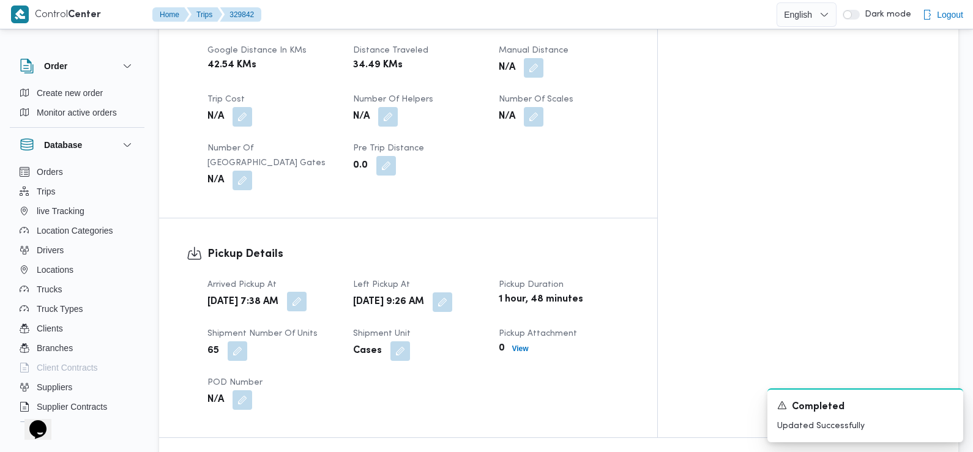
click at [307, 292] on button "button" at bounding box center [297, 302] width 20 height 20
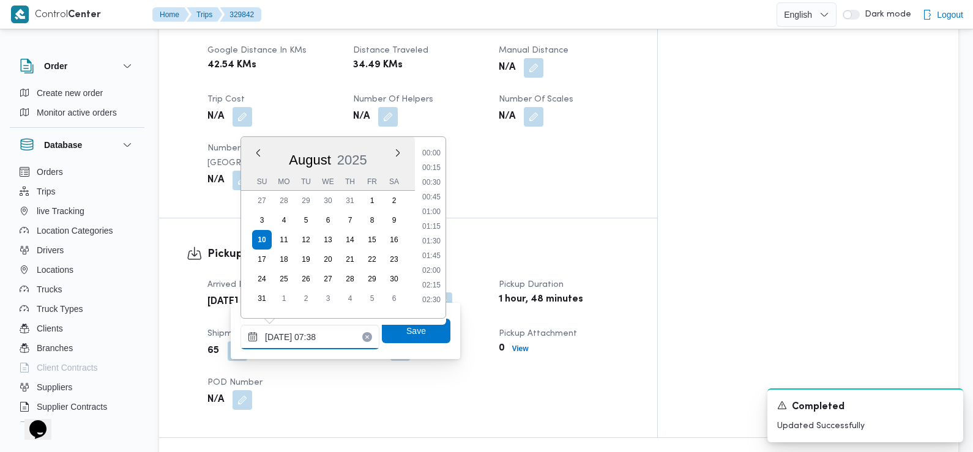
click at [334, 338] on input "10/08/2025 07:38" at bounding box center [310, 337] width 139 height 24
click at [436, 237] on li "07:30" at bounding box center [431, 237] width 28 height 12
type input "10/08/2025 07:30"
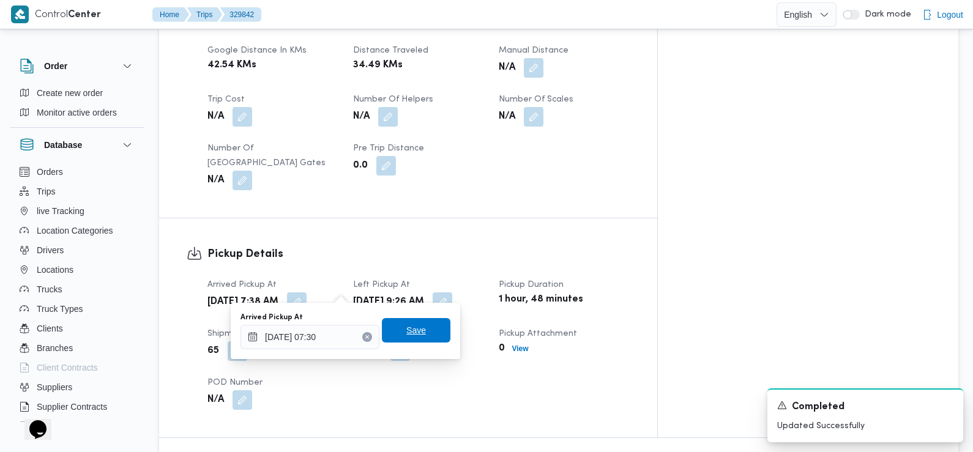
click at [424, 329] on span "Save" at bounding box center [416, 330] width 69 height 24
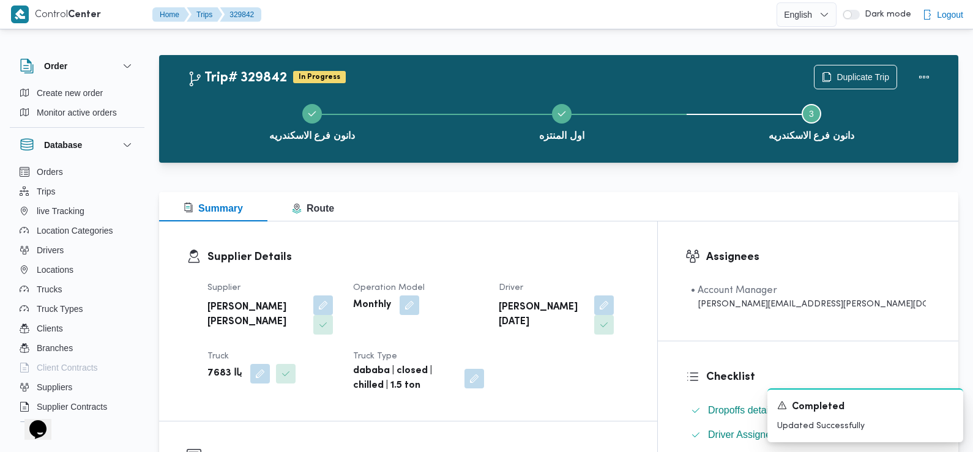
scroll to position [0, 0]
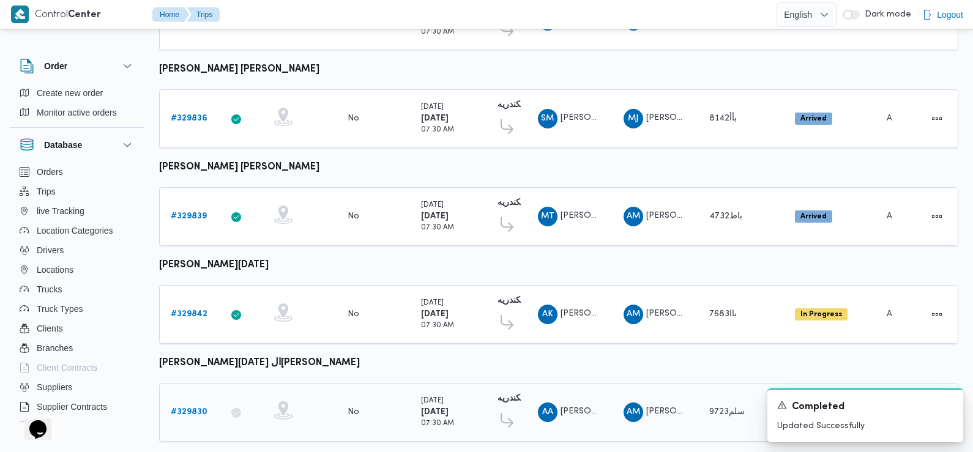
scroll to position [1059, 0]
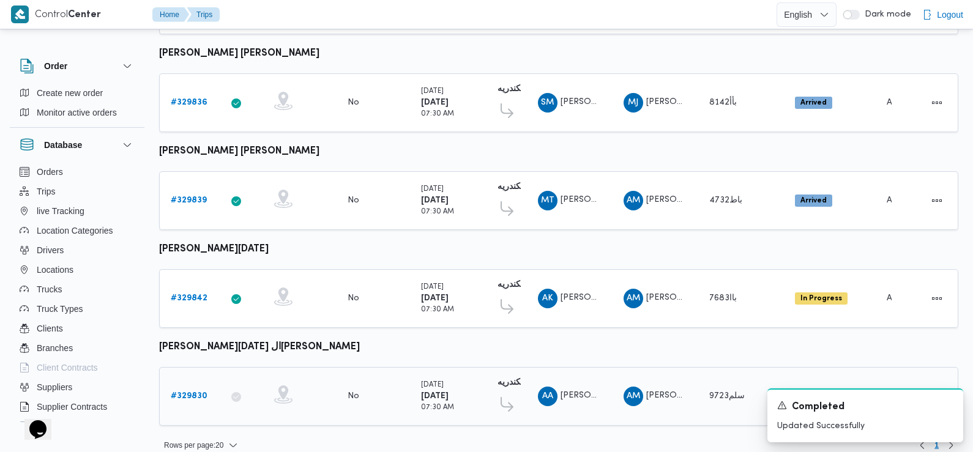
click at [203, 384] on div "# 329830" at bounding box center [190, 396] width 48 height 24
click at [202, 392] on b "# 329830" at bounding box center [189, 396] width 37 height 8
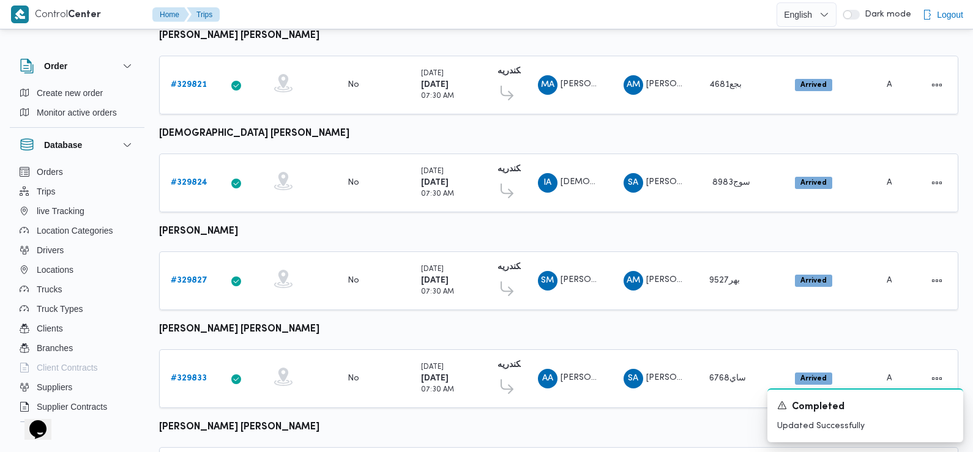
scroll to position [884, 0]
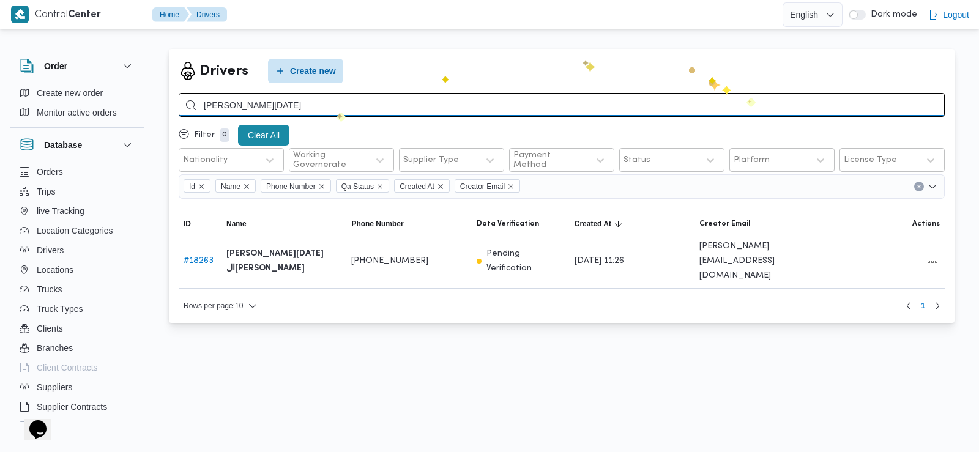
click at [753, 100] on input "[PERSON_NAME][DATE]" at bounding box center [562, 105] width 766 height 24
type input "ا"
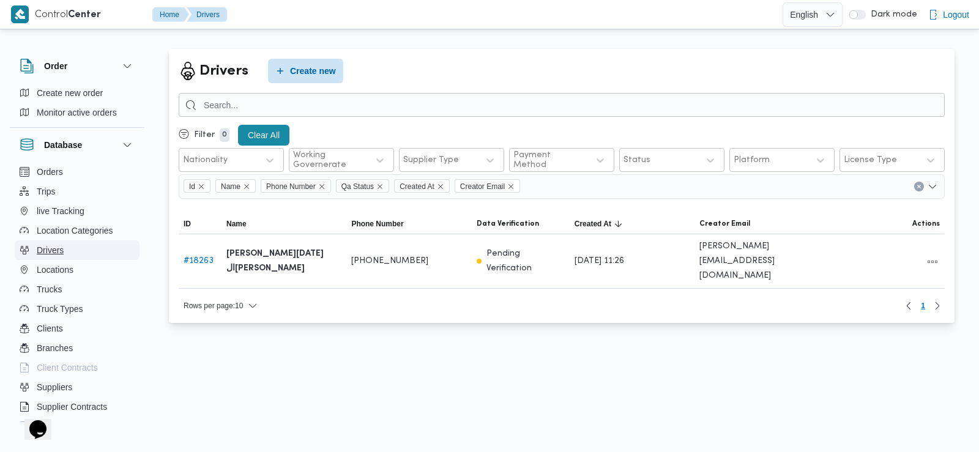
click at [67, 249] on button "Drivers" at bounding box center [77, 251] width 125 height 20
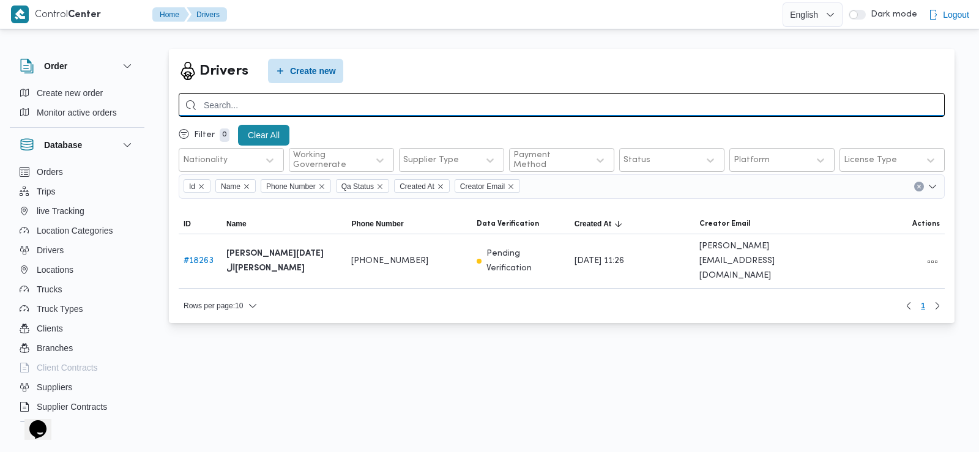
drag, startPoint x: 262, startPoint y: 106, endPoint x: 235, endPoint y: 99, distance: 28.1
click at [235, 99] on input "search" at bounding box center [562, 105] width 766 height 24
type input "[PERSON_NAME] [PERSON_NAME]"
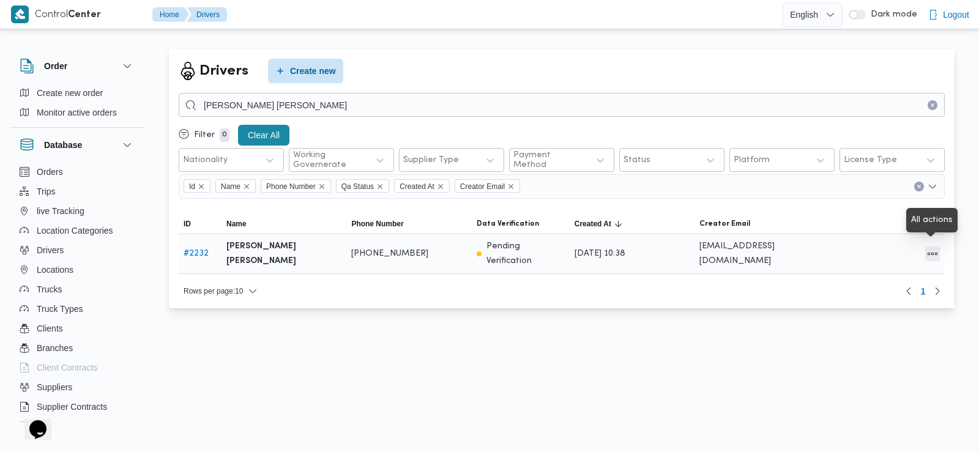
click at [931, 252] on button "All actions" at bounding box center [932, 254] width 15 height 15
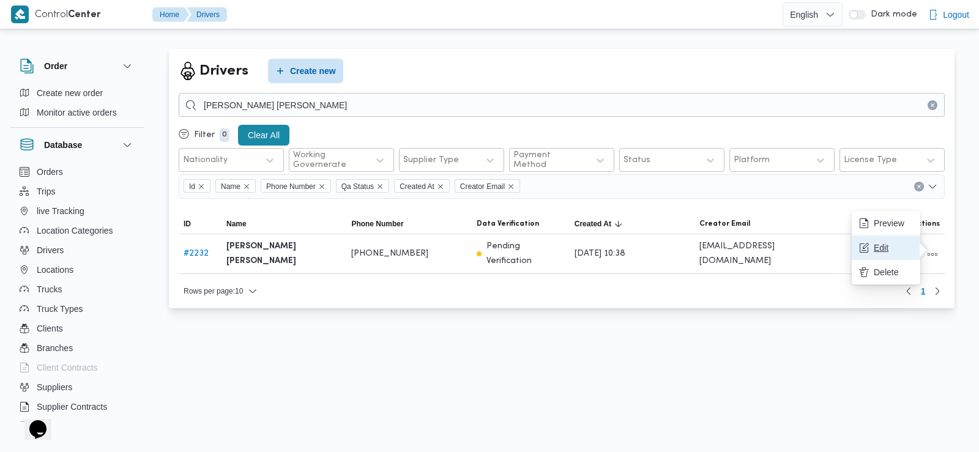
click at [896, 248] on span "Edit" at bounding box center [893, 248] width 39 height 10
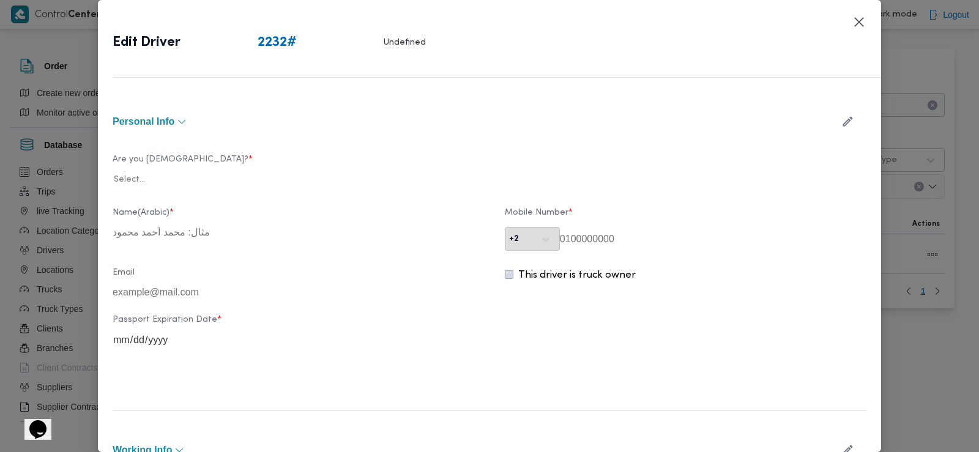
type input "[PERSON_NAME] [PERSON_NAME]"
type input "01153197617"
type input "[EMAIL_ADDRESS][DOMAIN_NAME]"
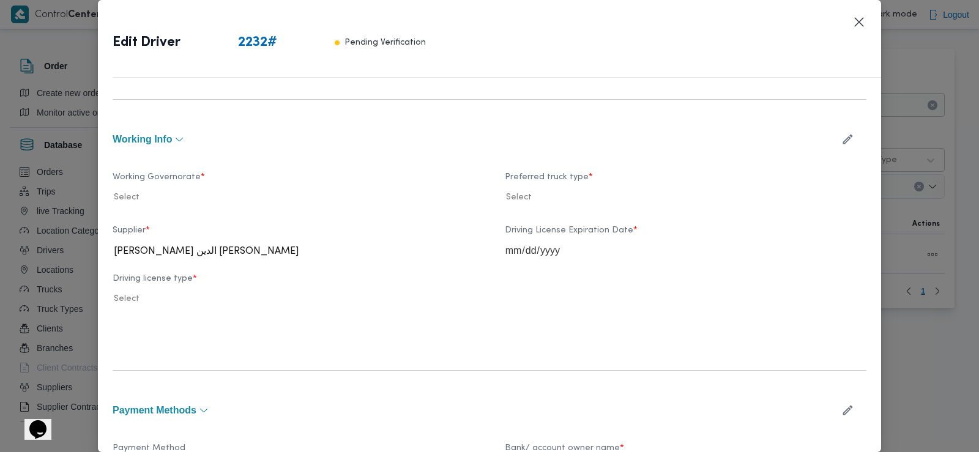
scroll to position [343, 0]
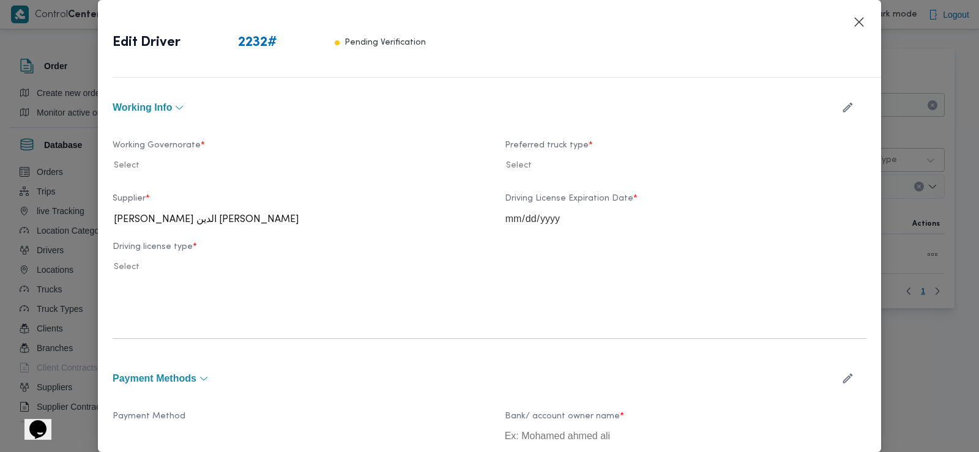
click at [842, 106] on icon "button" at bounding box center [848, 107] width 13 height 13
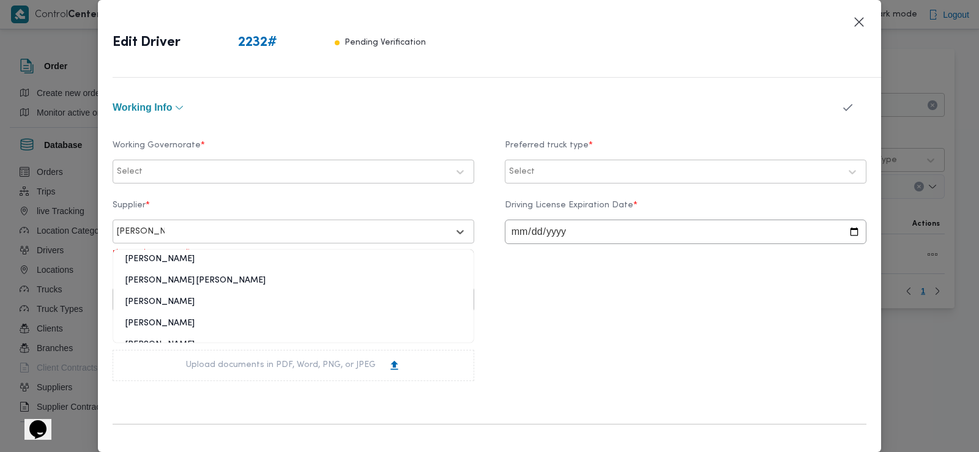
type input "محمد محمود"
click at [217, 278] on div "محمد محمود احمد مسعود" at bounding box center [293, 285] width 360 height 21
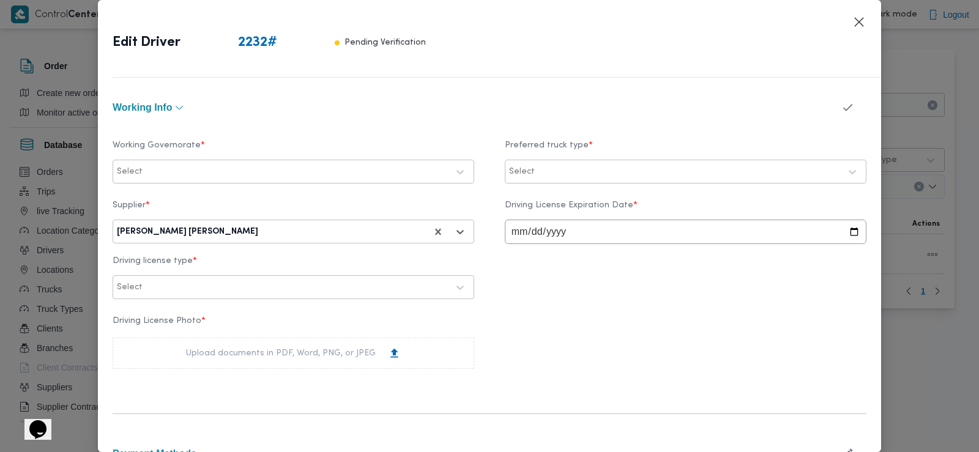
click at [842, 103] on icon "button" at bounding box center [848, 107] width 13 height 13
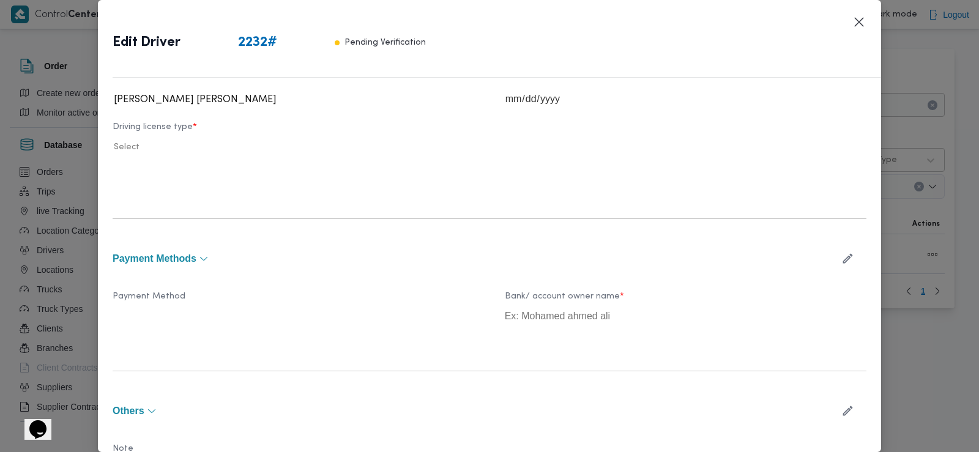
scroll to position [536, 0]
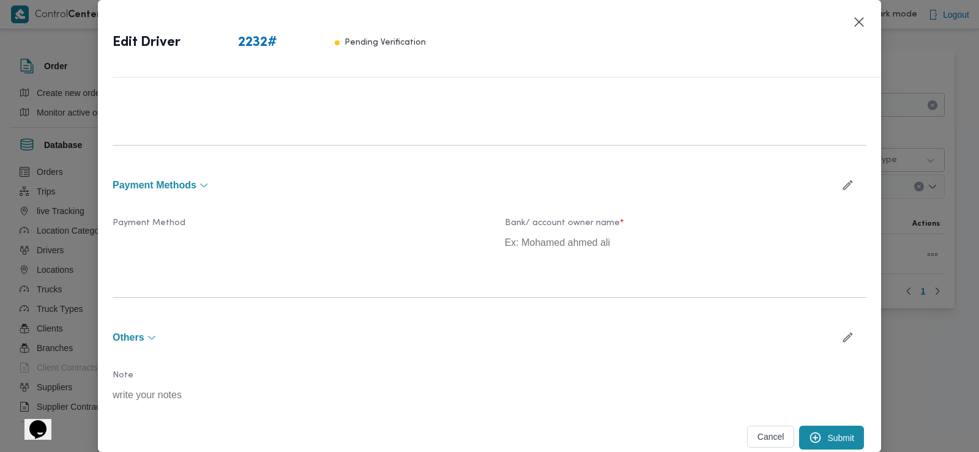
click at [831, 438] on button "Submit" at bounding box center [831, 438] width 65 height 24
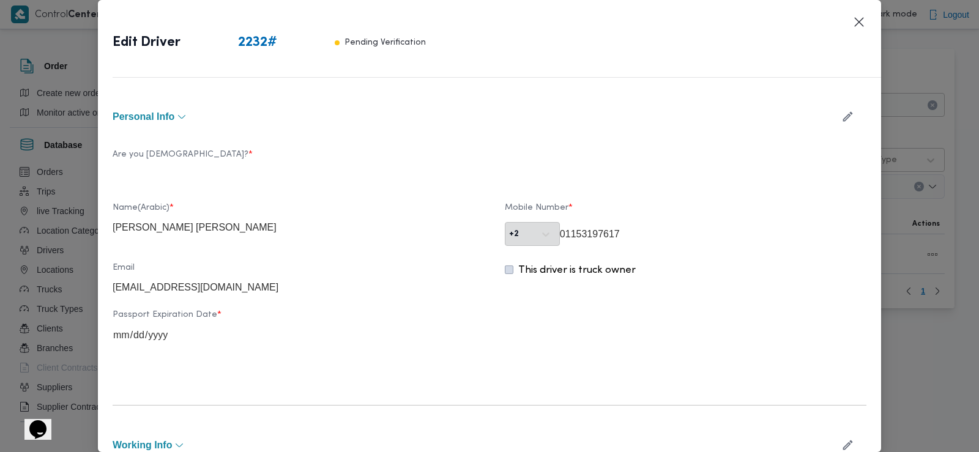
scroll to position [0, 0]
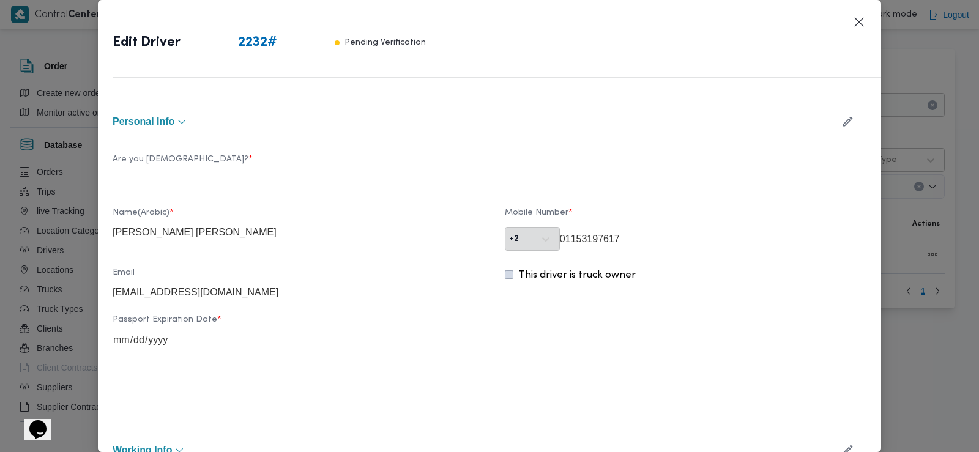
click at [842, 122] on icon "button" at bounding box center [848, 121] width 13 height 13
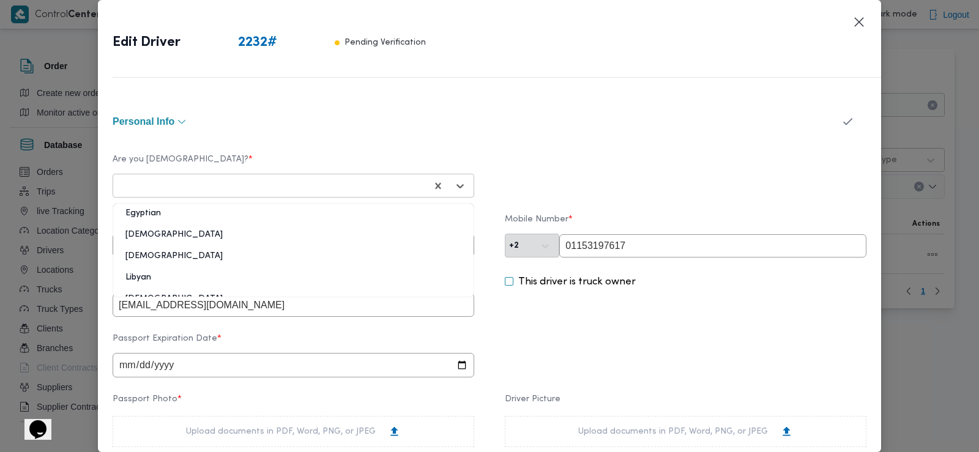
click at [233, 187] on div at bounding box center [272, 186] width 307 height 12
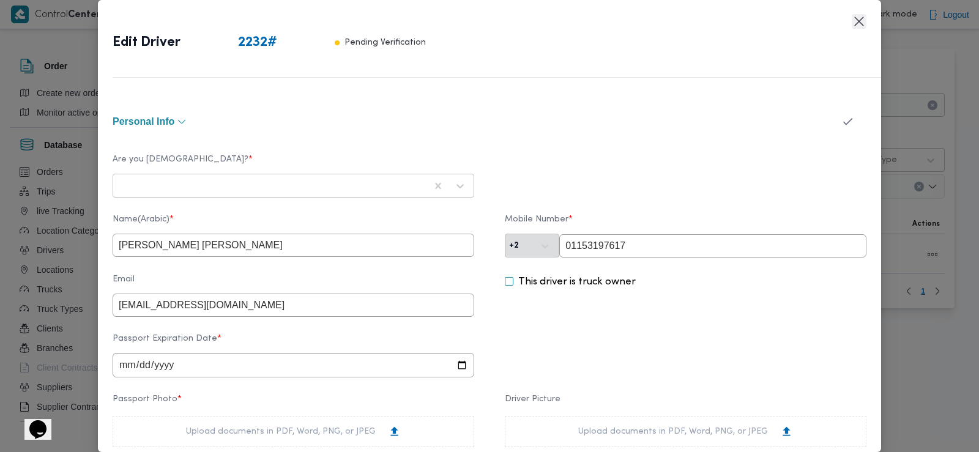
click at [858, 27] on button "Closes this modal window" at bounding box center [859, 21] width 15 height 15
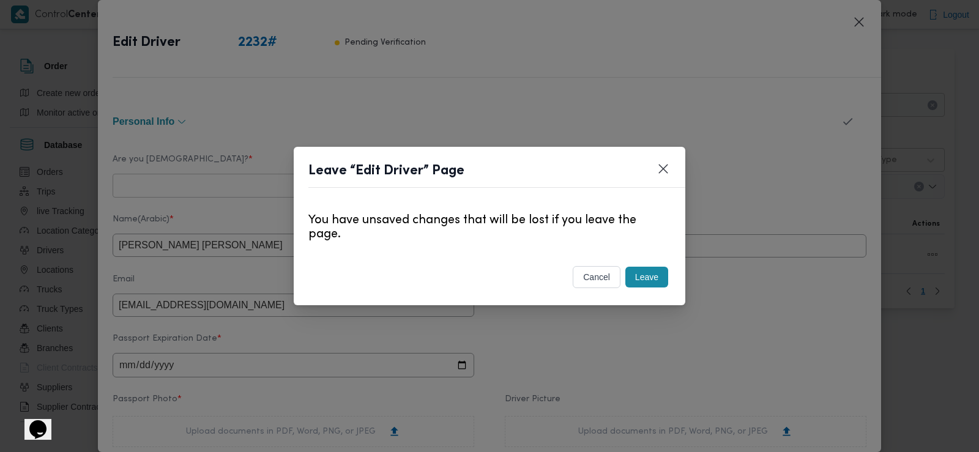
click at [651, 278] on button "Leave" at bounding box center [647, 277] width 43 height 21
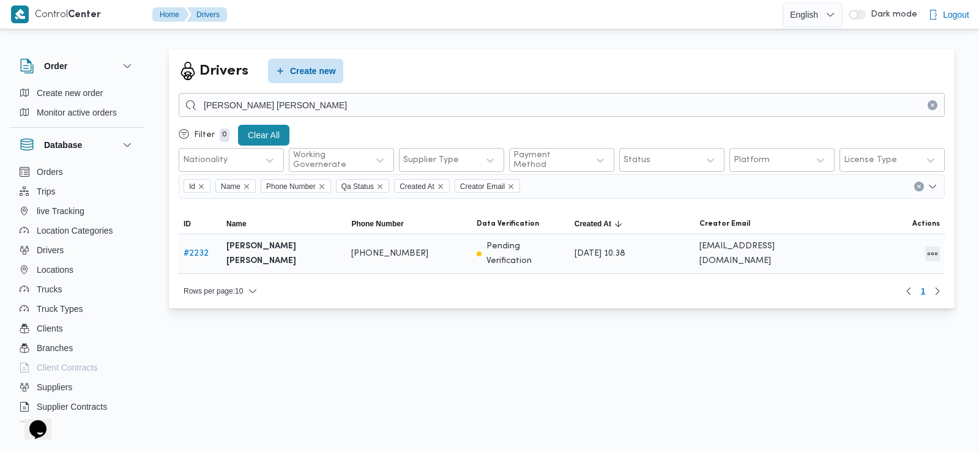
click at [930, 253] on button "All actions" at bounding box center [932, 254] width 15 height 15
click at [862, 273] on icon "button" at bounding box center [864, 272] width 10 height 10
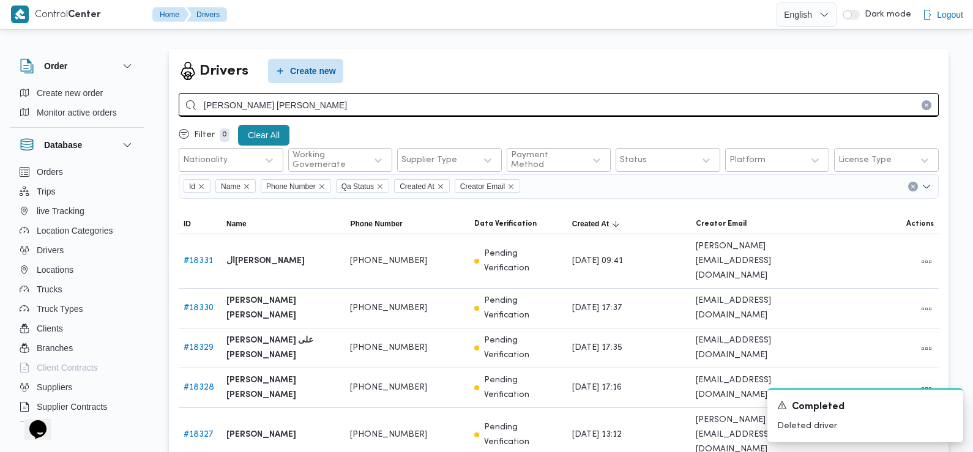
click at [368, 103] on input "محمود عبداللطيف محمد شحاته" at bounding box center [559, 105] width 760 height 24
type input "محمود عبداللطيف محمد شحاته"
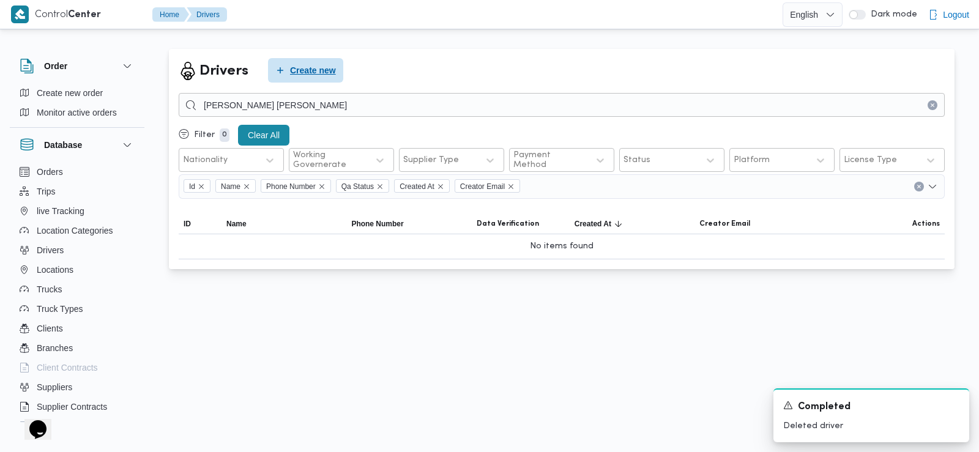
click at [313, 71] on span "Create new" at bounding box center [313, 70] width 46 height 15
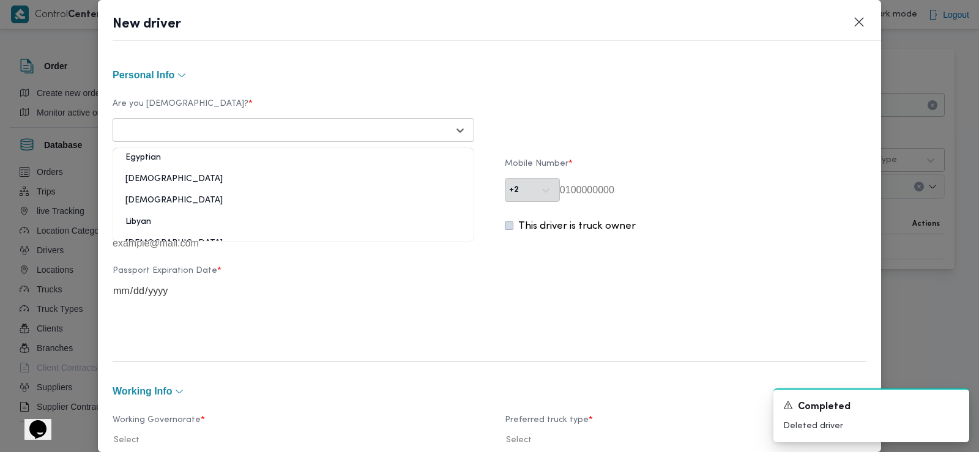
click at [196, 130] on div at bounding box center [282, 130] width 331 height 12
click at [169, 156] on div "Egyptian" at bounding box center [293, 162] width 360 height 21
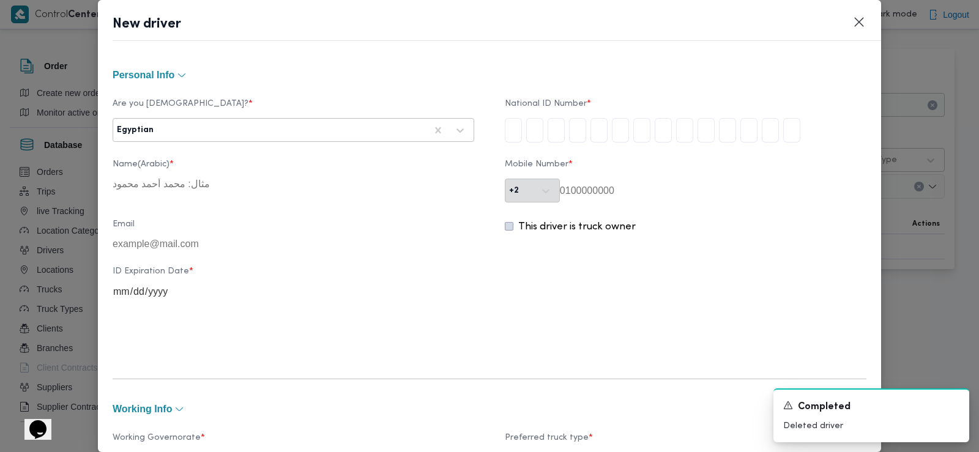
type input "2"
type input "9"
type input "3"
type input "0"
type input "6"
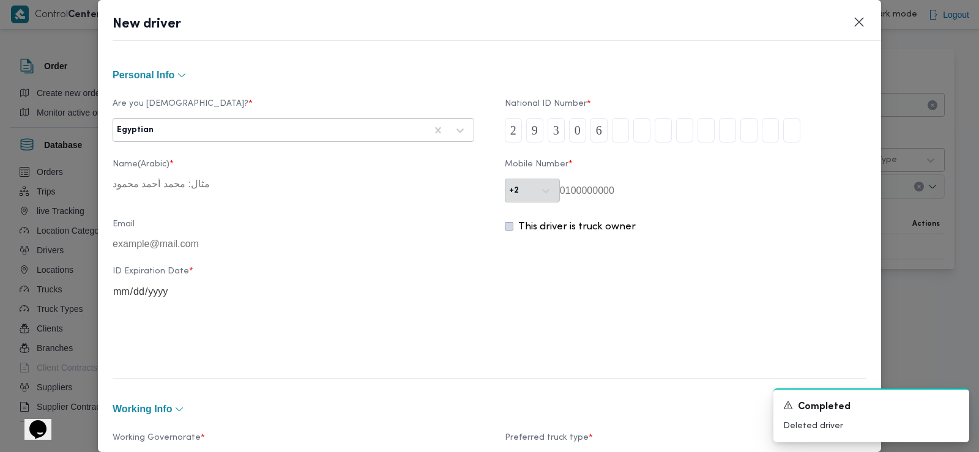
type input "0"
type input "8"
type input "2"
type input "7"
type input "0"
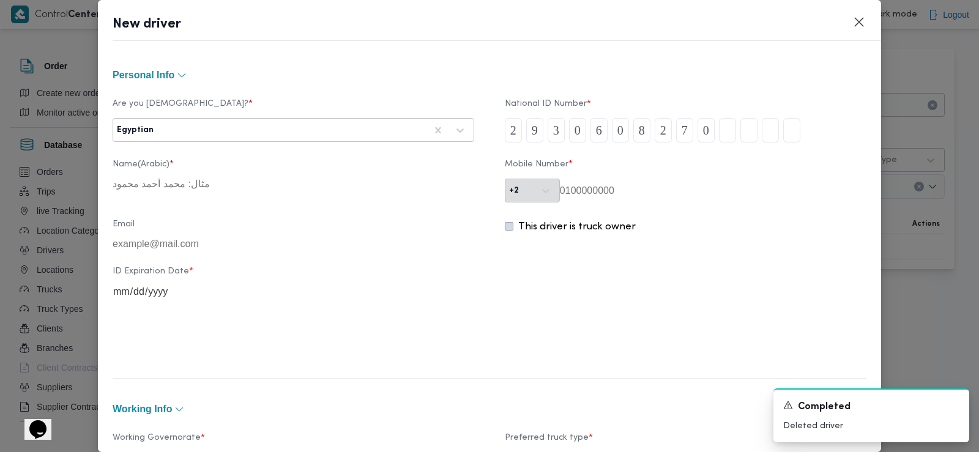
type input "1"
type input "0"
type input "9"
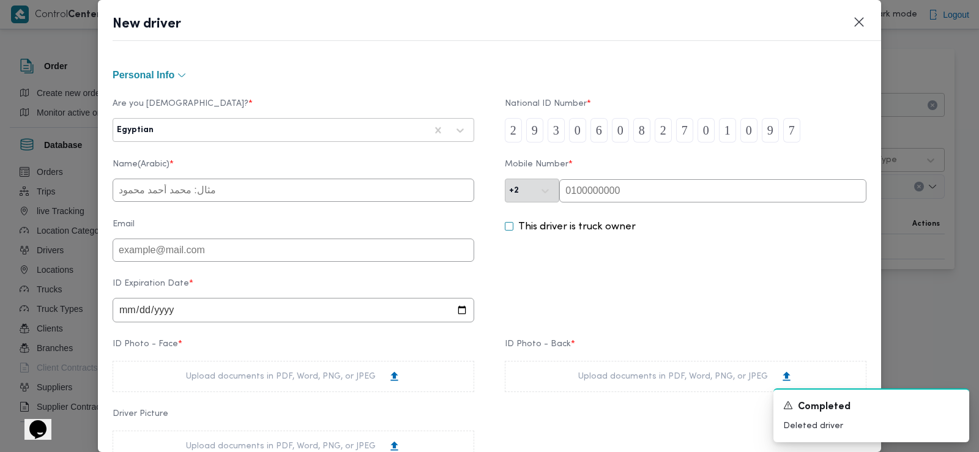
type input "7"
click at [222, 193] on input "text" at bounding box center [294, 190] width 362 height 23
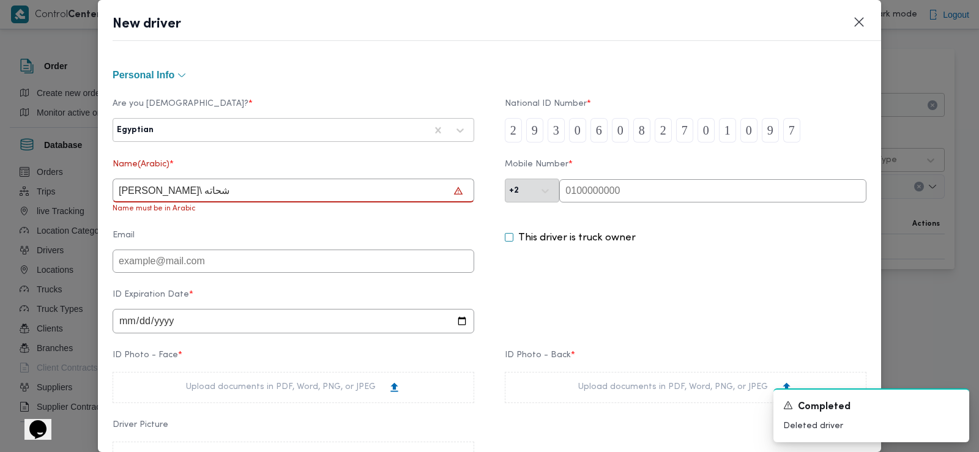
click at [146, 193] on input "محمود عبداللطيف محمد\ شحاته" at bounding box center [294, 191] width 362 height 24
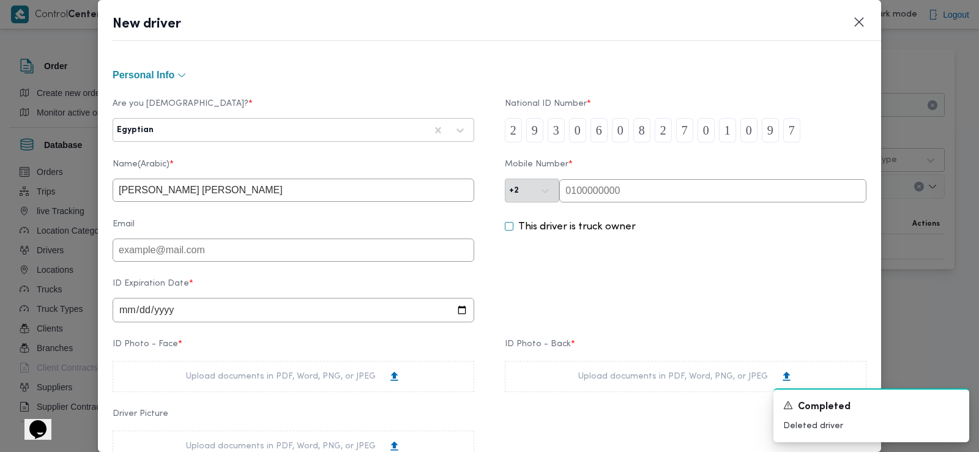
type input "محمود عبداللطيف محمد شحاته"
click at [567, 192] on input "text" at bounding box center [712, 190] width 307 height 23
click at [129, 314] on input "date" at bounding box center [294, 310] width 362 height 24
type input "2028-03-21"
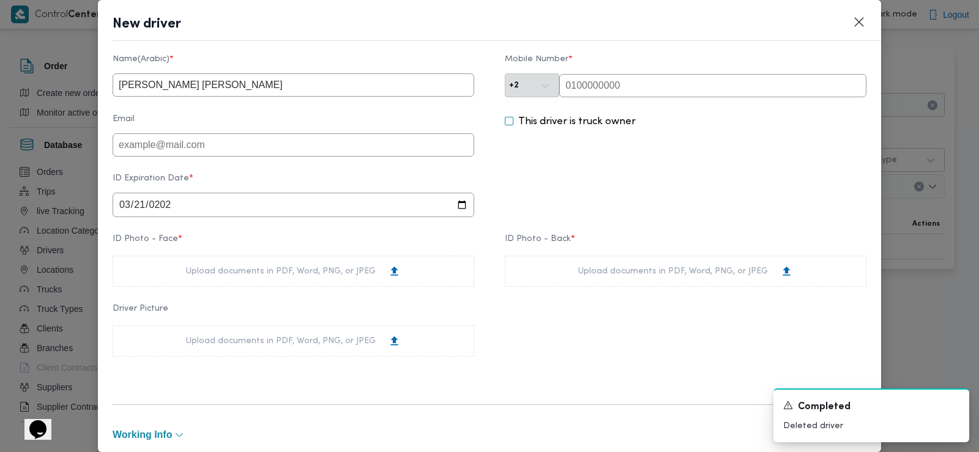
scroll to position [135, 0]
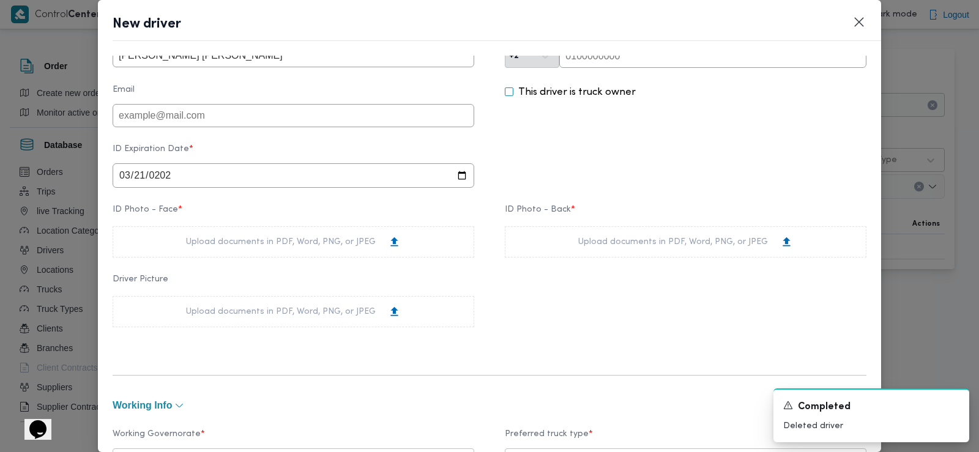
click at [225, 243] on div "Upload documents in PDF, Word, PNG, or JPEG" at bounding box center [293, 242] width 215 height 13
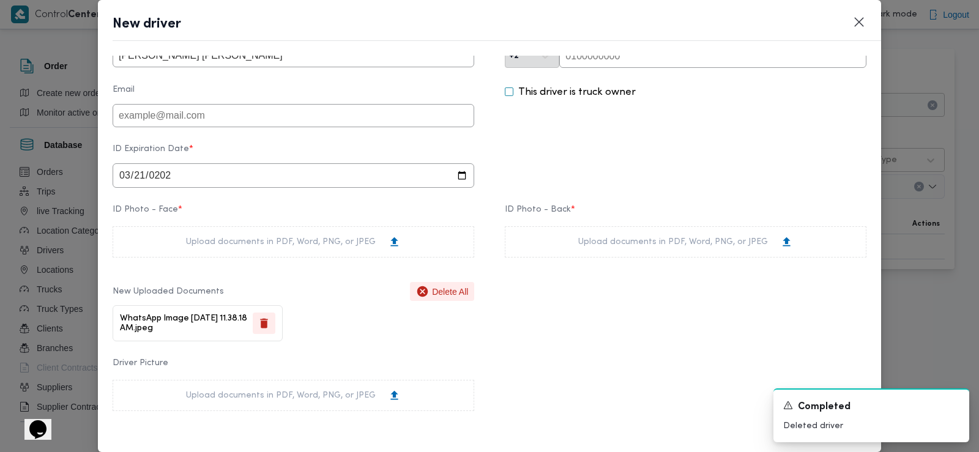
click at [624, 233] on div "Upload documents in PDF, Word, PNG, or JPEG" at bounding box center [686, 241] width 362 height 31
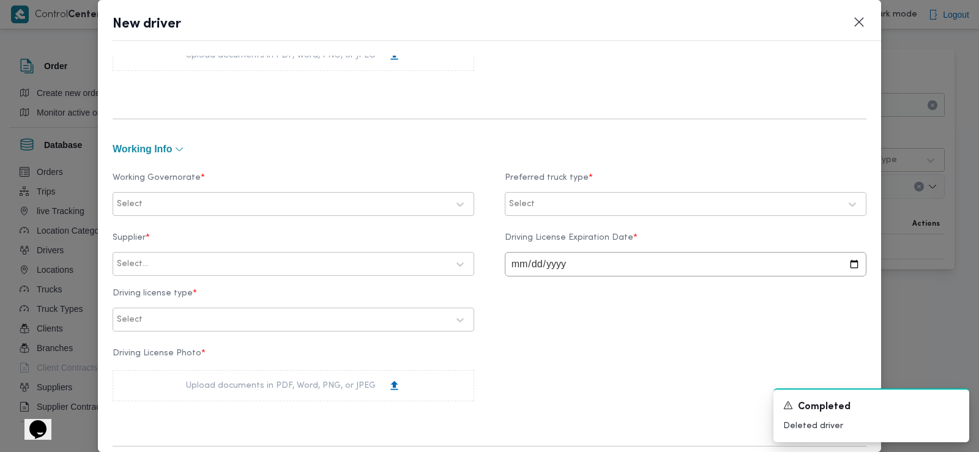
scroll to position [490, 0]
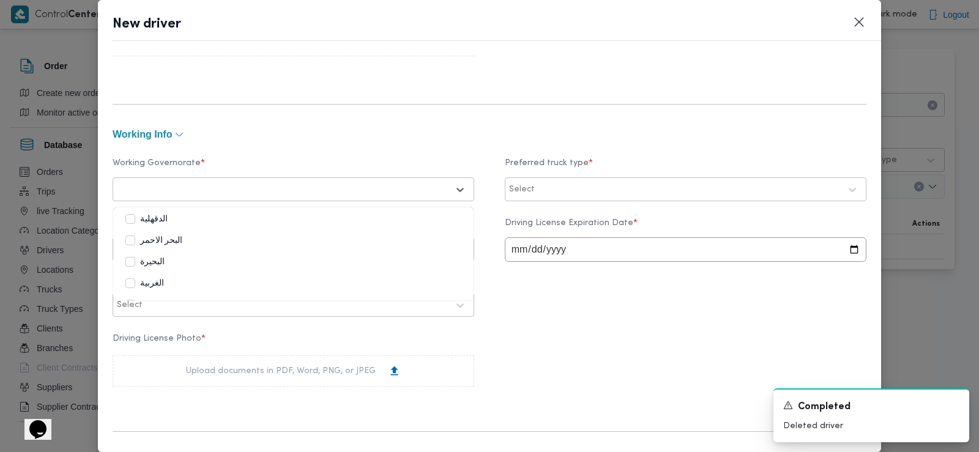
click at [170, 185] on div at bounding box center [282, 190] width 331 height 12
type input "الاقص"
click at [158, 220] on label "الاقصر" at bounding box center [144, 219] width 39 height 15
click at [562, 177] on div "Select" at bounding box center [686, 189] width 362 height 24
click at [562, 190] on div at bounding box center [688, 190] width 303 height 12
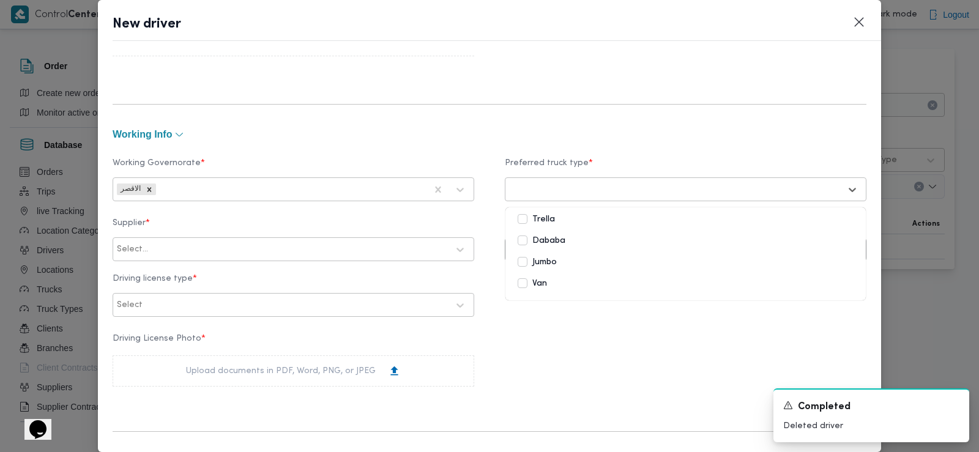
click at [537, 216] on label "Trella" at bounding box center [536, 219] width 37 height 15
click at [541, 241] on label "Dababa" at bounding box center [542, 241] width 48 height 15
click at [534, 277] on label "Van" at bounding box center [532, 284] width 29 height 15
click at [534, 266] on label "Jumbo" at bounding box center [537, 262] width 39 height 15
click at [475, 143] on div "Working Governorate * الاقصر Preferred truck type * Trella Dababa Van Jumbo Sup…" at bounding box center [490, 275] width 754 height 265
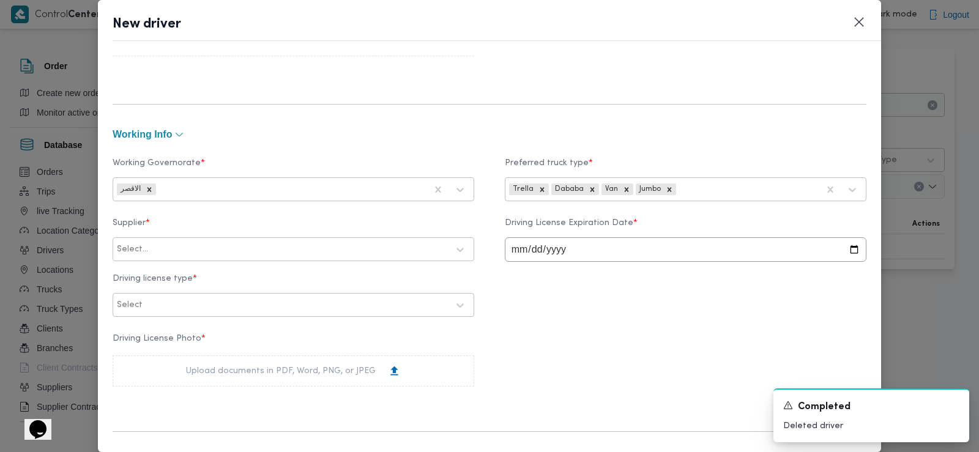
click at [512, 248] on input "date" at bounding box center [686, 249] width 362 height 24
type input "2021-03-21"
type input "0201-03-21"
type input "2028-03-21"
click at [243, 316] on div "Select" at bounding box center [294, 305] width 356 height 22
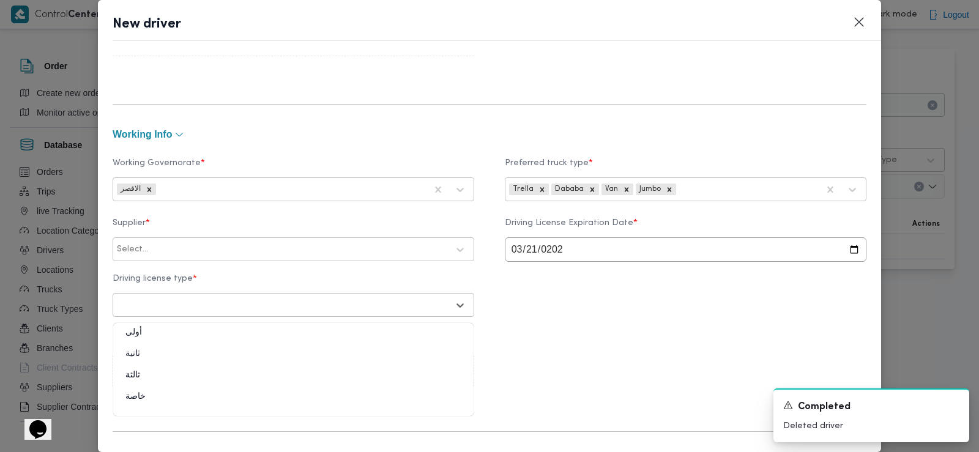
click at [171, 337] on div "أولى" at bounding box center [293, 337] width 360 height 21
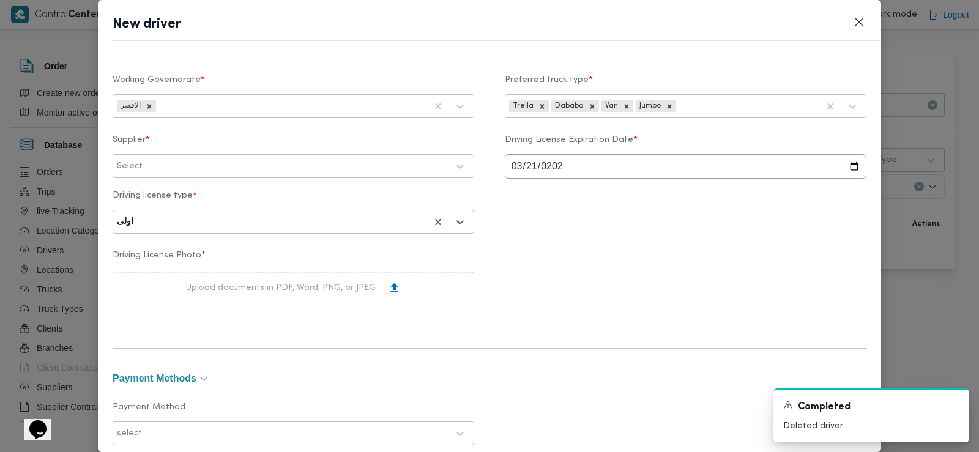
scroll to position [596, 0]
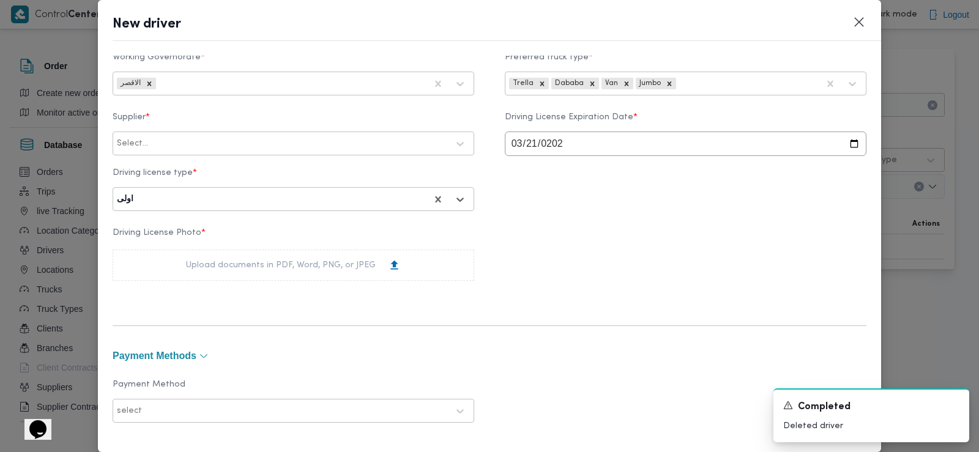
click at [241, 260] on div "Upload documents in PDF, Word, PNG, or JPEG" at bounding box center [294, 265] width 362 height 31
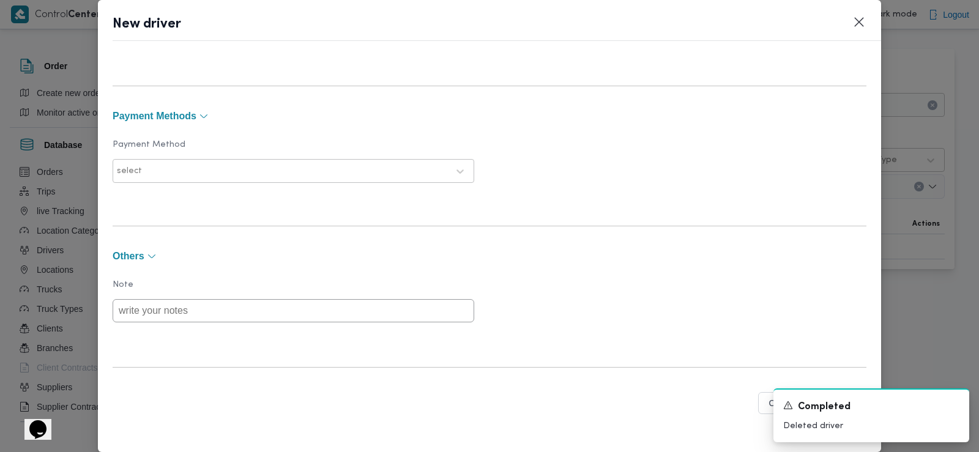
scroll to position [920, 0]
click at [230, 166] on div at bounding box center [296, 171] width 304 height 12
click at [146, 222] on div "E-Wallet" at bounding box center [293, 224] width 360 height 21
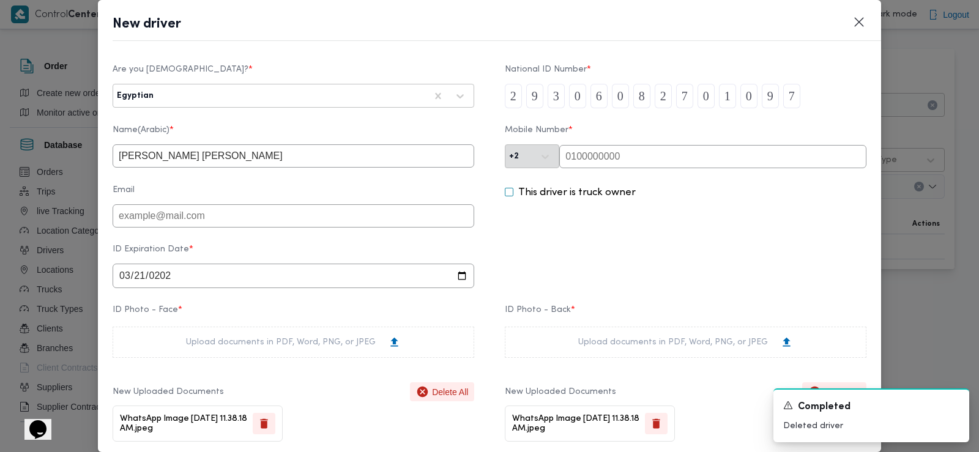
scroll to position [0, 0]
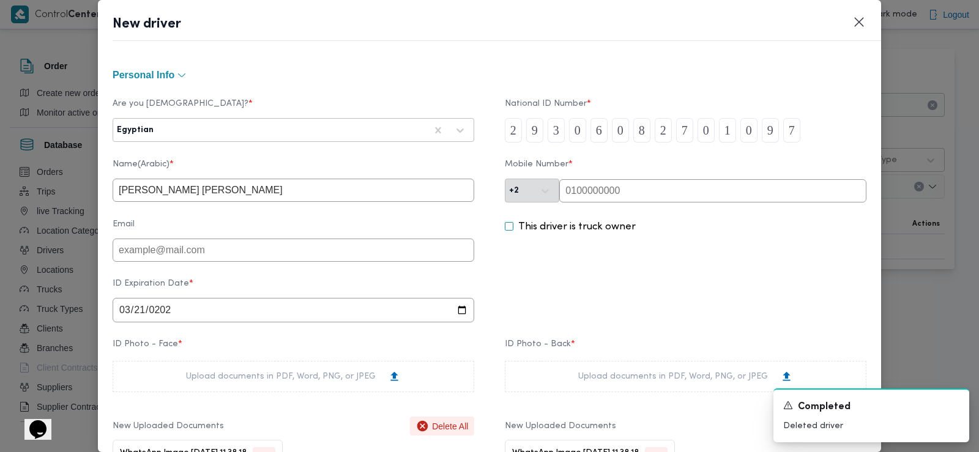
click at [590, 185] on input "text" at bounding box center [712, 190] width 307 height 23
paste input "01007755521"
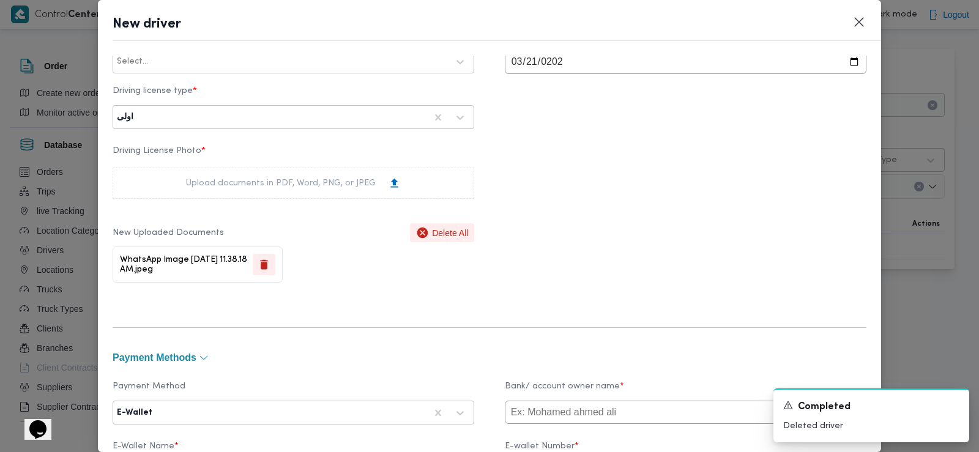
scroll to position [982, 0]
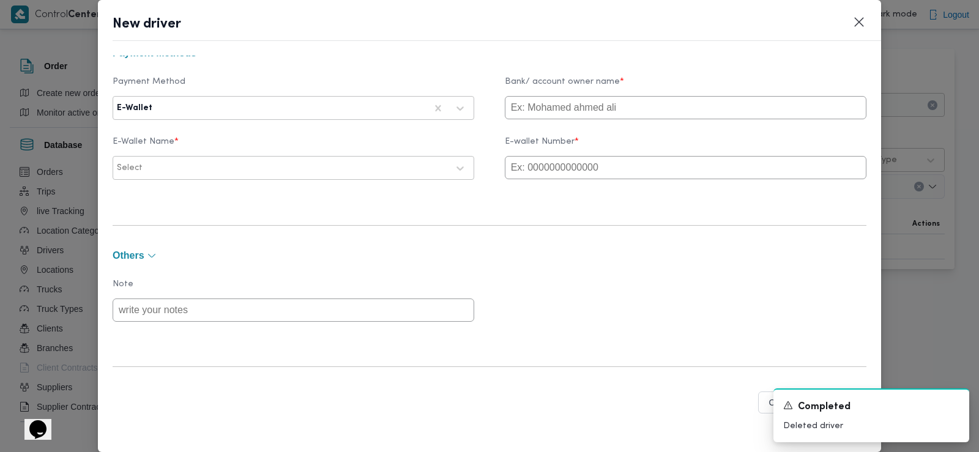
type input "01007755521"
click at [581, 166] on input "text" at bounding box center [686, 167] width 362 height 23
paste input "01007755521"
type input "01007755521"
click at [265, 167] on div at bounding box center [296, 168] width 303 height 12
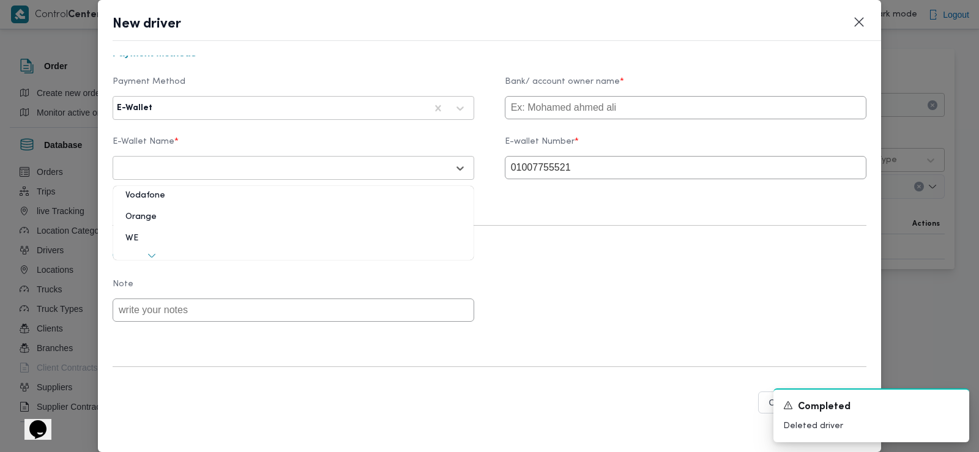
click at [193, 196] on div "Vodafone" at bounding box center [293, 200] width 360 height 21
click at [955, 407] on icon "Dismiss toast" at bounding box center [955, 405] width 10 height 10
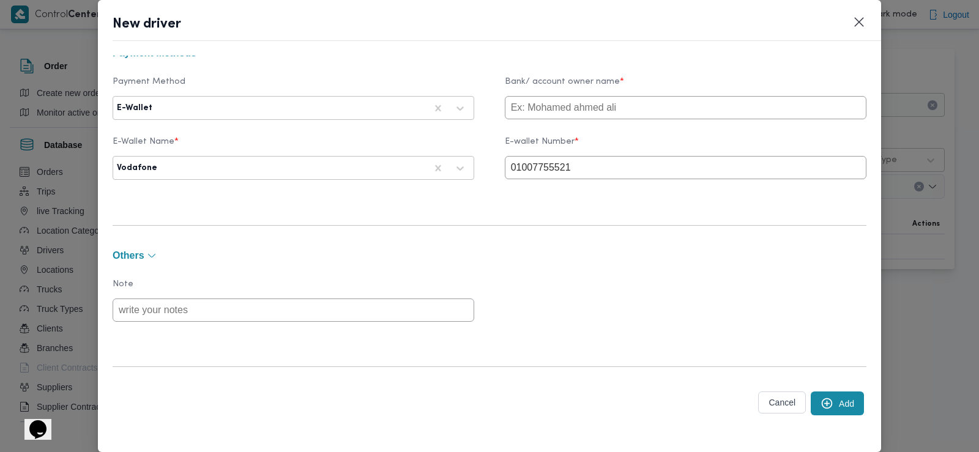
click at [822, 402] on icon "submit" at bounding box center [827, 403] width 11 height 11
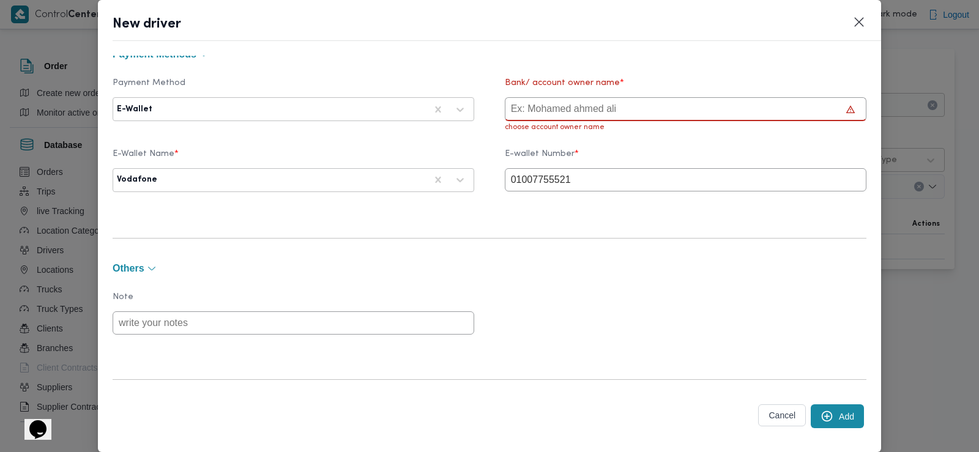
scroll to position [993, 0]
click at [562, 98] on input "text" at bounding box center [686, 108] width 362 height 24
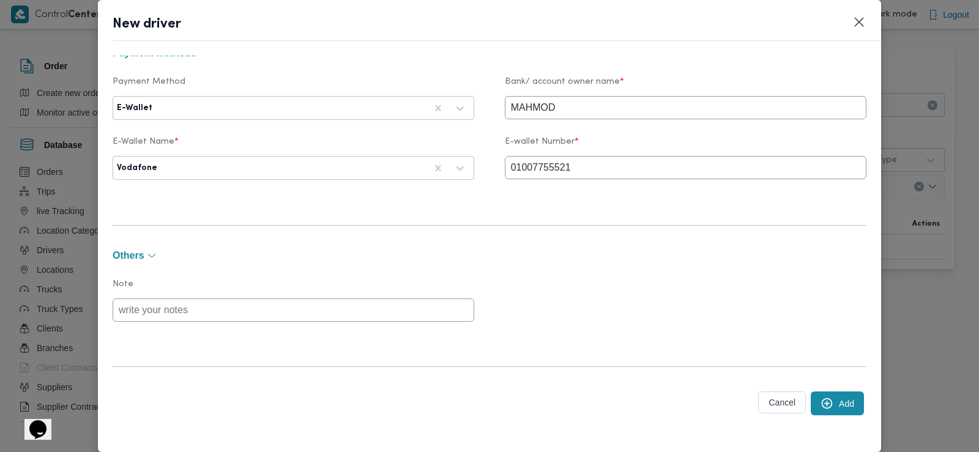
type input "MAHMOD"
click at [830, 397] on button "Add" at bounding box center [837, 404] width 53 height 24
click at [822, 404] on icon "submit" at bounding box center [827, 403] width 11 height 11
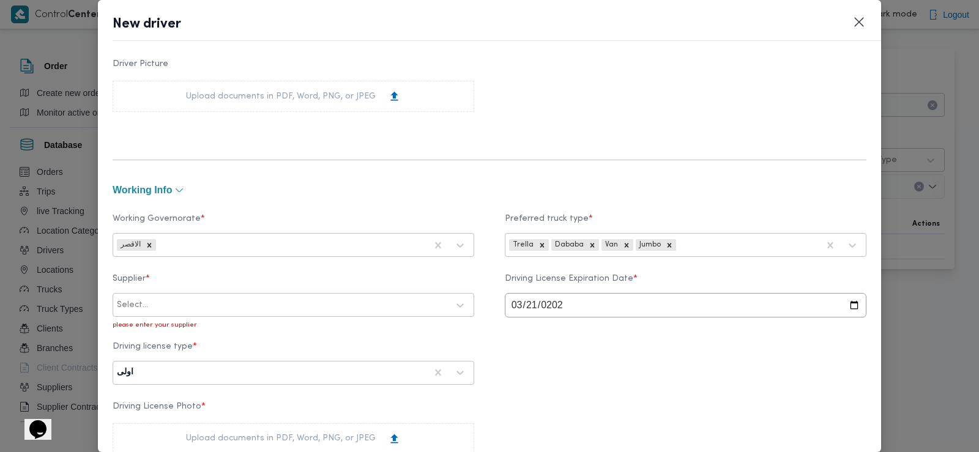
scroll to position [438, 0]
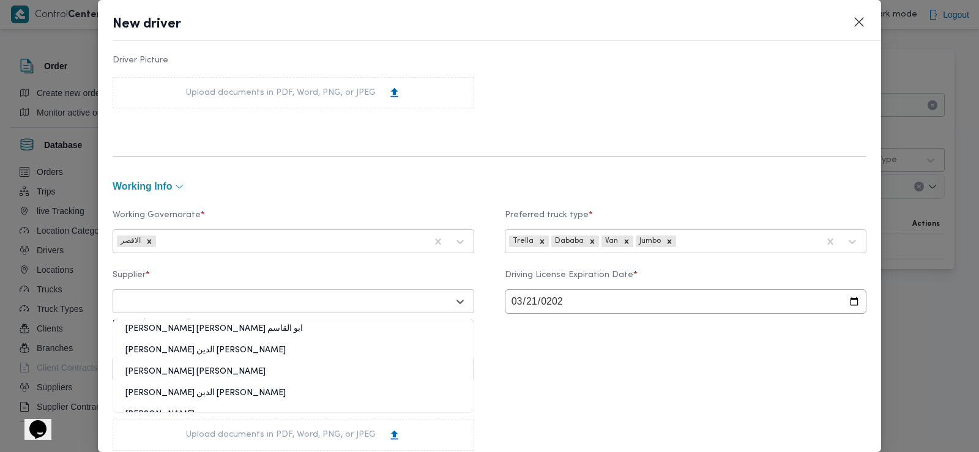
click at [231, 303] on div at bounding box center [282, 302] width 331 height 12
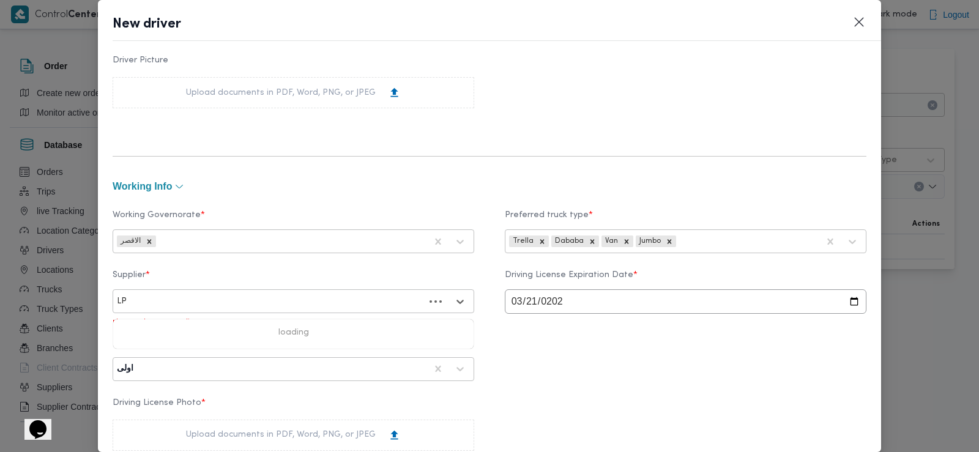
type input "L"
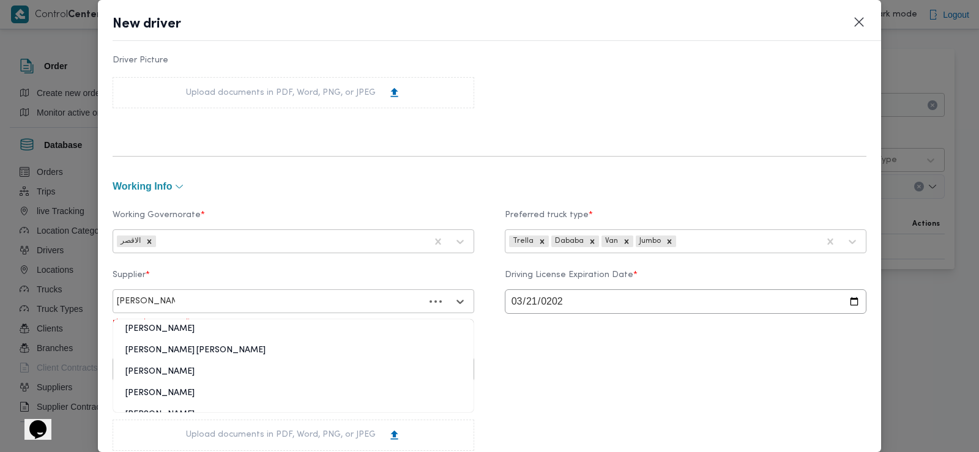
type input "محمد محمود احمد"
click at [189, 348] on div "محمد محمود احمد صبري حسين" at bounding box center [293, 355] width 360 height 21
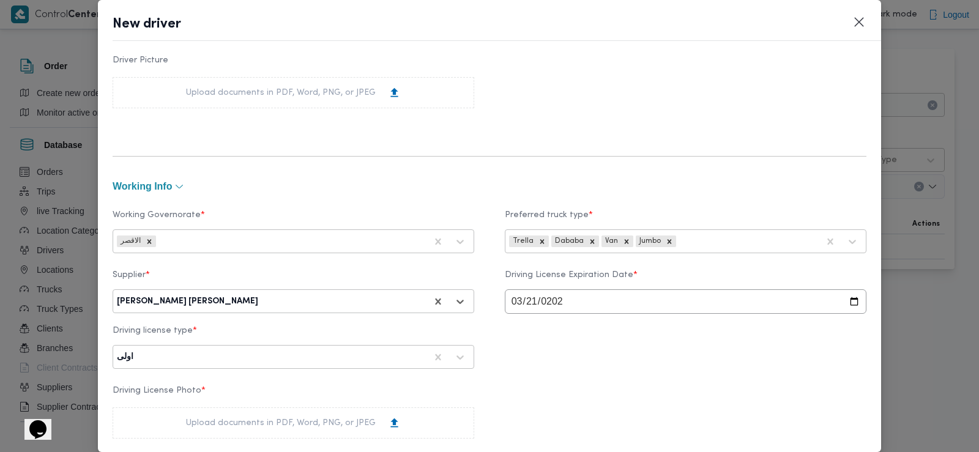
click at [179, 302] on div "محمد محمود احمد صبري حسين" at bounding box center [187, 302] width 141 height 10
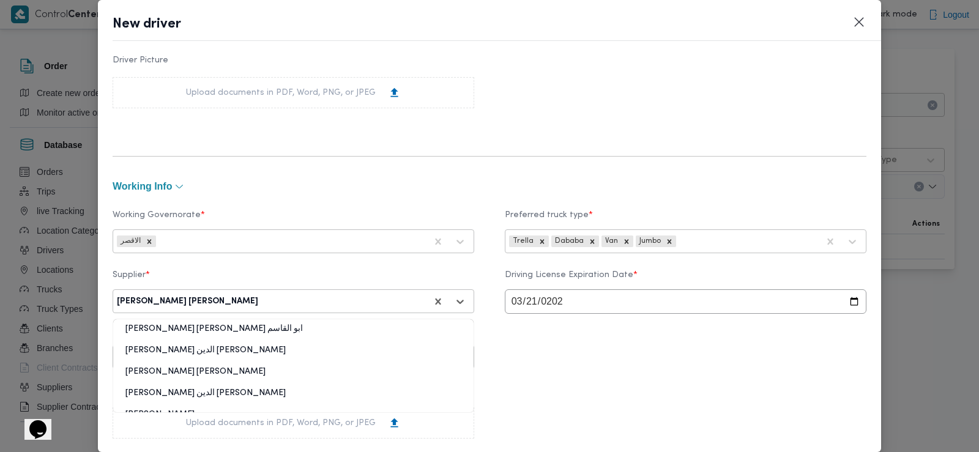
click at [179, 302] on div "محمد محمود احمد صبري حسين" at bounding box center [187, 302] width 141 height 10
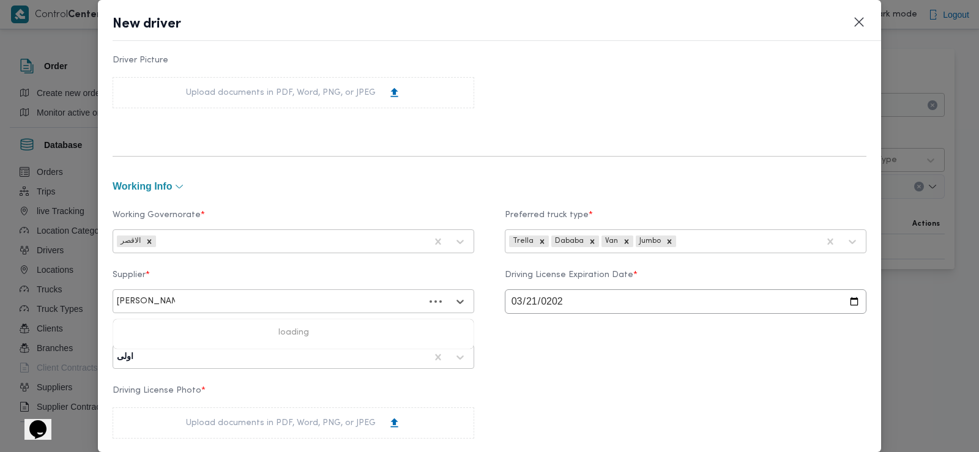
type input "محمد محمود احم"
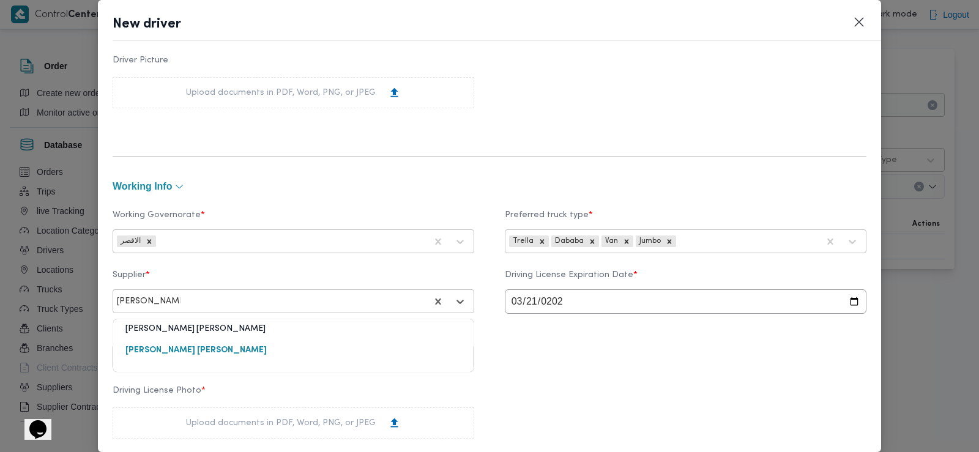
click at [174, 332] on div "محمد محمود احمد مسعود" at bounding box center [293, 333] width 360 height 21
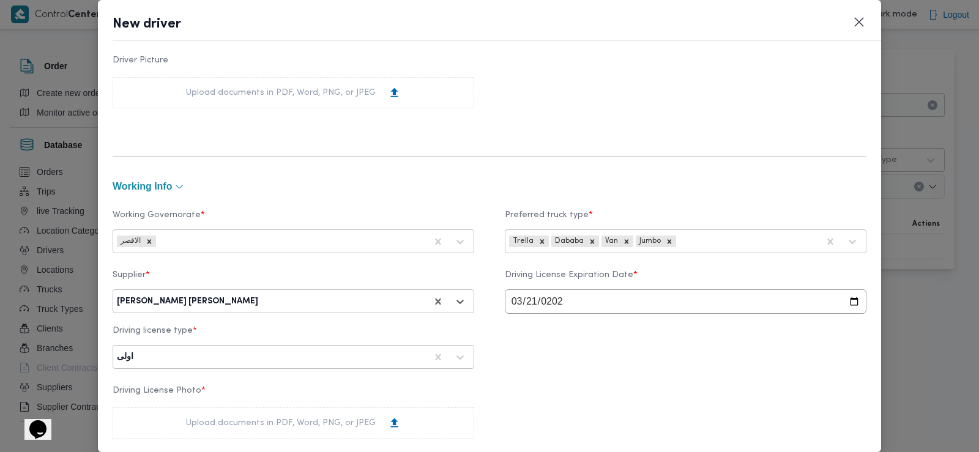
scroll to position [982, 0]
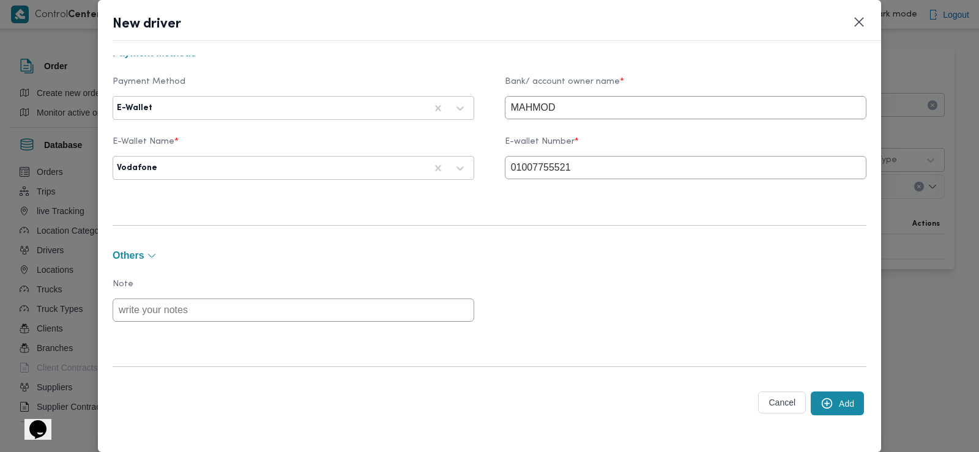
click at [832, 405] on button "Add" at bounding box center [837, 404] width 53 height 24
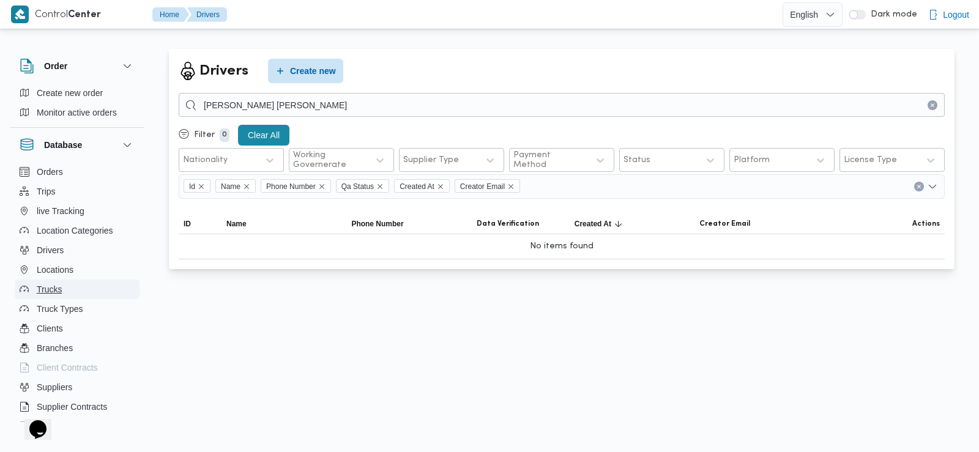
click at [55, 289] on span "Trucks" at bounding box center [49, 289] width 25 height 15
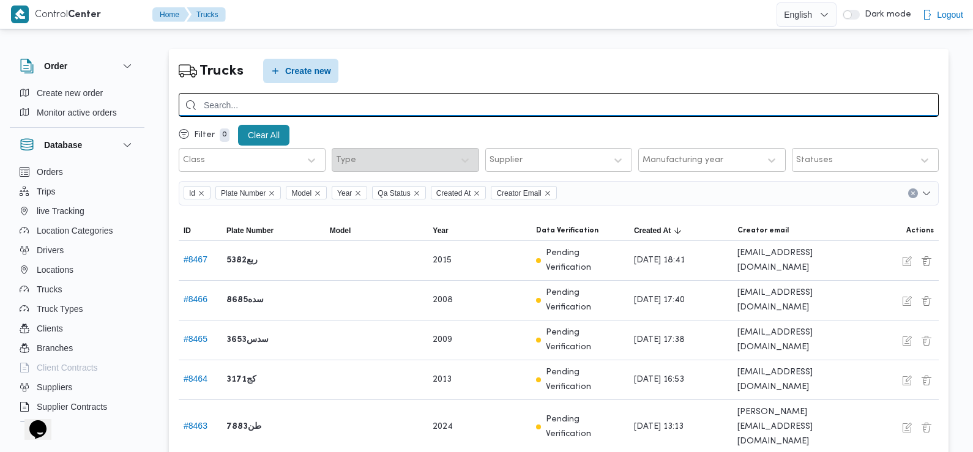
click at [313, 105] on input "search" at bounding box center [559, 105] width 760 height 24
type input "7512"
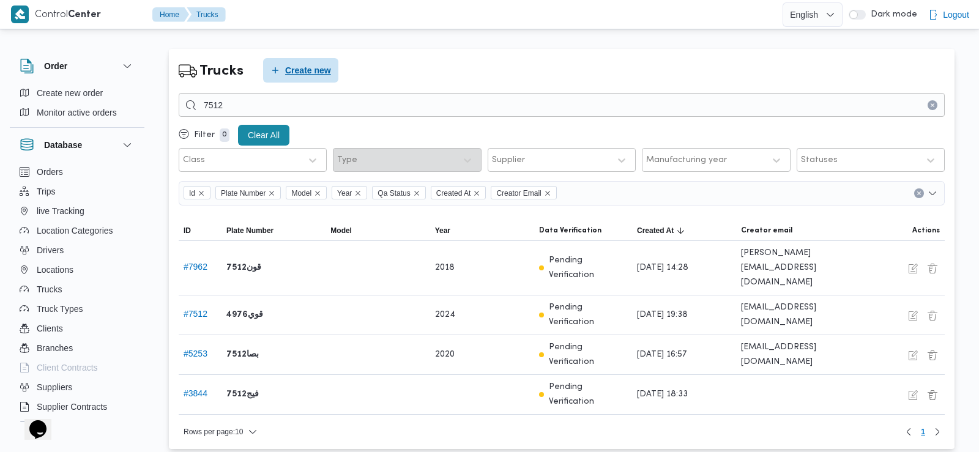
click at [315, 73] on span "Create new" at bounding box center [308, 70] width 46 height 15
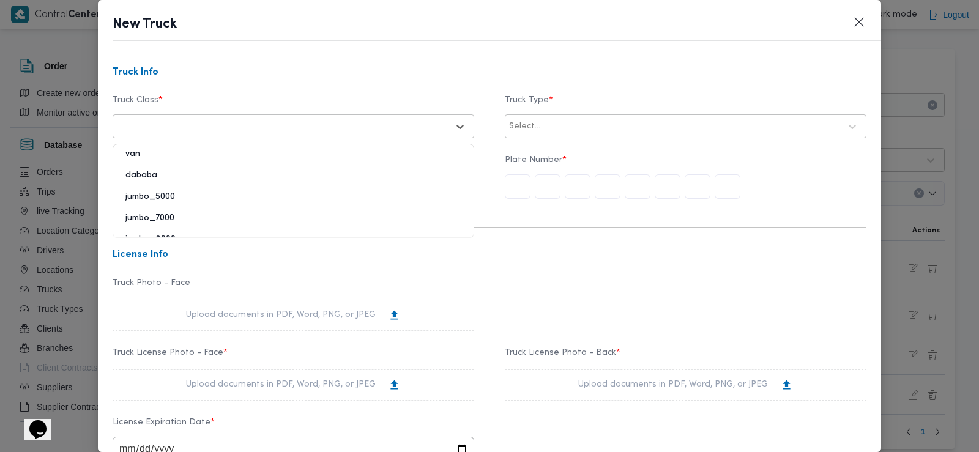
click at [354, 129] on div at bounding box center [282, 127] width 331 height 12
click at [155, 178] on div "dababa" at bounding box center [293, 180] width 360 height 21
click at [523, 119] on div "Select..." at bounding box center [675, 126] width 334 height 17
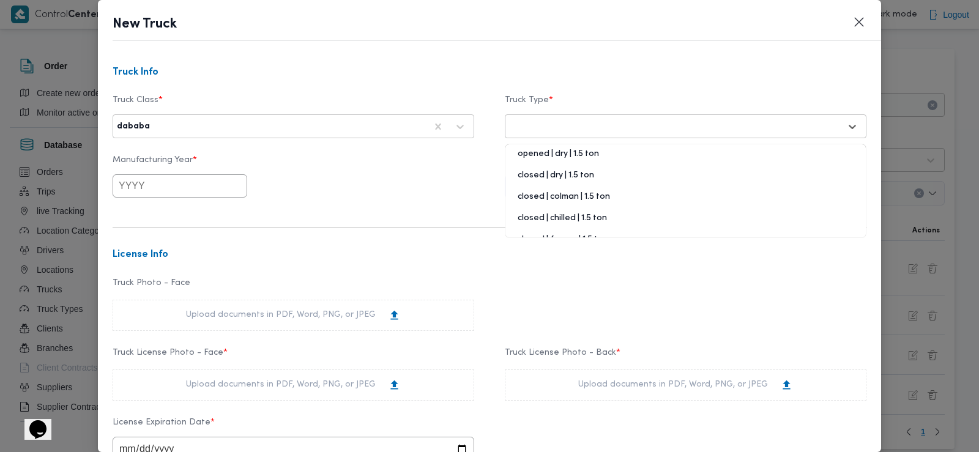
click at [561, 214] on div "closed | chilled | 1.5 ton" at bounding box center [686, 222] width 360 height 21
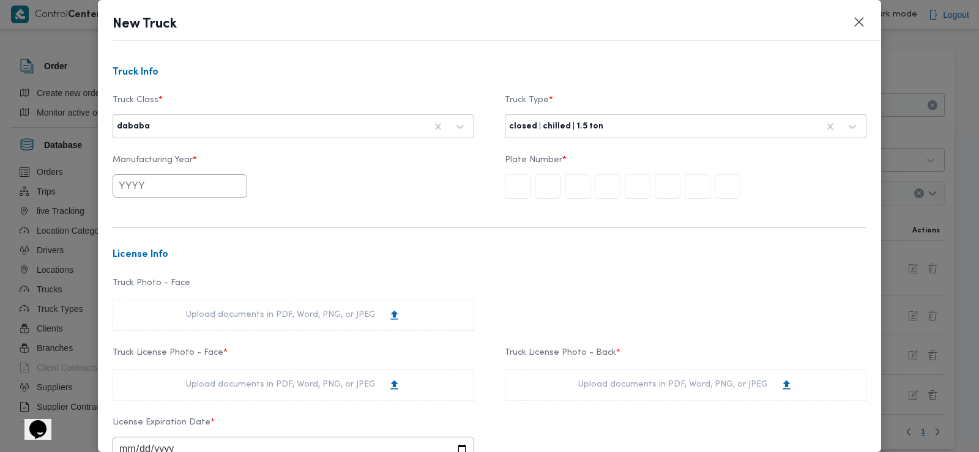
click at [723, 183] on input "text" at bounding box center [728, 186] width 26 height 24
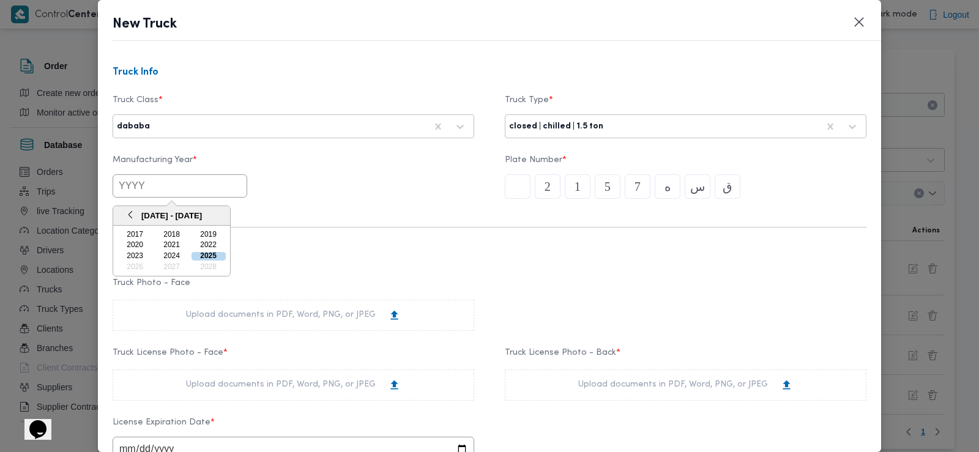
click at [192, 191] on input "text" at bounding box center [180, 185] width 135 height 23
click at [209, 258] on div "2025" at bounding box center [209, 256] width 34 height 9
type input "2025"
click at [319, 317] on div "Upload documents in PDF, Word, PNG, or JPEG" at bounding box center [293, 315] width 215 height 13
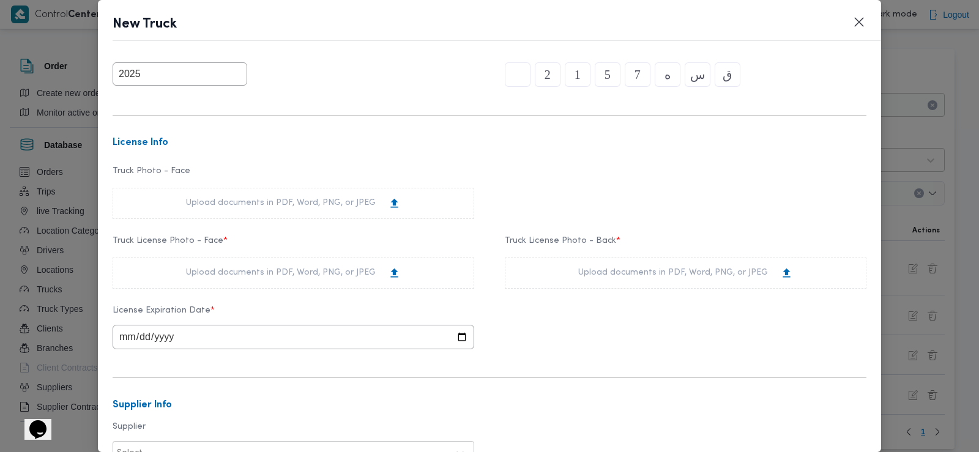
scroll to position [143, 0]
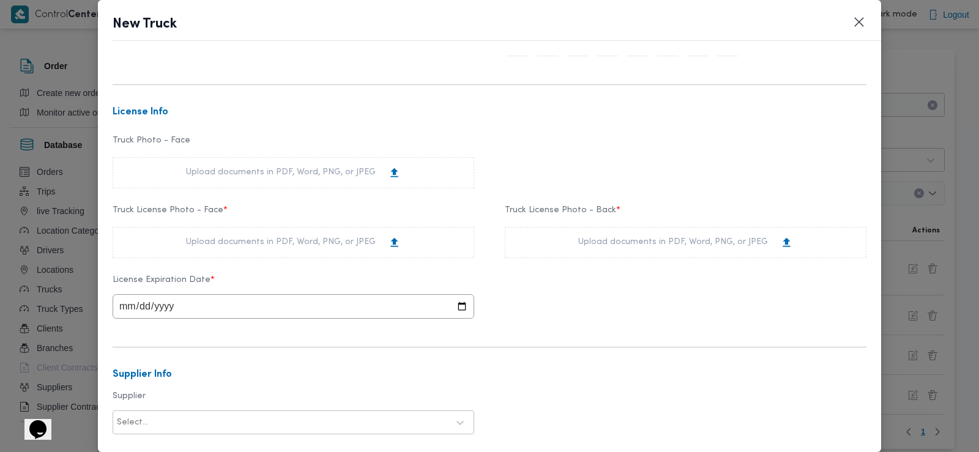
click at [321, 239] on div "Upload documents in PDF, Word, PNG, or JPEG" at bounding box center [293, 242] width 215 height 13
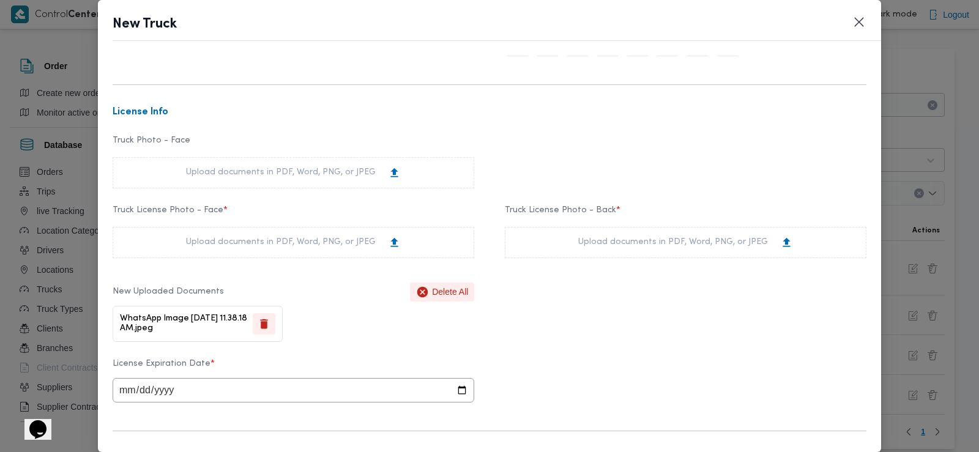
click at [580, 245] on div "Upload documents in PDF, Word, PNG, or JPEG" at bounding box center [685, 242] width 215 height 13
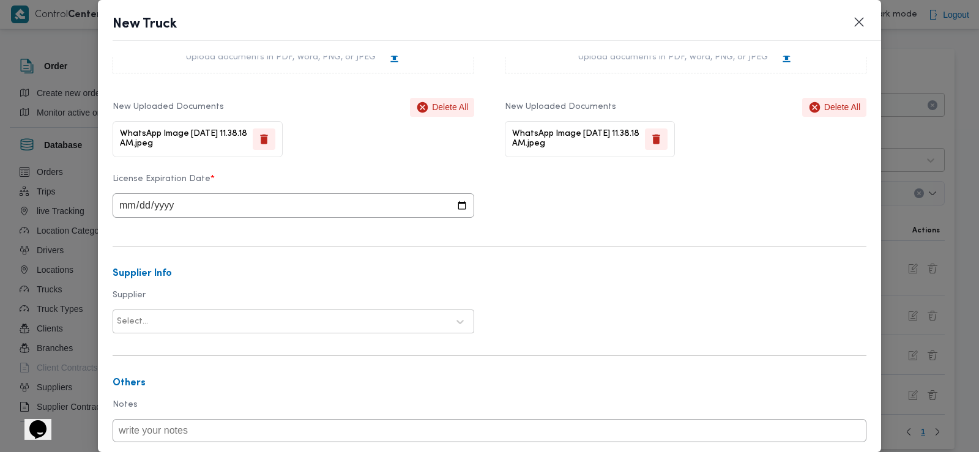
scroll to position [384, 0]
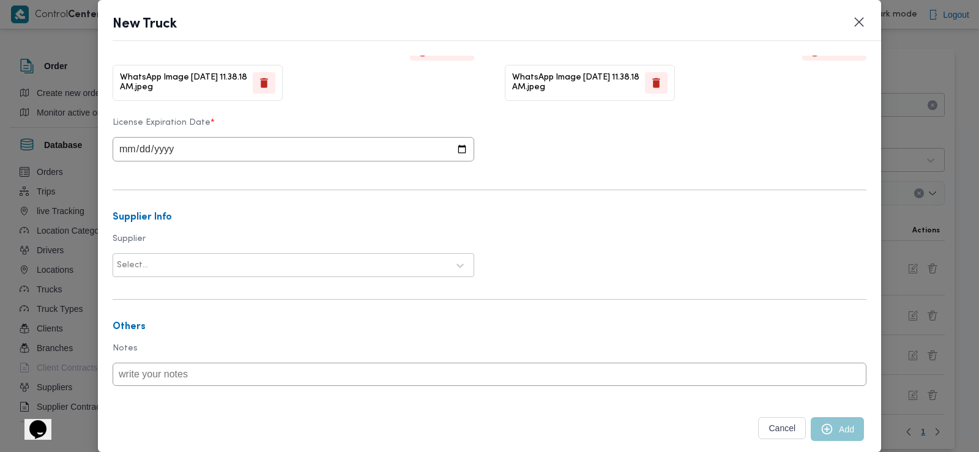
click at [123, 149] on input "date" at bounding box center [294, 149] width 362 height 24
type input "0002-12-29"
click at [142, 147] on input "date" at bounding box center [294, 149] width 362 height 24
click at [156, 149] on input "date" at bounding box center [294, 149] width 362 height 24
type input "2026-01-29"
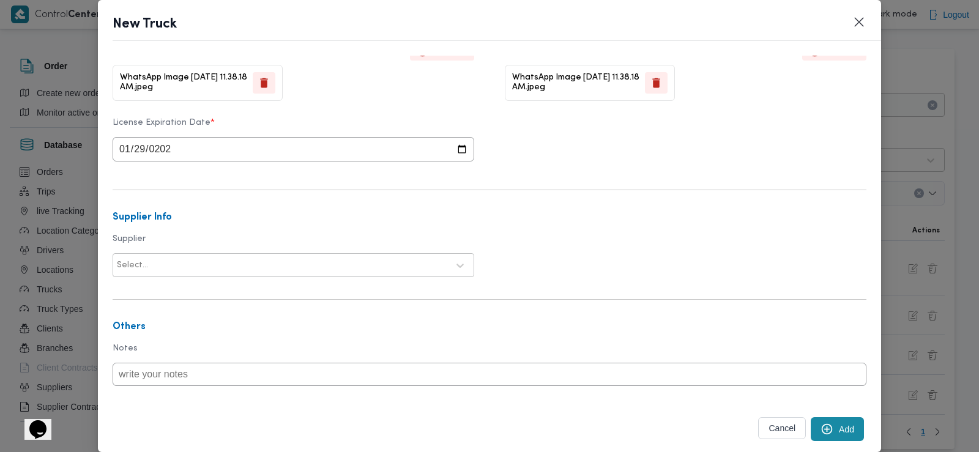
click at [342, 177] on form "Truck Info Truck Class * dababa Truck Type * closed | chilled | 1.5 ton Manufac…" at bounding box center [490, 81] width 754 height 794
click at [192, 264] on div at bounding box center [299, 266] width 297 height 12
type input "L"
type input "محمد محمود"
click at [182, 313] on div "محمد محمود احمد مسعود" at bounding box center [293, 318] width 360 height 21
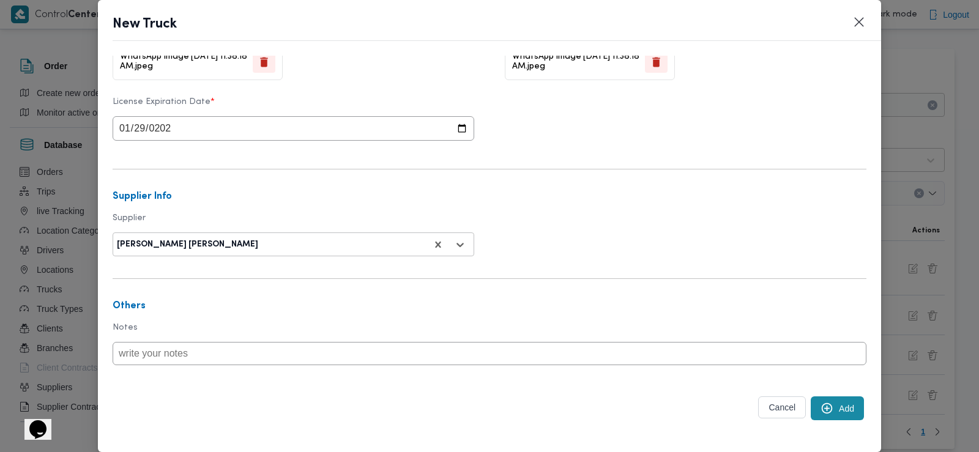
scroll to position [414, 0]
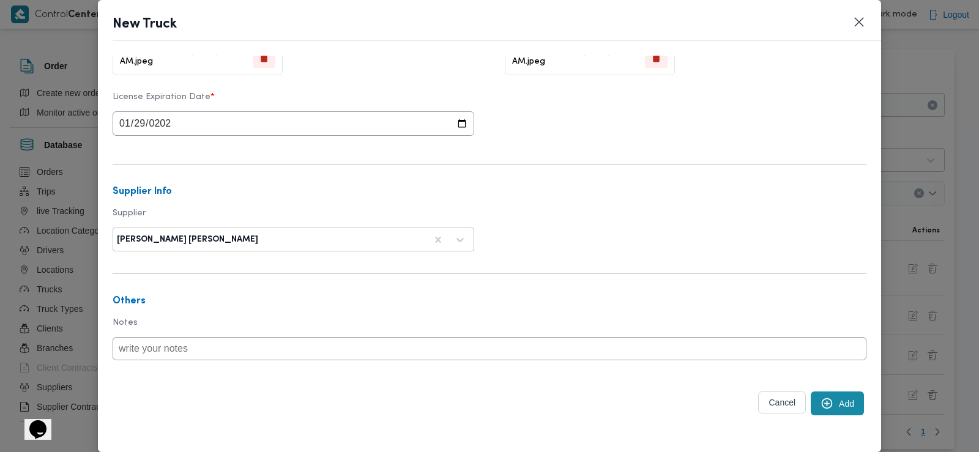
click at [836, 408] on button "Add" at bounding box center [837, 404] width 53 height 24
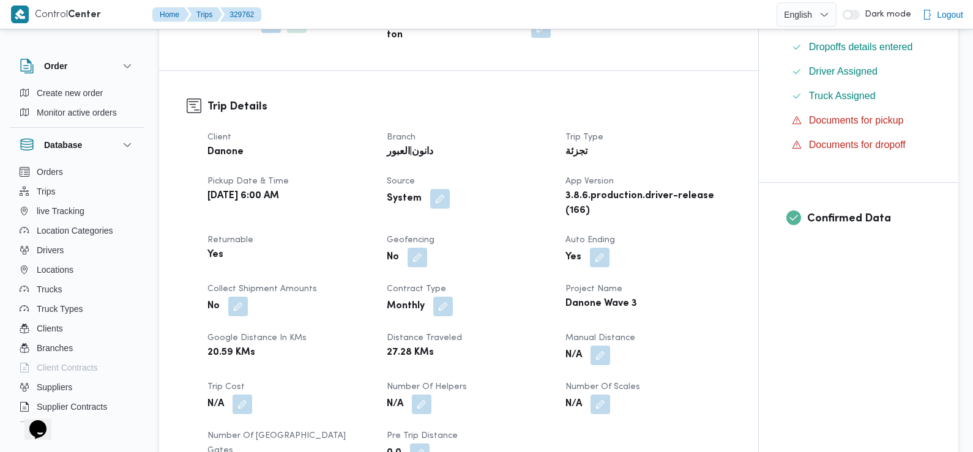
scroll to position [335, 0]
click at [439, 196] on button "button" at bounding box center [440, 197] width 20 height 20
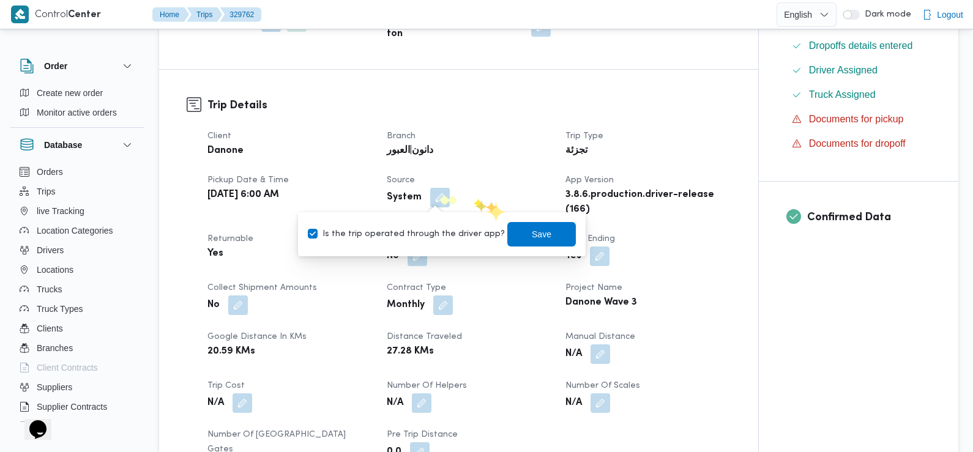
click at [487, 203] on div "System" at bounding box center [469, 198] width 167 height 22
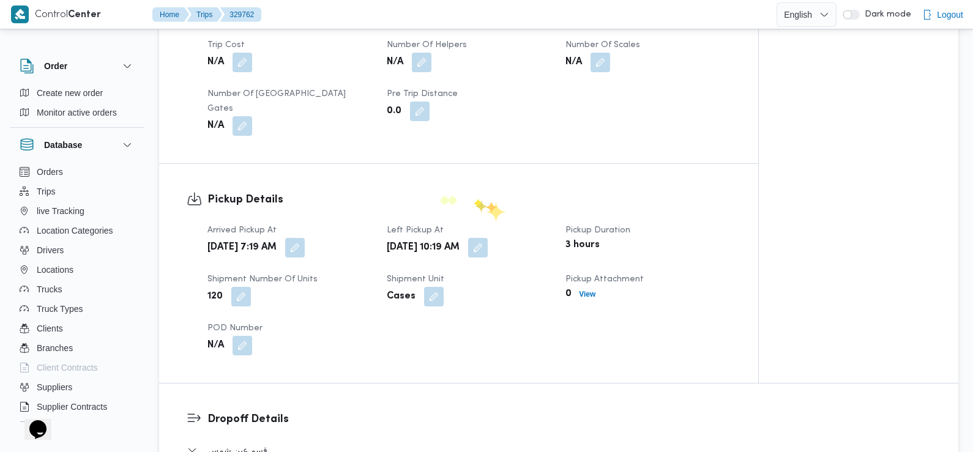
scroll to position [718, 0]
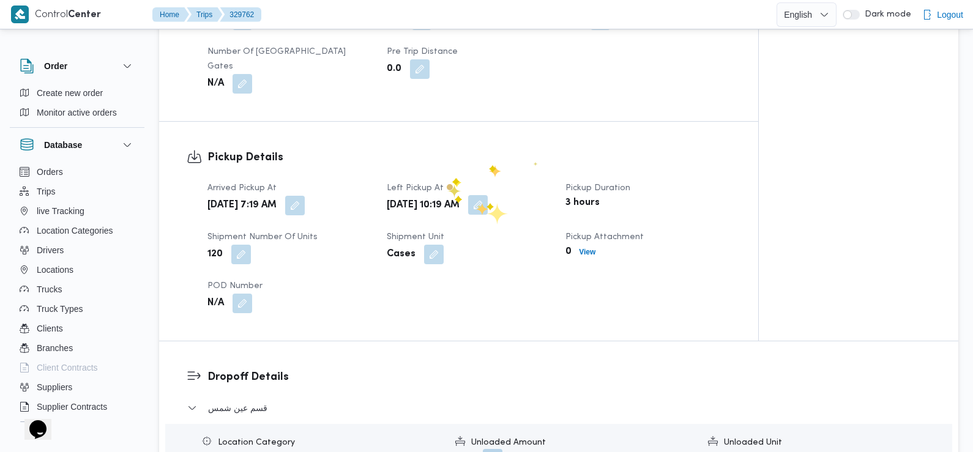
click at [488, 200] on button "button" at bounding box center [478, 205] width 20 height 20
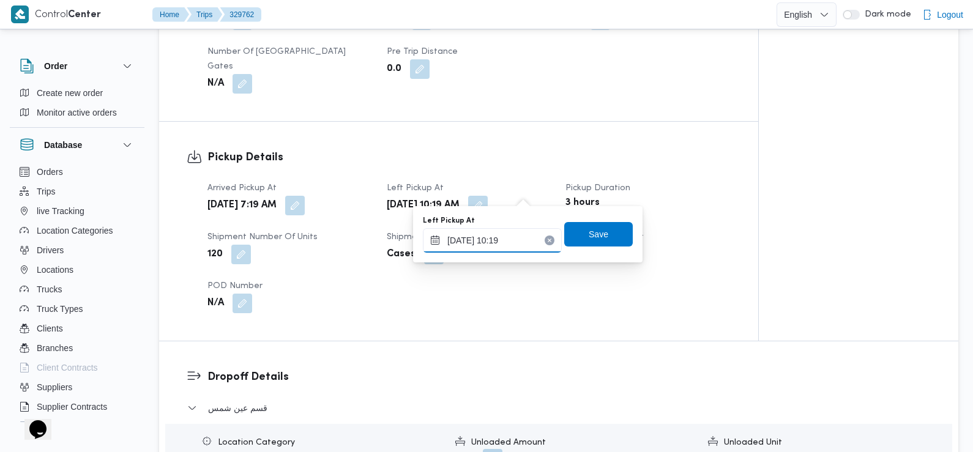
click at [518, 231] on input "[DATE] 10:19" at bounding box center [492, 240] width 139 height 24
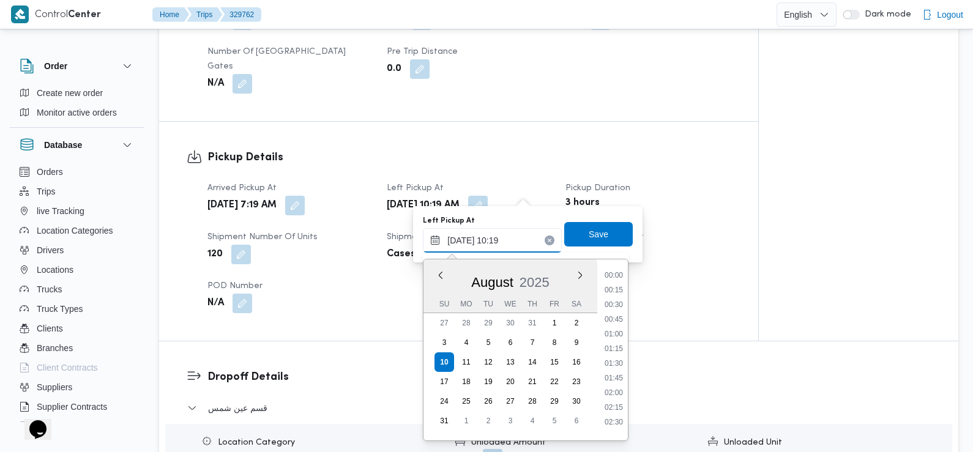
scroll to position [518, 0]
click at [615, 329] on li "09:45" at bounding box center [614, 330] width 28 height 12
type input "[DATE] 09:45"
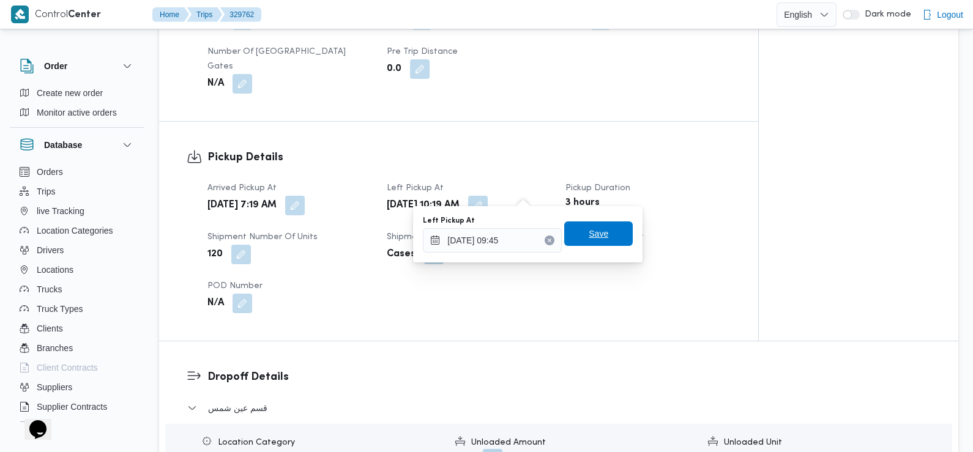
click at [610, 233] on span "Save" at bounding box center [598, 234] width 69 height 24
